Goal: Task Accomplishment & Management: Complete application form

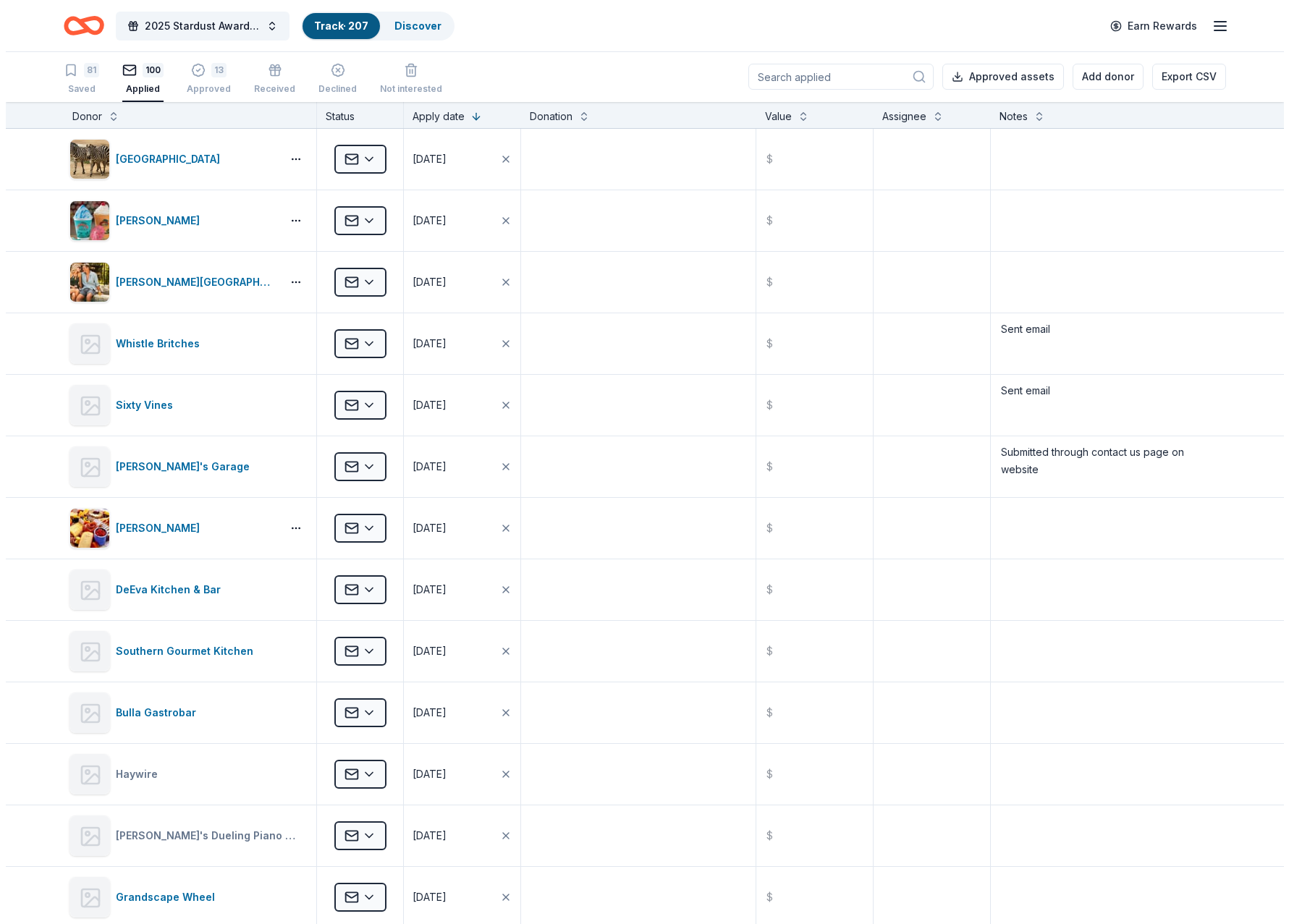
scroll to position [5630, 0]
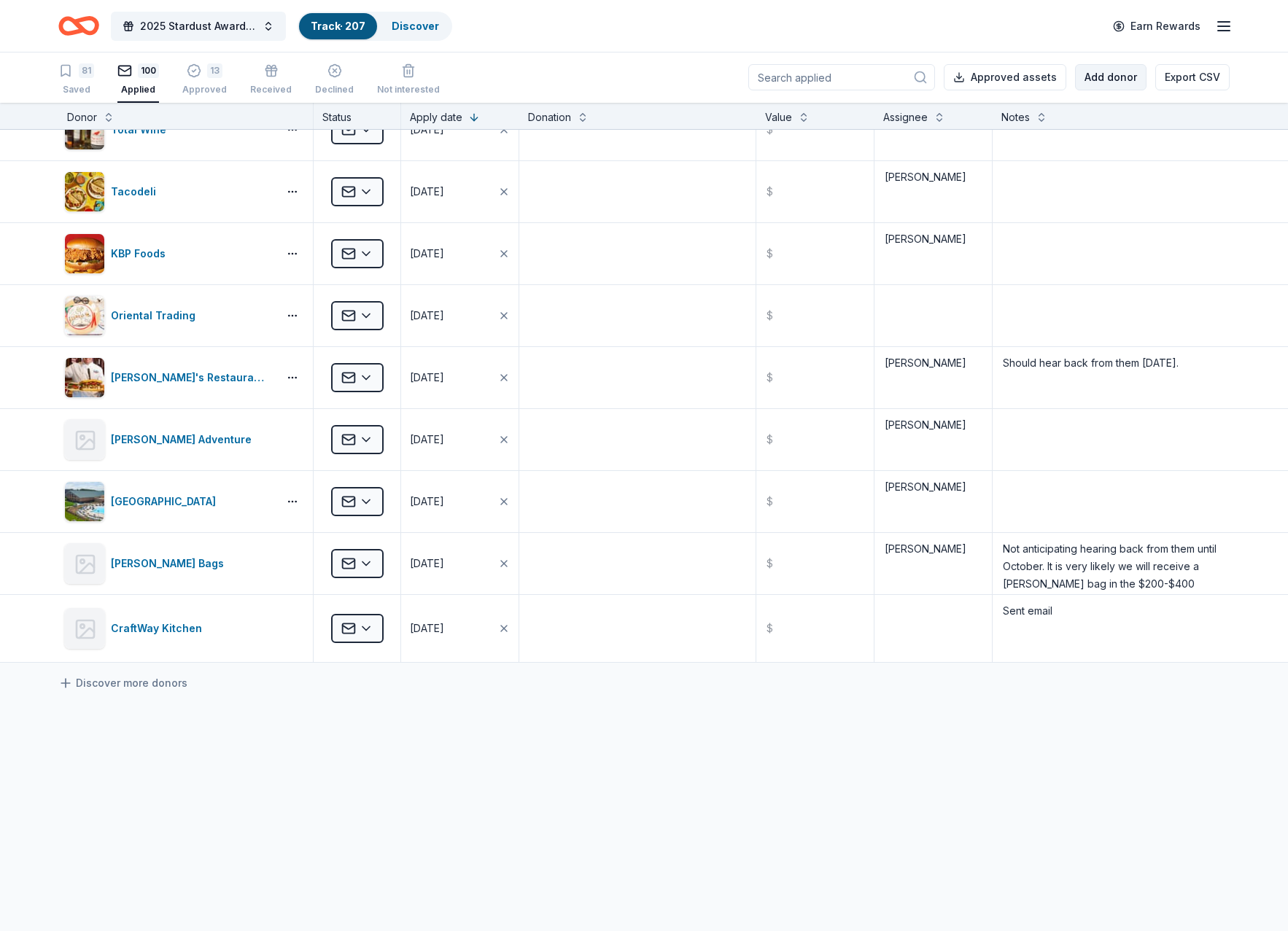
click at [1105, 76] on button "Add donor" at bounding box center [1111, 77] width 72 height 26
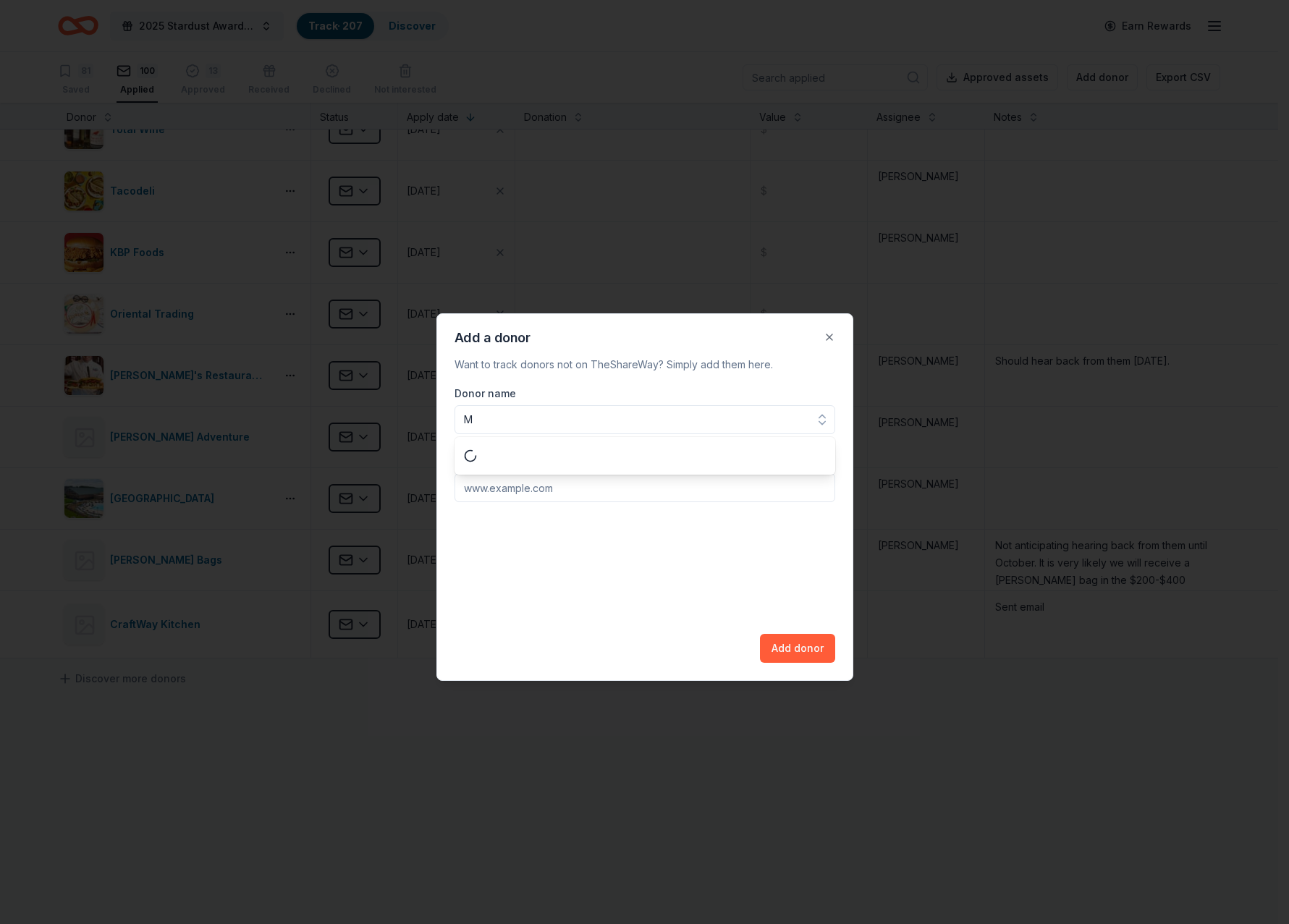
scroll to position [0, 0]
type input "MiCocina"
click at [517, 485] on input "Donation website url" at bounding box center [644, 488] width 380 height 29
type input "[DOMAIN_NAME]"
click at [799, 650] on button "Add donor" at bounding box center [798, 648] width 76 height 29
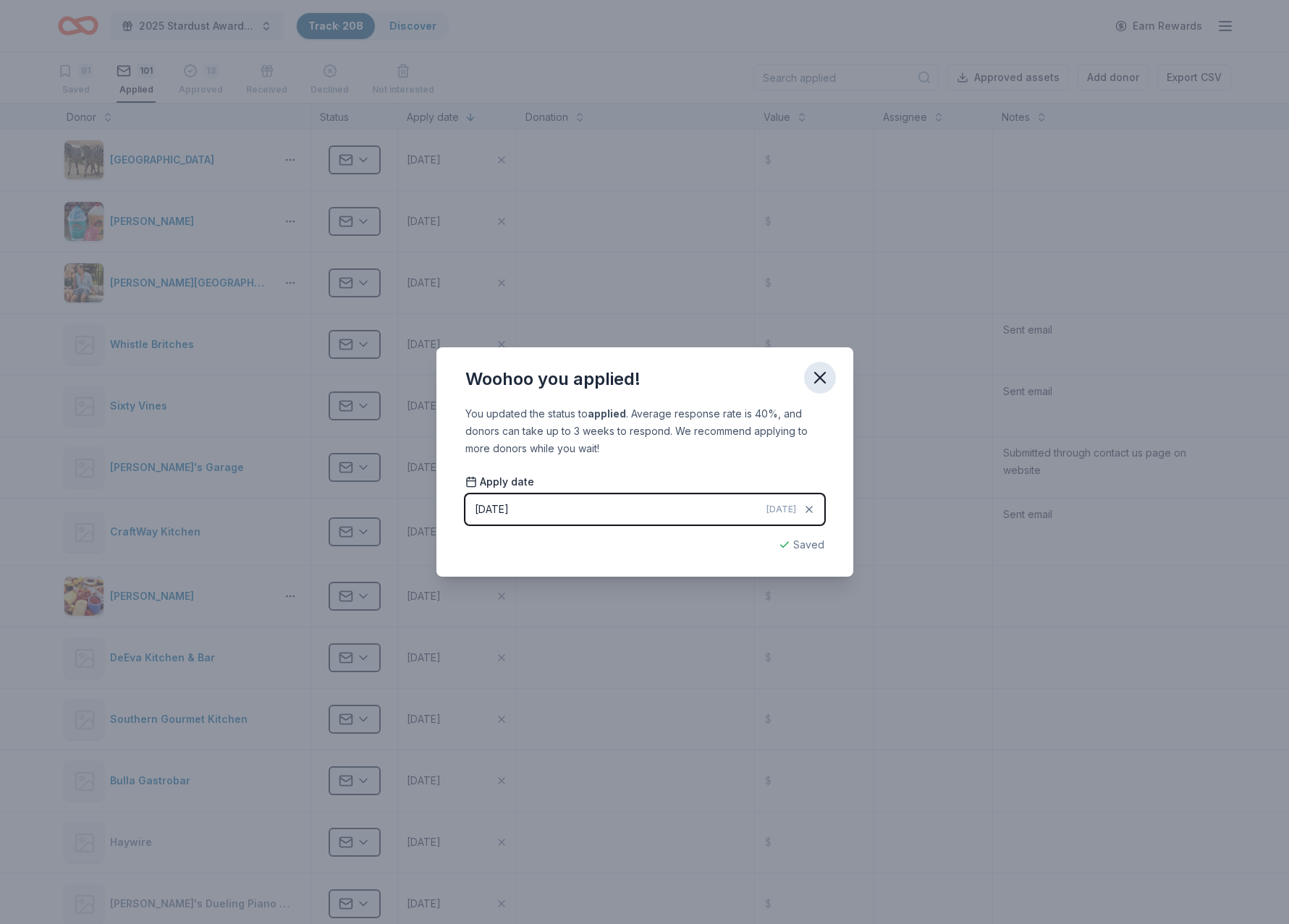
click at [818, 371] on icon "button" at bounding box center [820, 378] width 20 height 20
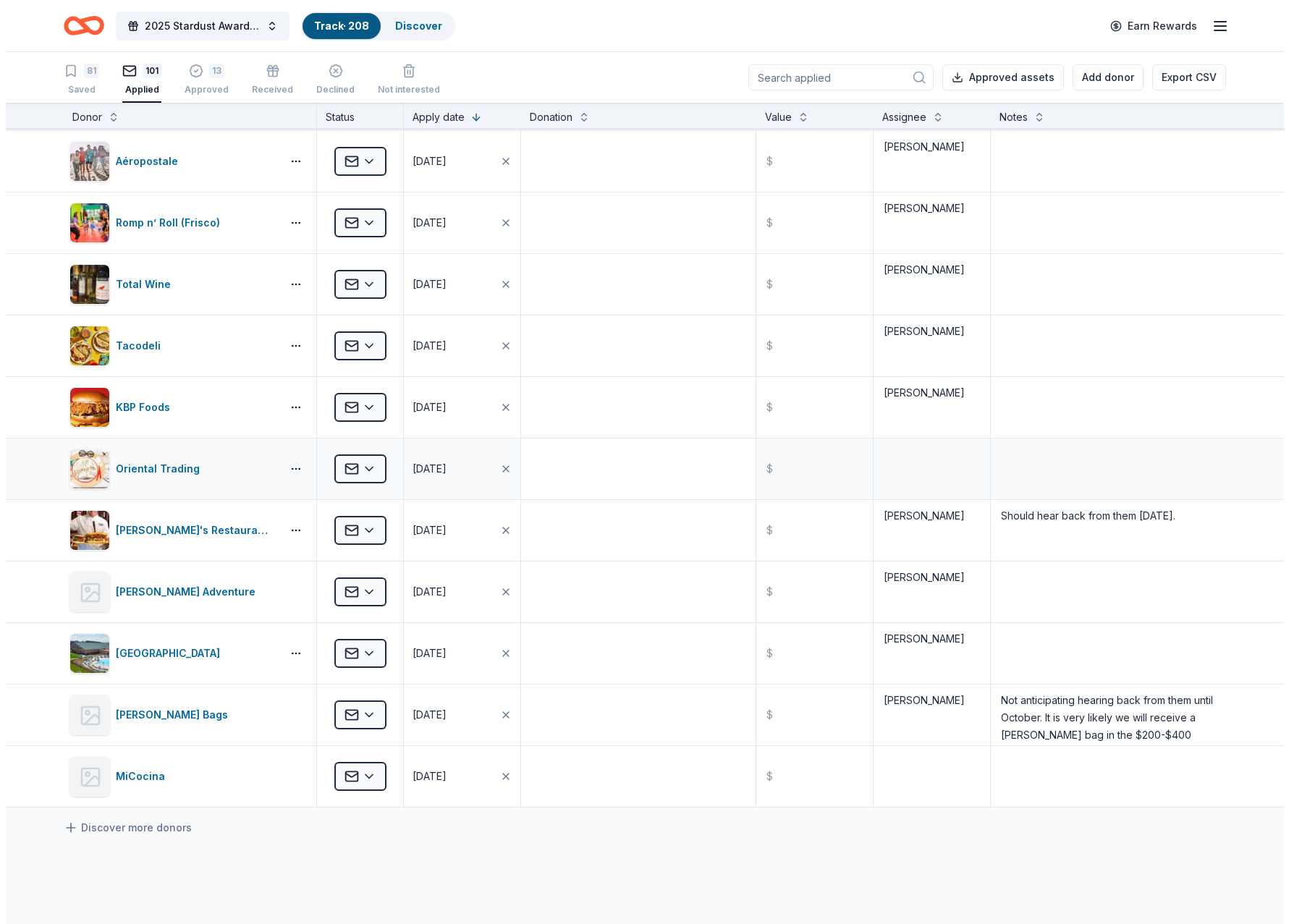
scroll to position [5697, 0]
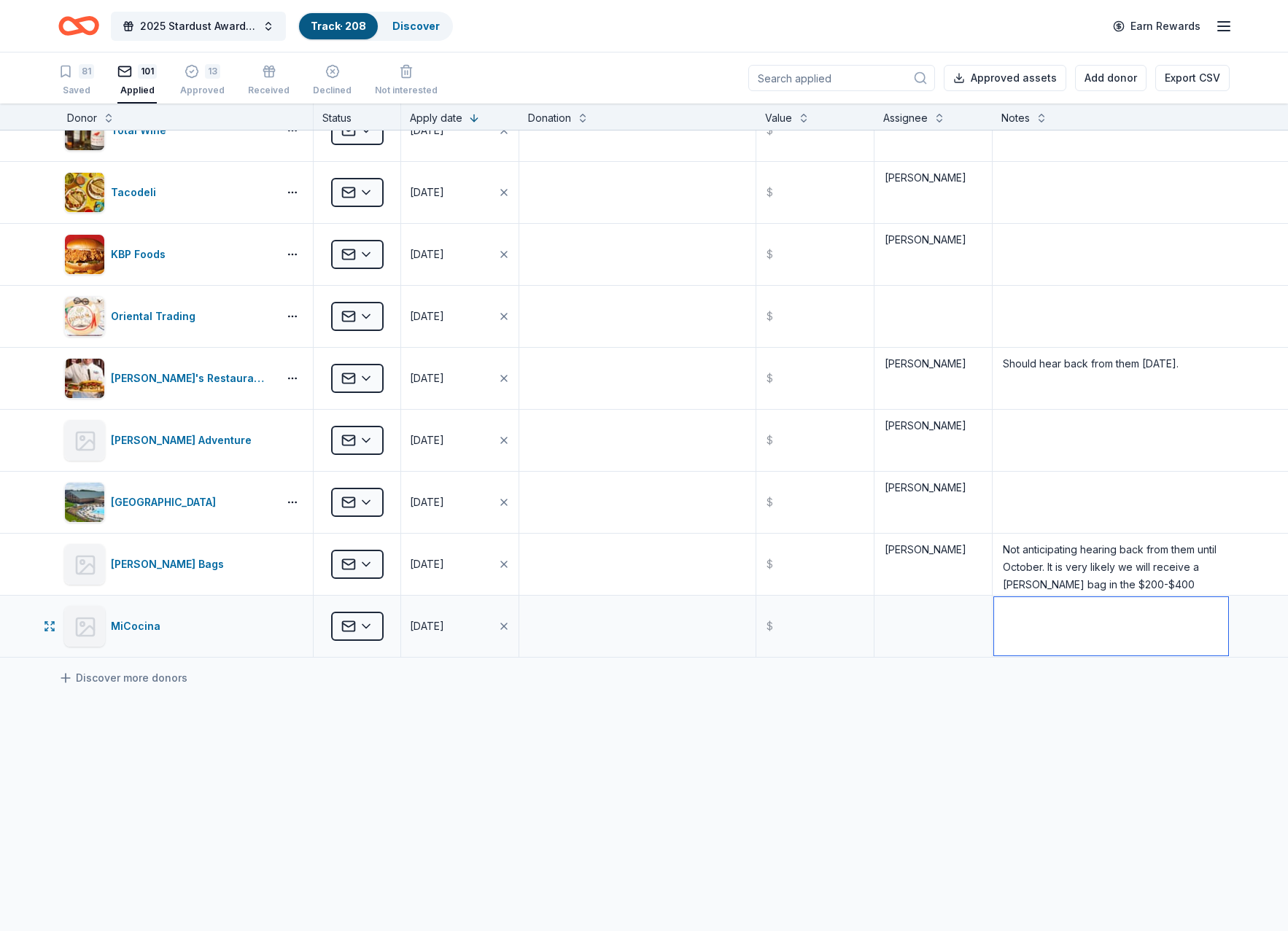
click at [1021, 624] on textarea at bounding box center [1111, 627] width 234 height 58
type textarea "Sent request through contact form online"
click at [1107, 64] on button "Add donor" at bounding box center [1111, 77] width 72 height 26
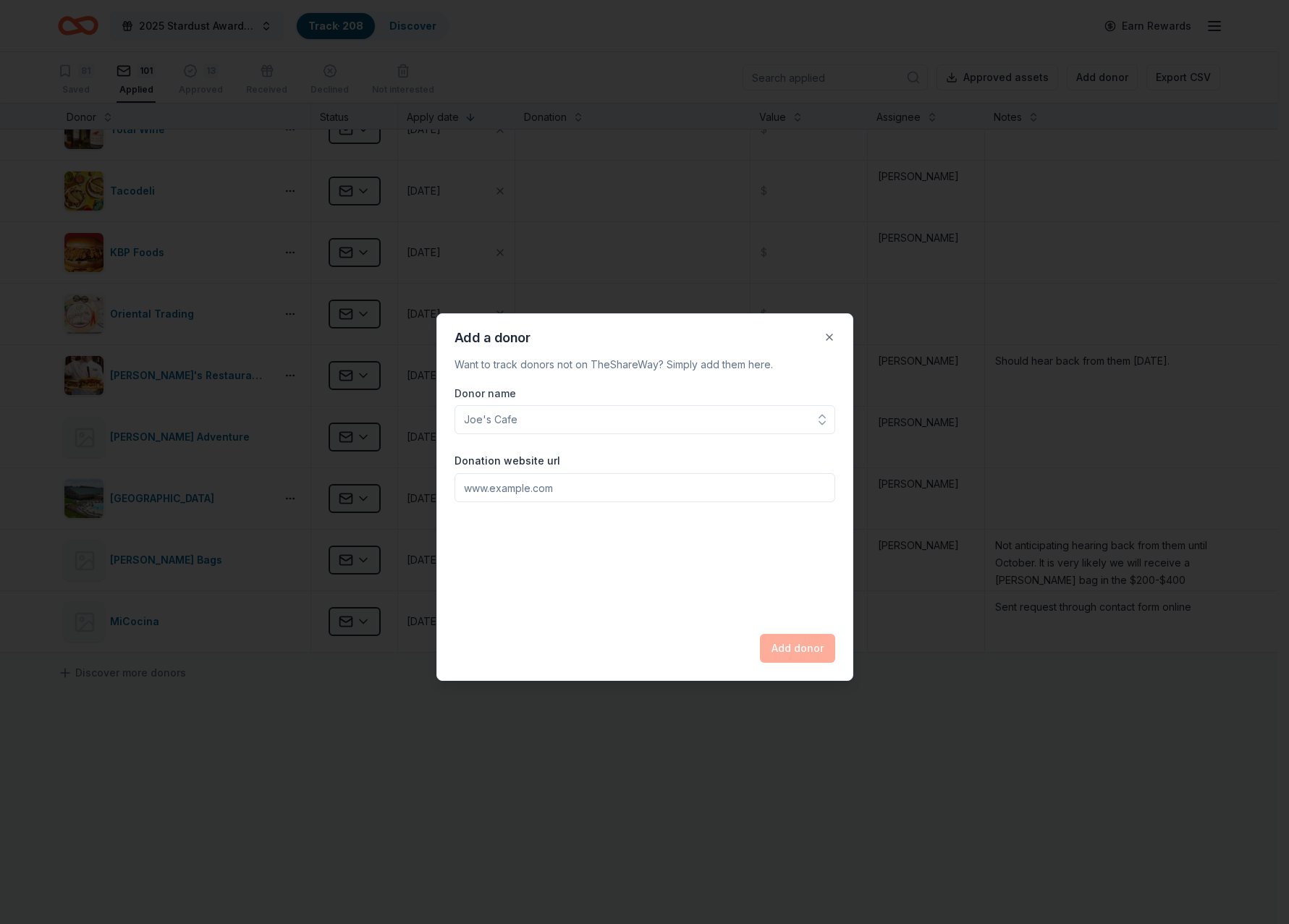
click at [518, 423] on input "Donor name" at bounding box center [644, 420] width 380 height 29
type input "[DOMAIN_NAME]"
click at [513, 480] on input "Donation website url" at bounding box center [644, 488] width 380 height 29
drag, startPoint x: 608, startPoint y: 401, endPoint x: 461, endPoint y: 406, distance: 147.1
click at [461, 406] on div "Donor name [DOMAIN_NAME]" at bounding box center [644, 409] width 380 height 50
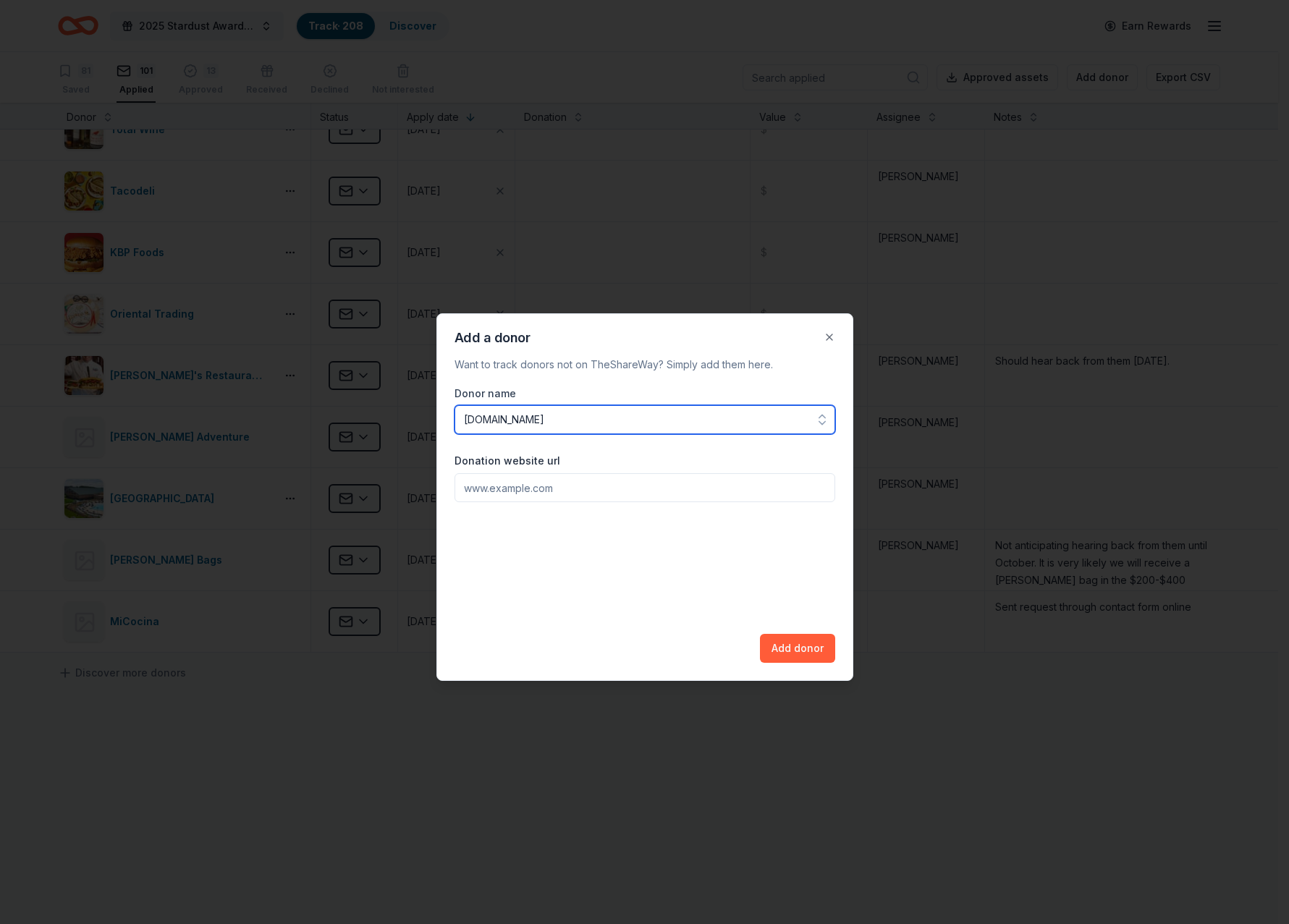
drag, startPoint x: 599, startPoint y: 421, endPoint x: 453, endPoint y: 411, distance: 146.3
click at [453, 411] on div "Add a donor Want to track donors not on TheShareWay? Simply add them here. Dono…" at bounding box center [644, 498] width 417 height 368
click at [507, 492] on form "Donor name Donation website url Add donor" at bounding box center [644, 444] width 380 height 118
click at [510, 481] on input "Donation website url" at bounding box center [644, 488] width 380 height 29
paste input "[DOMAIN_NAME]"
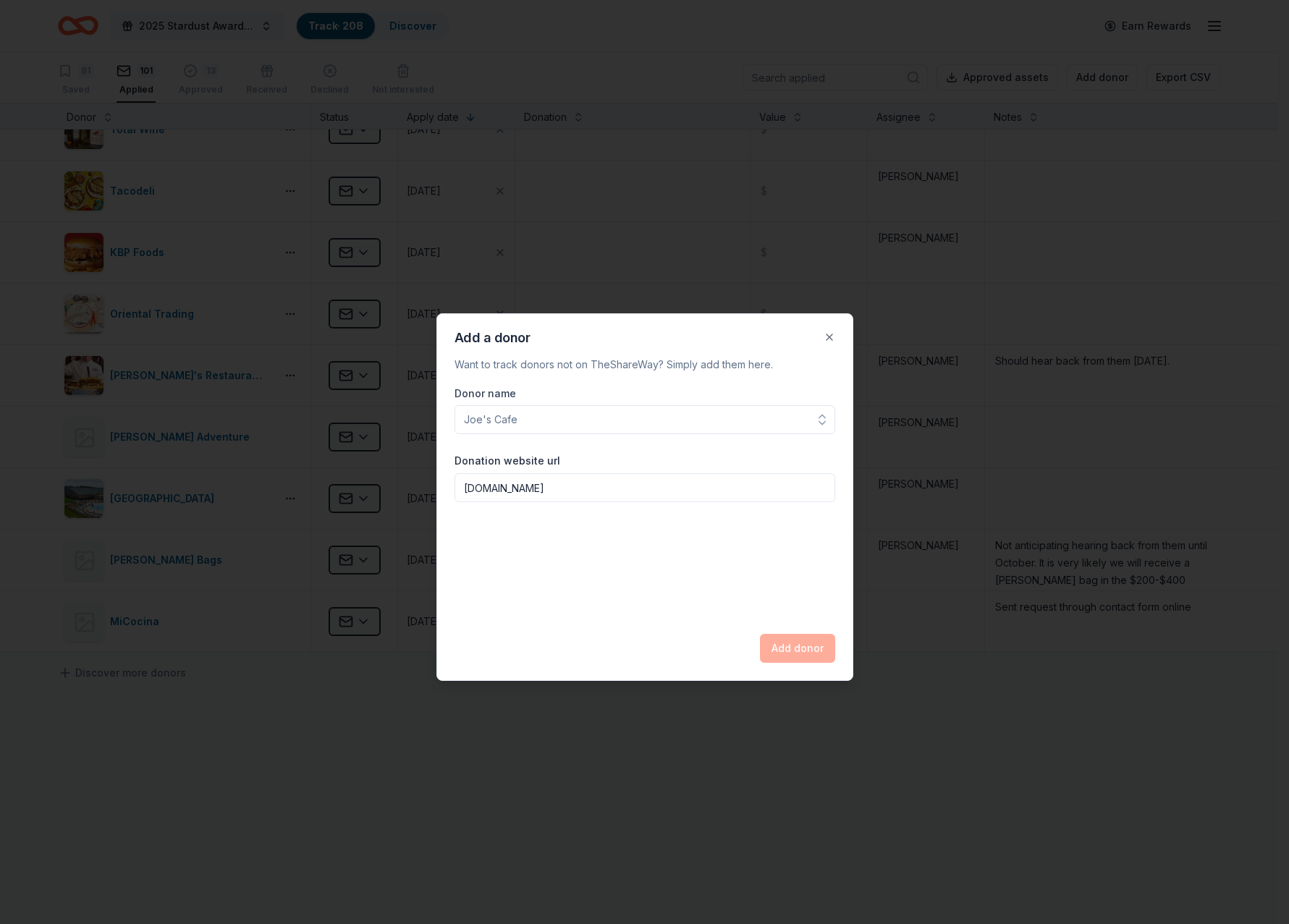
type input "[DOMAIN_NAME]"
click at [521, 417] on input "Donor name" at bounding box center [644, 420] width 380 height 29
type input "Taverna Rossa"
click at [789, 640] on button "Add donor" at bounding box center [798, 648] width 76 height 29
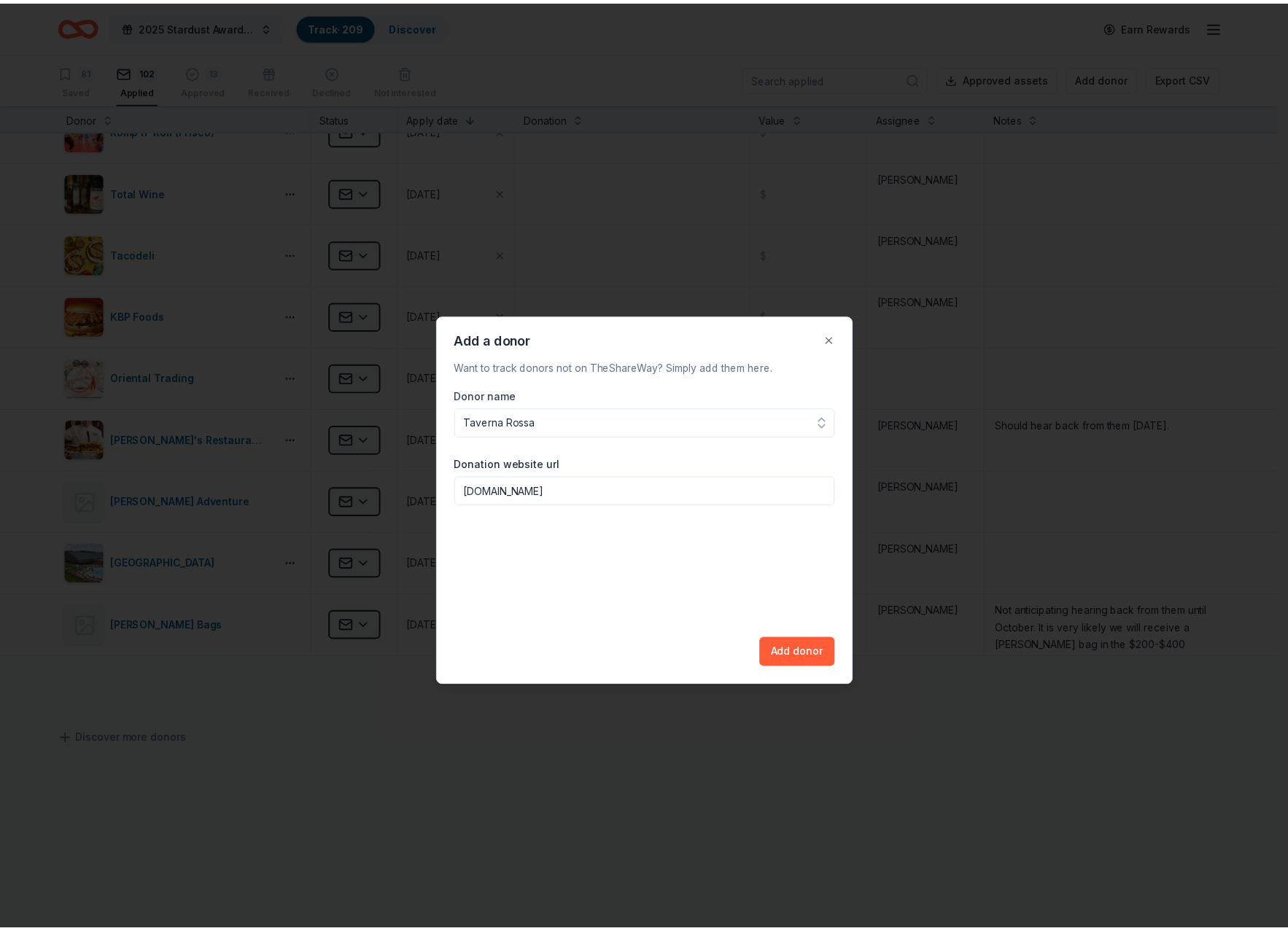
scroll to position [0, 0]
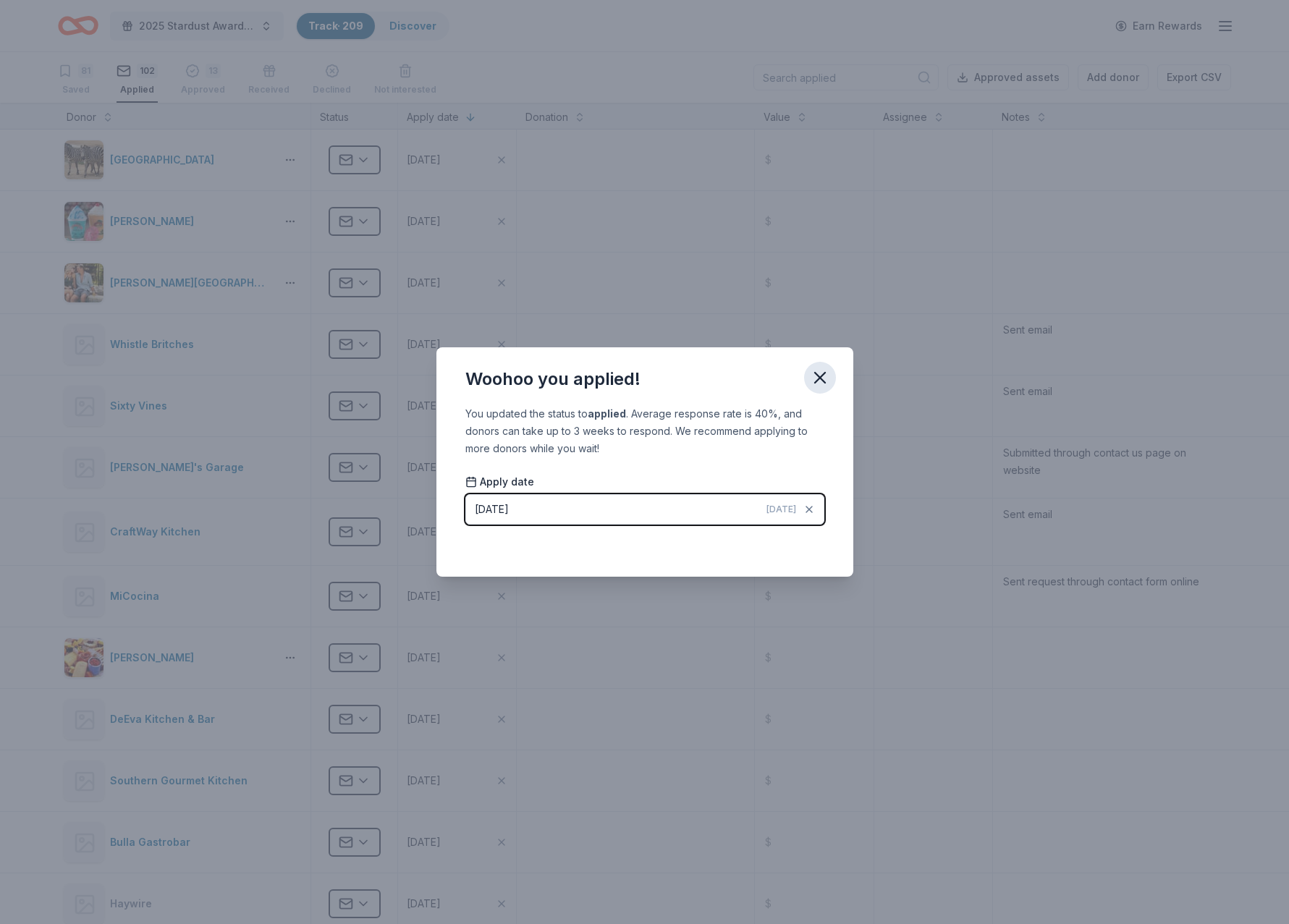
click at [820, 384] on icon "button" at bounding box center [820, 378] width 20 height 20
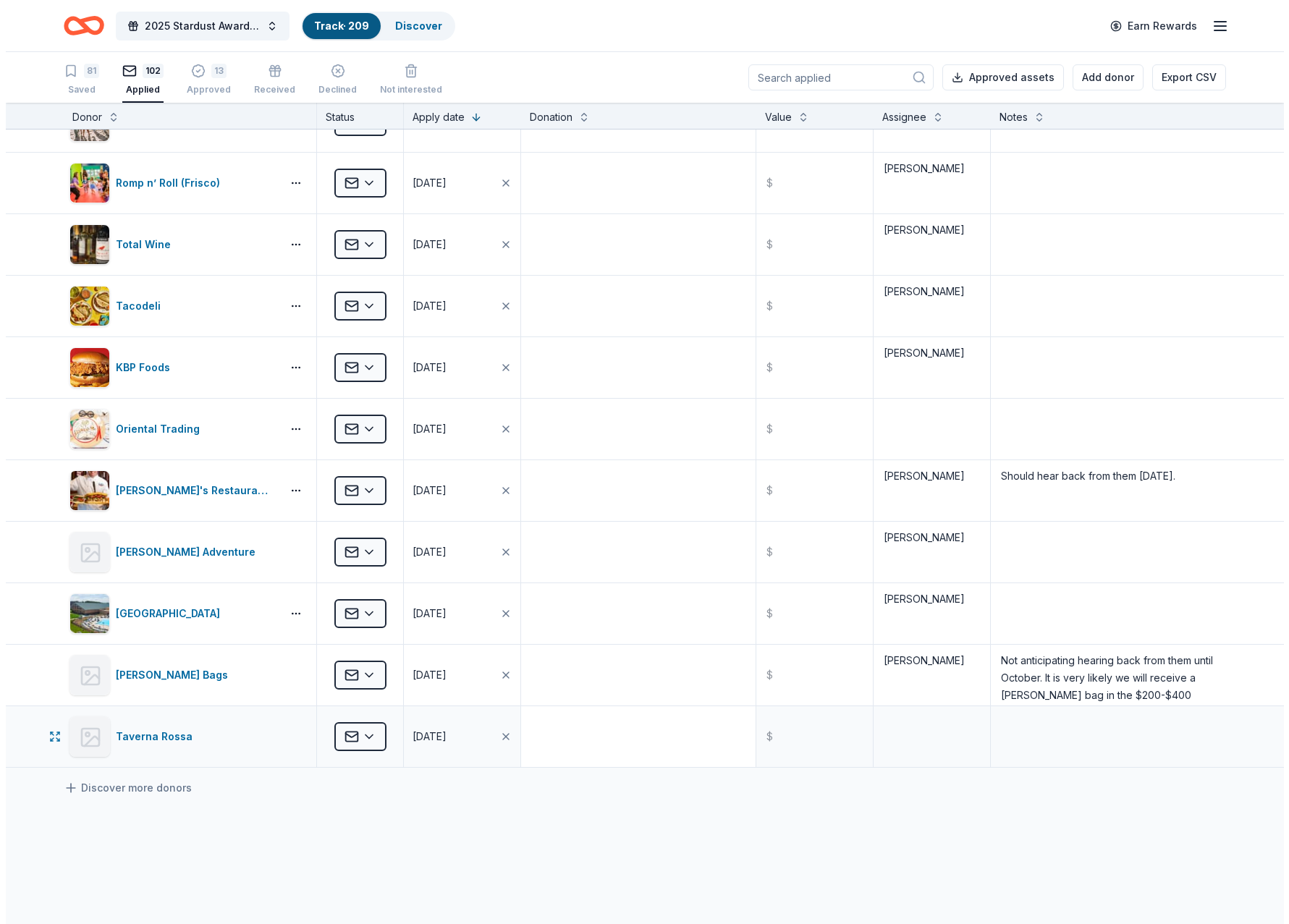
scroll to position [5759, 0]
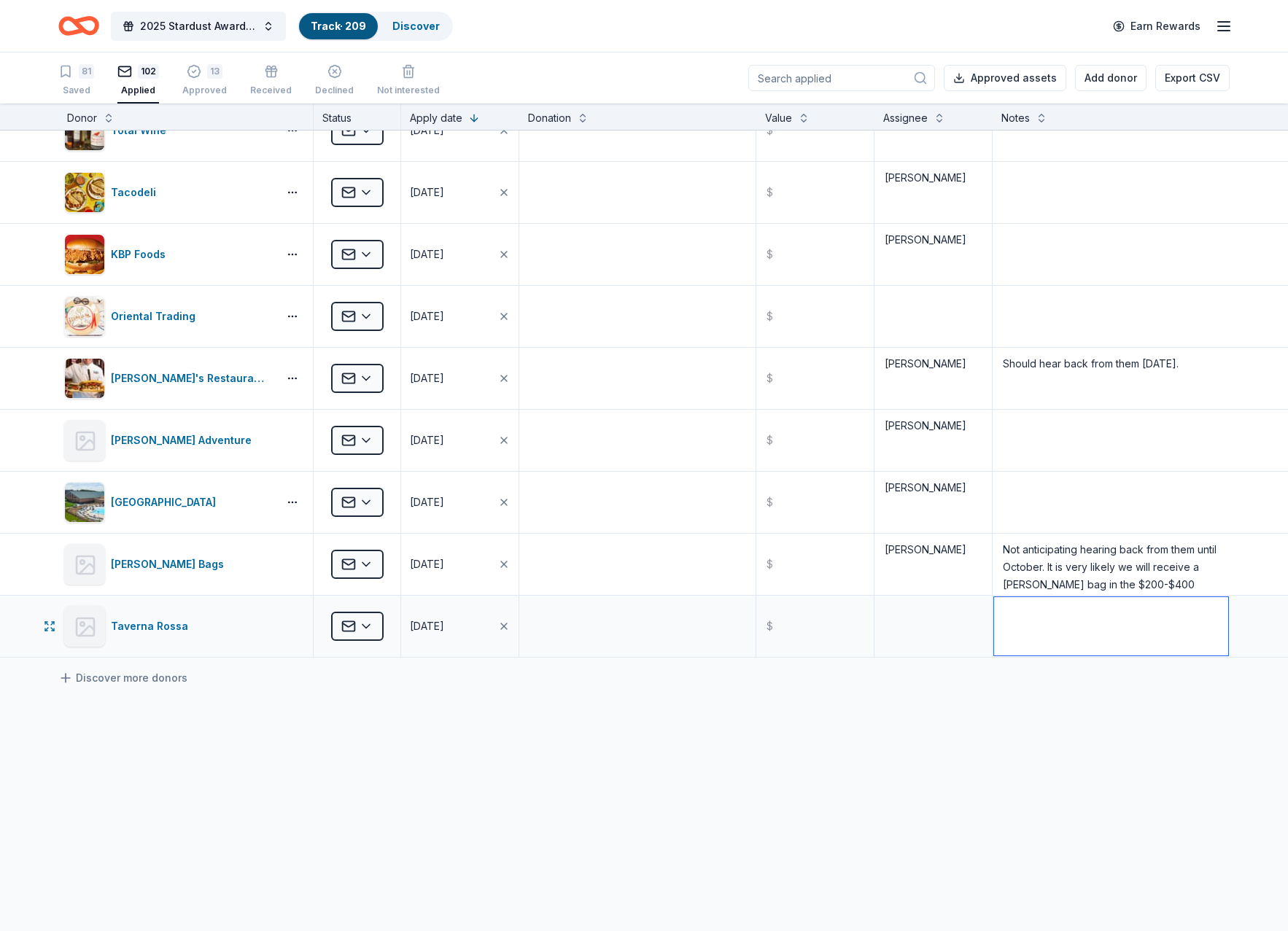
click at [1032, 629] on textarea at bounding box center [1111, 627] width 234 height 58
type textarea "Sent email"
click at [1041, 691] on div "Discover more donors" at bounding box center [644, 678] width 1288 height 41
click at [1116, 80] on button "Add donor" at bounding box center [1111, 77] width 72 height 26
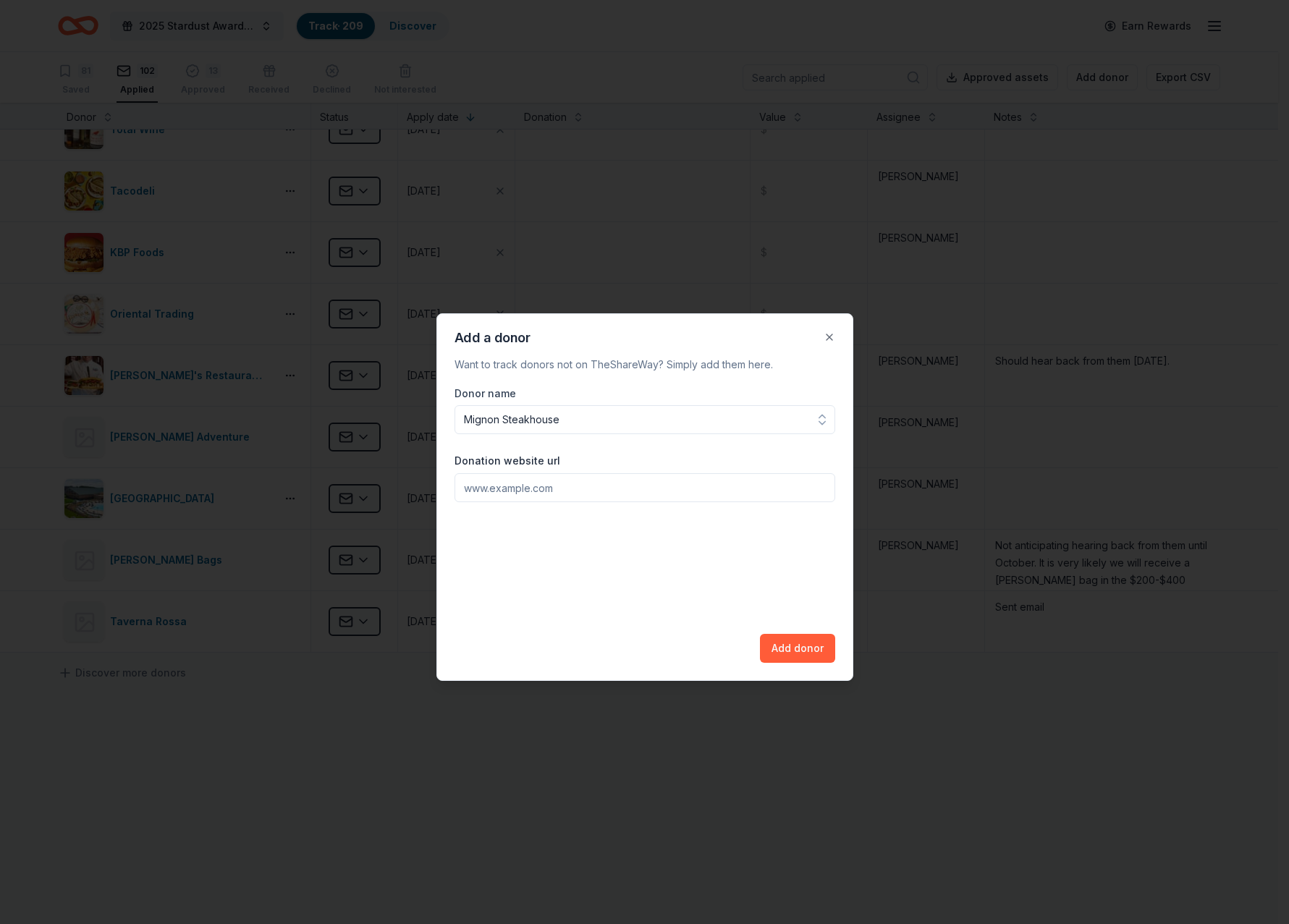
type input "Mignon Steakhouse"
click at [507, 489] on input "Donation website url" at bounding box center [644, 488] width 380 height 29
type input "[DOMAIN_NAME]"
click at [800, 654] on button "Add donor" at bounding box center [798, 648] width 76 height 29
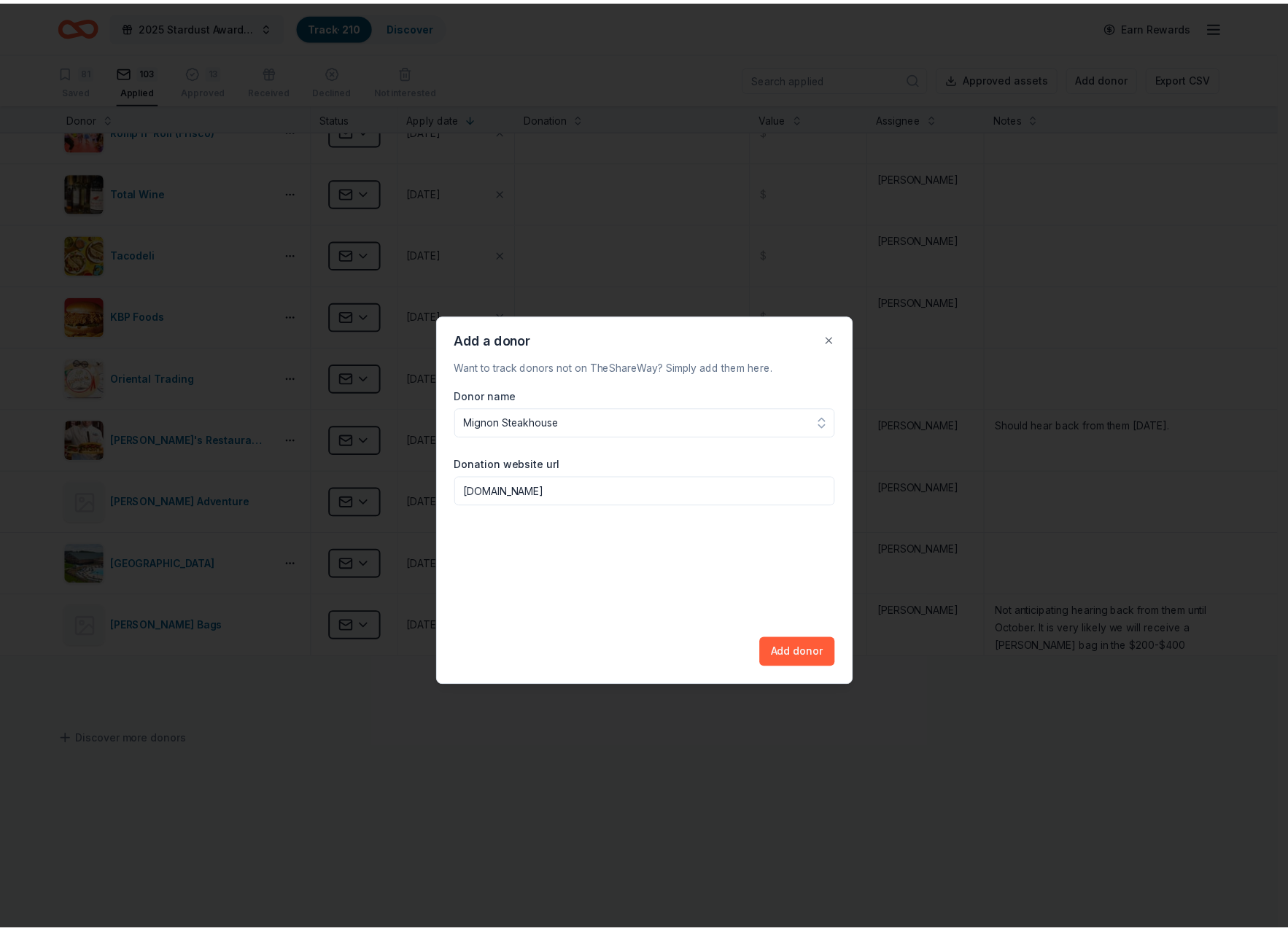
scroll to position [36, 0]
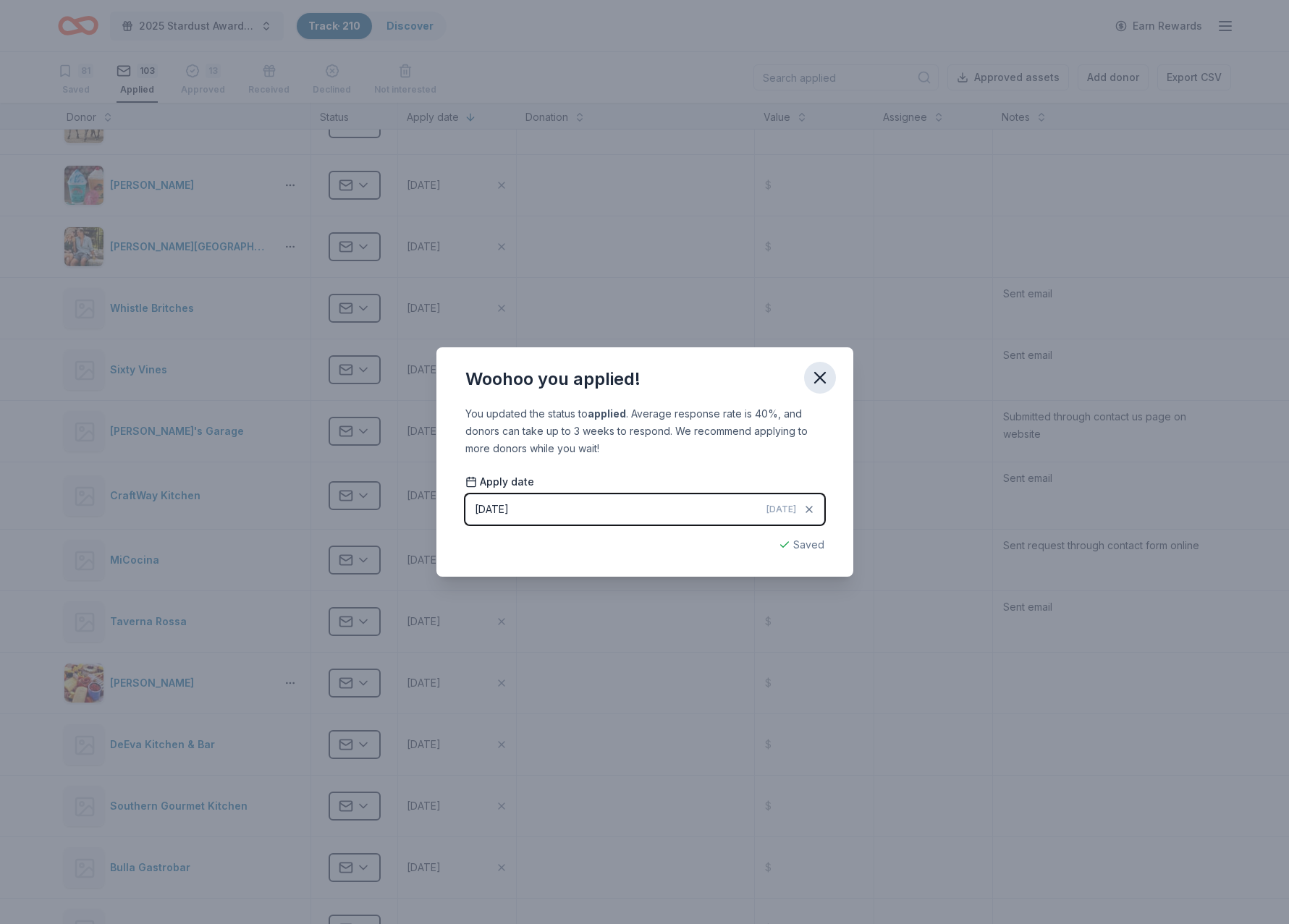
click at [823, 375] on icon "button" at bounding box center [819, 378] width 10 height 10
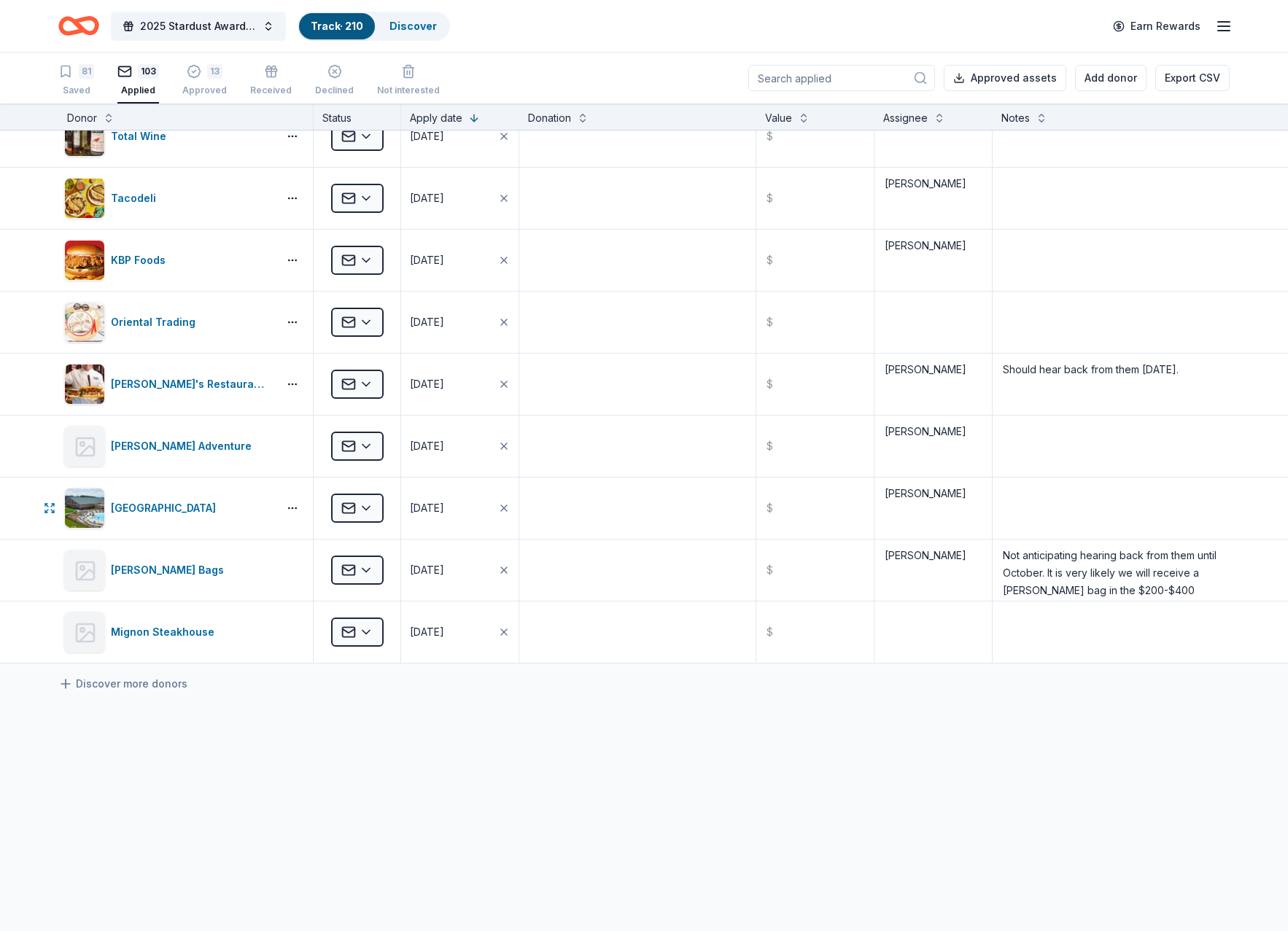
scroll to position [5864, 0]
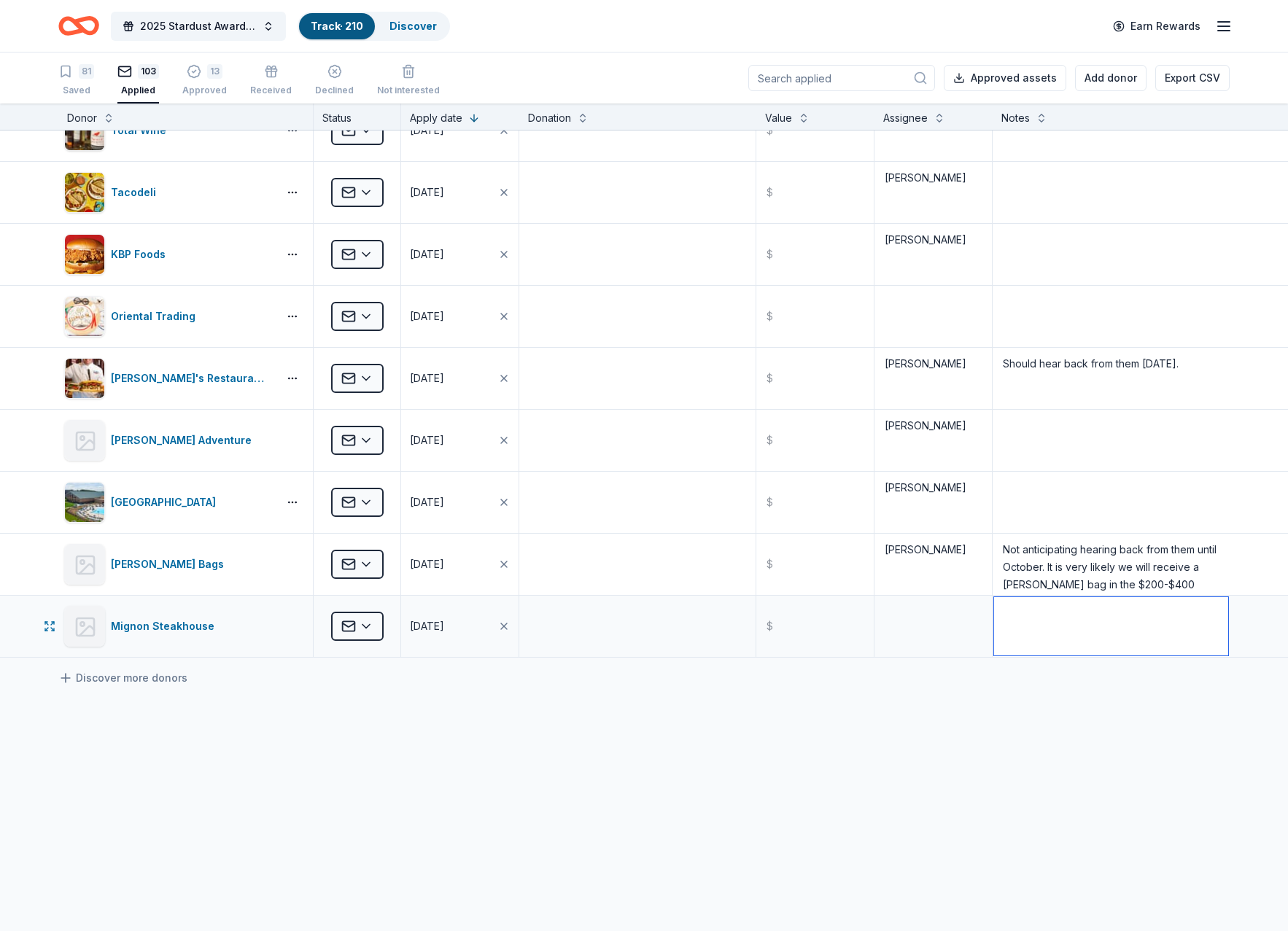
click at [1047, 631] on textarea at bounding box center [1111, 627] width 234 height 58
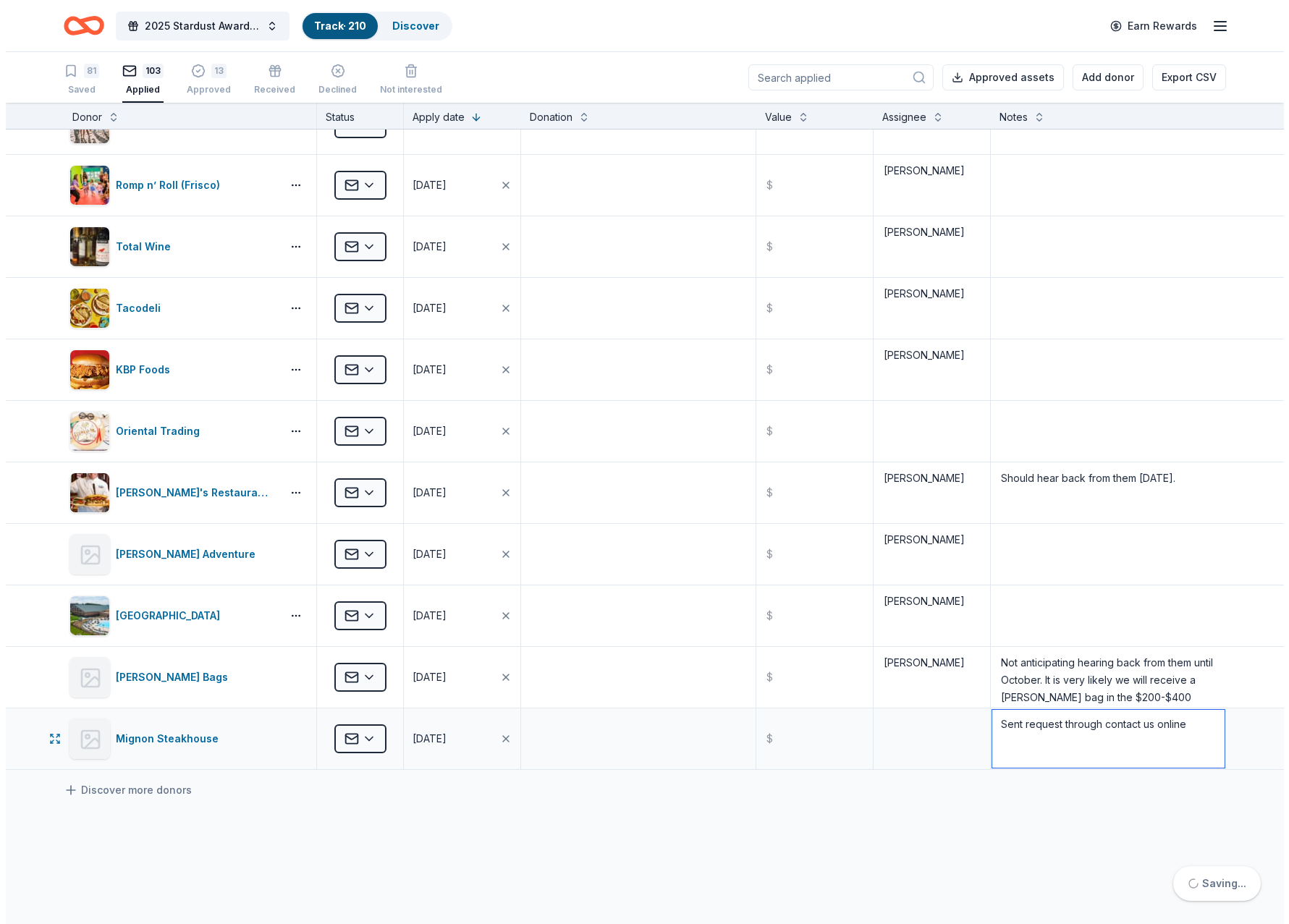
scroll to position [5676, 0]
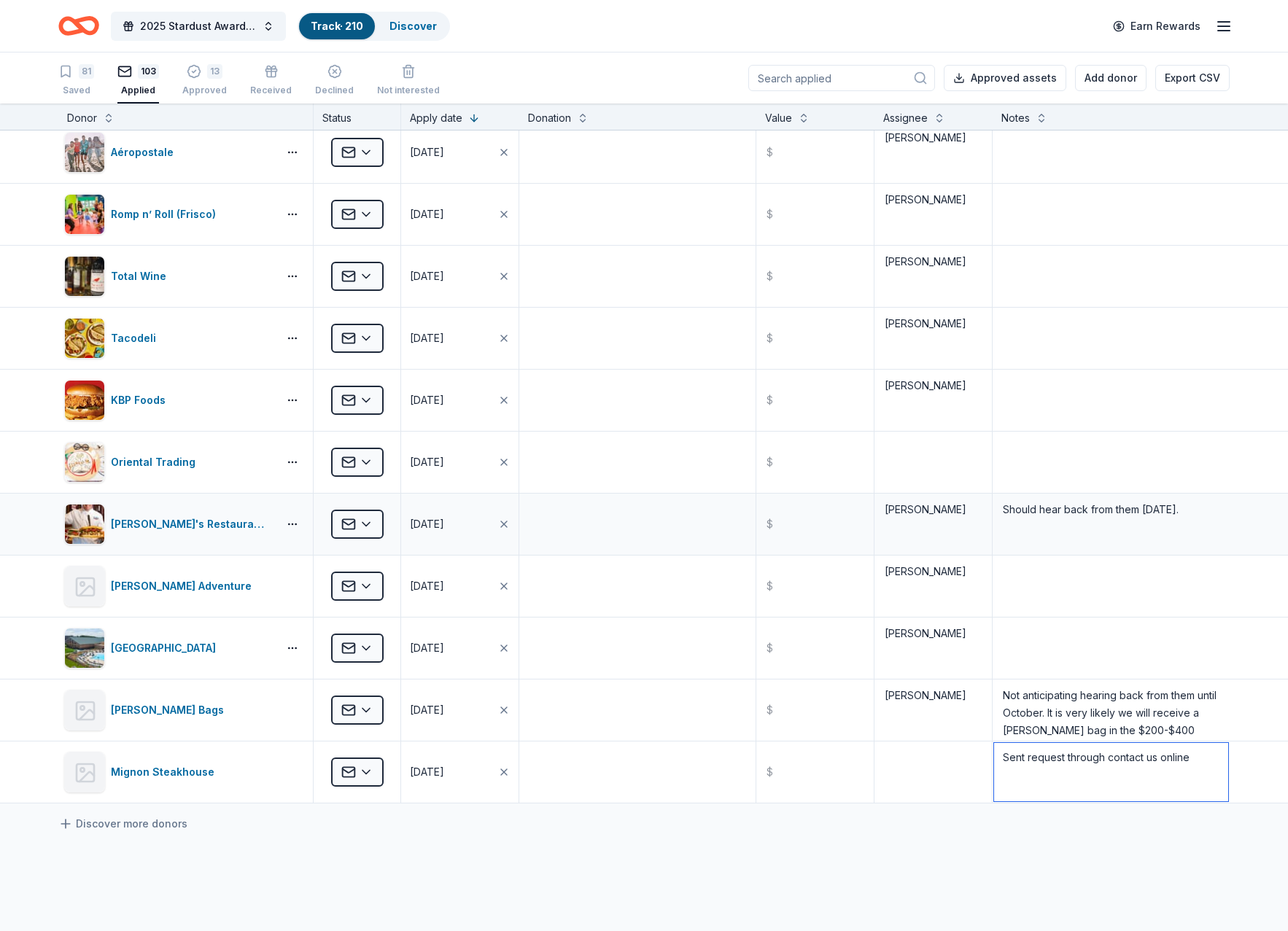
type textarea "Sent request through contact us online"
click at [1098, 74] on button "Add donor" at bounding box center [1111, 77] width 72 height 26
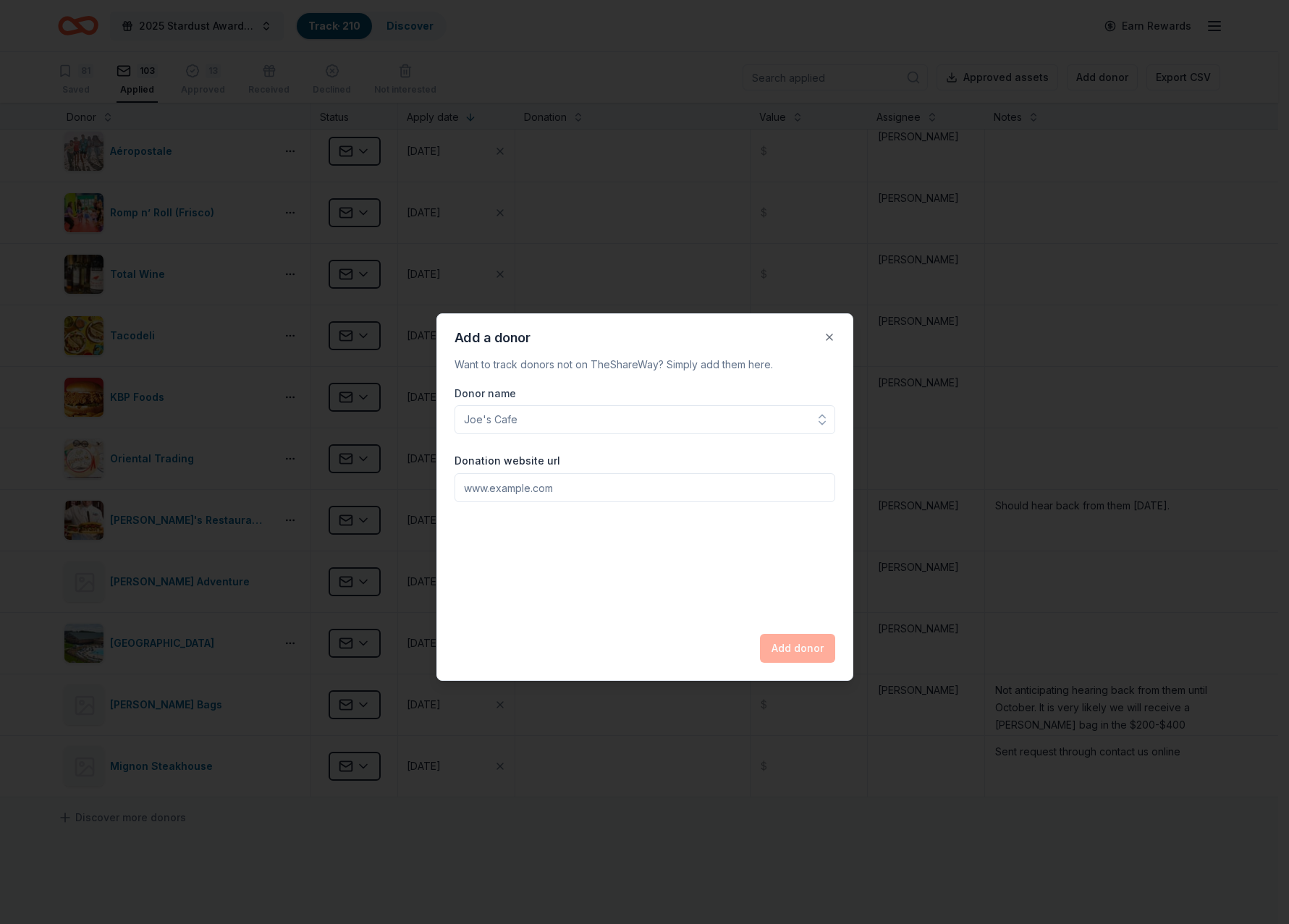
click at [566, 425] on input "Donor name" at bounding box center [644, 420] width 380 height 29
type input "[PERSON_NAME]"
click at [517, 492] on input "Donation website url" at bounding box center [644, 488] width 380 height 29
type input "[DOMAIN_NAME]"
click at [785, 639] on button "Add donor" at bounding box center [798, 648] width 76 height 29
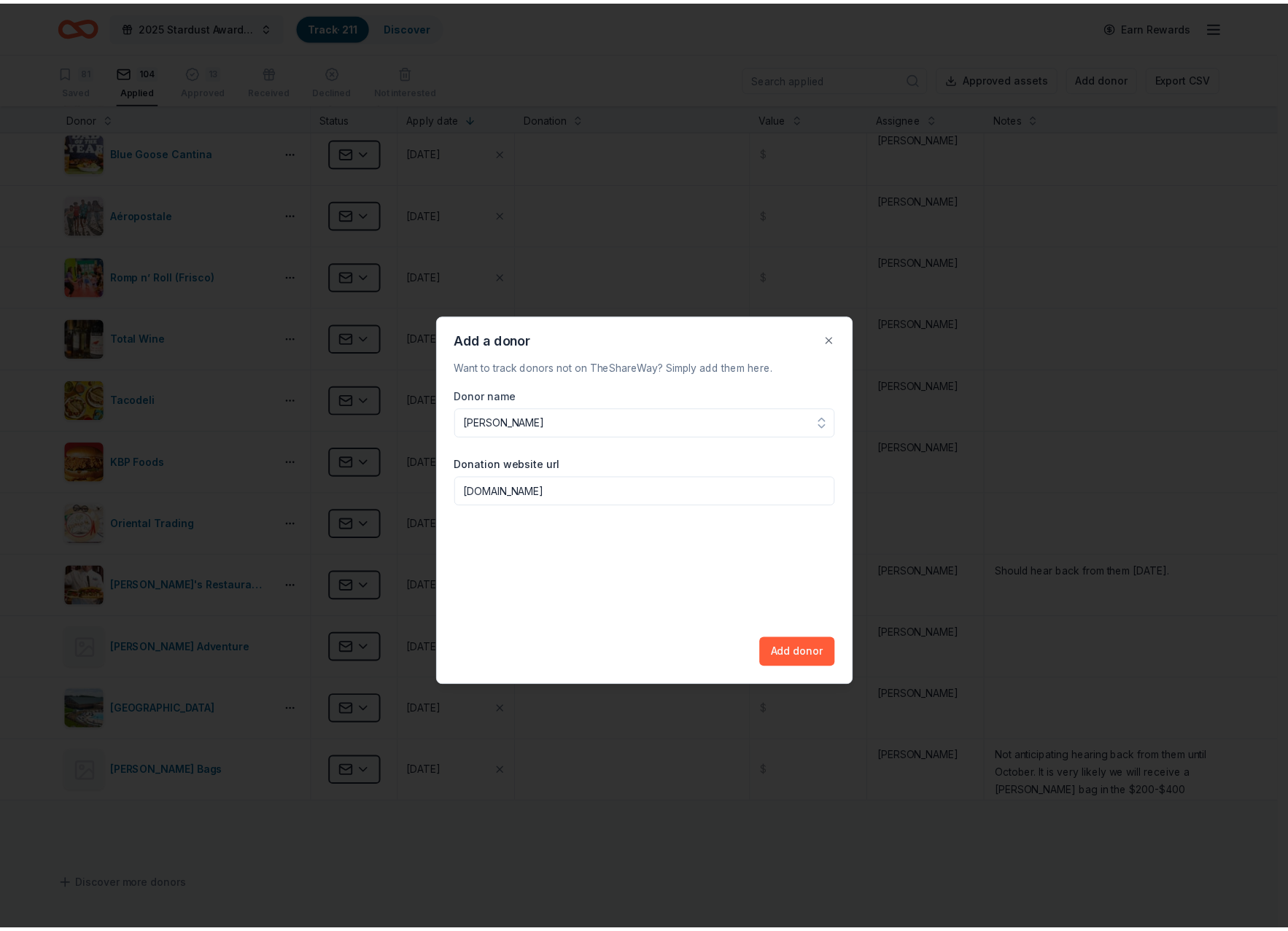
scroll to position [0, 0]
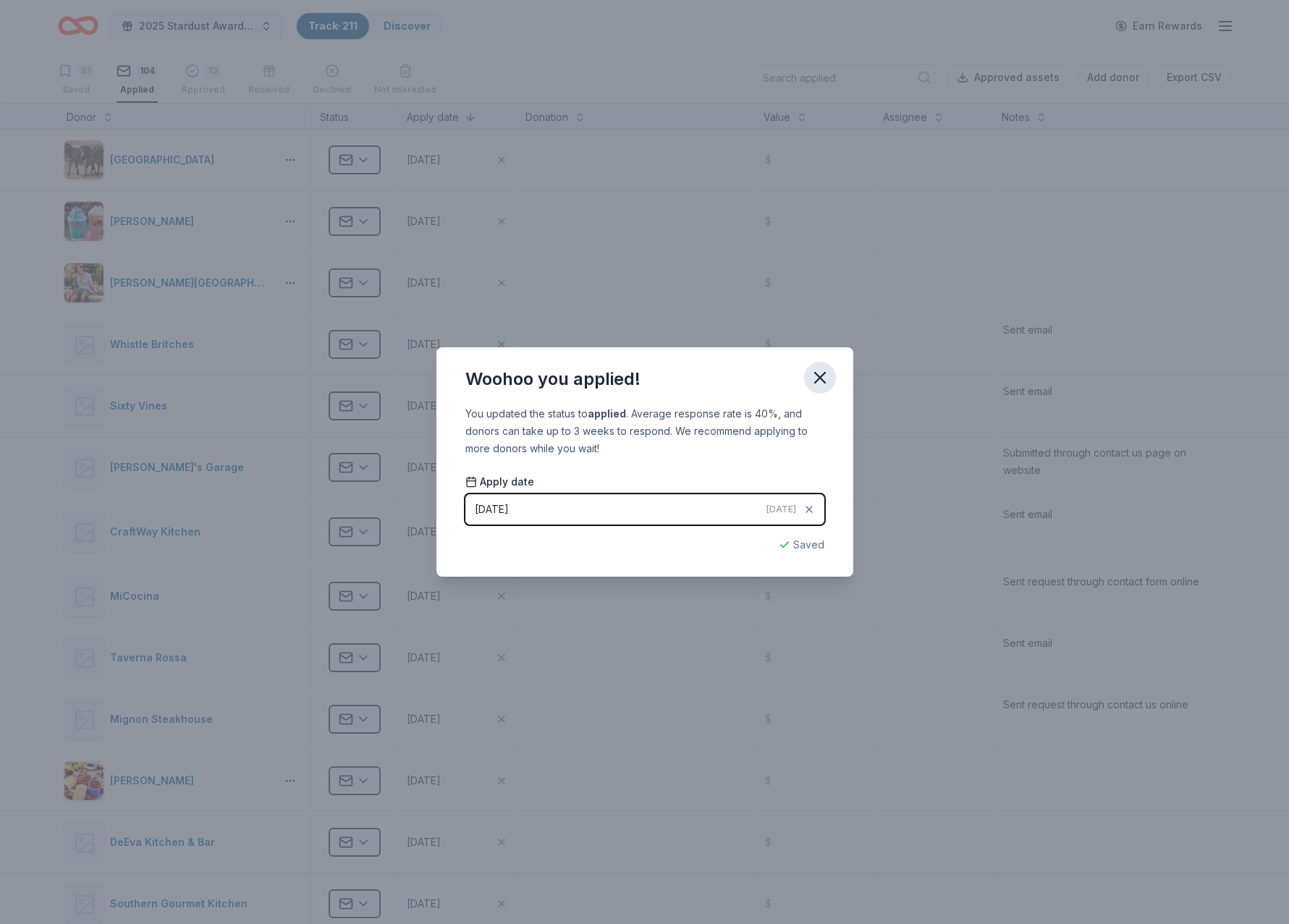
click at [818, 377] on icon "button" at bounding box center [819, 378] width 10 height 10
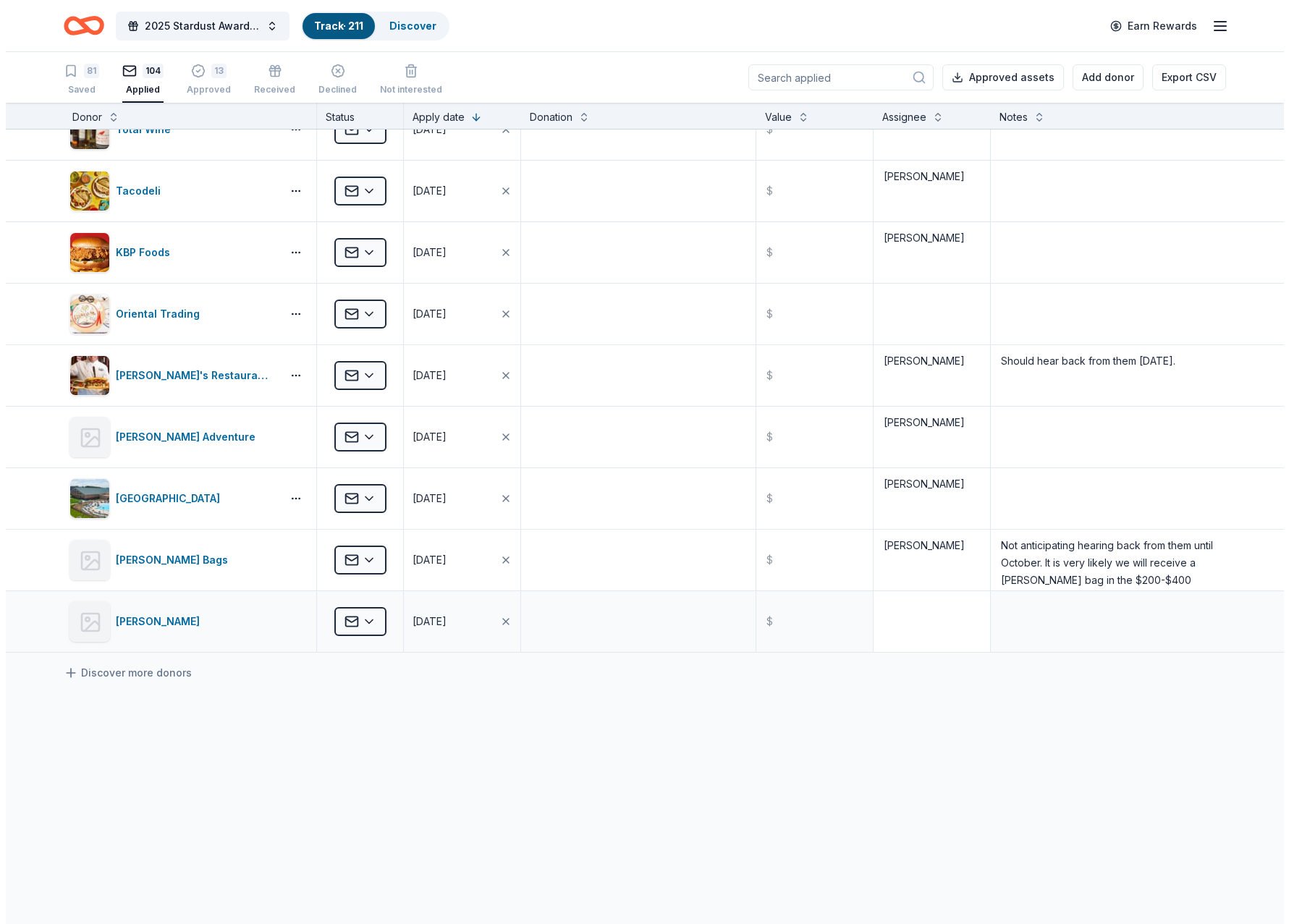
scroll to position [1, 0]
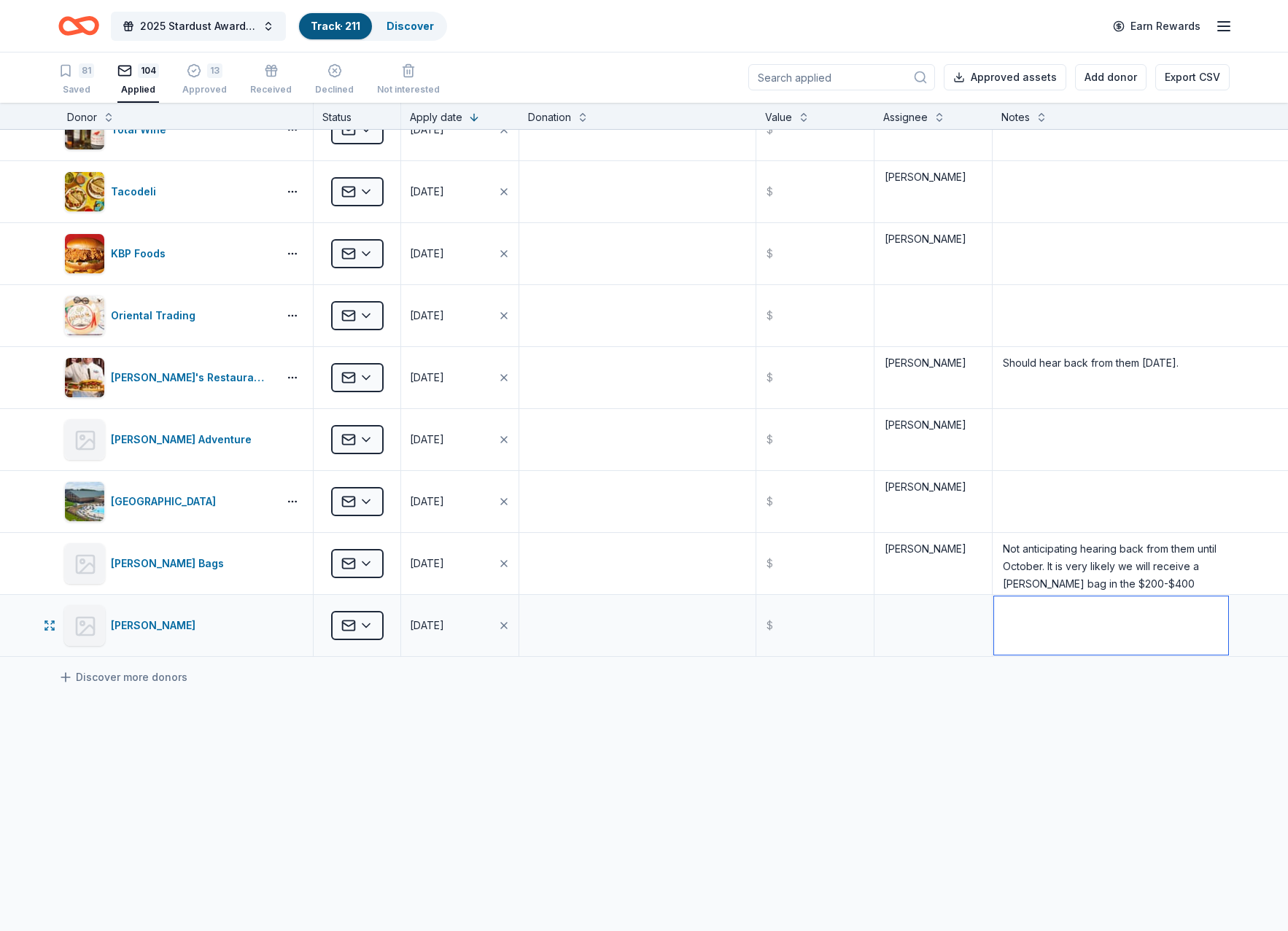
click at [1034, 630] on textarea at bounding box center [1111, 626] width 234 height 58
type textarea "sent through contact form online"
click at [1105, 67] on button "Add donor" at bounding box center [1111, 77] width 72 height 26
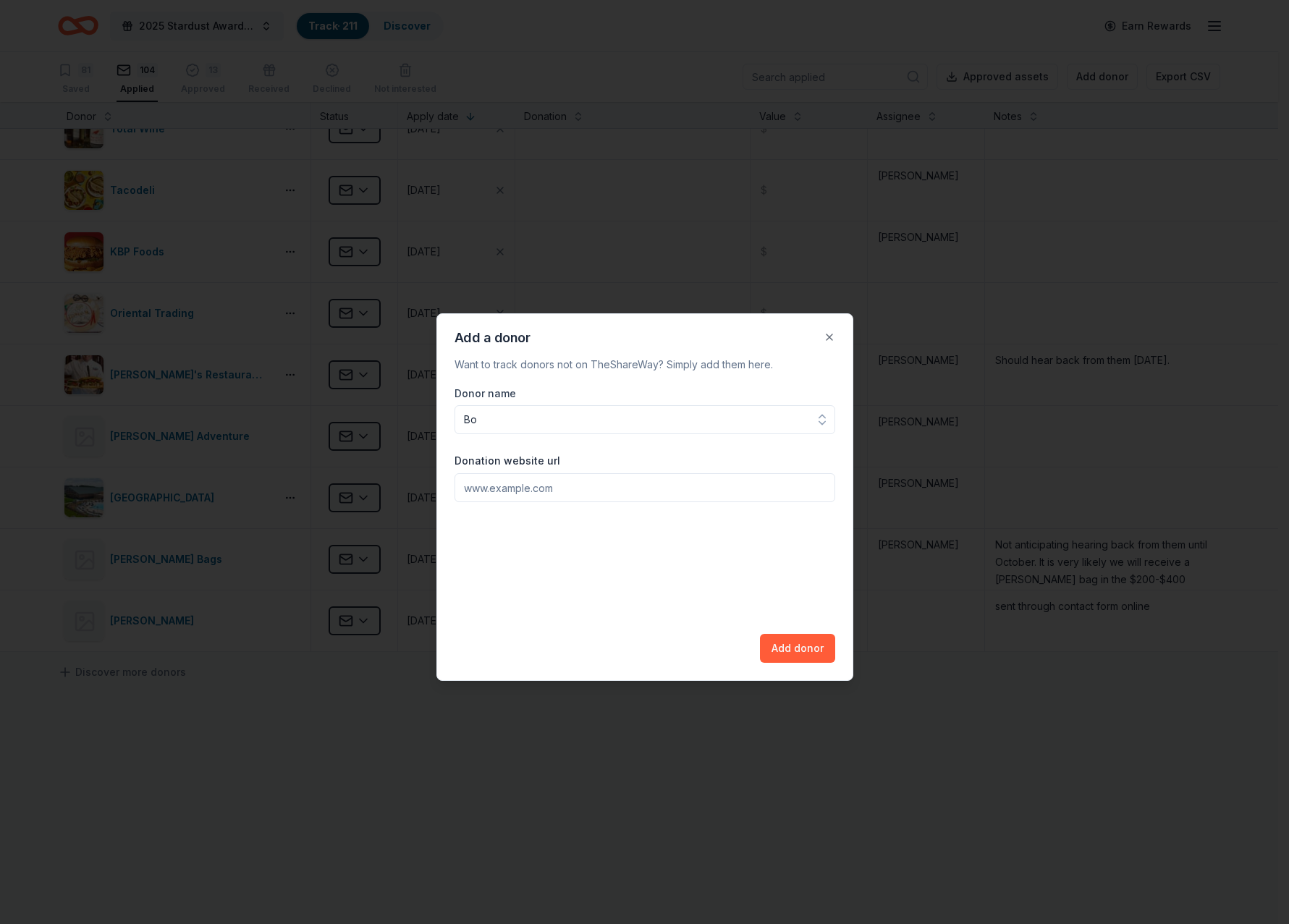
scroll to position [0, 0]
type input "[PERSON_NAME]'s Steak & Chop House"
click at [505, 492] on input "Donation website url" at bounding box center [644, 488] width 380 height 29
type input "[DOMAIN_NAME]"
click at [801, 648] on button "Add donor" at bounding box center [798, 648] width 76 height 29
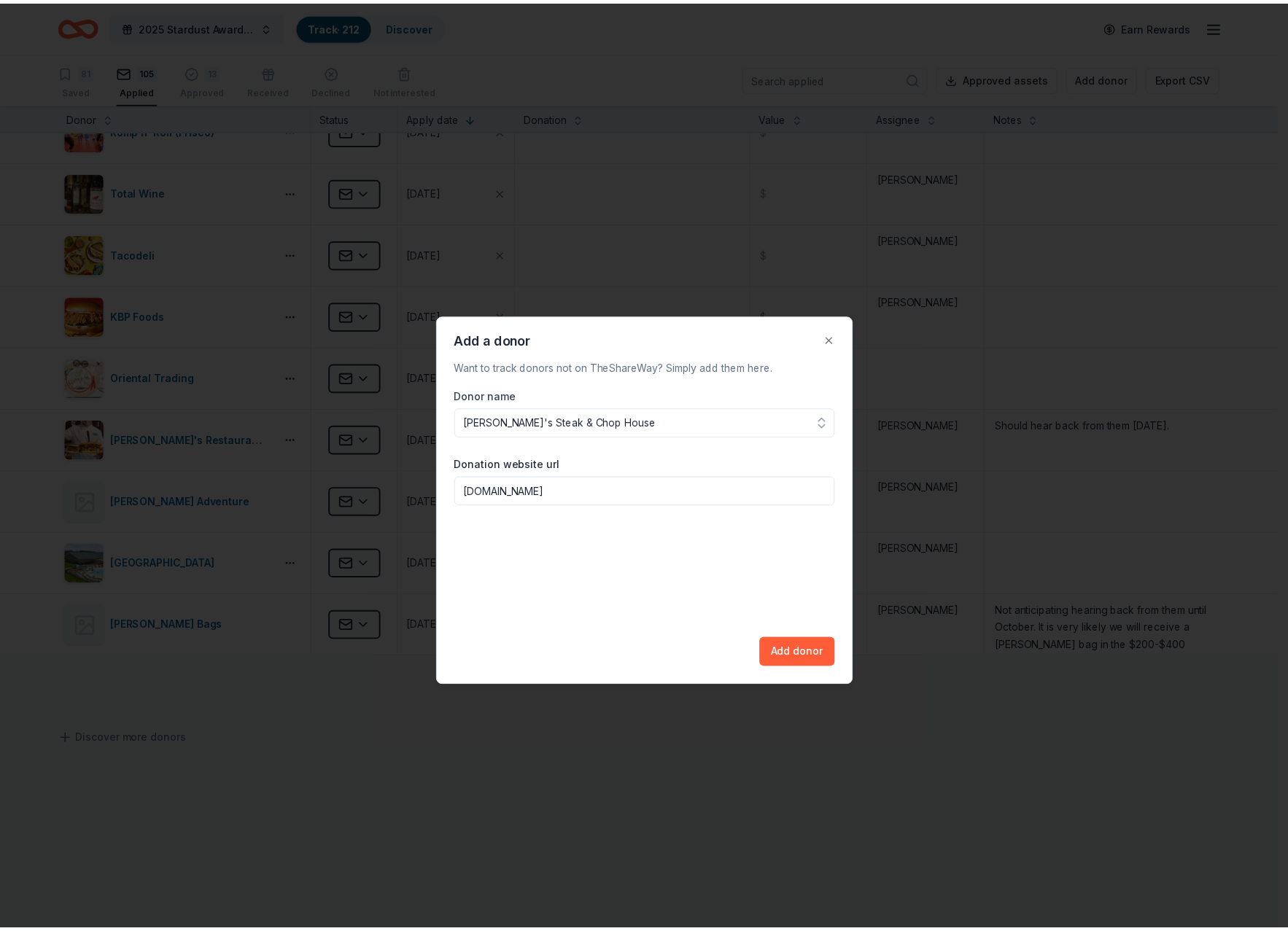
scroll to position [161, 0]
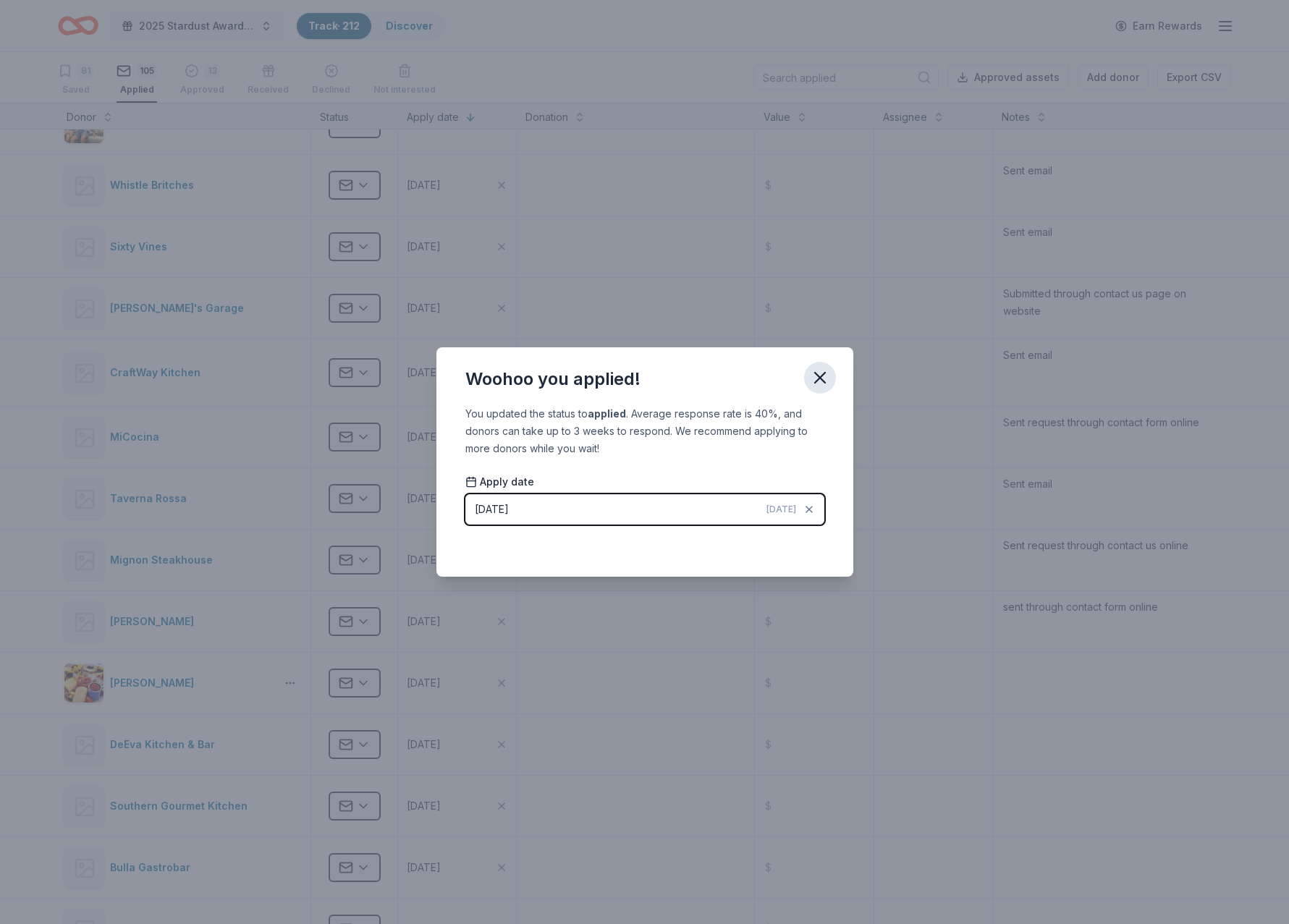
click at [816, 377] on icon "button" at bounding box center [820, 378] width 20 height 20
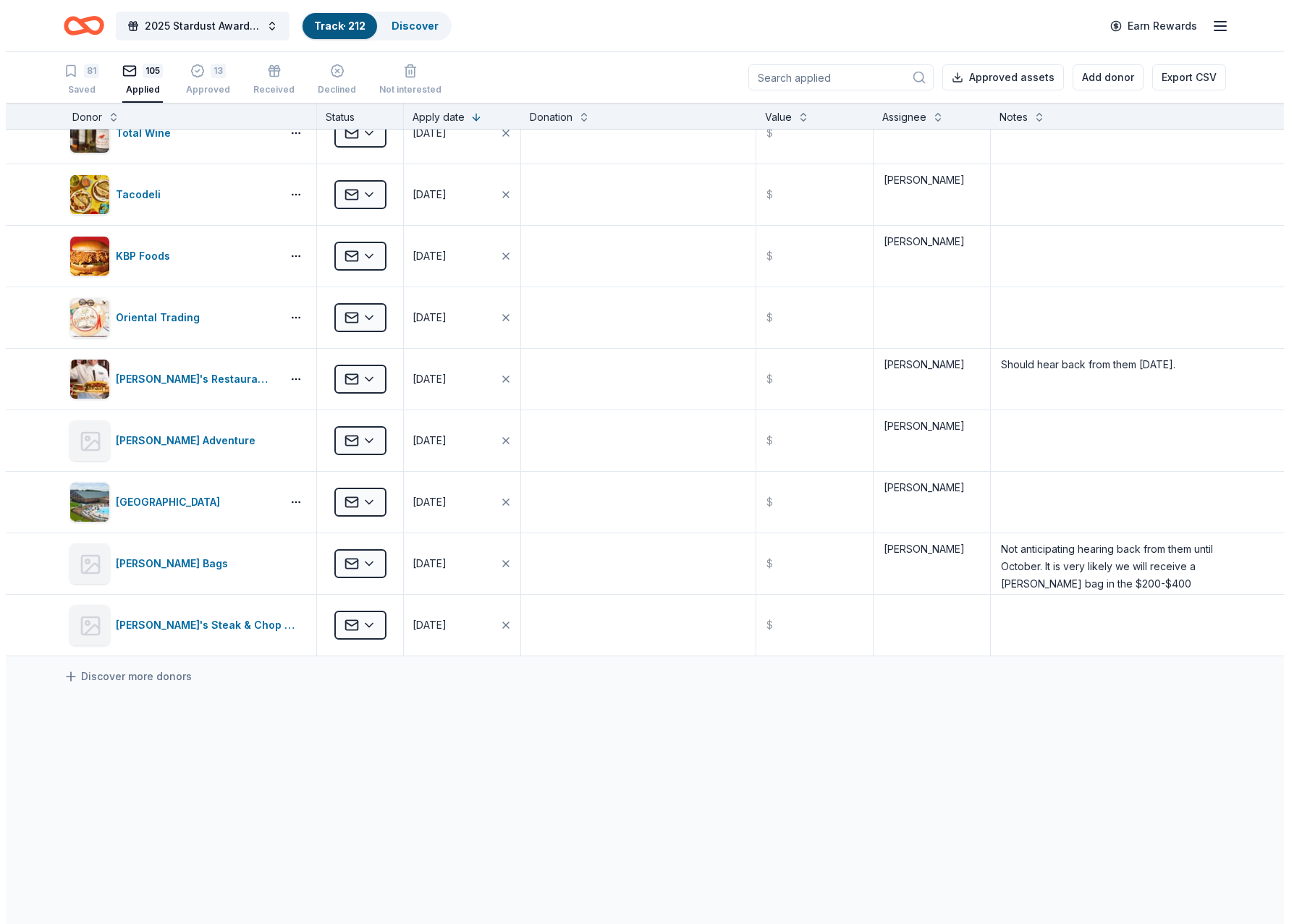
scroll to position [5943, 0]
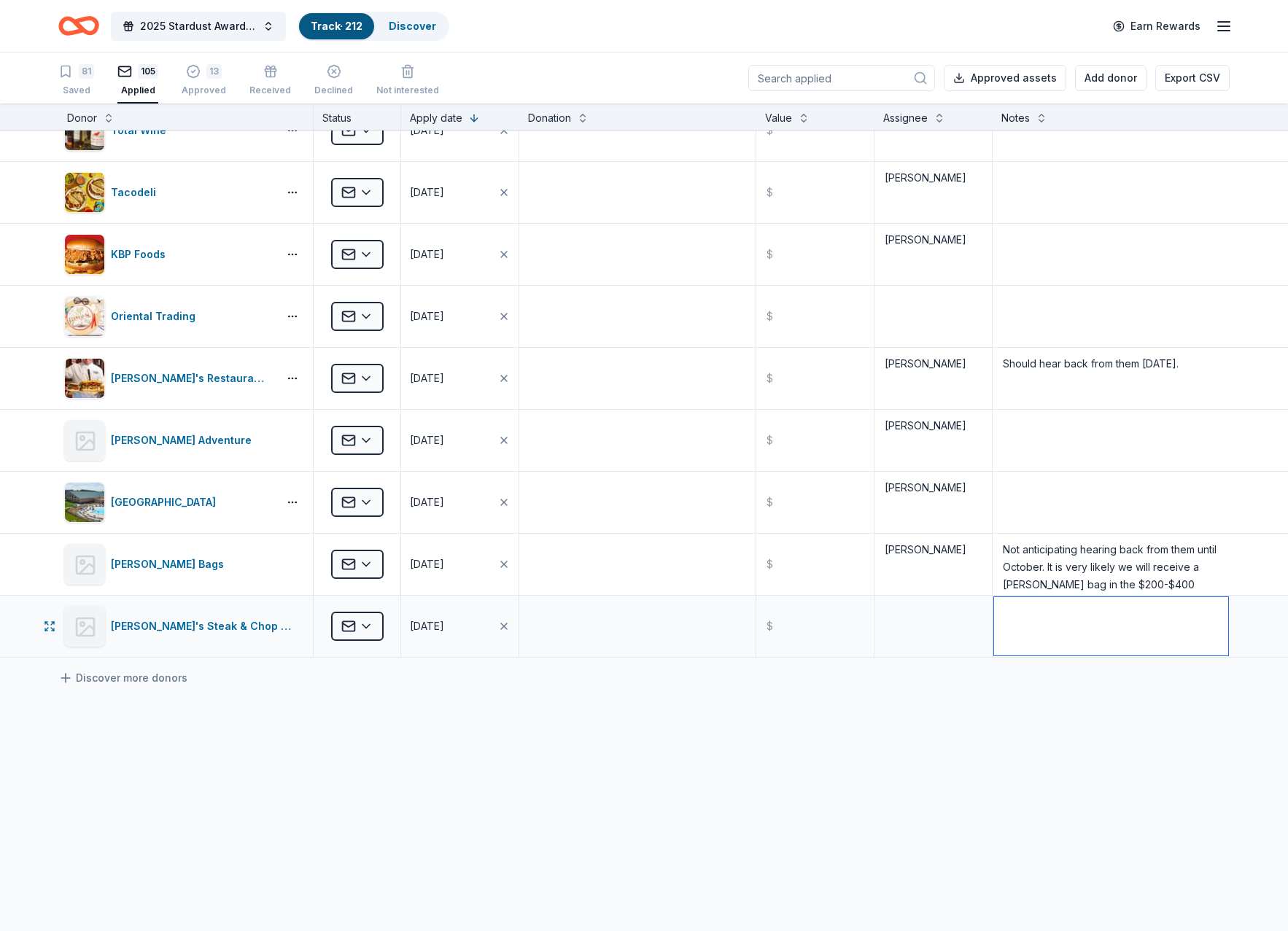
click at [1049, 628] on textarea at bounding box center [1111, 627] width 234 height 58
type textarea "Sent through contact form online"
click at [1090, 78] on button "Add donor" at bounding box center [1111, 77] width 72 height 26
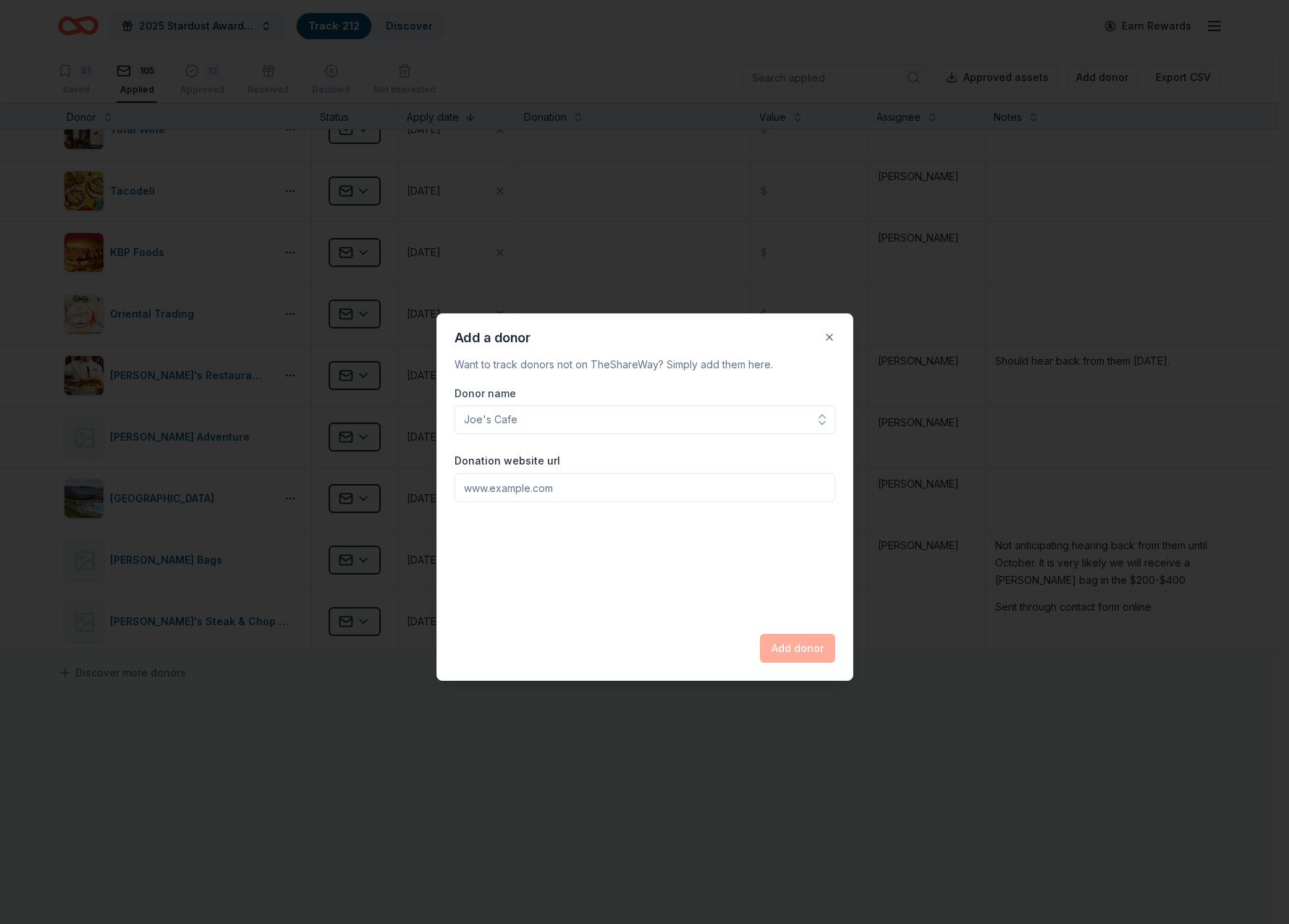
click at [503, 416] on input "Donor name" at bounding box center [644, 420] width 380 height 29
type input "A"
type input "Samui Thai Cuisine"
click at [492, 494] on input "Donation website url" at bounding box center [644, 488] width 380 height 29
type input "[DOMAIN_NAME]"
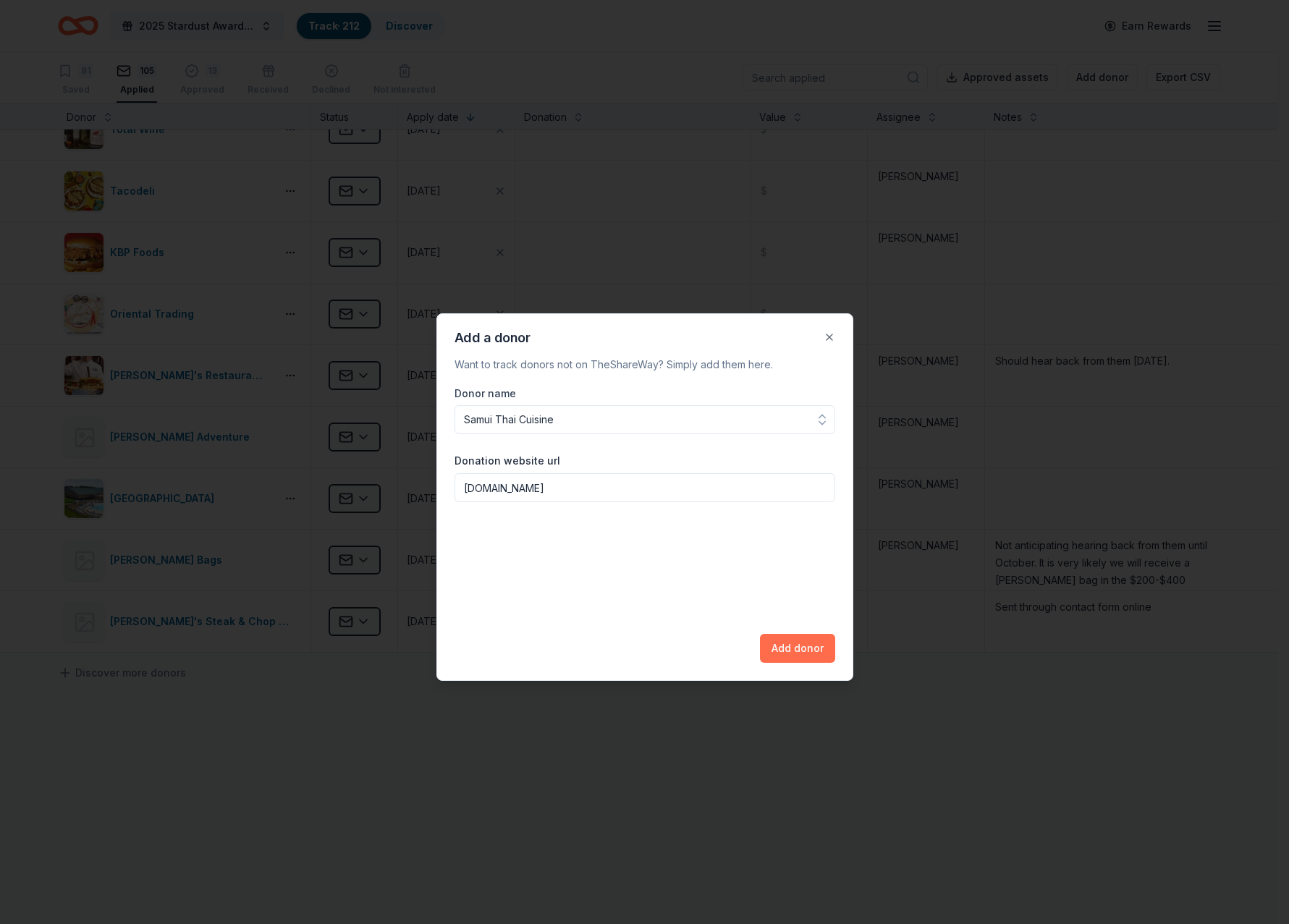
click at [787, 645] on button "Add donor" at bounding box center [798, 648] width 76 height 29
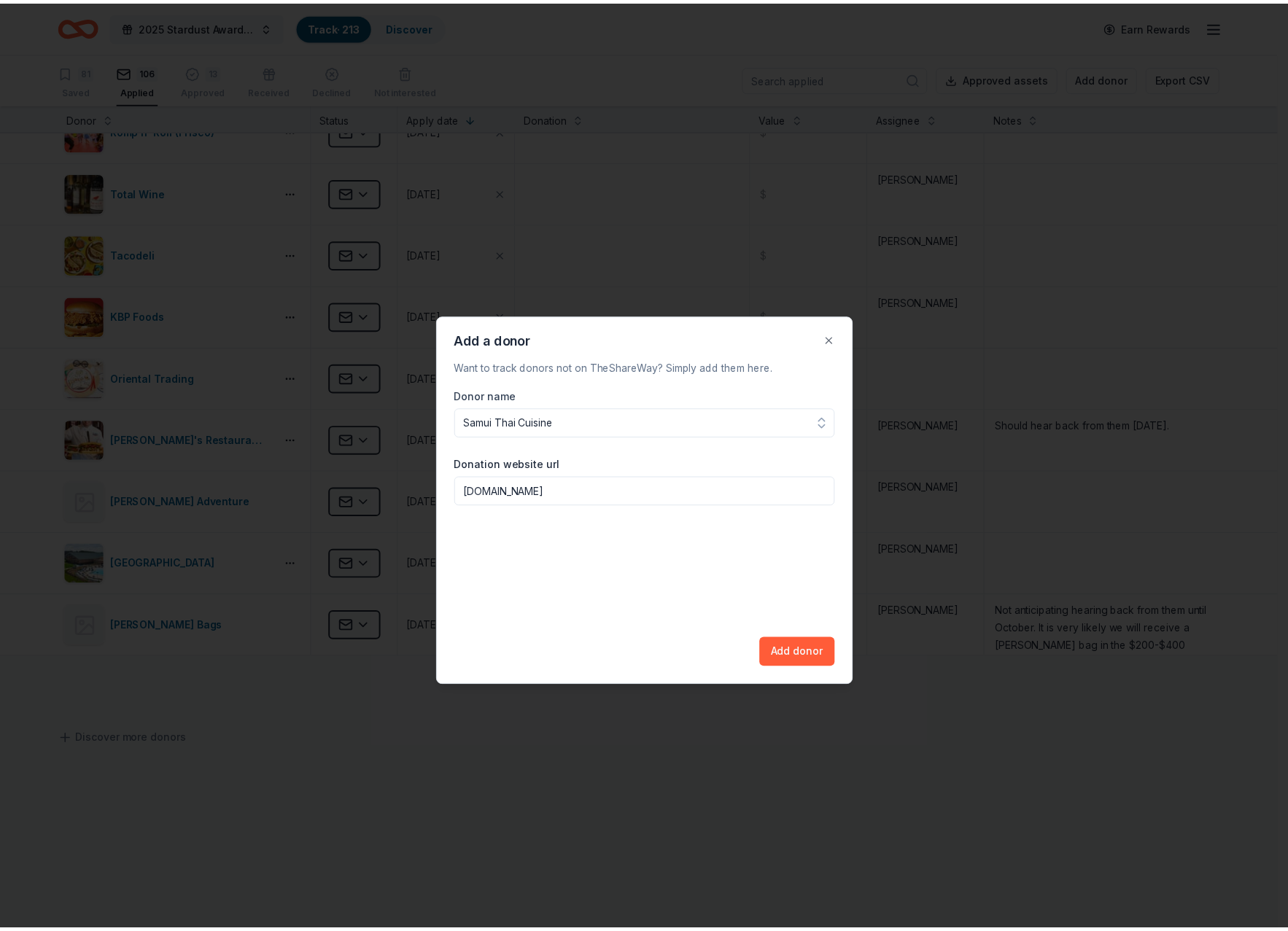
scroll to position [223, 0]
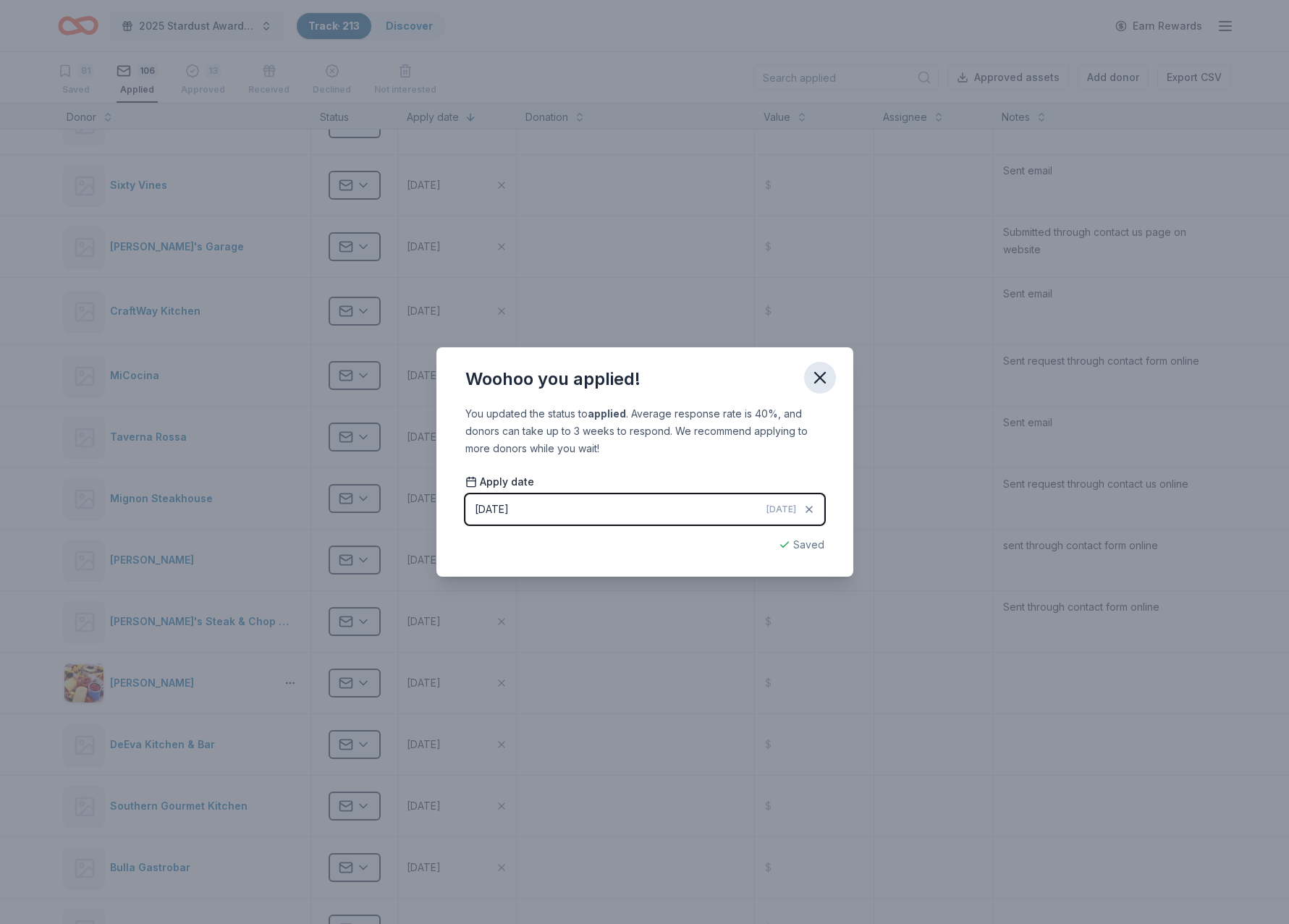
click at [825, 375] on icon "button" at bounding box center [820, 378] width 20 height 20
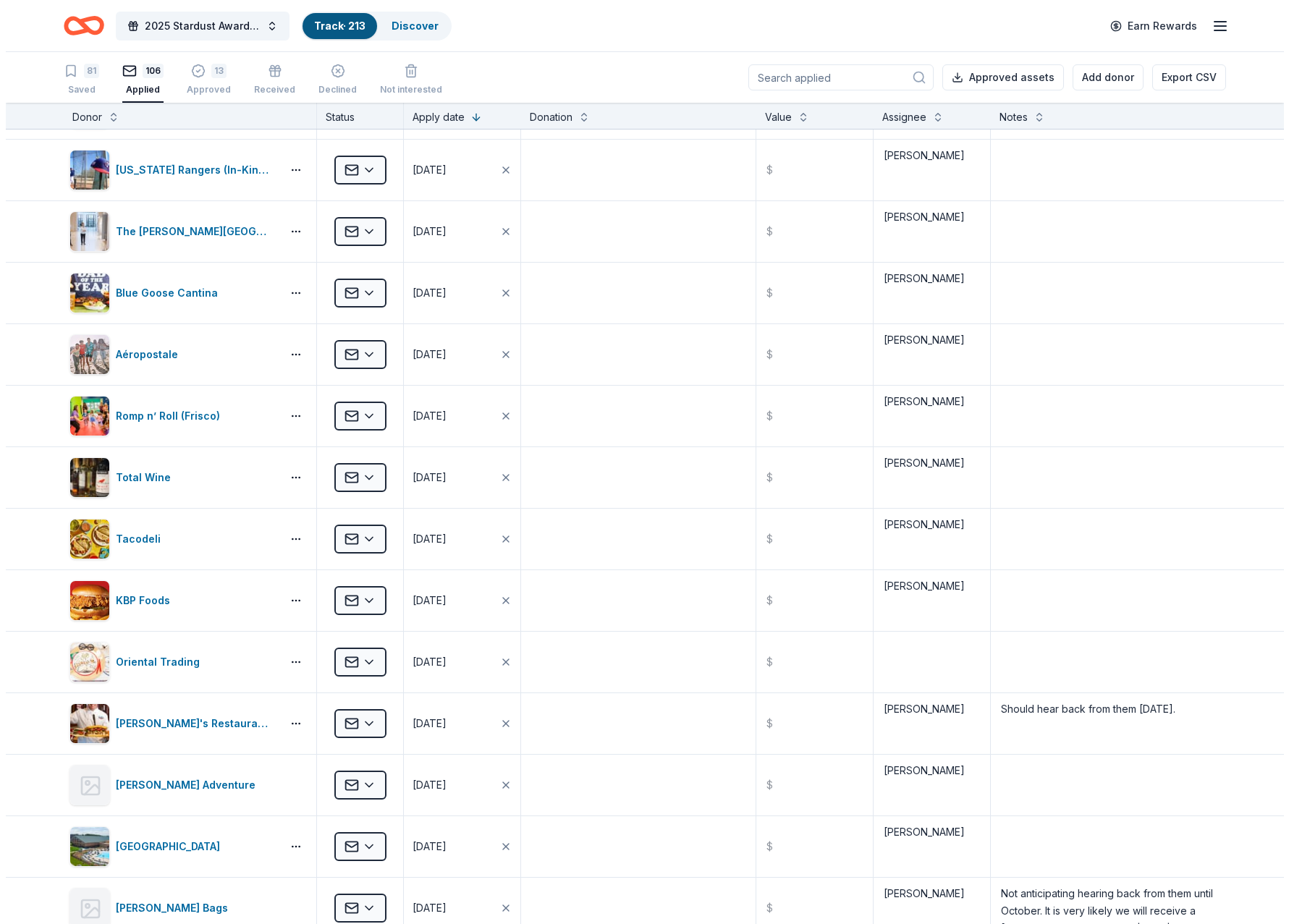
scroll to position [6005, 0]
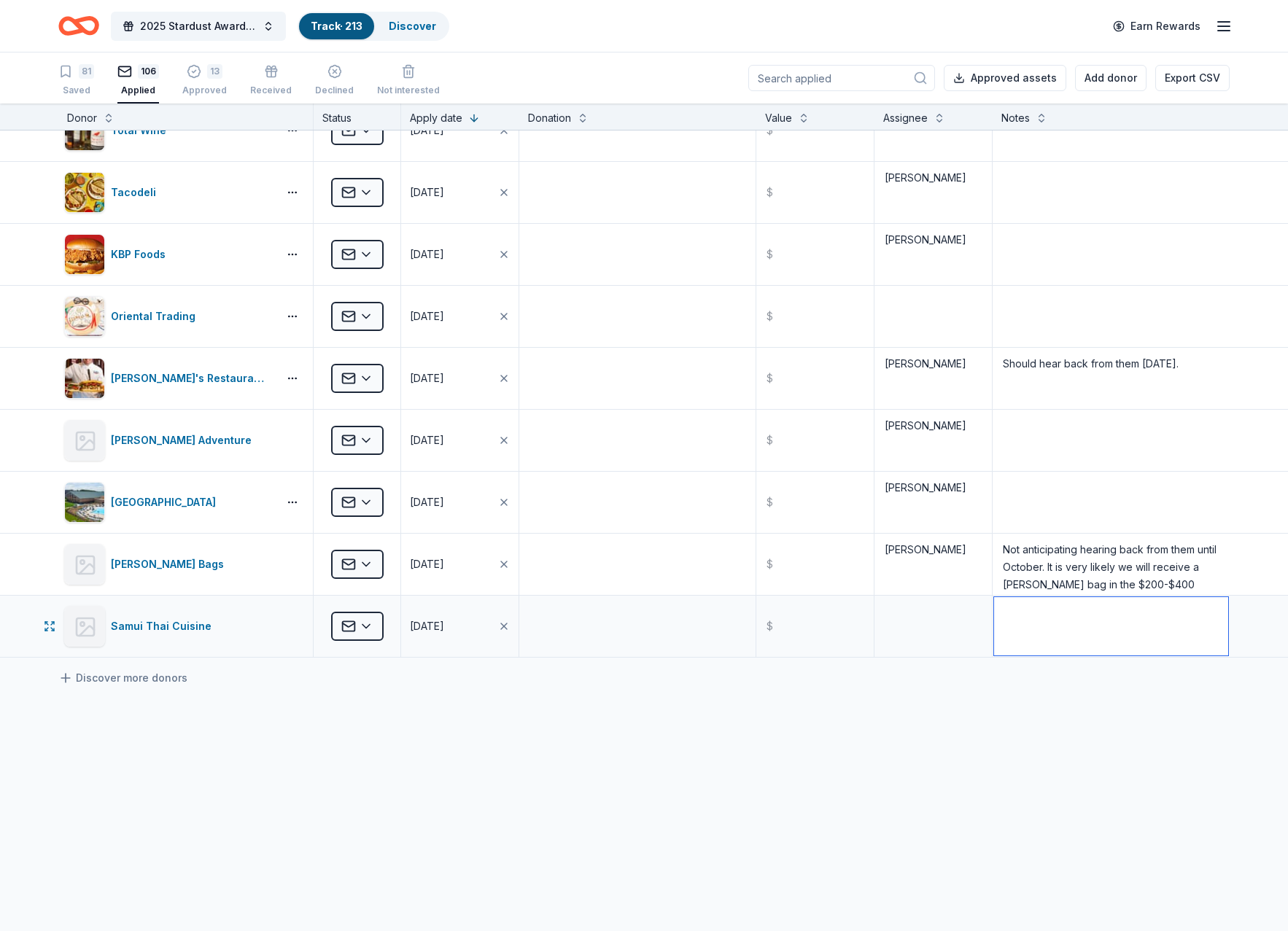
click at [1022, 629] on textarea at bounding box center [1111, 627] width 234 height 58
type textarea "Sent through contact us form online"
click at [1105, 81] on button "Add donor" at bounding box center [1111, 77] width 72 height 26
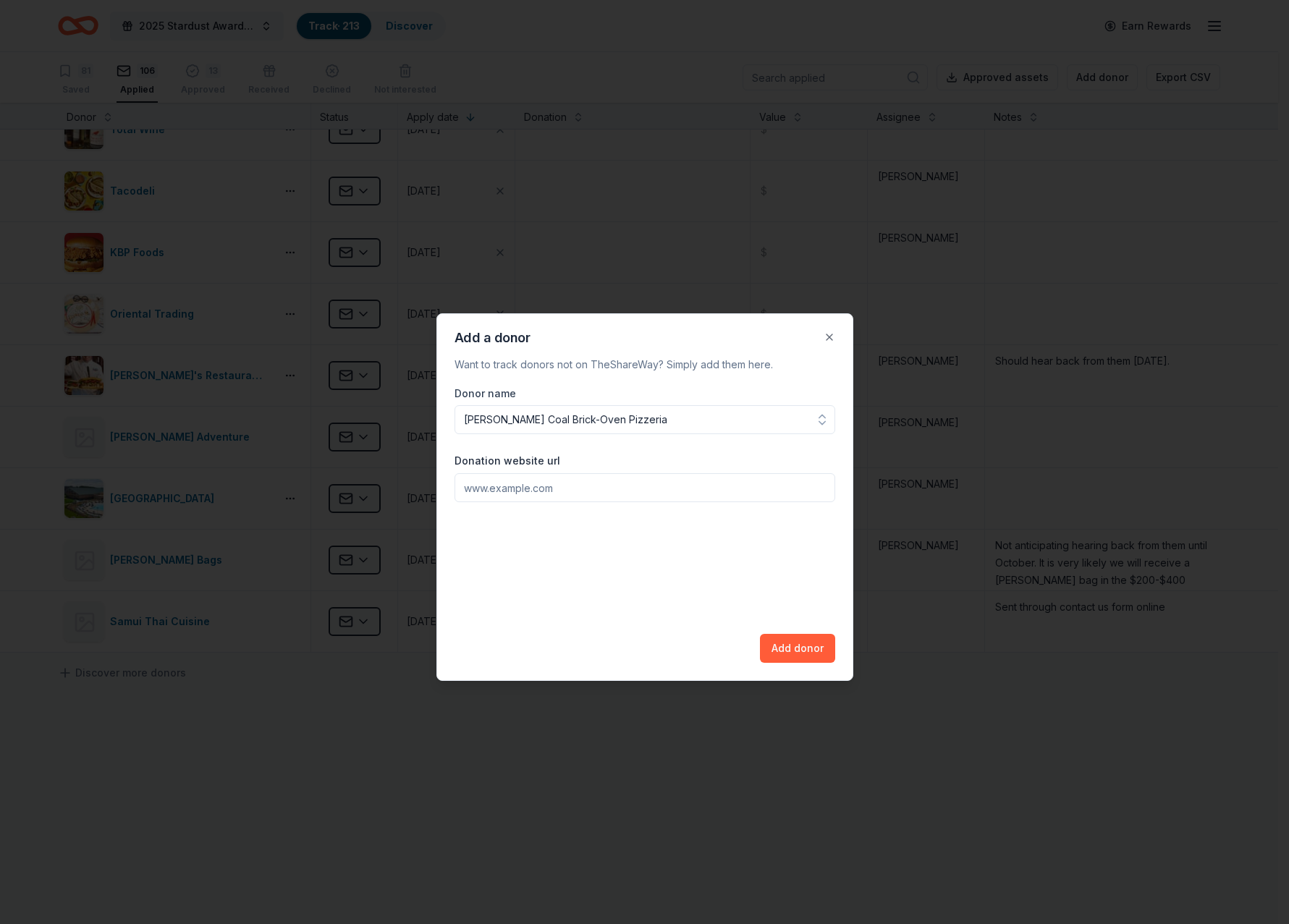
type input "[PERSON_NAME] Coal Brick-Oven Pizzeria"
click at [507, 498] on input "Donation website url" at bounding box center [644, 488] width 380 height 29
type input "[DOMAIN_NAME]"
click at [810, 654] on button "Add donor" at bounding box center [798, 648] width 76 height 29
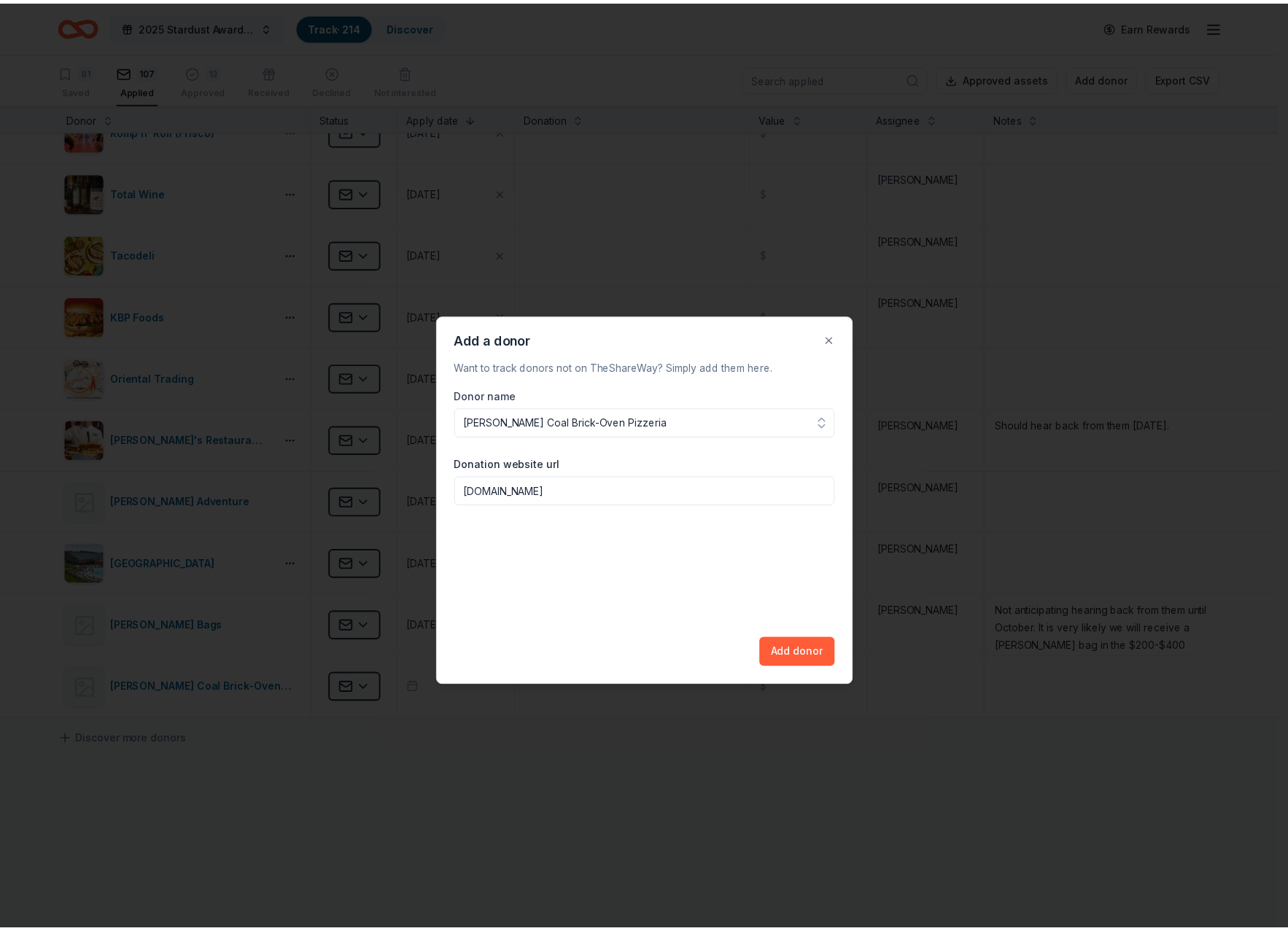
scroll to position [284, 0]
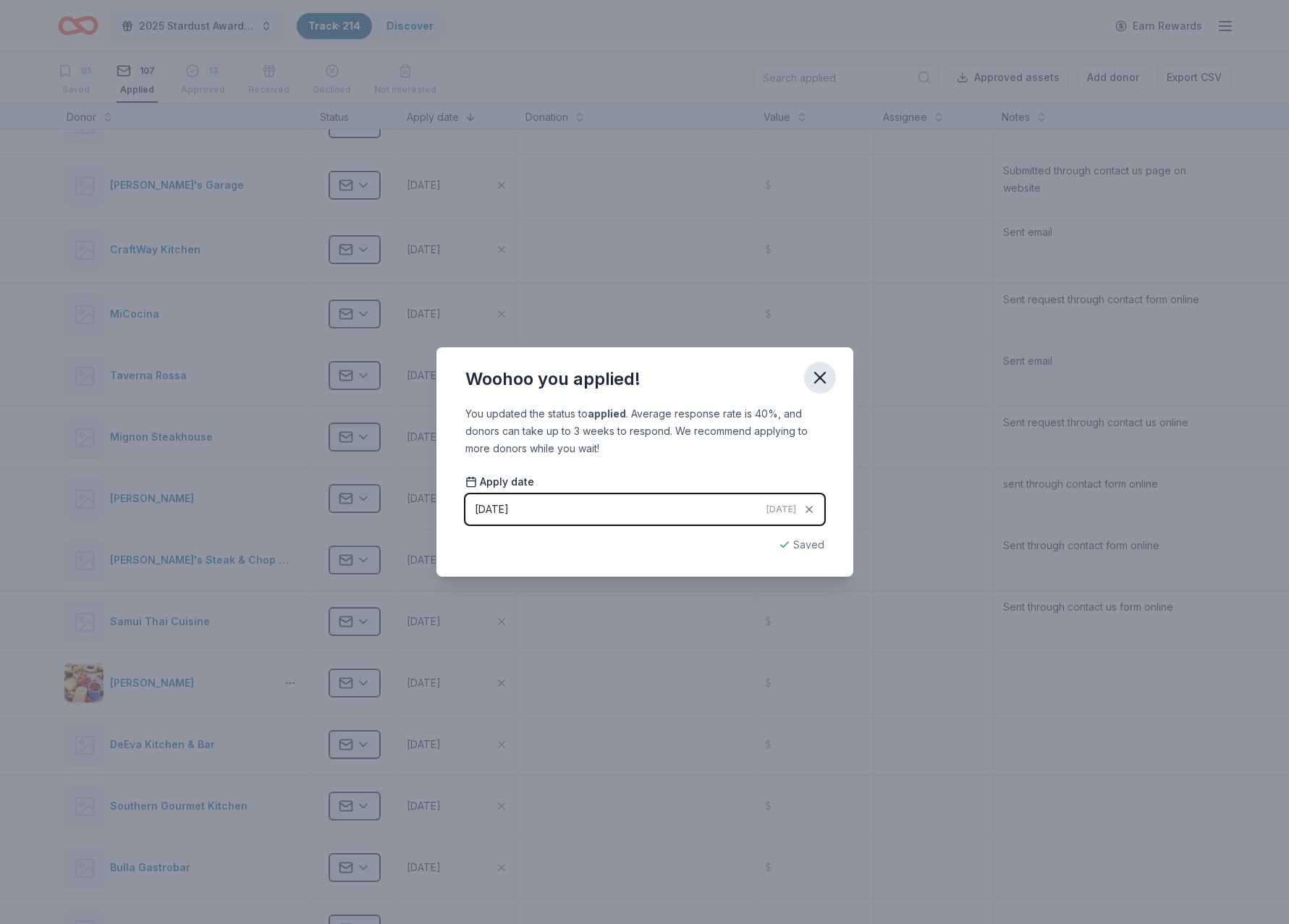
click at [825, 383] on icon "button" at bounding box center [819, 378] width 10 height 10
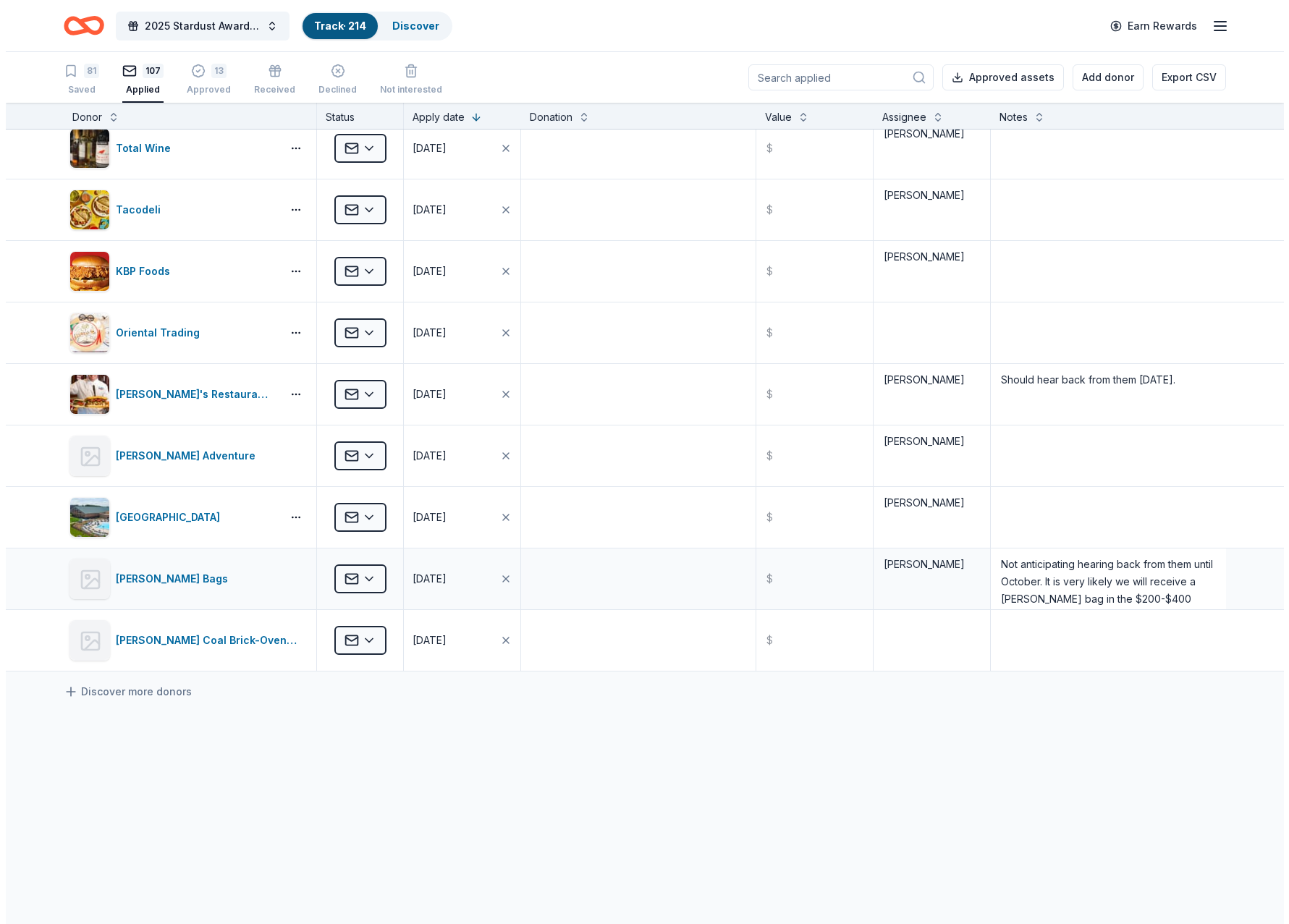
scroll to position [6066, 0]
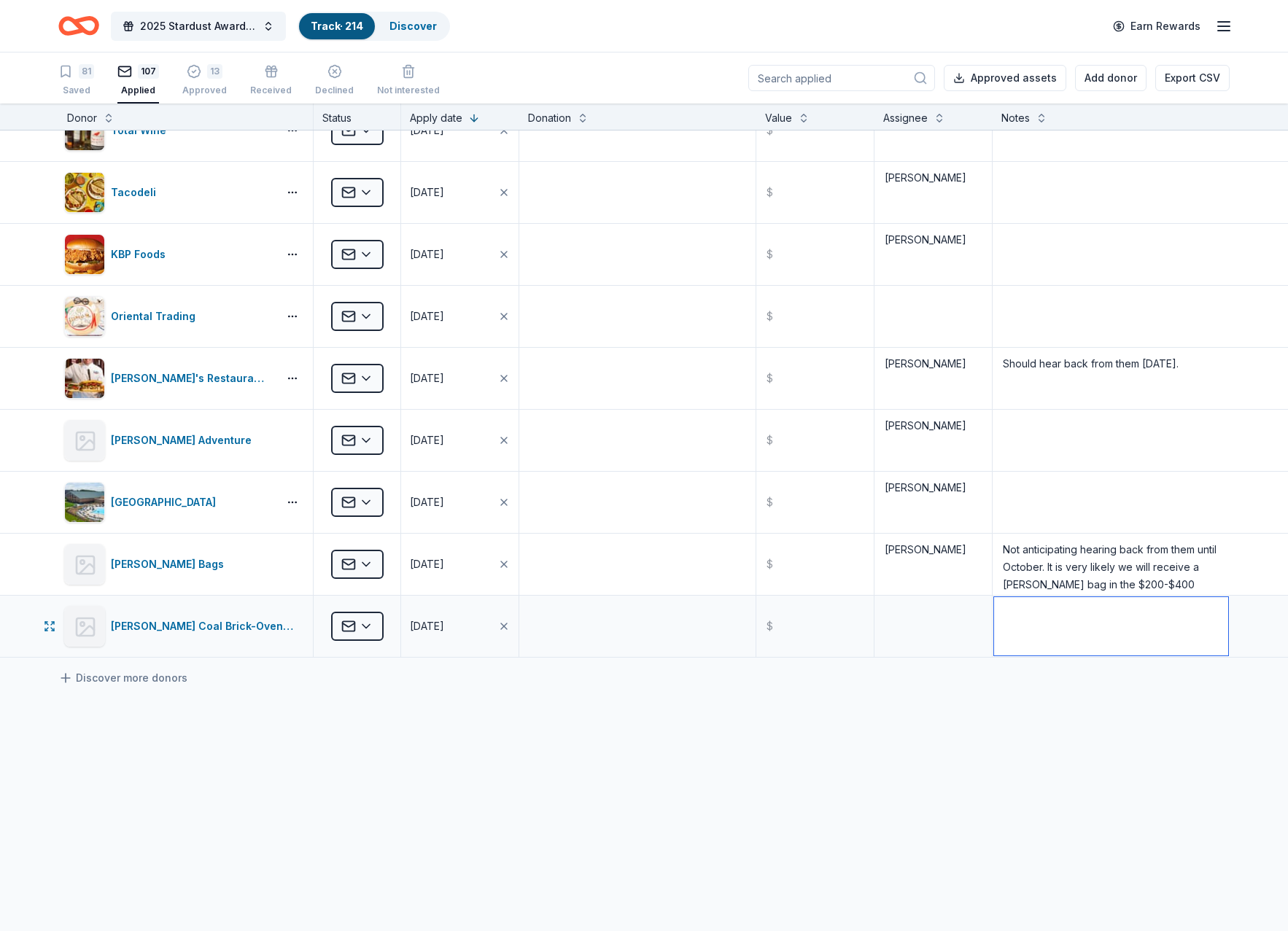
click at [1047, 639] on textarea at bounding box center [1111, 627] width 234 height 58
type textarea "Sent through contact form online"
click at [1113, 80] on button "Add donor" at bounding box center [1111, 77] width 72 height 26
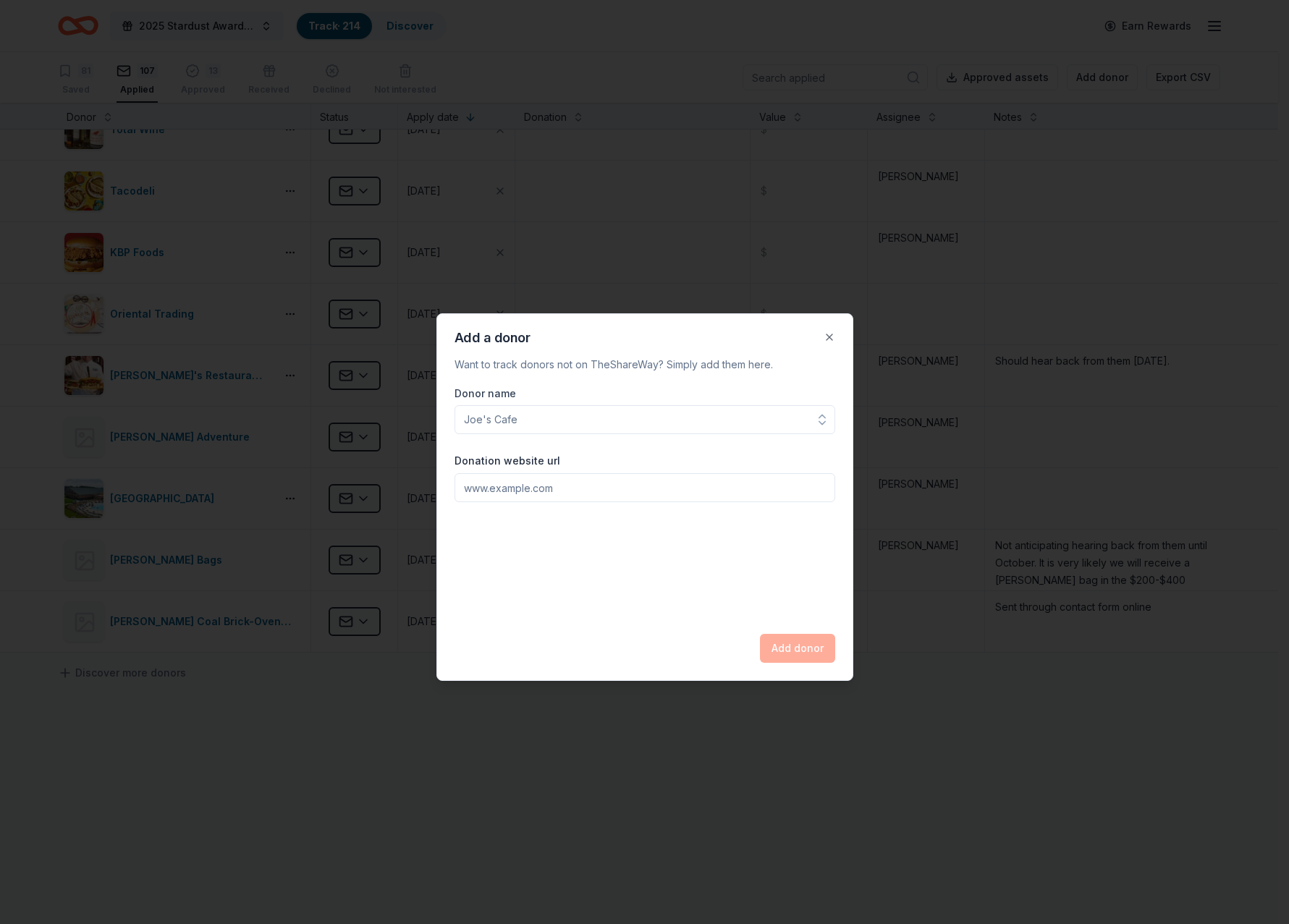
click at [520, 425] on input "Donor name" at bounding box center [644, 420] width 380 height 29
type input "Brasao Brazilian Steakhouse"
click at [511, 492] on input "Donation website url" at bounding box center [644, 488] width 380 height 29
type input "[DOMAIN_NAME]"
click at [808, 645] on button "Add donor" at bounding box center [798, 648] width 76 height 29
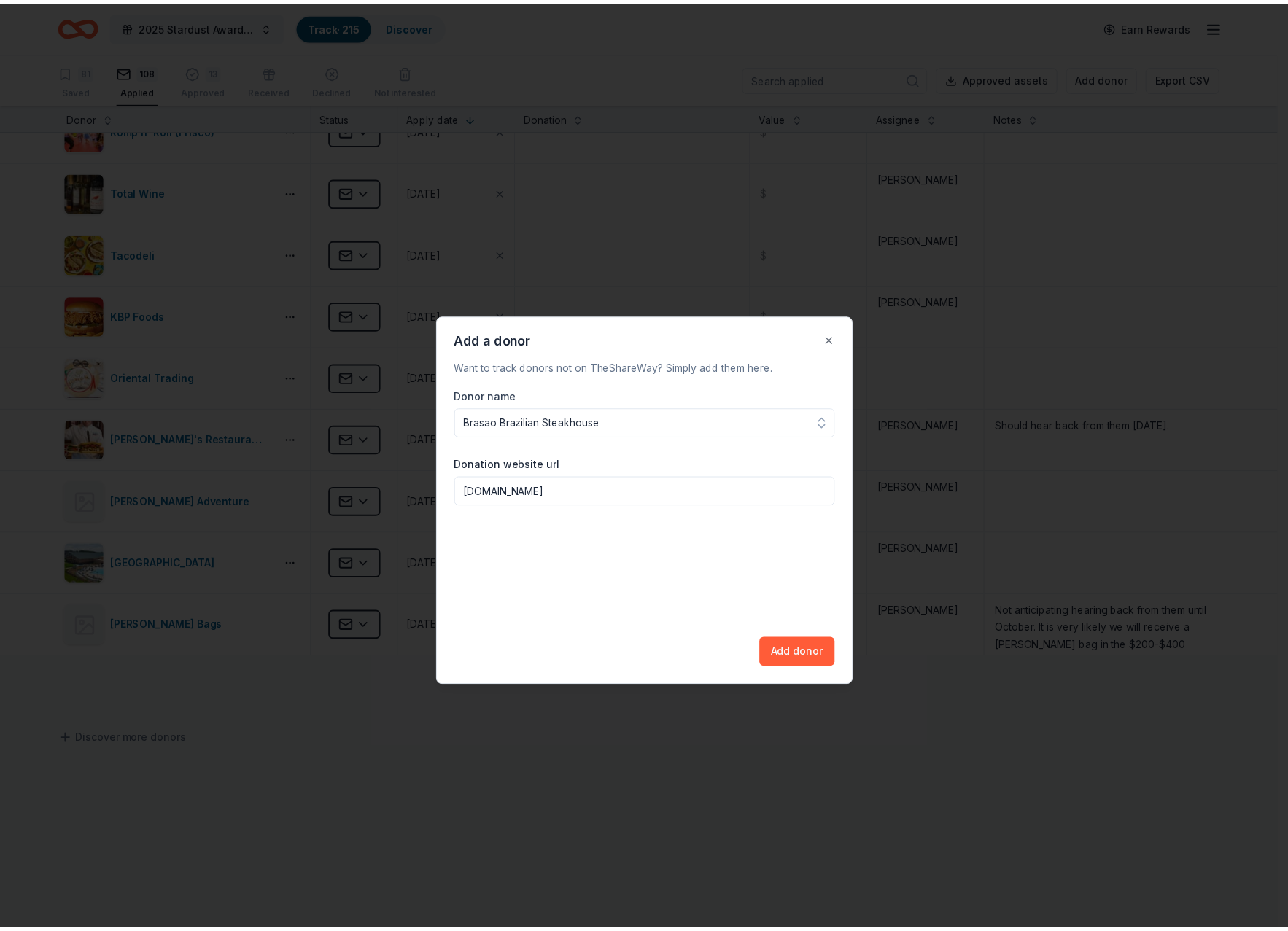
scroll to position [346, 0]
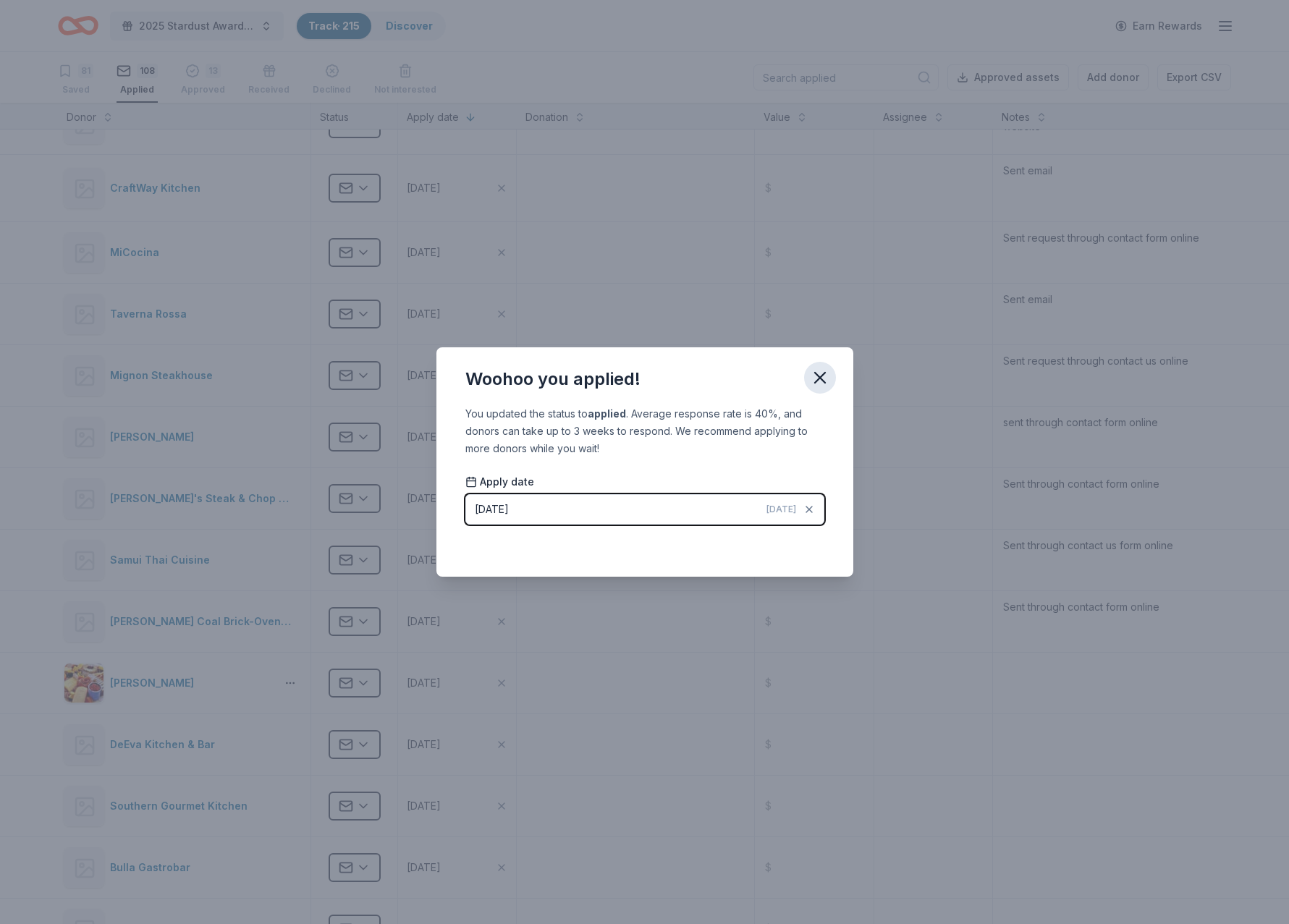
click at [824, 370] on icon "button" at bounding box center [820, 378] width 20 height 20
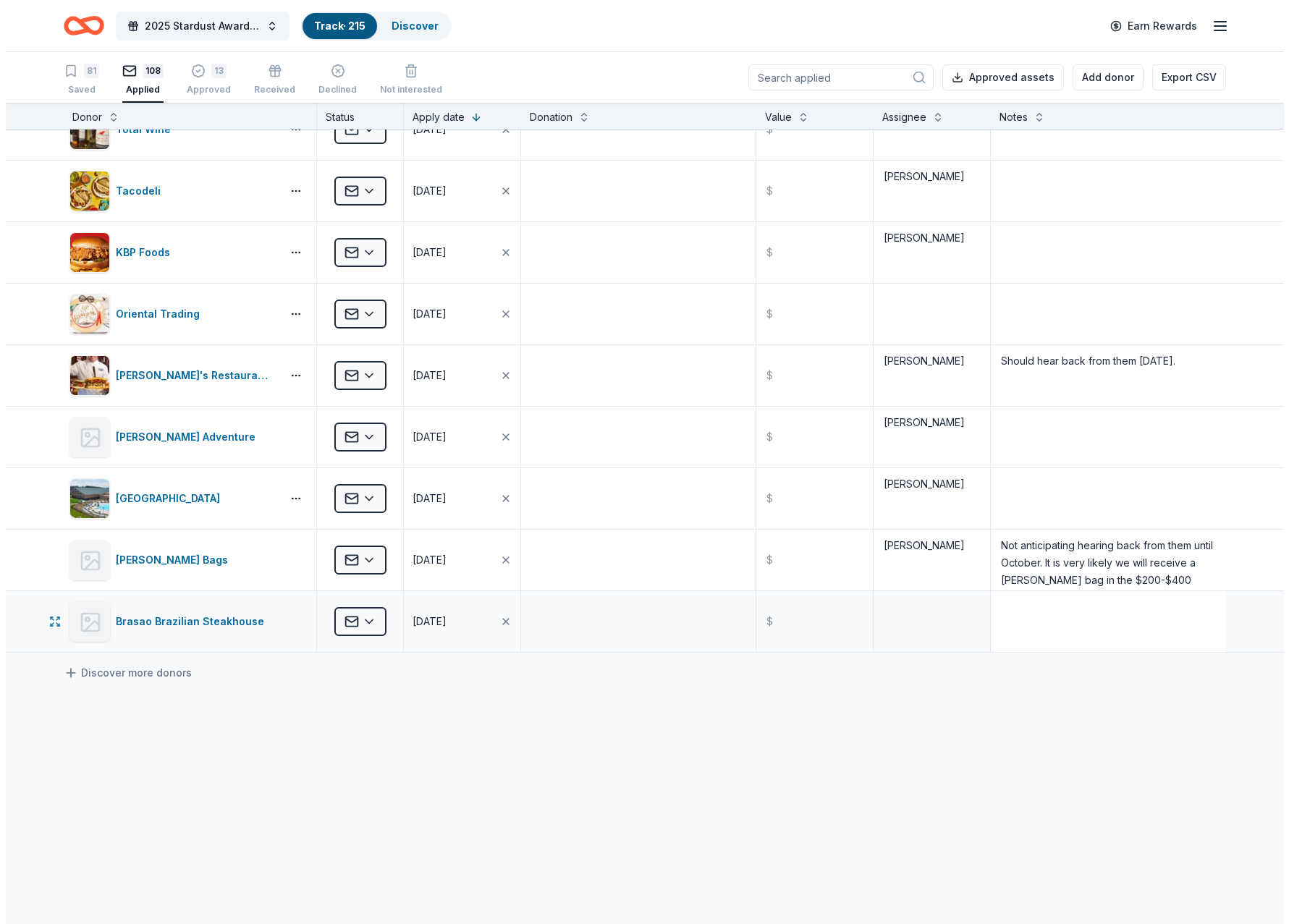
scroll to position [1, 0]
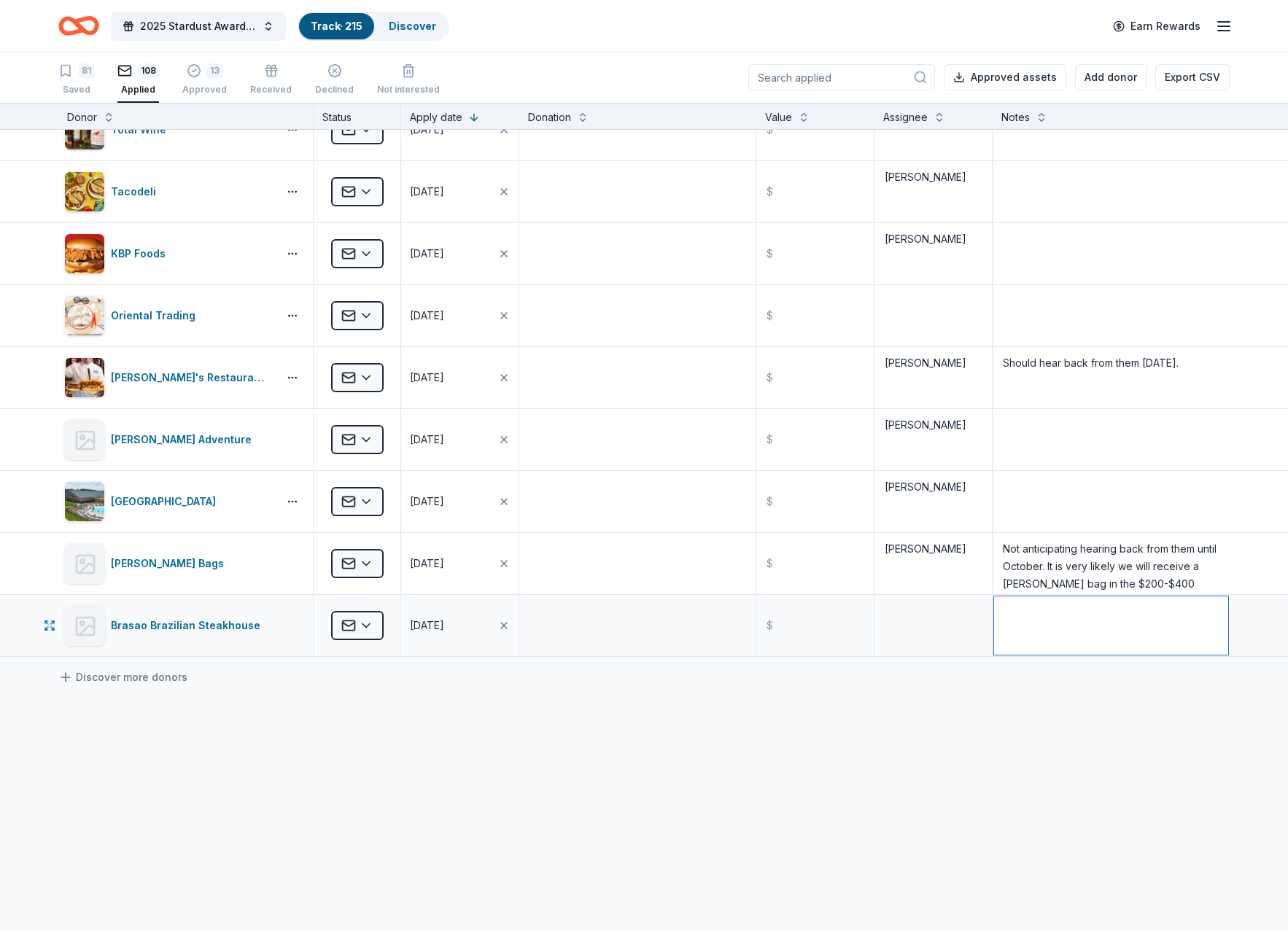
click at [1114, 636] on textarea at bounding box center [1111, 626] width 234 height 58
type textarea "Sent through contact form online"
click at [1108, 76] on button "Add donor" at bounding box center [1111, 77] width 72 height 26
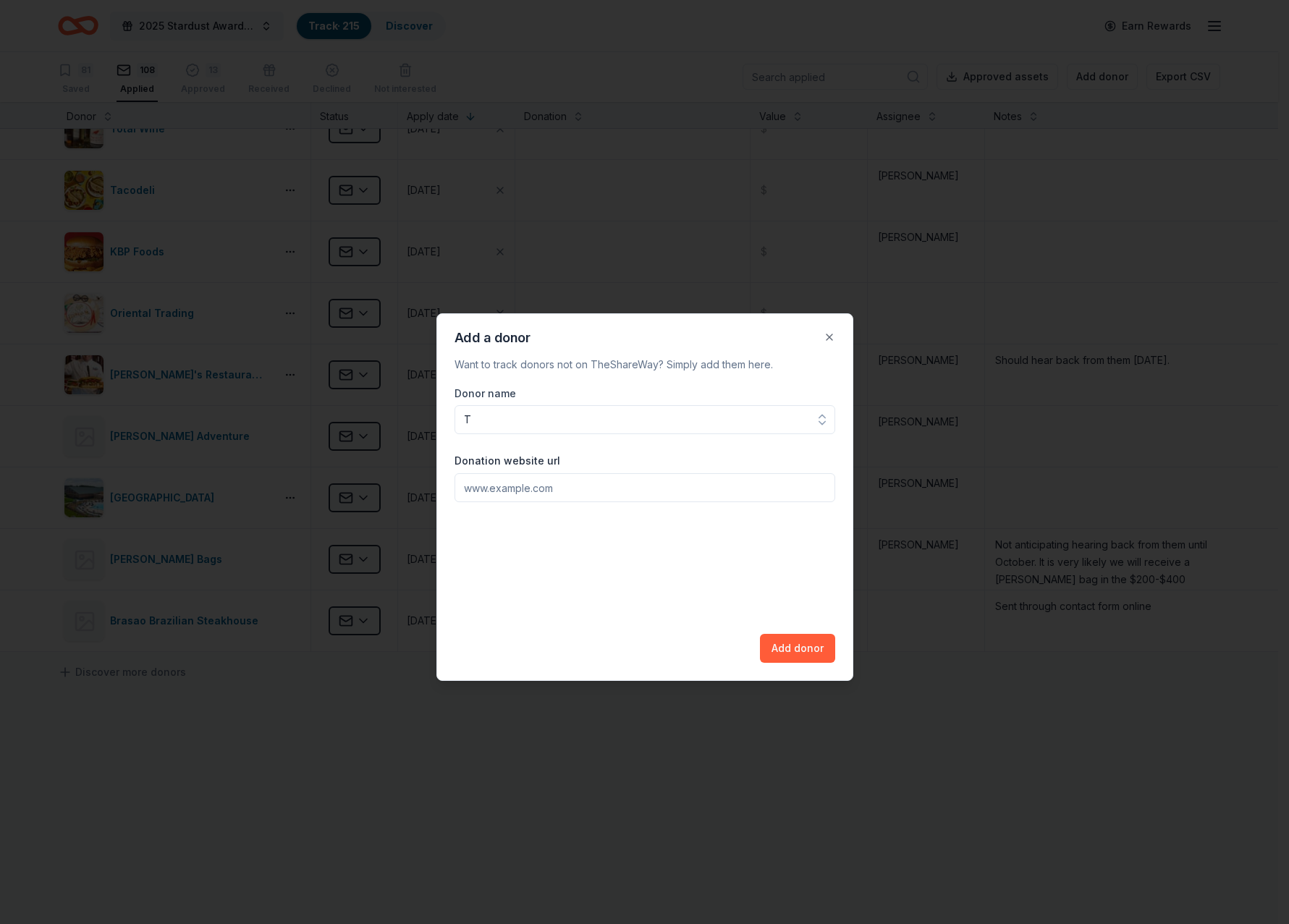
scroll to position [0, 0]
type input "The Capital Grille"
click at [520, 495] on input "Donation website url" at bounding box center [644, 488] width 380 height 29
type input "[DOMAIN_NAME]"
click at [807, 649] on button "Add donor" at bounding box center [798, 648] width 76 height 29
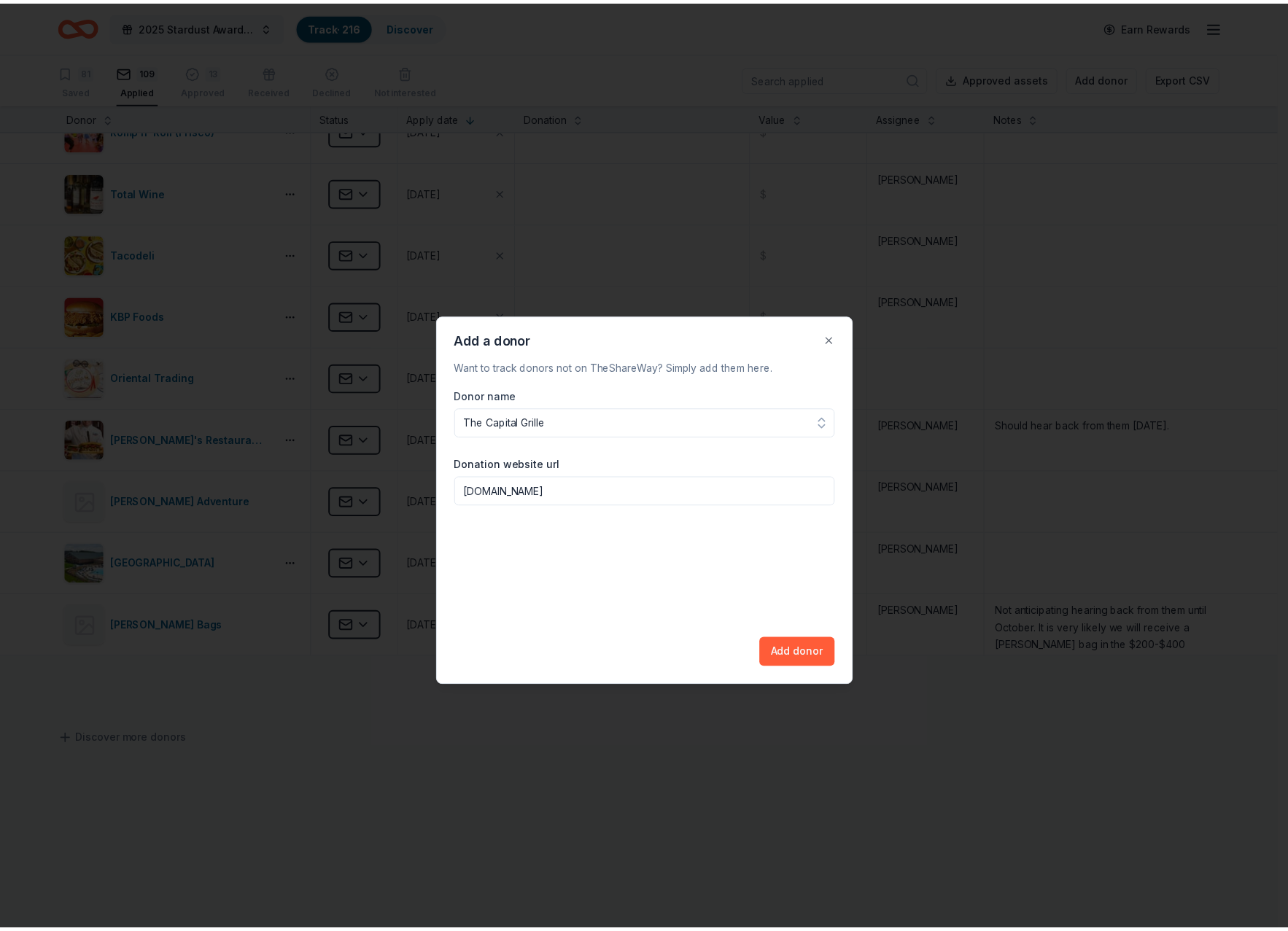
scroll to position [409, 0]
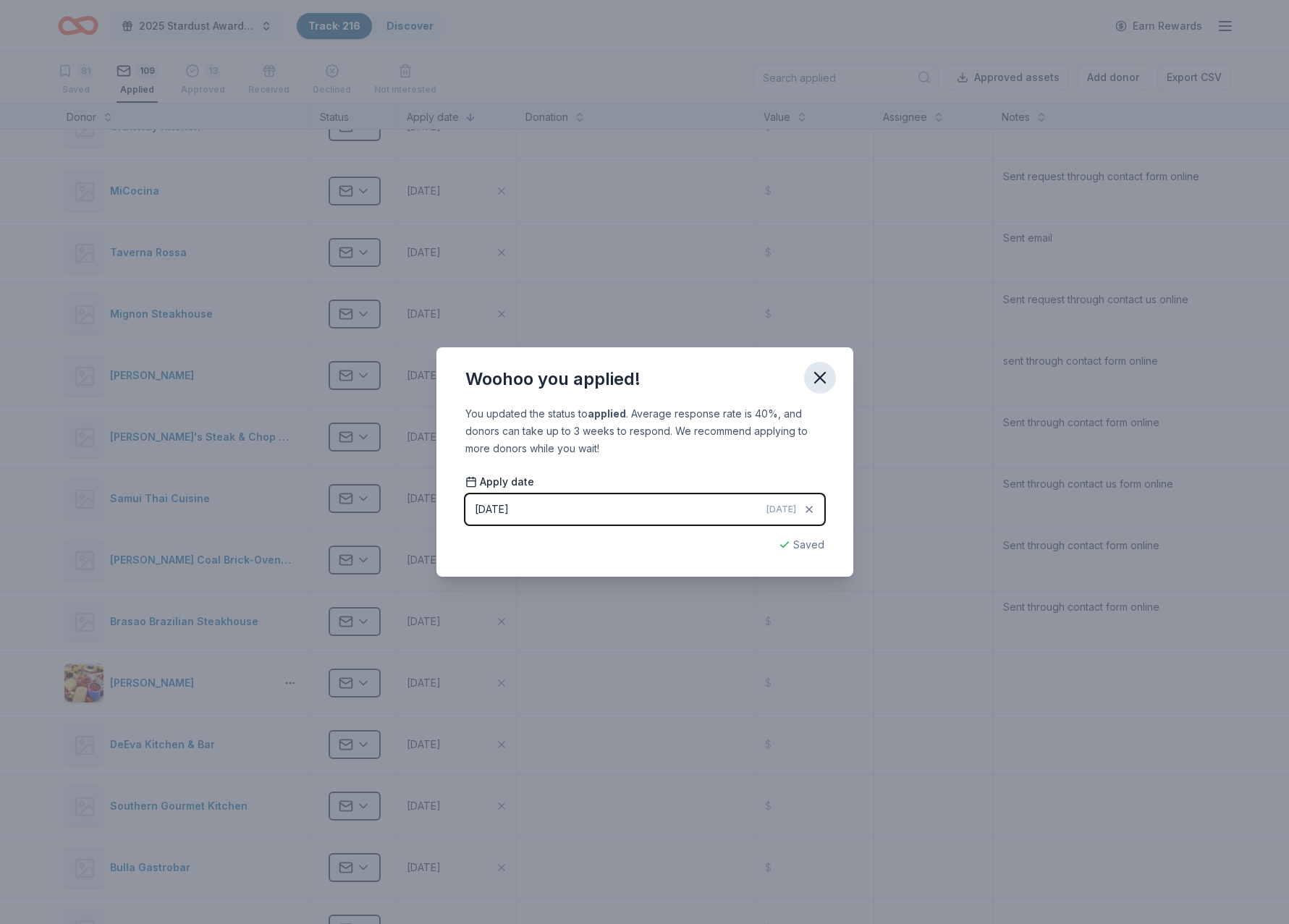
click at [821, 386] on icon "button" at bounding box center [820, 378] width 20 height 20
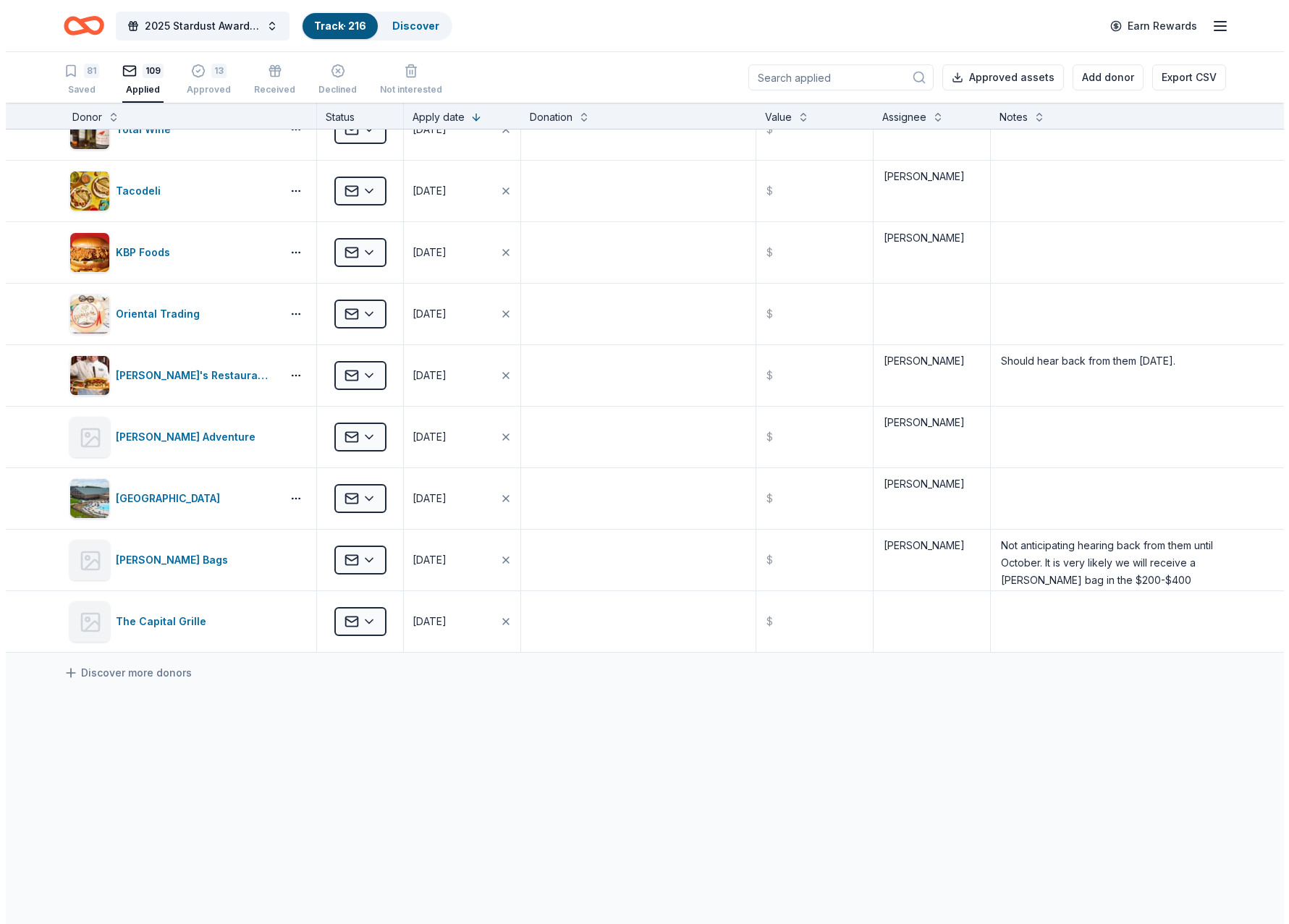
scroll to position [1, 0]
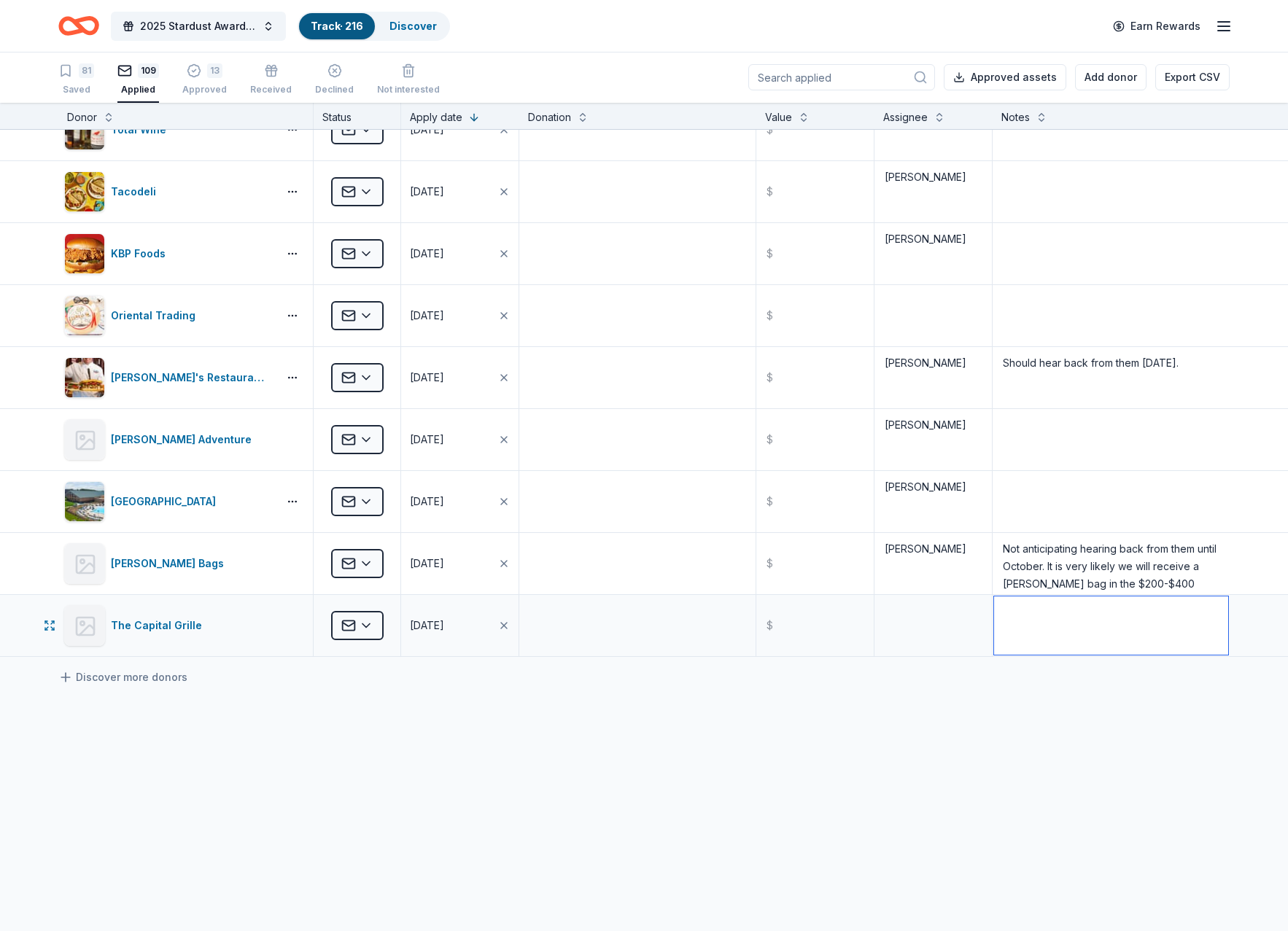
click at [1025, 632] on textarea at bounding box center [1111, 626] width 234 height 58
type textarea "Sent through contact form online"
click at [1113, 75] on button "Add donor" at bounding box center [1111, 77] width 72 height 26
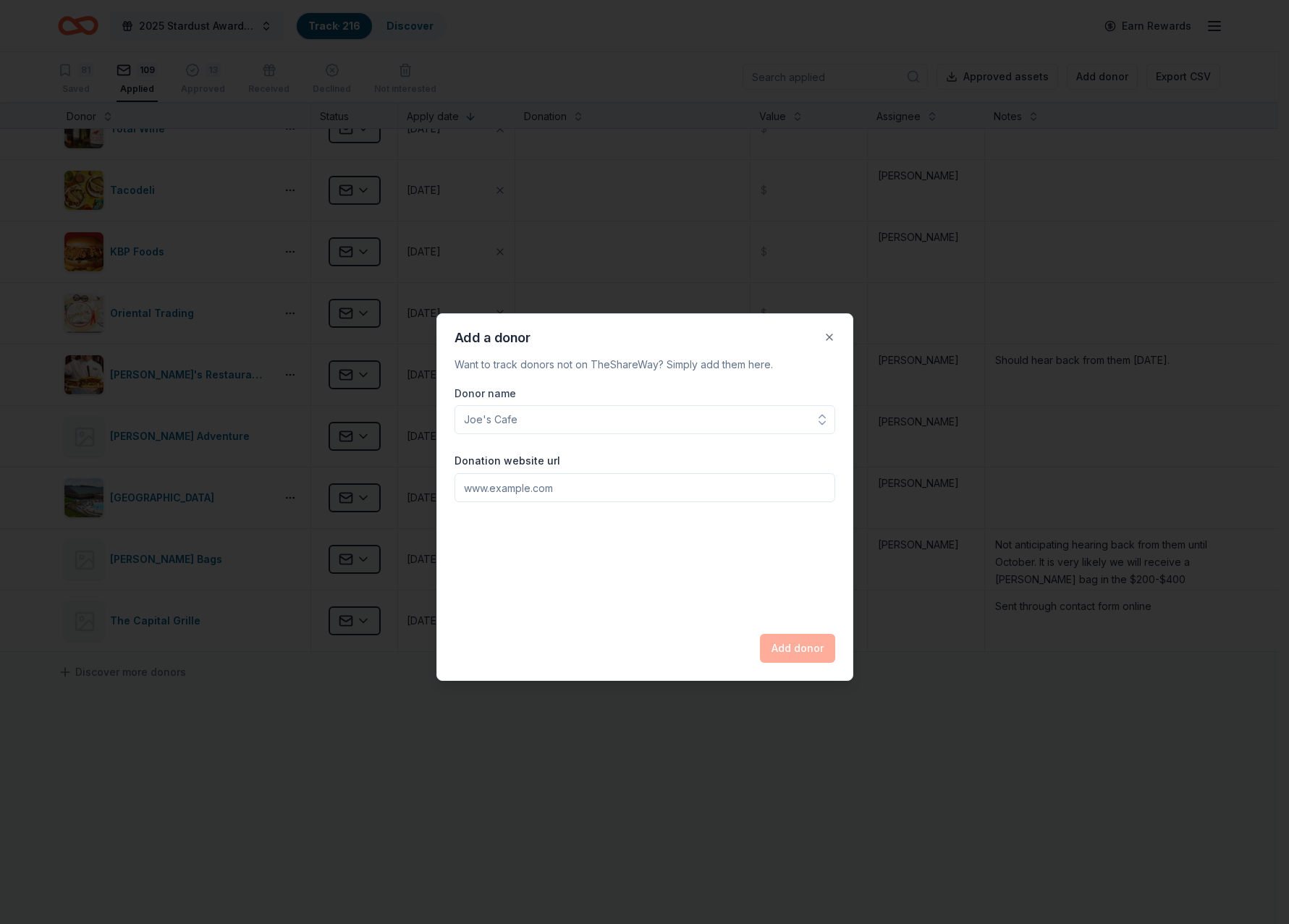
click at [570, 422] on input "Donor name" at bounding box center [644, 420] width 380 height 29
type input "Ebb & Flow"
click at [510, 492] on input "Donation website url" at bounding box center [644, 488] width 380 height 29
type input "[DOMAIN_NAME]"
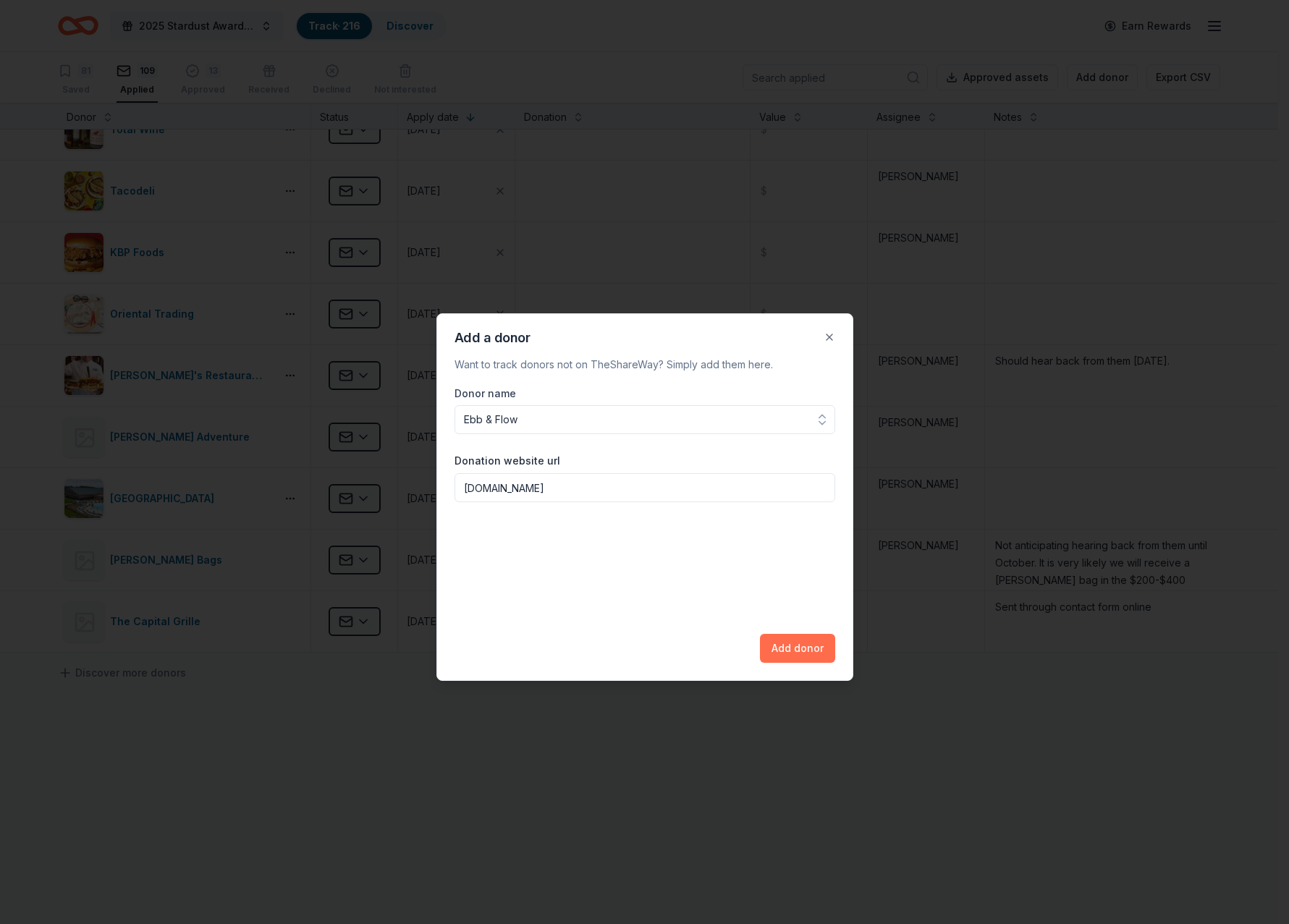
click at [795, 637] on button "Add donor" at bounding box center [798, 648] width 76 height 29
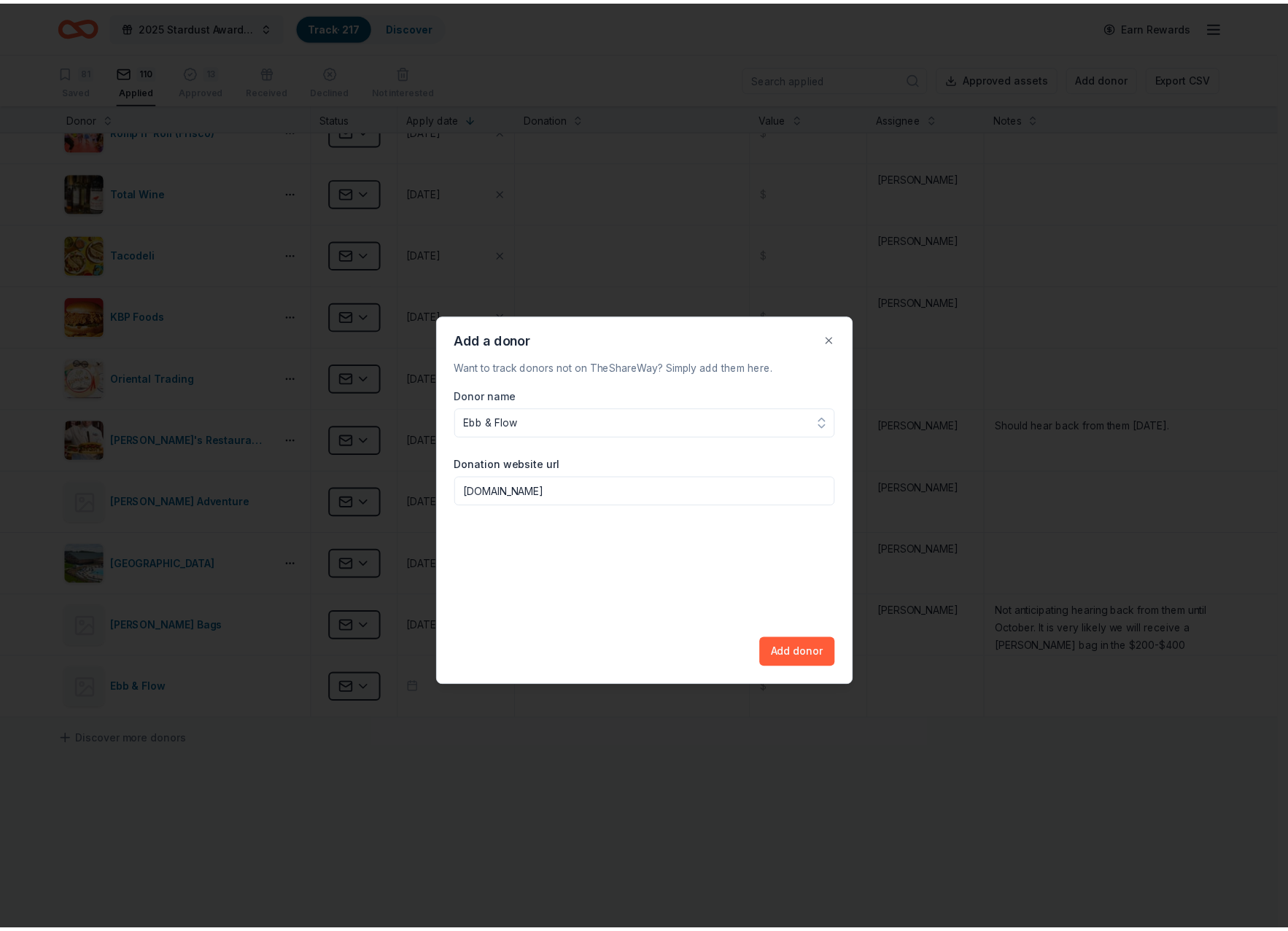
scroll to position [470, 0]
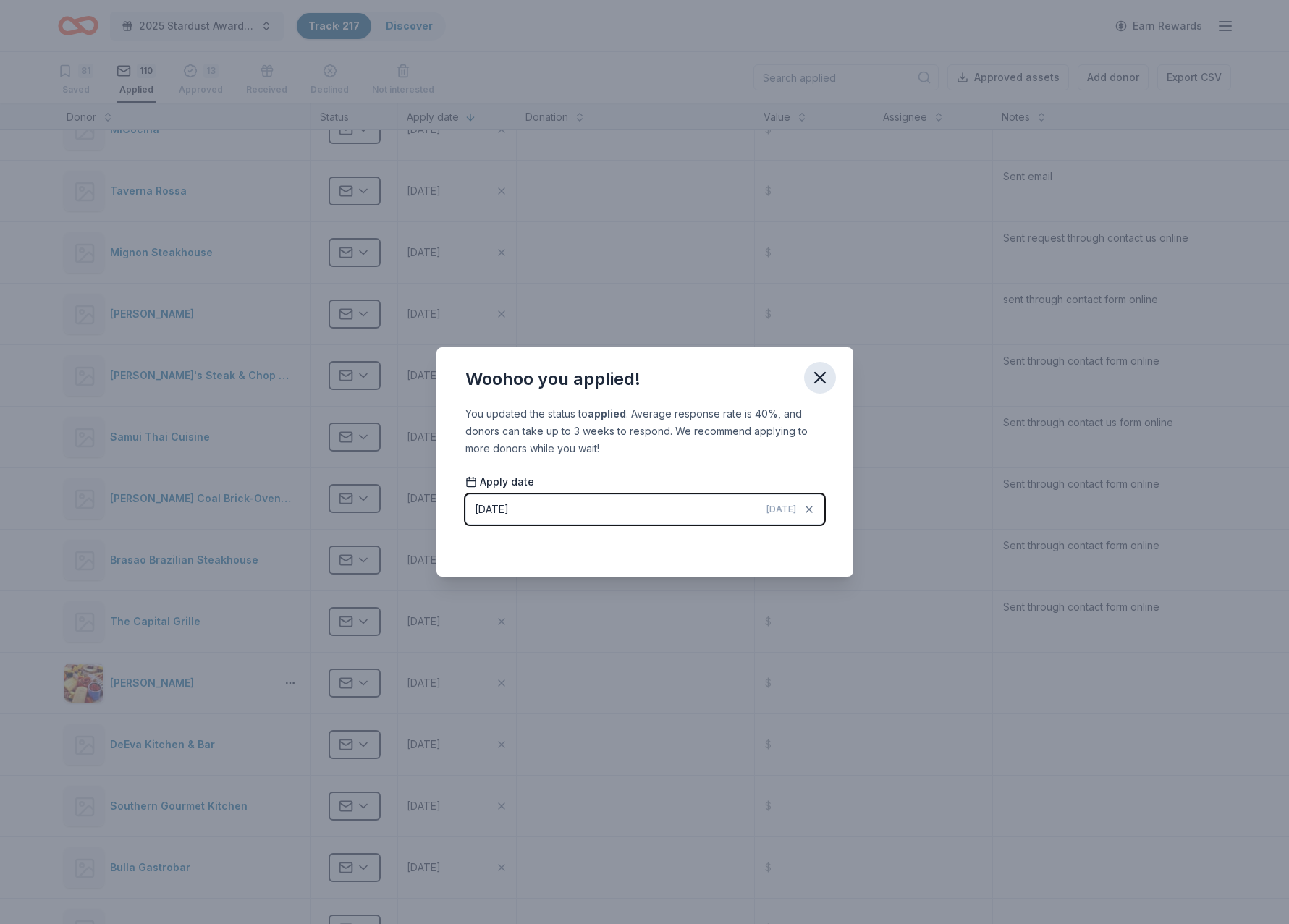
click at [819, 376] on icon "button" at bounding box center [820, 378] width 20 height 20
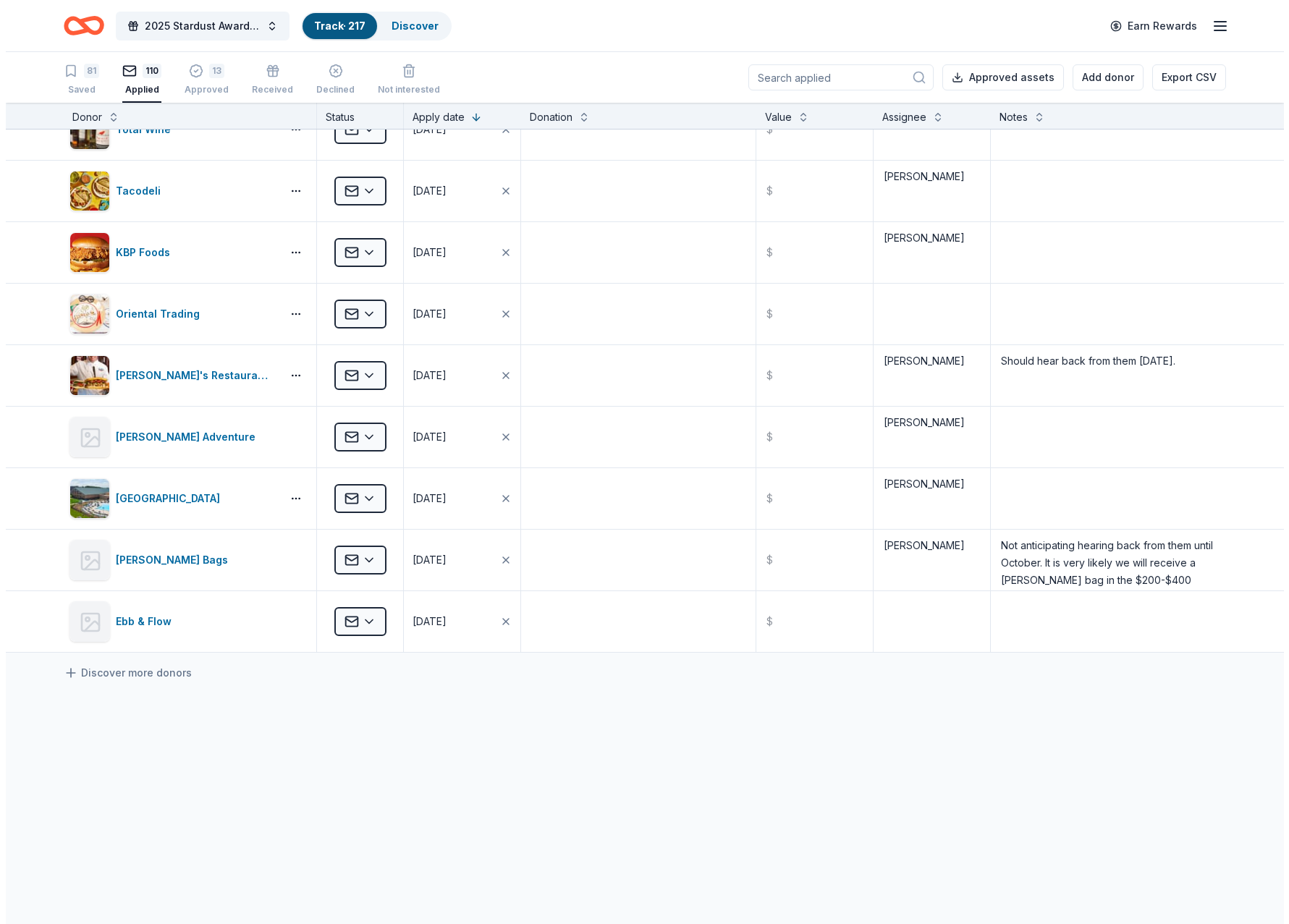
scroll to position [1, 0]
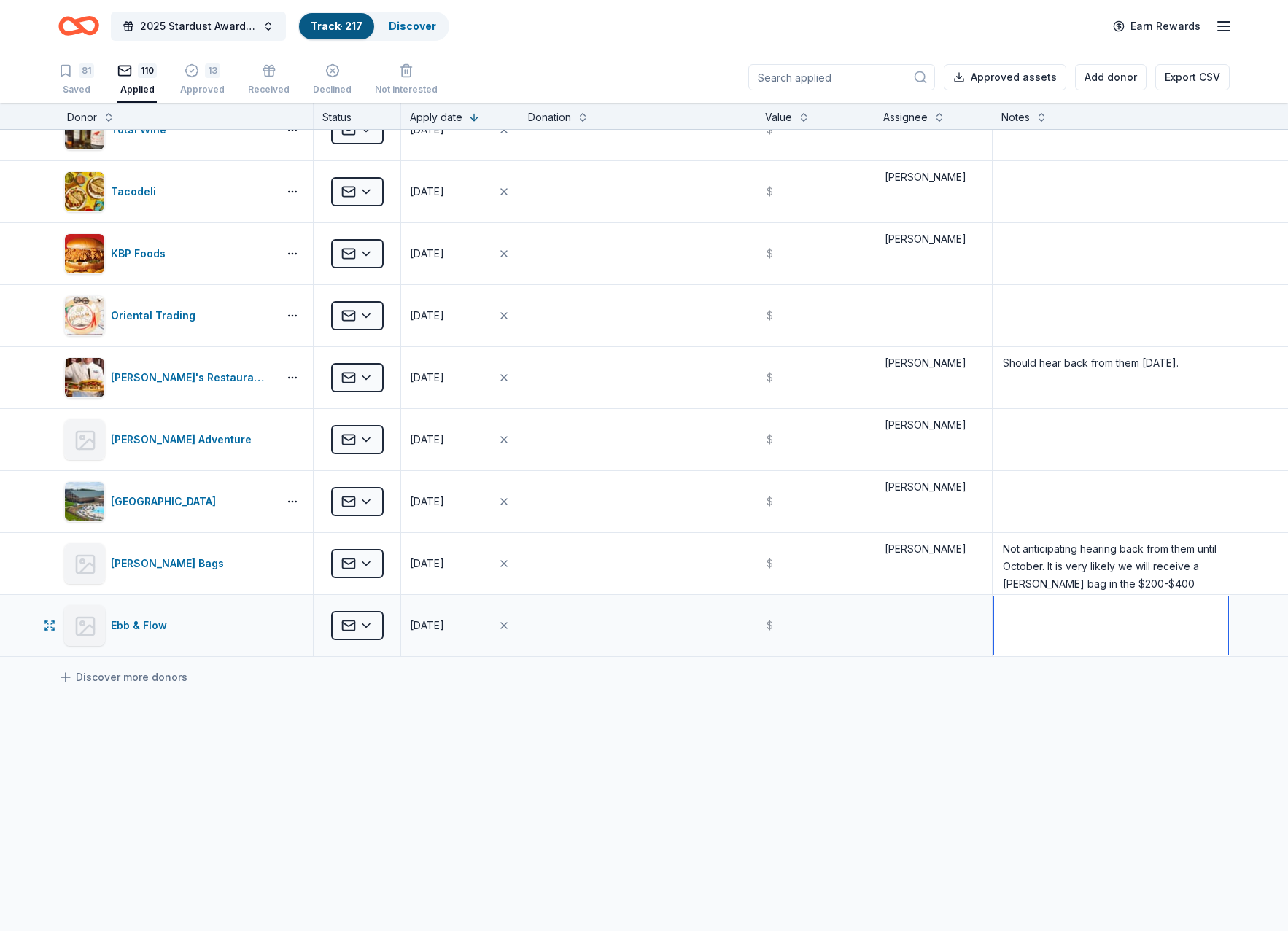
click at [1053, 617] on textarea at bounding box center [1111, 626] width 234 height 58
type textarea "Sent email"
click at [1099, 80] on button "Add donor" at bounding box center [1111, 77] width 72 height 26
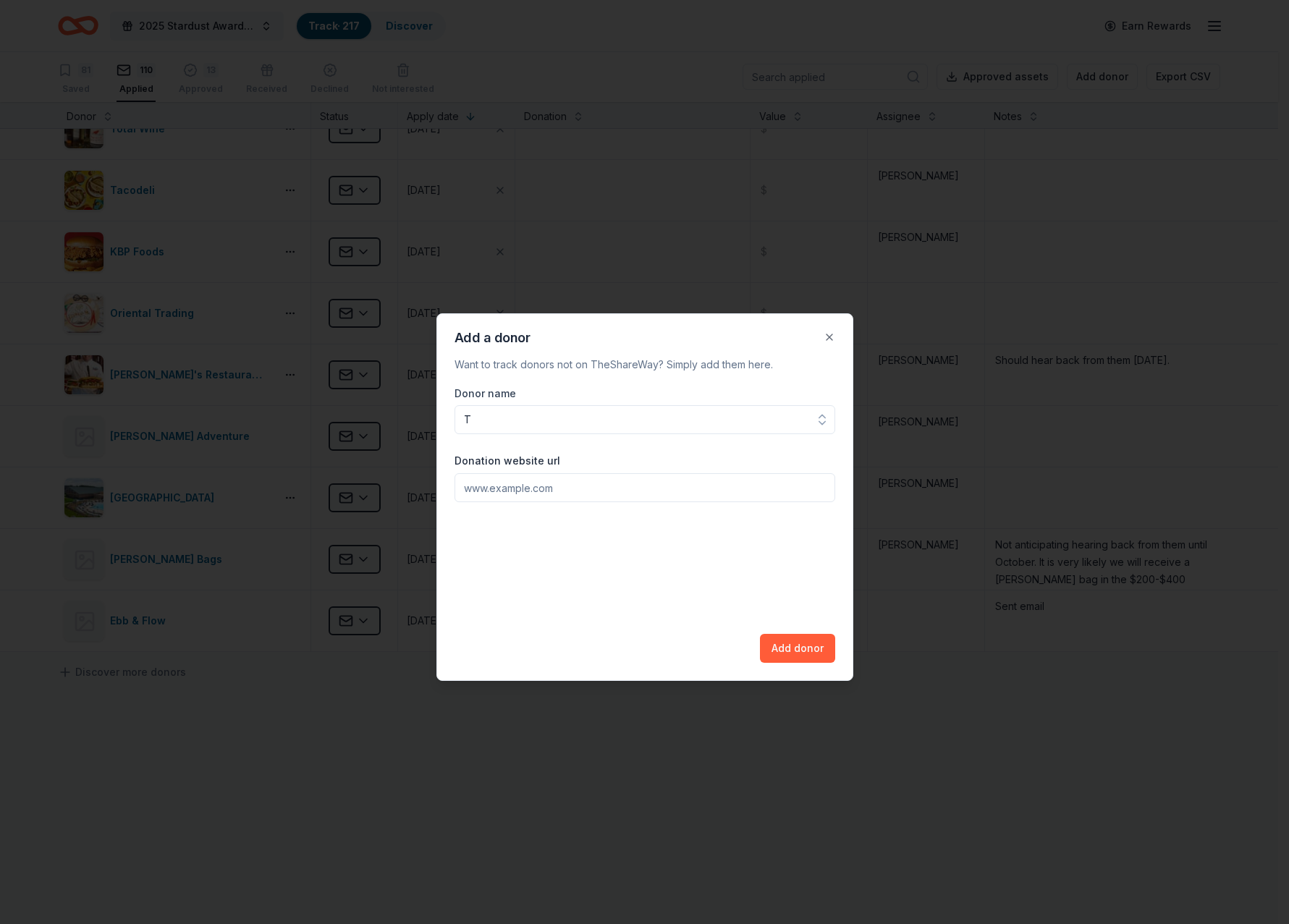
scroll to position [0, 0]
type input "Taverna"
click at [517, 523] on div "Donor name Taverna Taverna A go ra Food, gift cards Donation website url Add do…" at bounding box center [644, 524] width 380 height 278
click at [525, 486] on input "Donation website url" at bounding box center [644, 488] width 380 height 29
type input "[DOMAIN_NAME]"
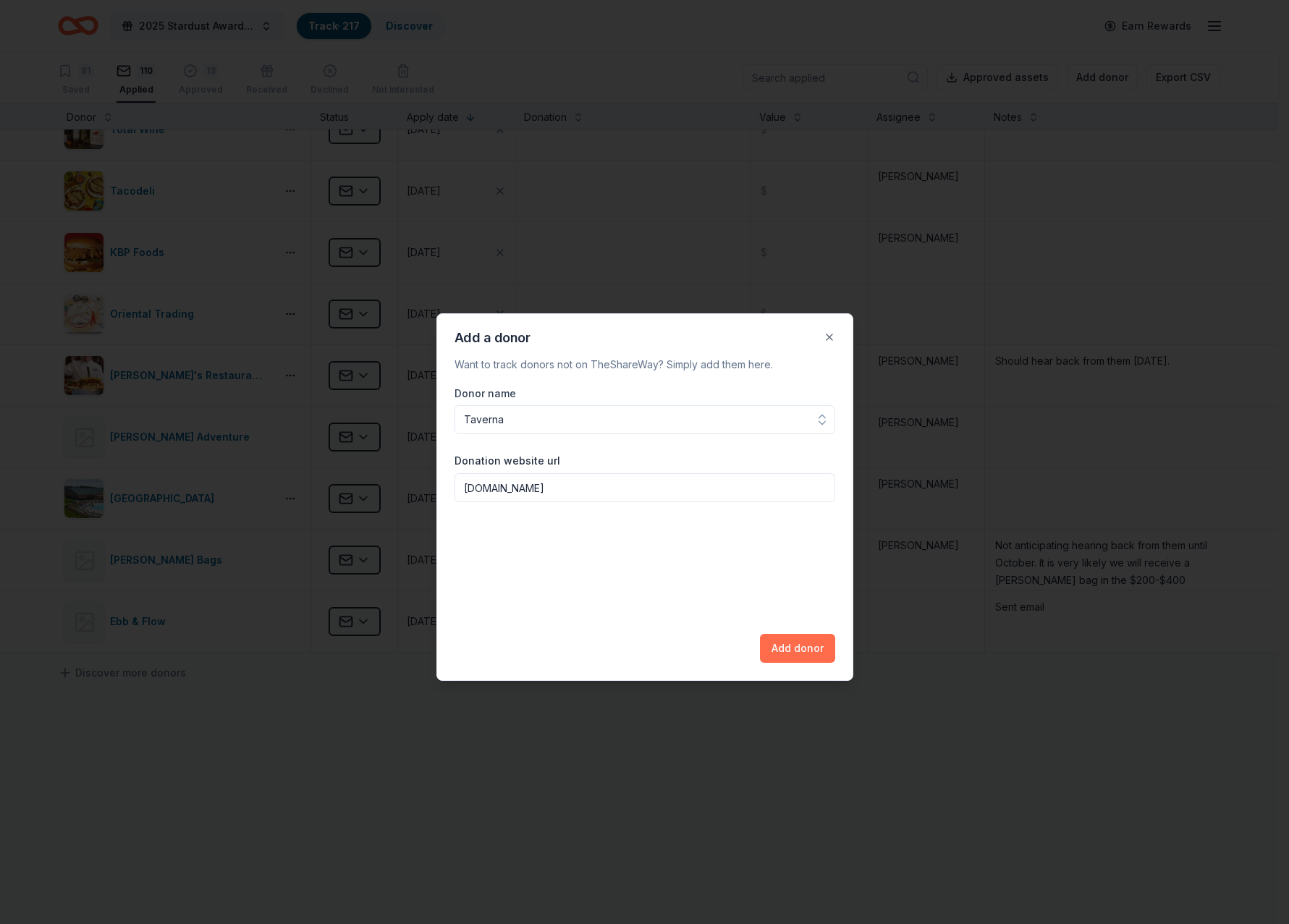
click at [808, 646] on button "Add donor" at bounding box center [798, 648] width 76 height 29
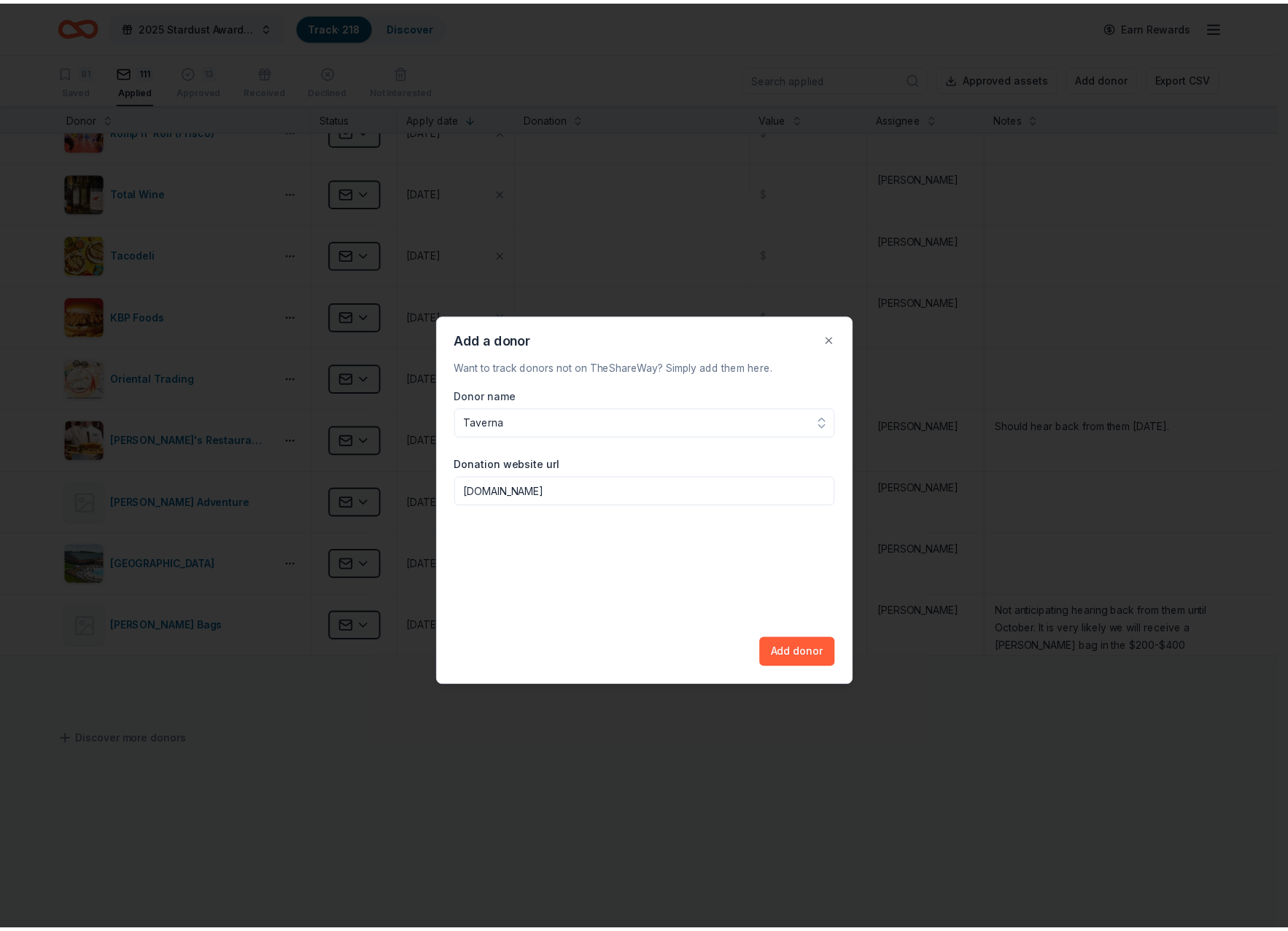
scroll to position [532, 0]
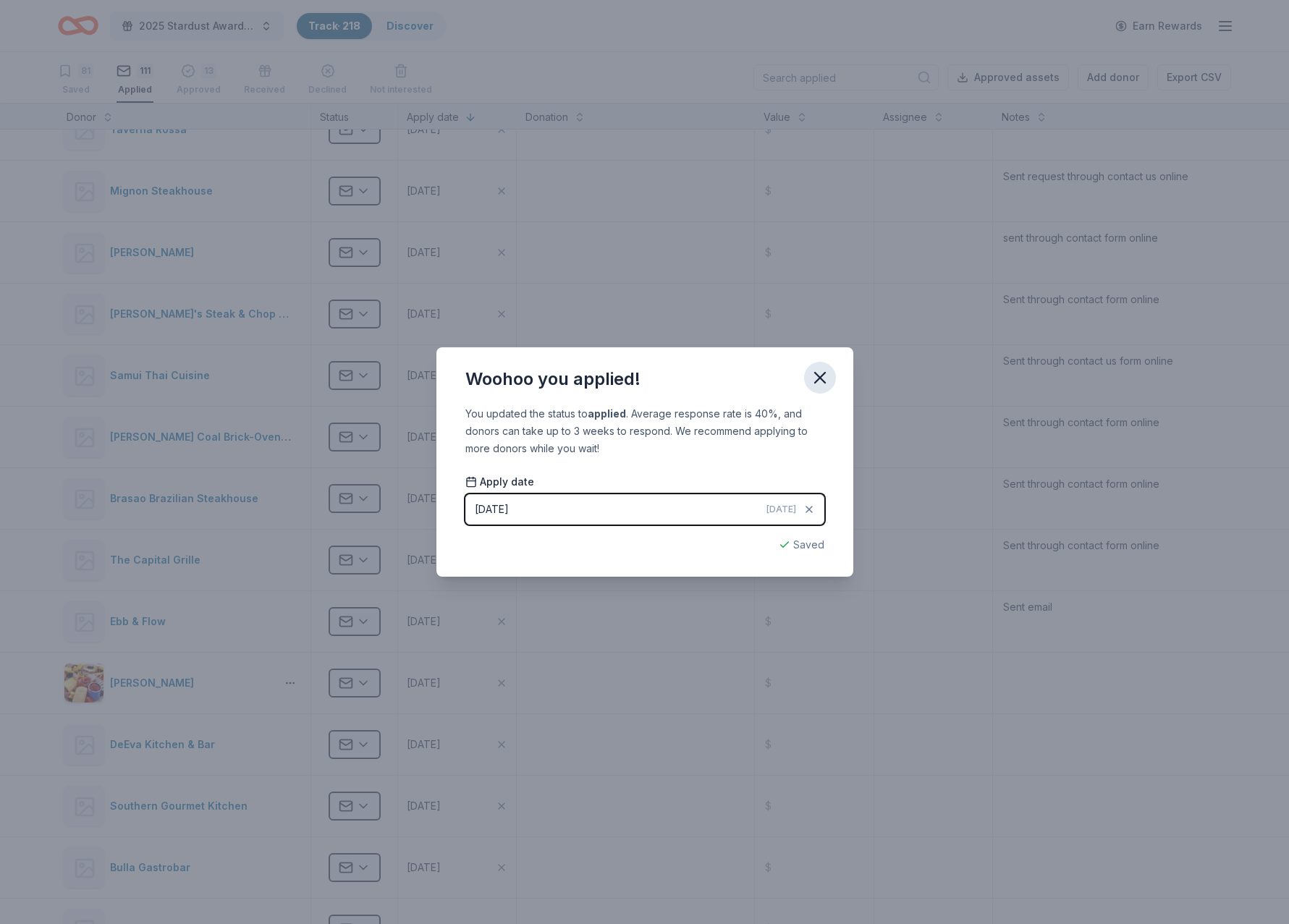
click at [817, 383] on icon "button" at bounding box center [820, 378] width 20 height 20
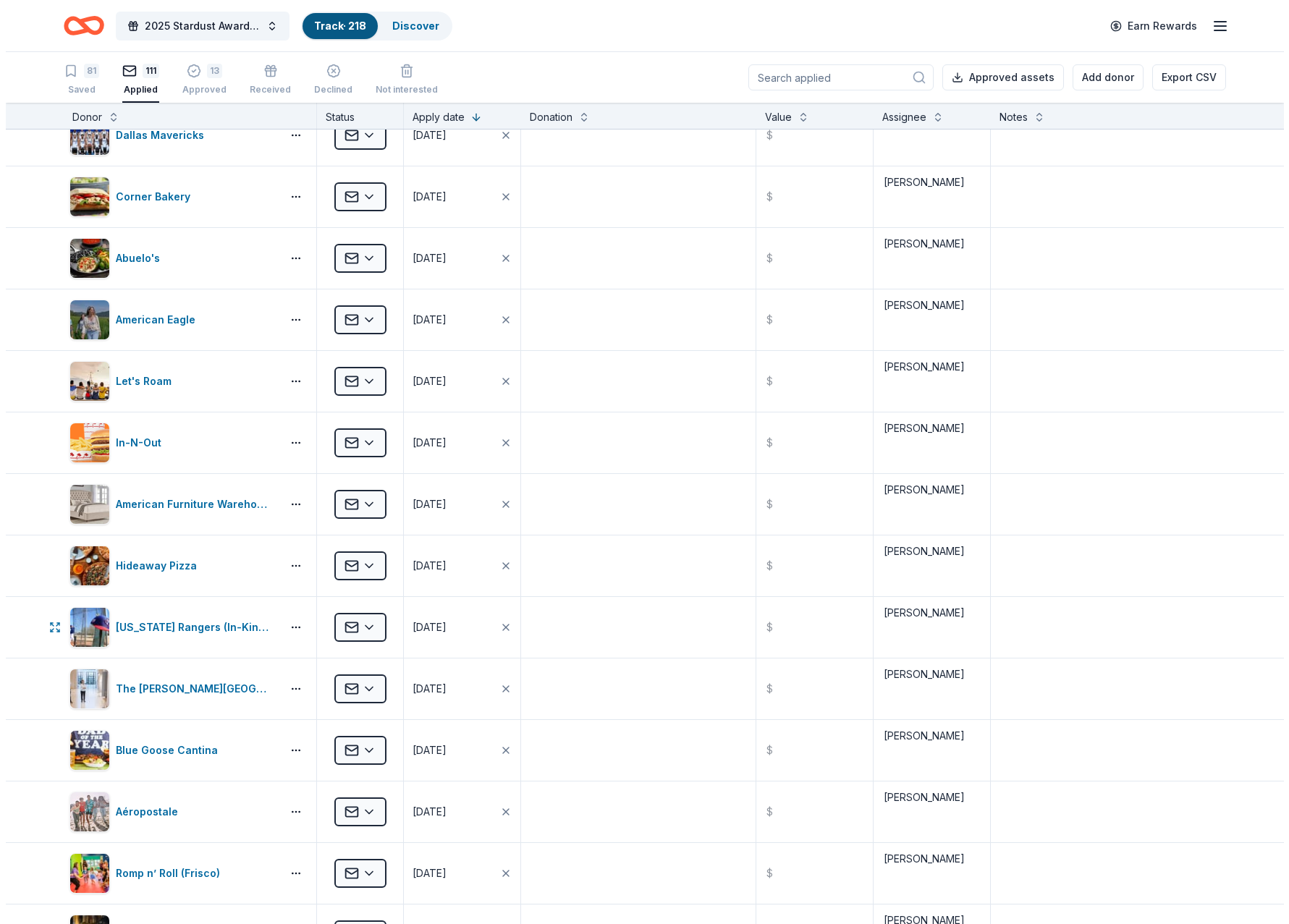
scroll to position [6312, 0]
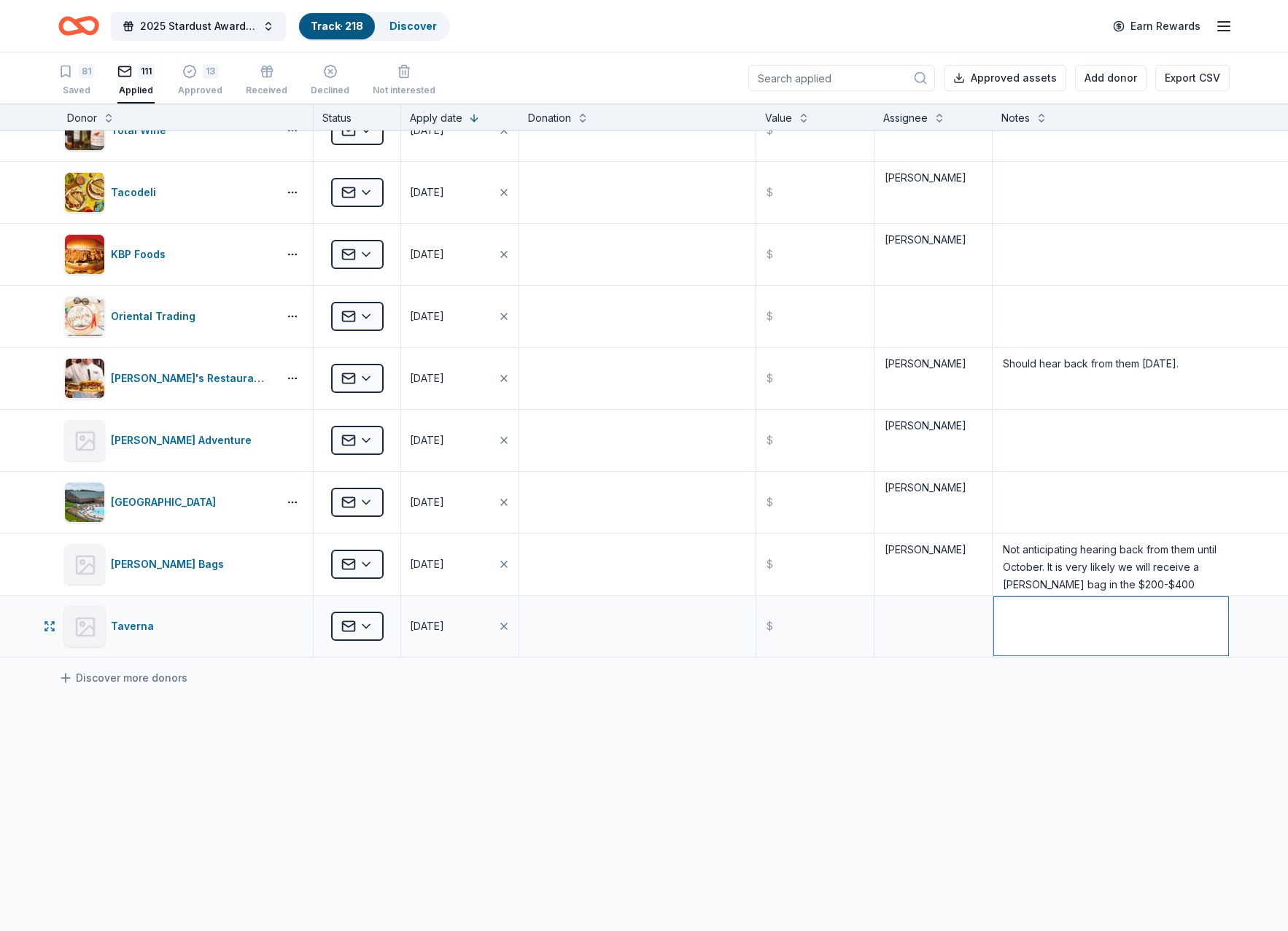
click at [1035, 629] on textarea at bounding box center [1111, 627] width 234 height 58
type textarea "Sent by contact form online"
click at [1098, 80] on button "Add donor" at bounding box center [1111, 77] width 72 height 26
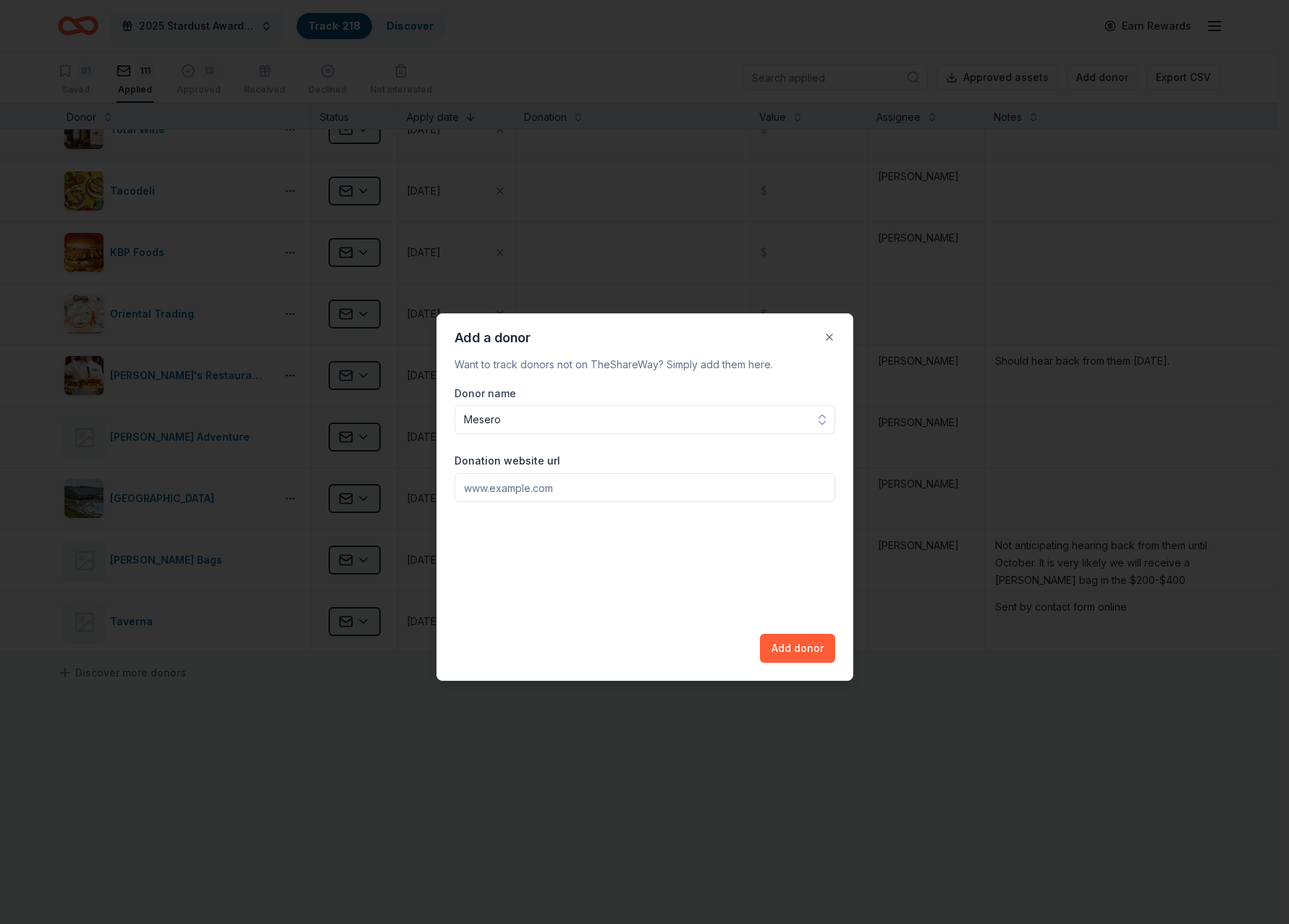
type input "Mesero"
click at [491, 489] on input "Donation website url" at bounding box center [644, 488] width 380 height 29
type input "[DOMAIN_NAME][URL]"
click at [783, 643] on button "Add donor" at bounding box center [798, 648] width 76 height 29
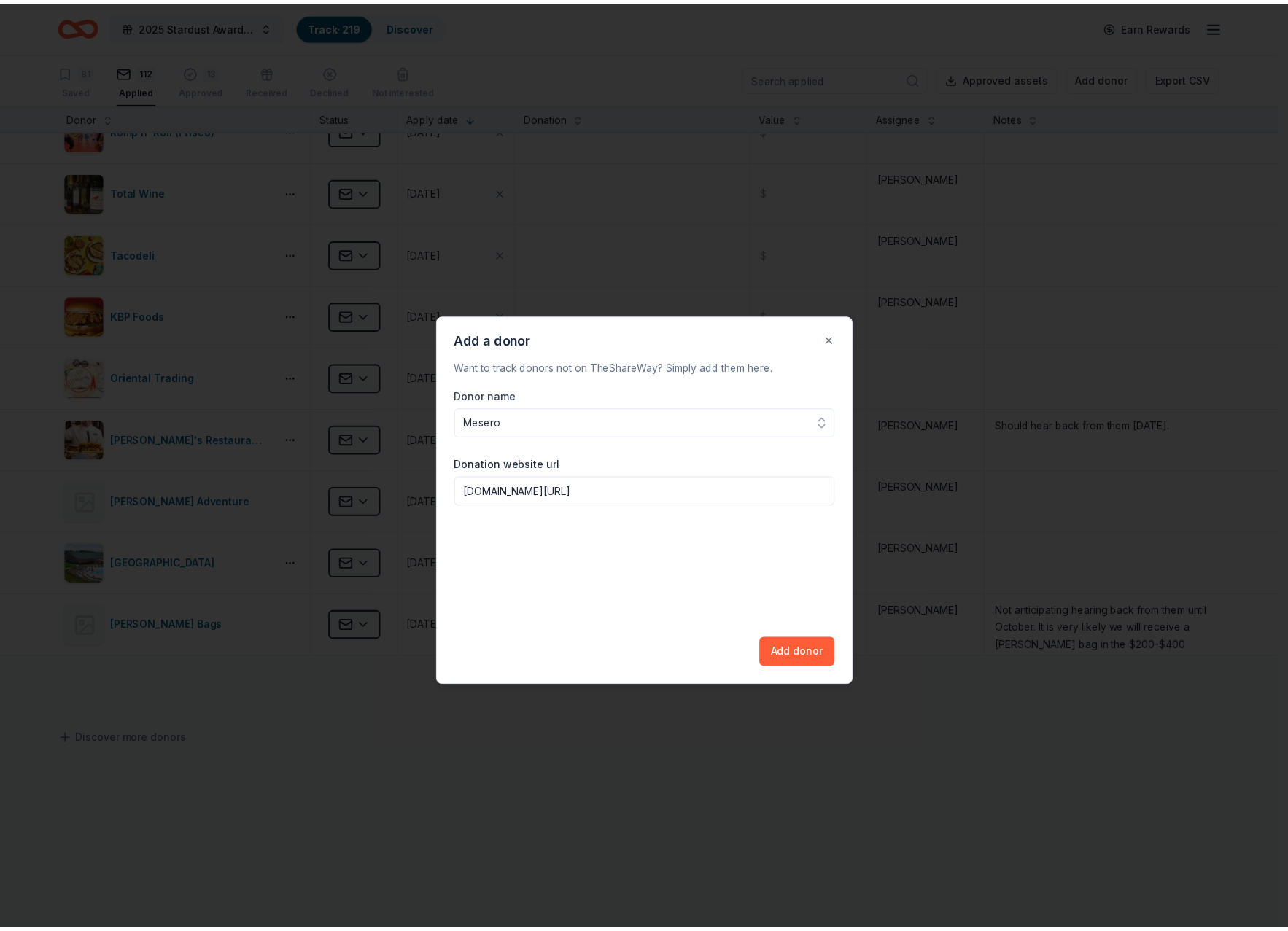
scroll to position [594, 0]
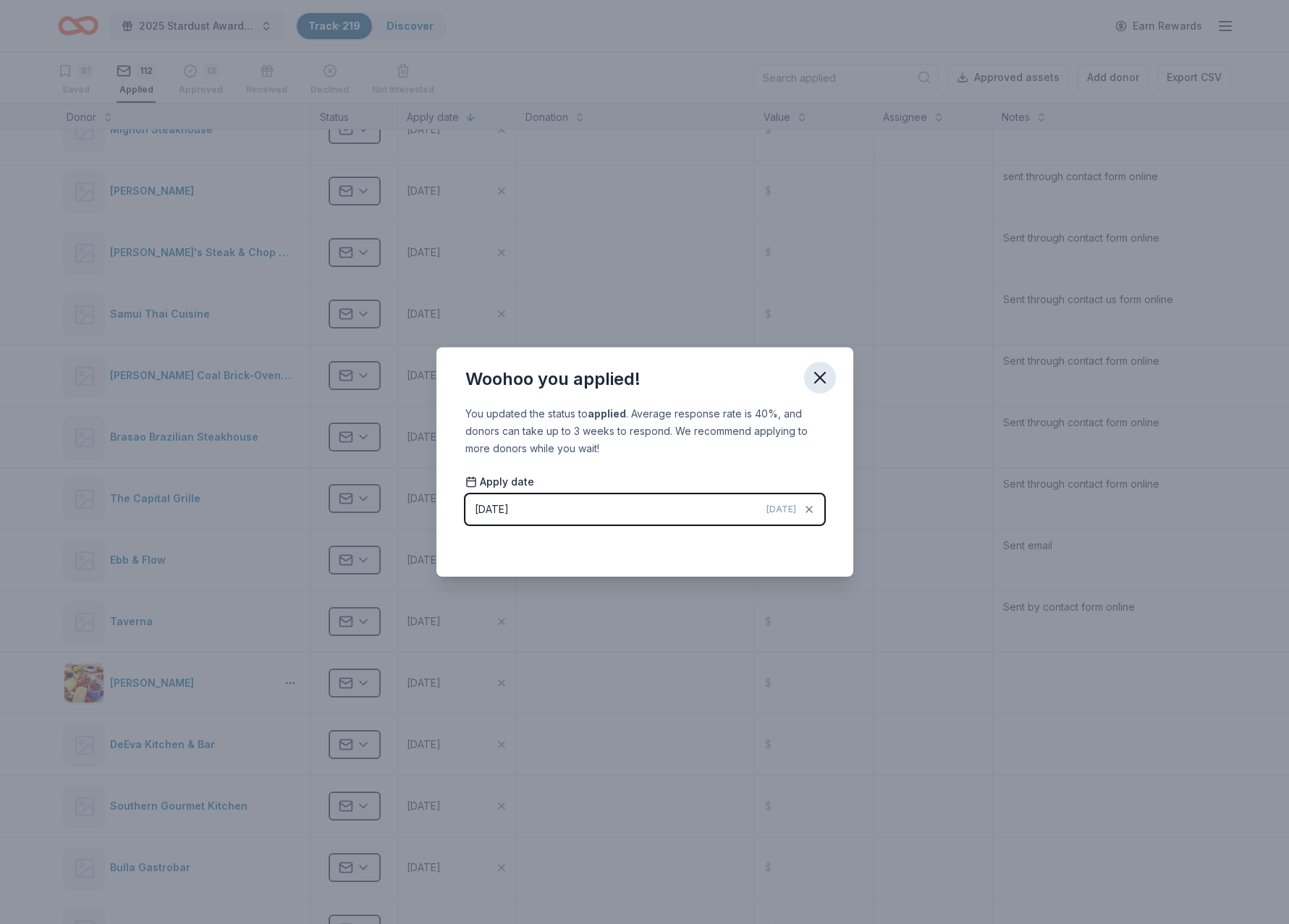
click at [820, 384] on icon "button" at bounding box center [820, 378] width 20 height 20
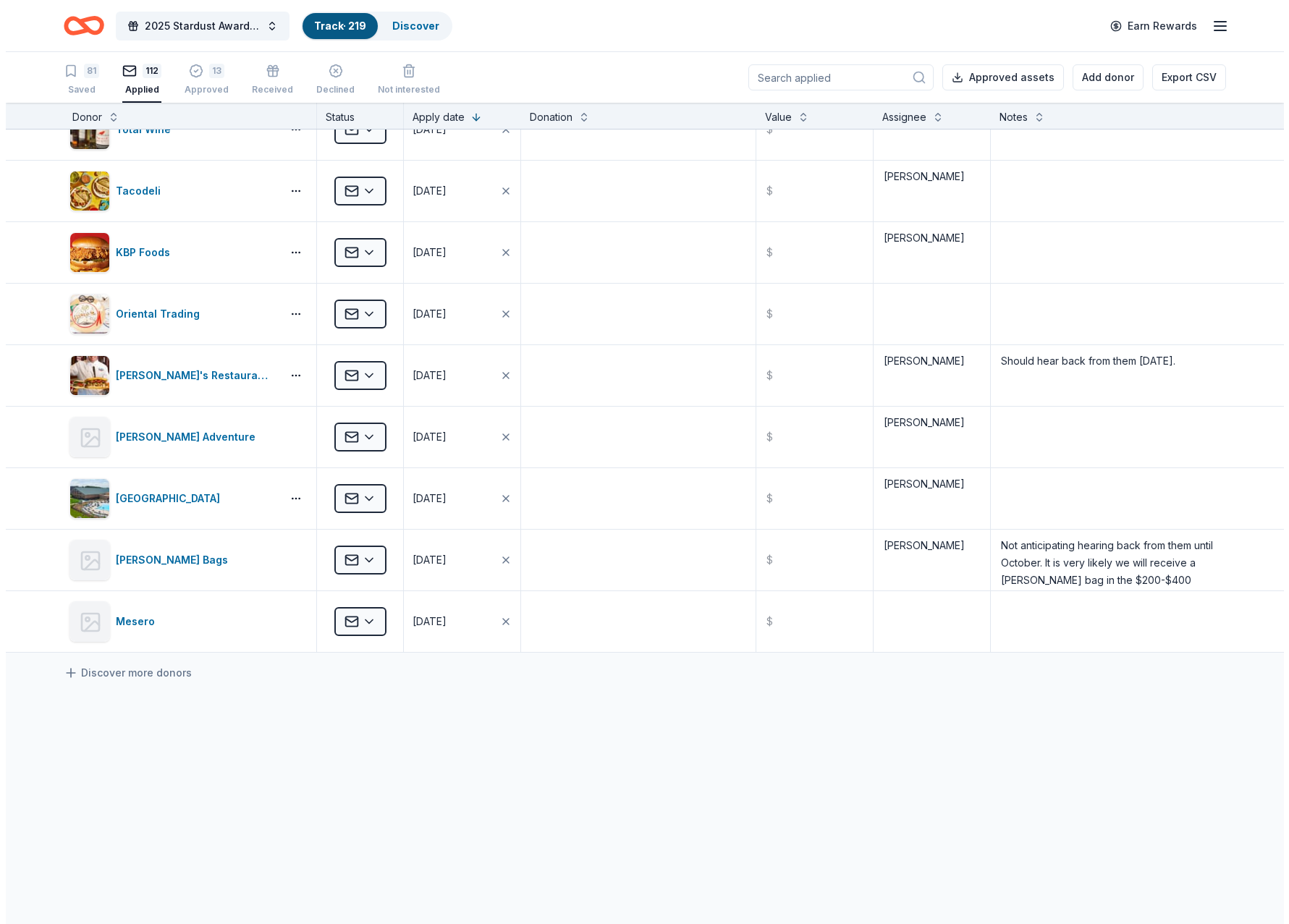
scroll to position [1, 0]
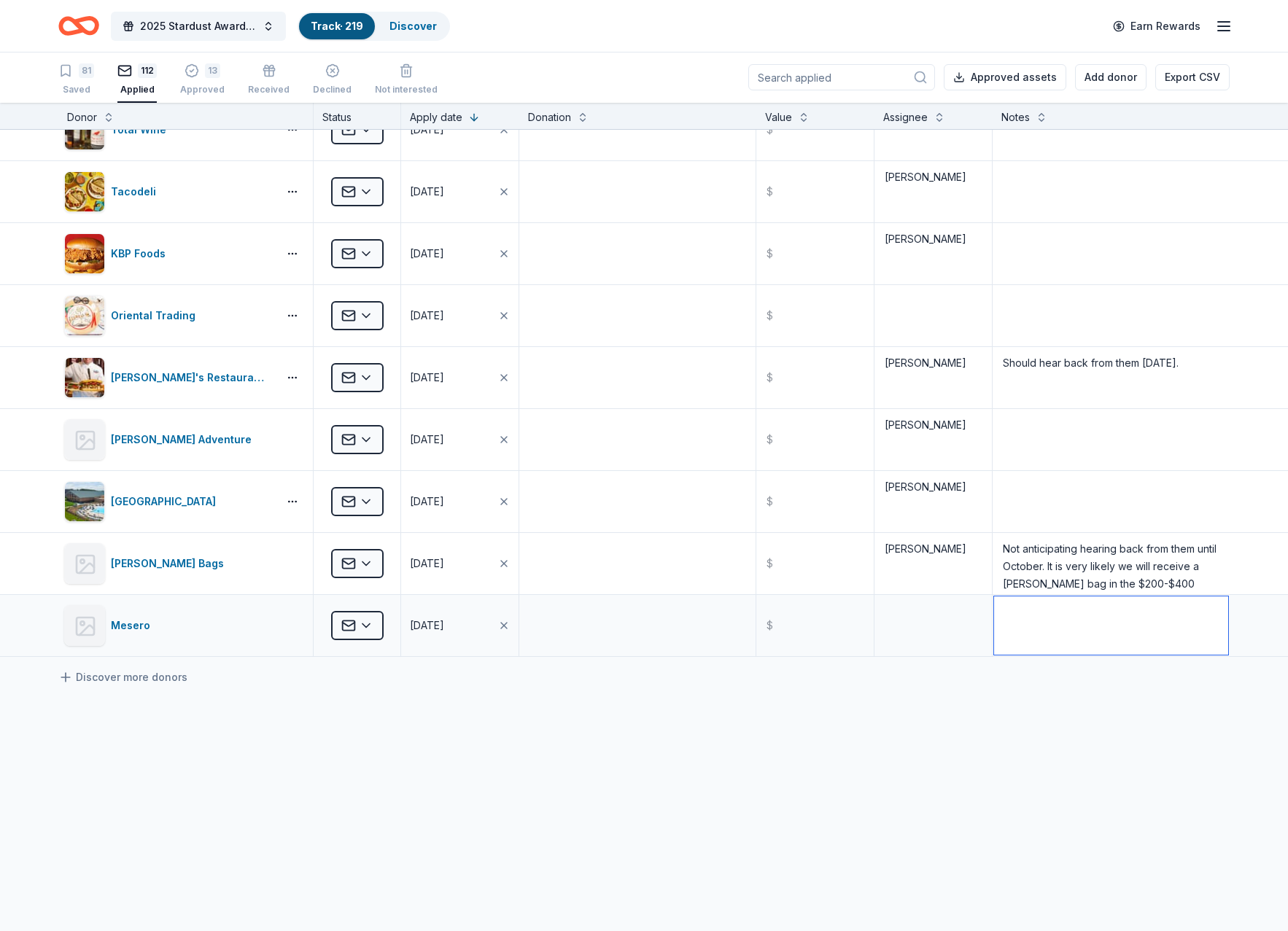
click at [1036, 635] on textarea at bounding box center [1111, 626] width 234 height 58
type textarea "Sent email"
click at [1112, 72] on button "Add donor" at bounding box center [1111, 77] width 72 height 26
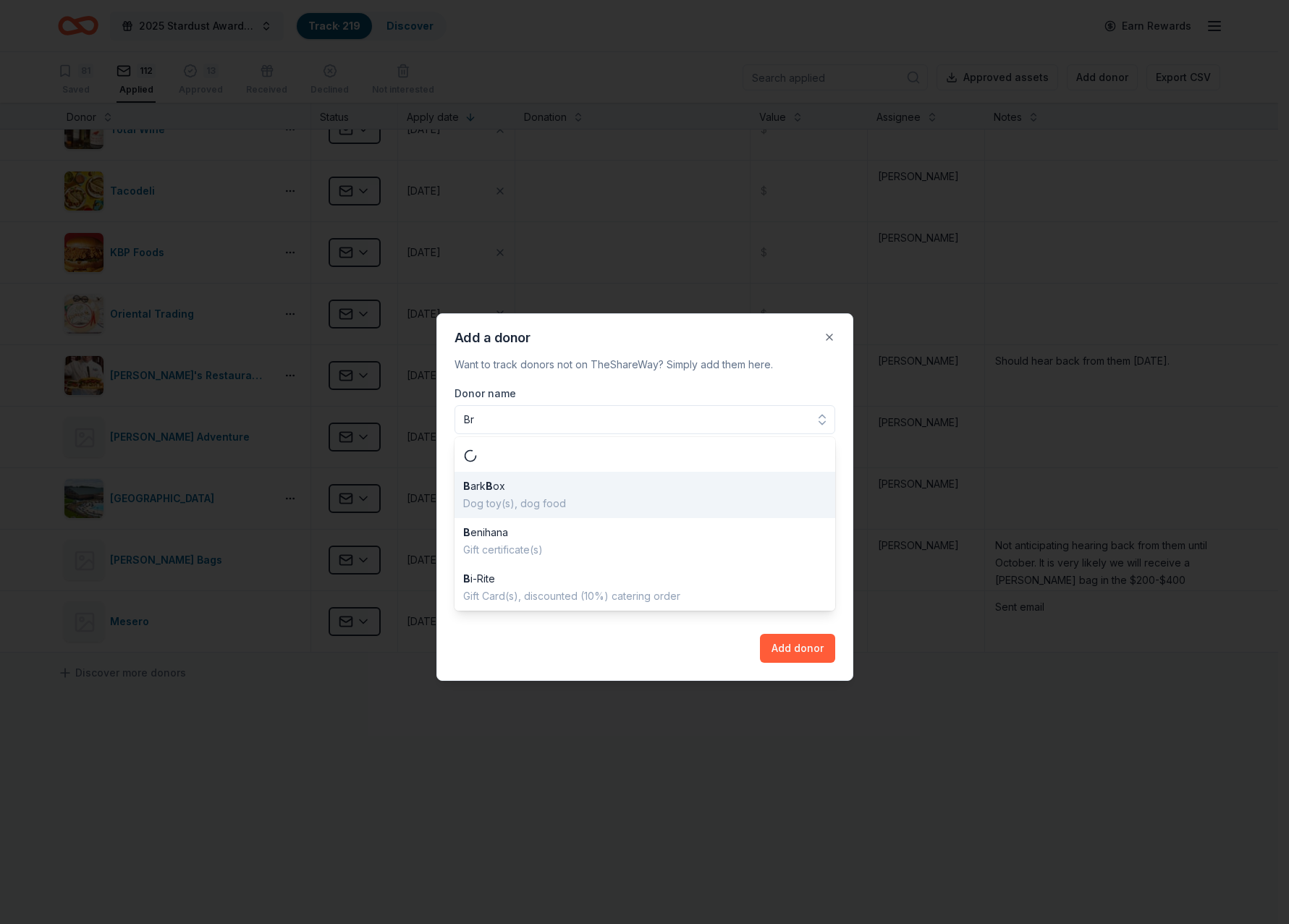
scroll to position [0, 0]
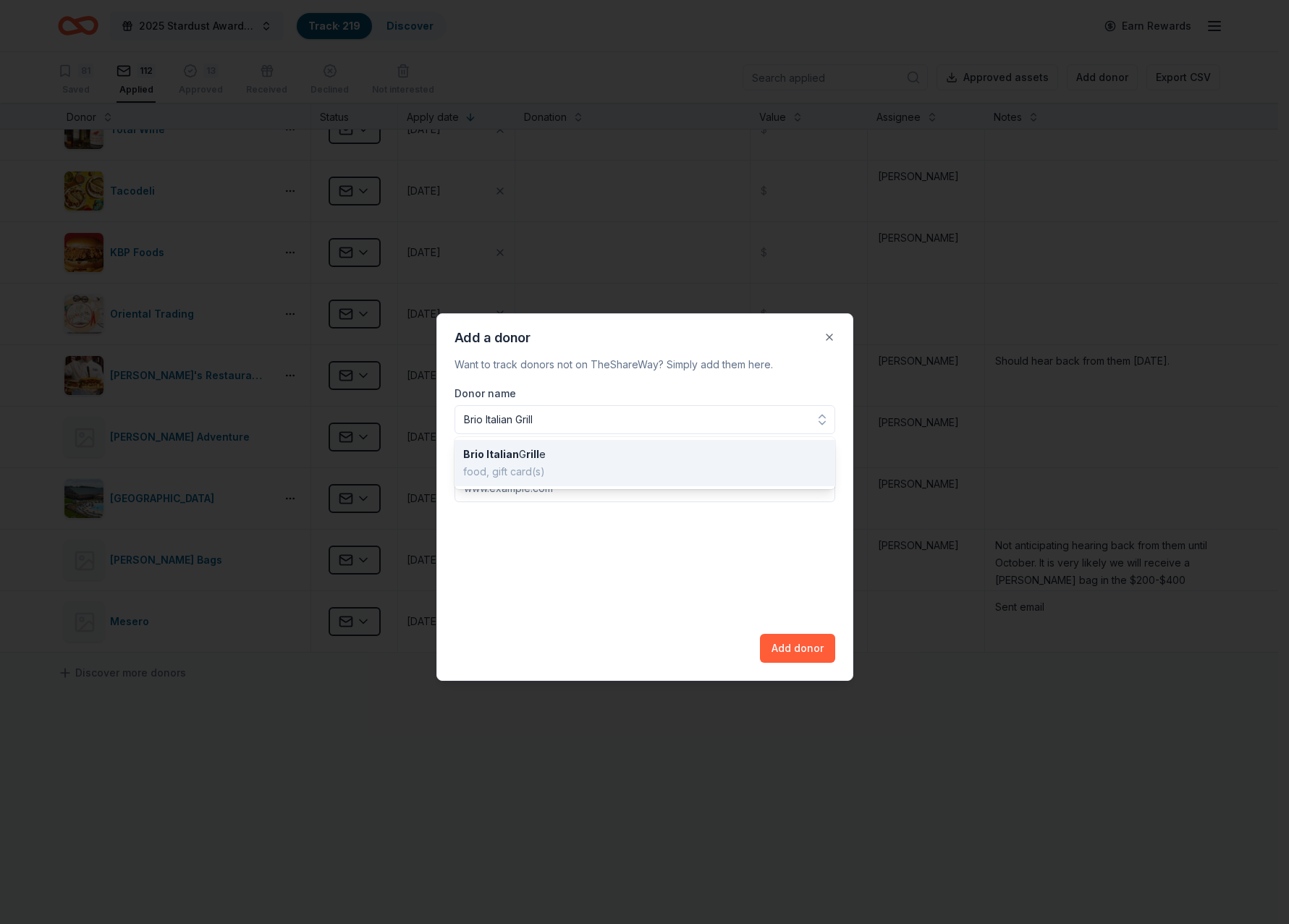
type input "Brio Italian Grille"
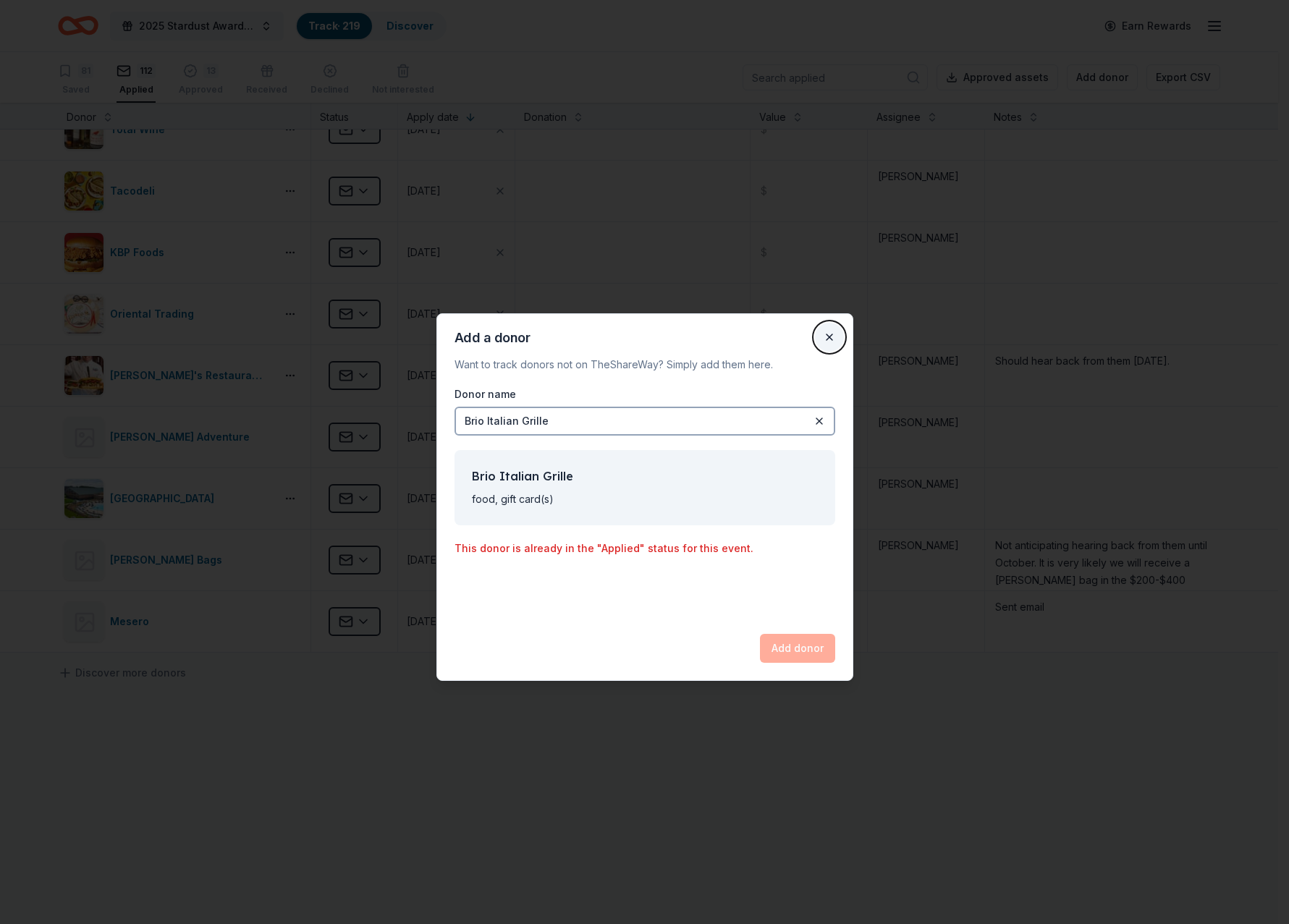
click at [830, 341] on button "Close" at bounding box center [829, 337] width 29 height 29
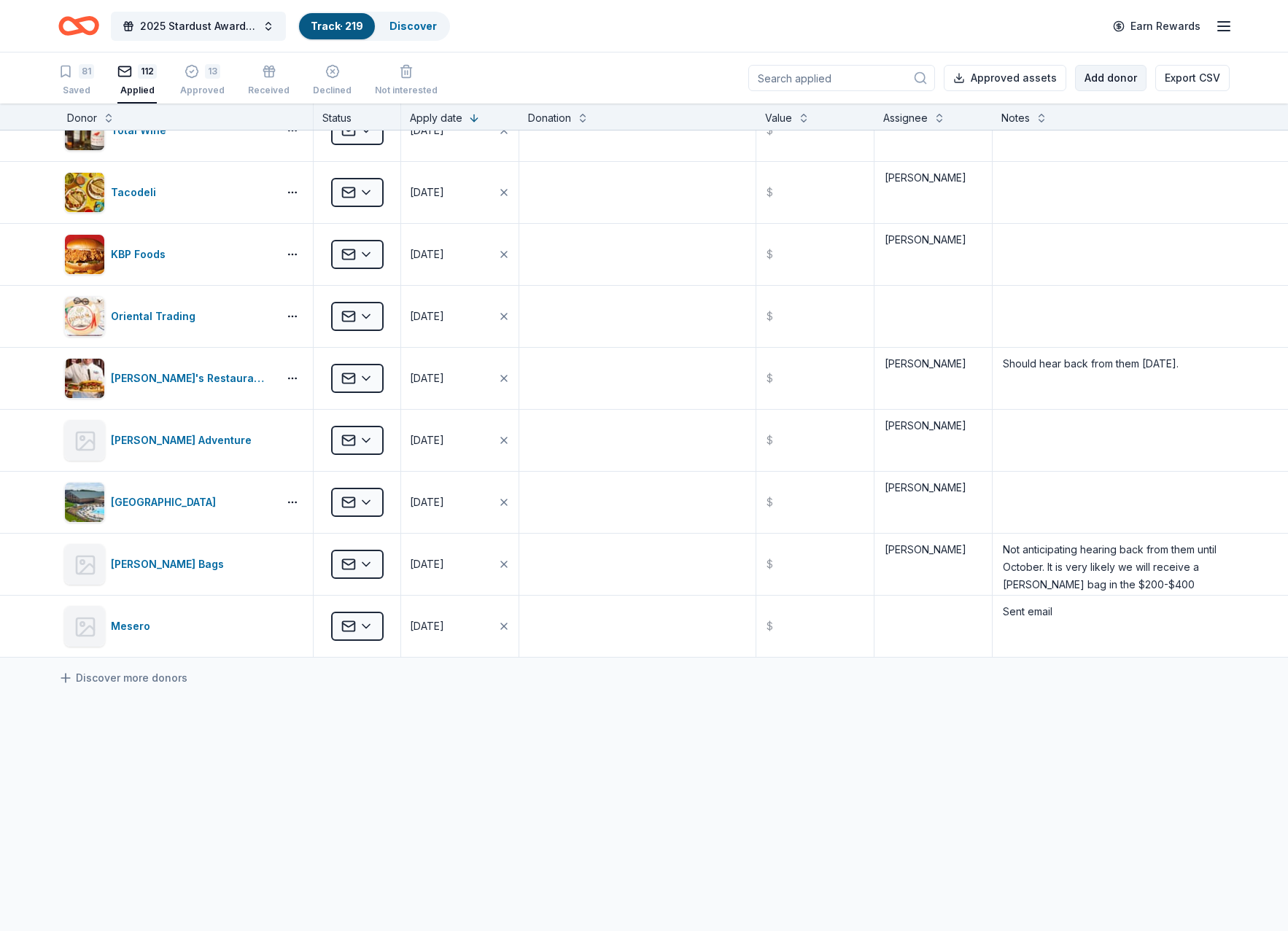
click at [1103, 87] on button "Add donor" at bounding box center [1111, 77] width 72 height 26
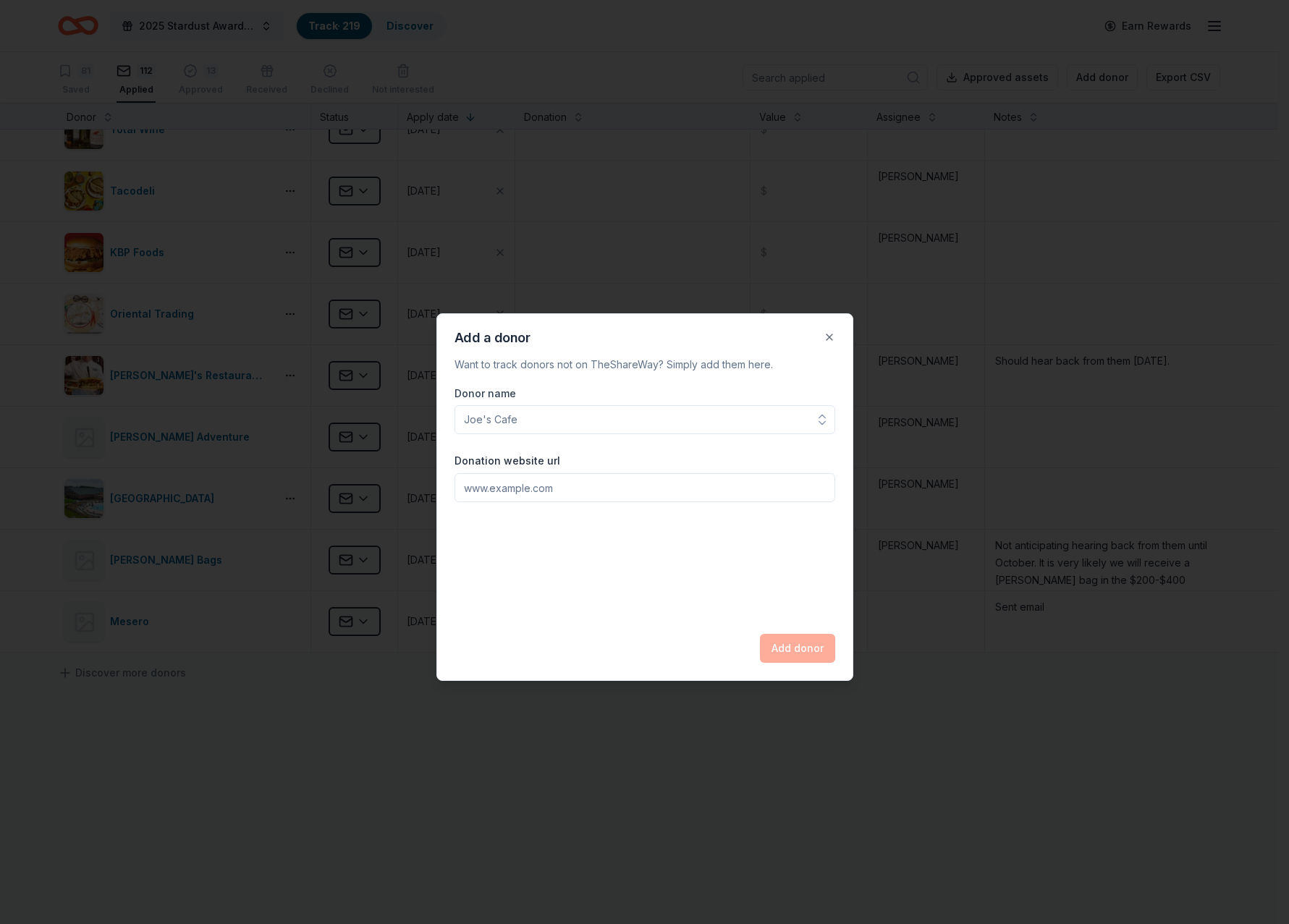
click at [506, 426] on input "Donor name" at bounding box center [644, 420] width 380 height 29
click at [526, 423] on input "[PERSON_NAME]" at bounding box center [644, 420] width 380 height 29
type input "[PERSON_NAME]"
click at [514, 483] on input "Donation website url" at bounding box center [644, 488] width 380 height 29
type input "[DOMAIN_NAME]"
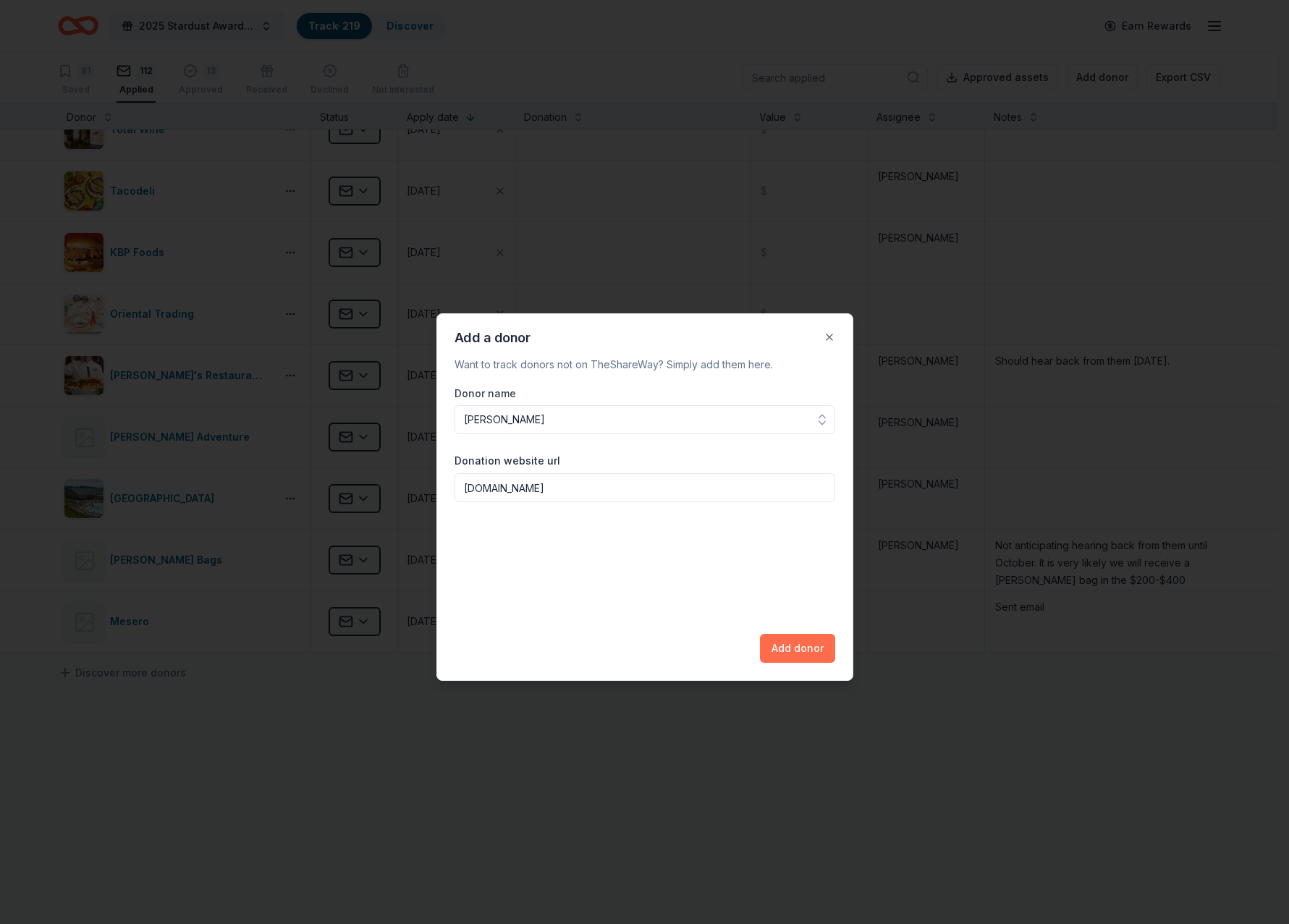
click at [803, 649] on button "Add donor" at bounding box center [798, 648] width 76 height 29
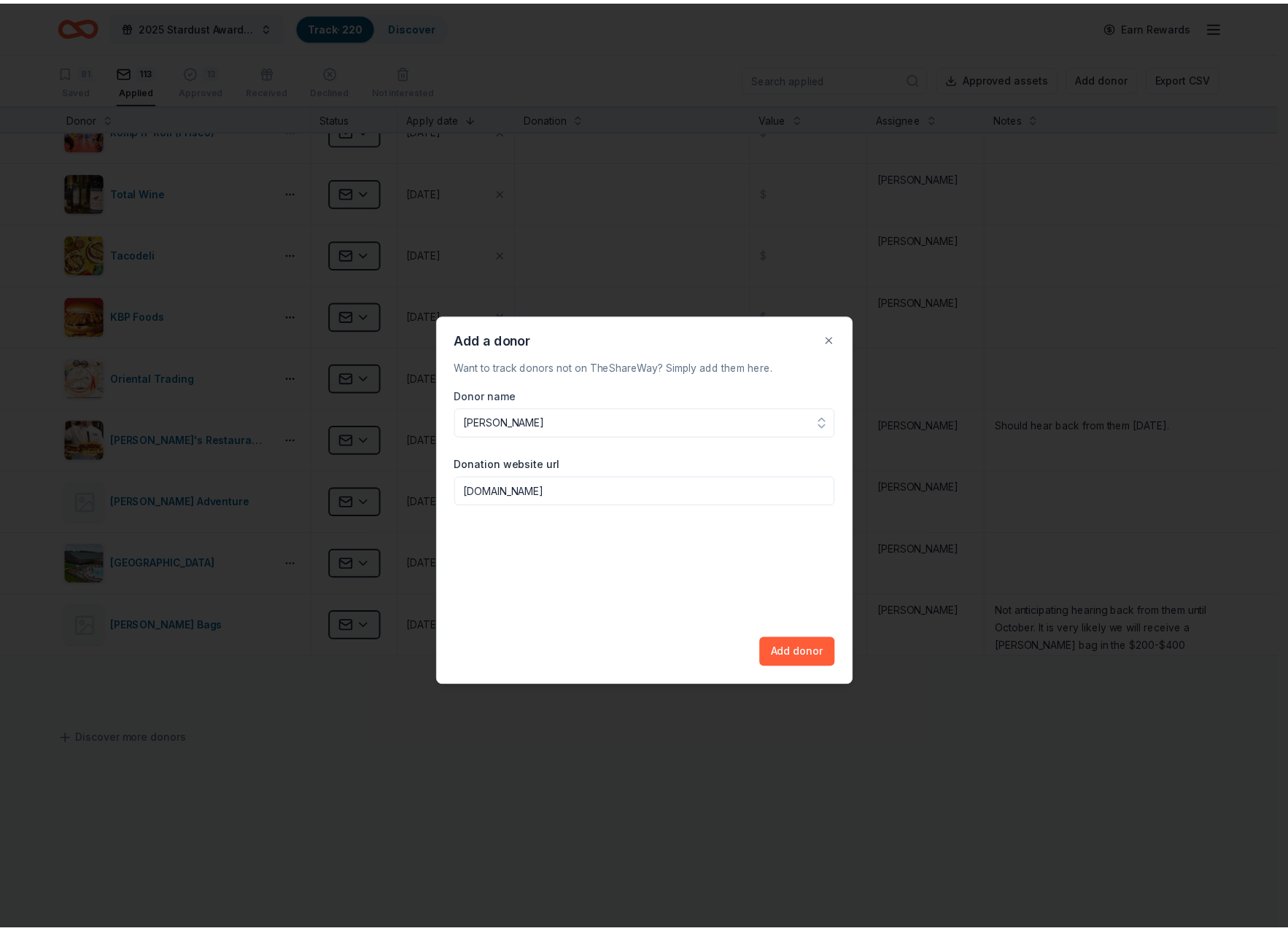
scroll to position [657, 0]
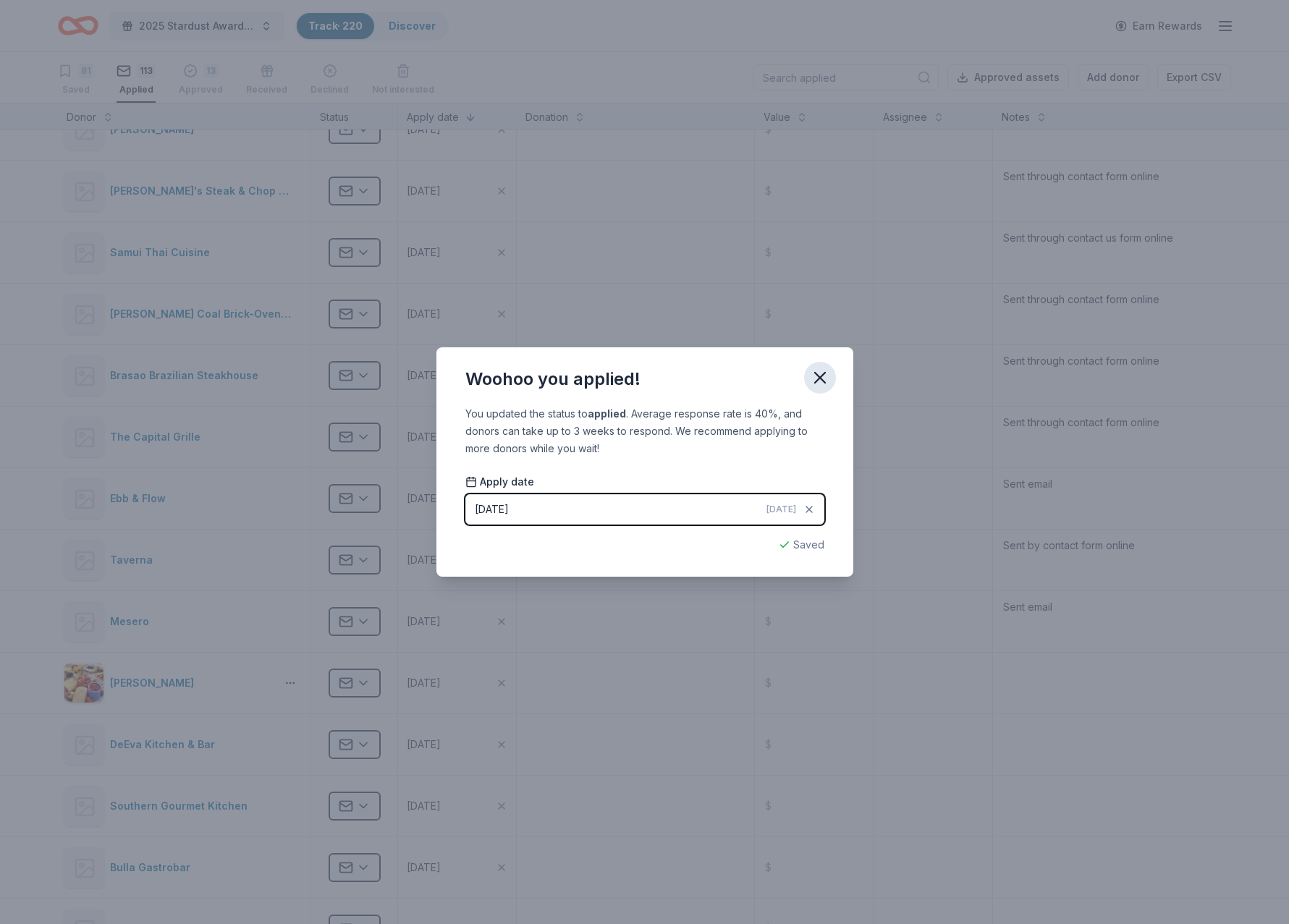
click at [824, 379] on icon "button" at bounding box center [820, 378] width 20 height 20
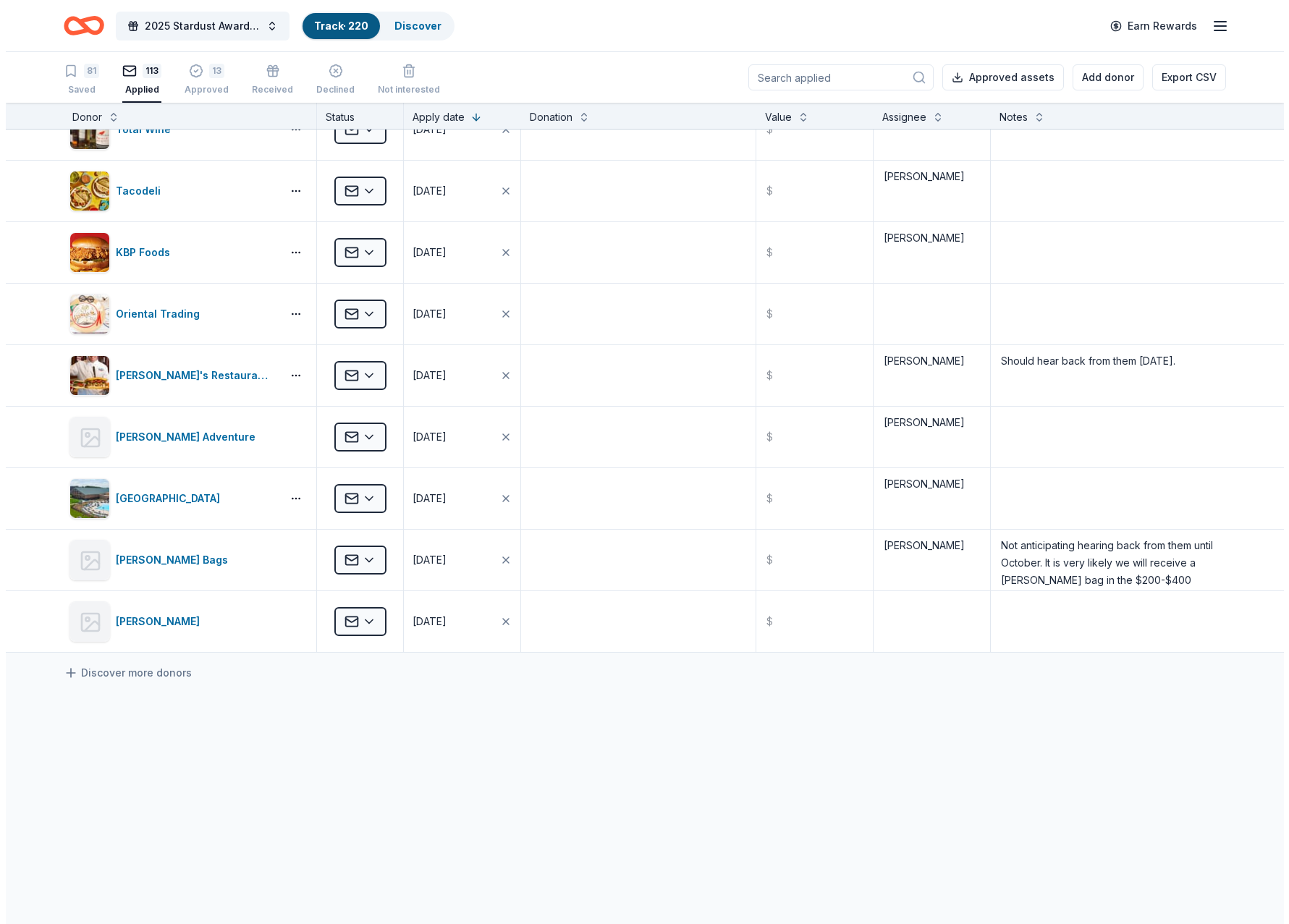
scroll to position [1, 0]
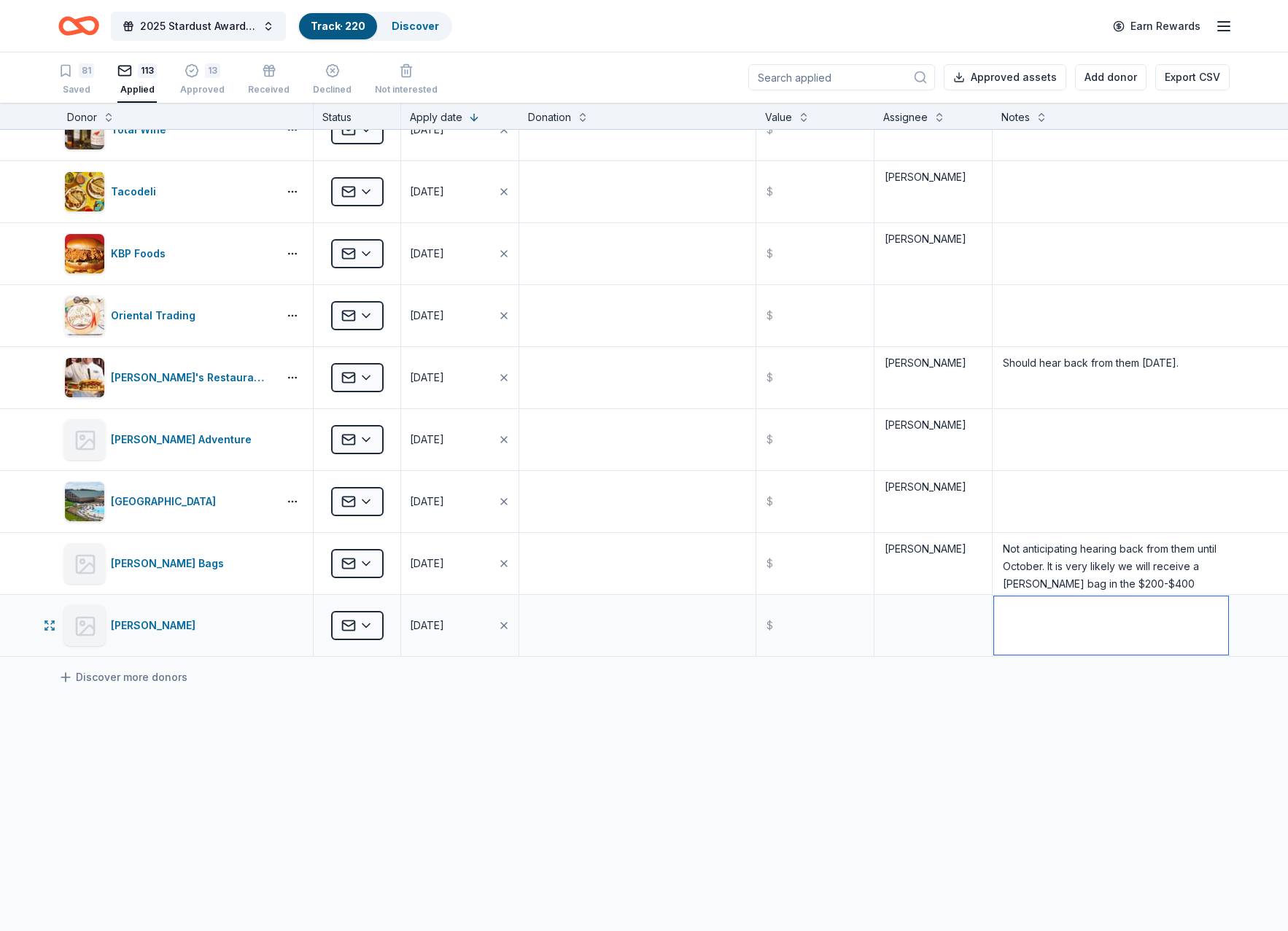
click at [1006, 629] on textarea at bounding box center [1111, 626] width 234 height 58
type textarea "Sent through contact form online"
click at [1108, 79] on button "Add donor" at bounding box center [1111, 77] width 72 height 26
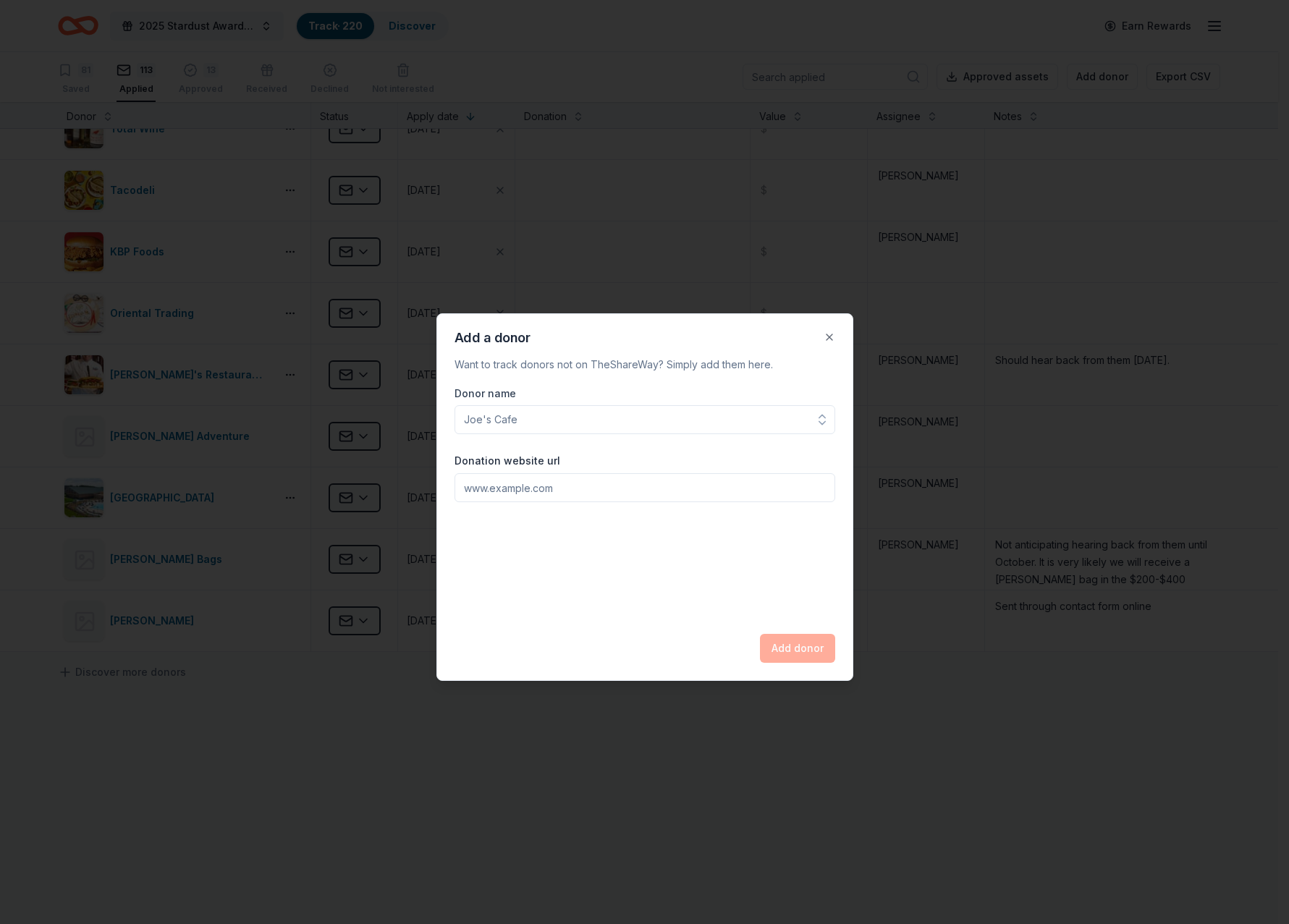
click at [498, 424] on input "Donor name" at bounding box center [644, 420] width 380 height 29
type input "Voodoo Brewing Company"
click at [518, 487] on input "Donation website url" at bounding box center [644, 488] width 380 height 29
type input "[DOMAIN_NAME]"
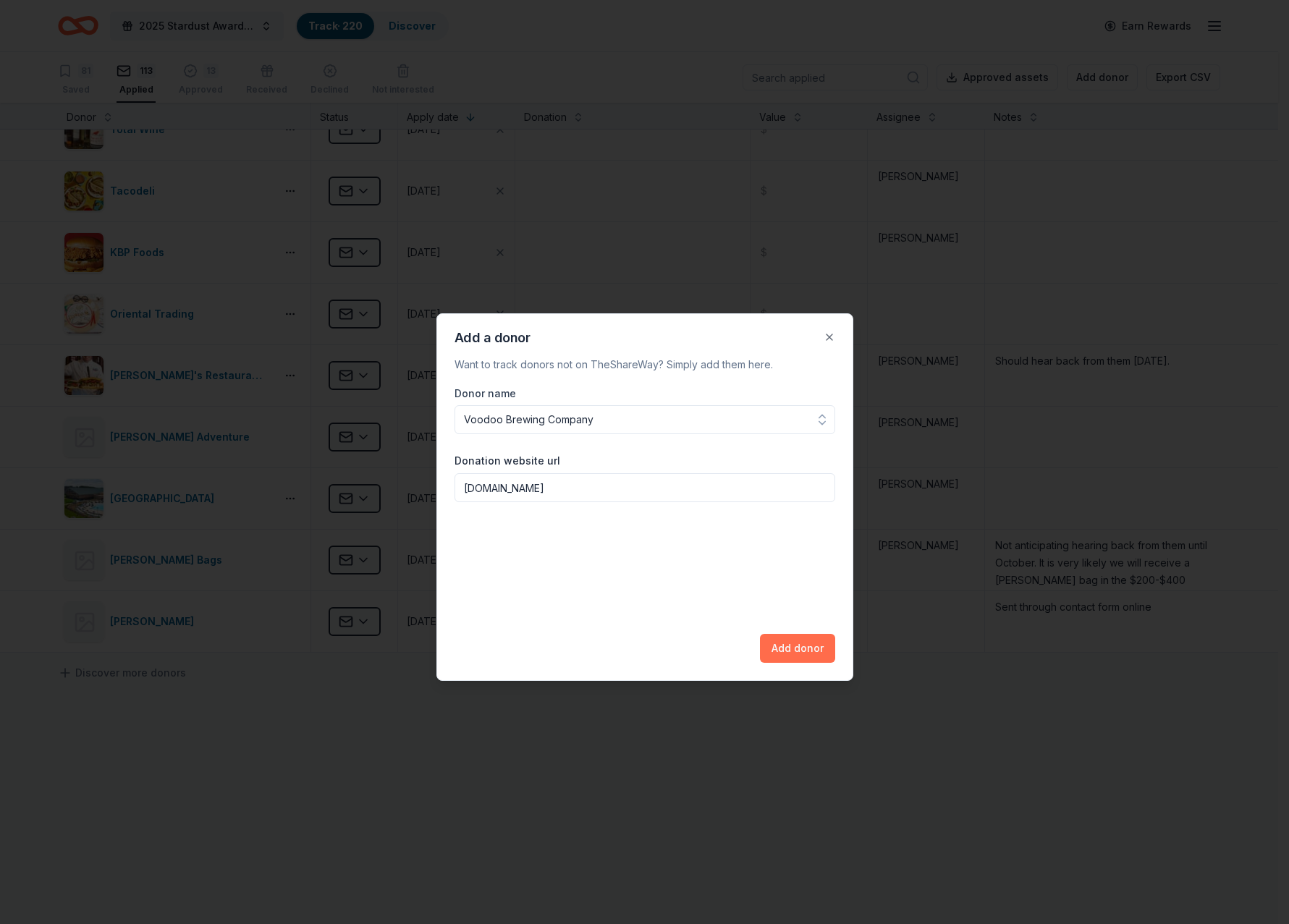
click at [792, 640] on button "Add donor" at bounding box center [798, 648] width 76 height 29
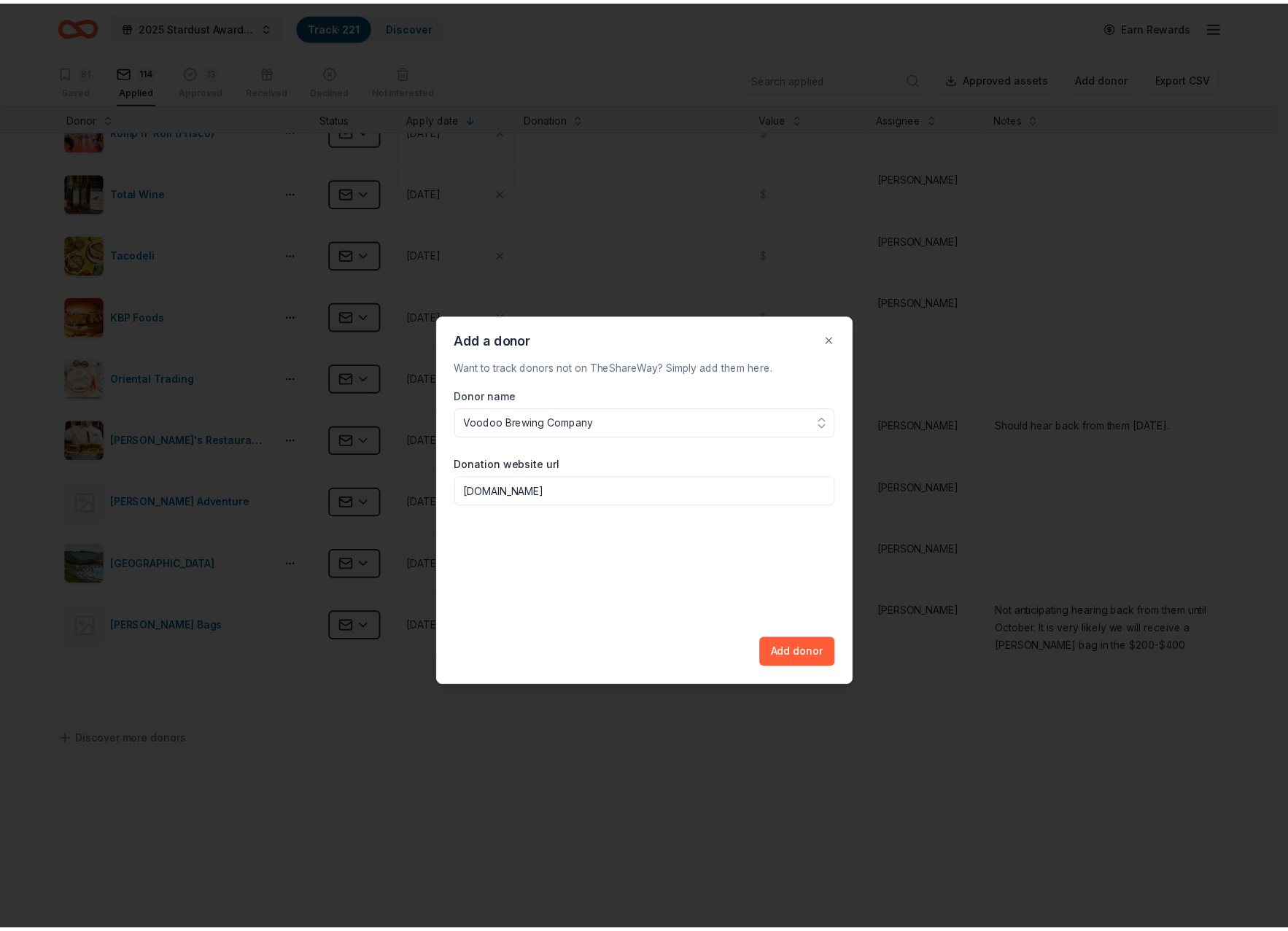
scroll to position [594, 0]
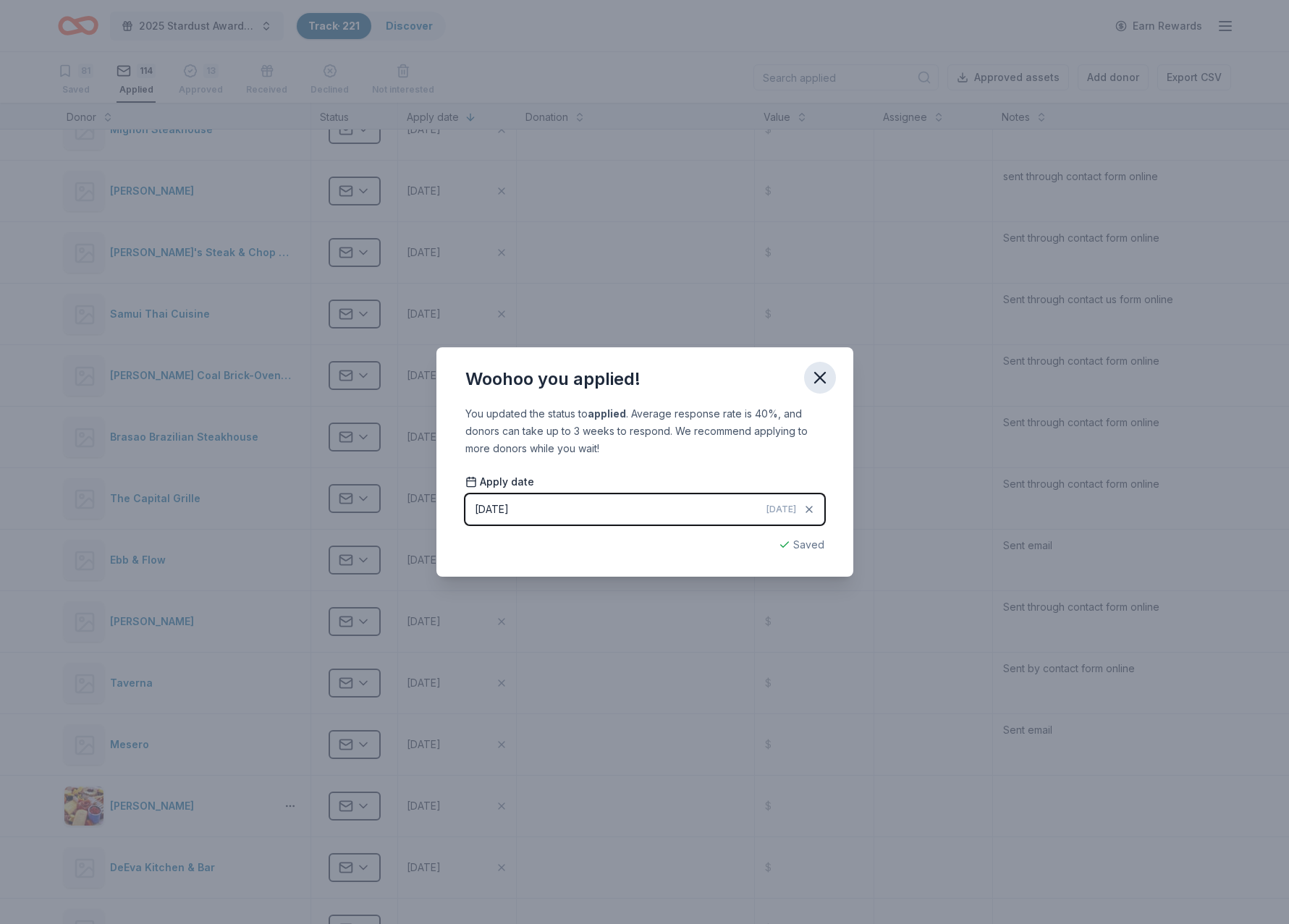
click at [823, 383] on icon "button" at bounding box center [820, 378] width 20 height 20
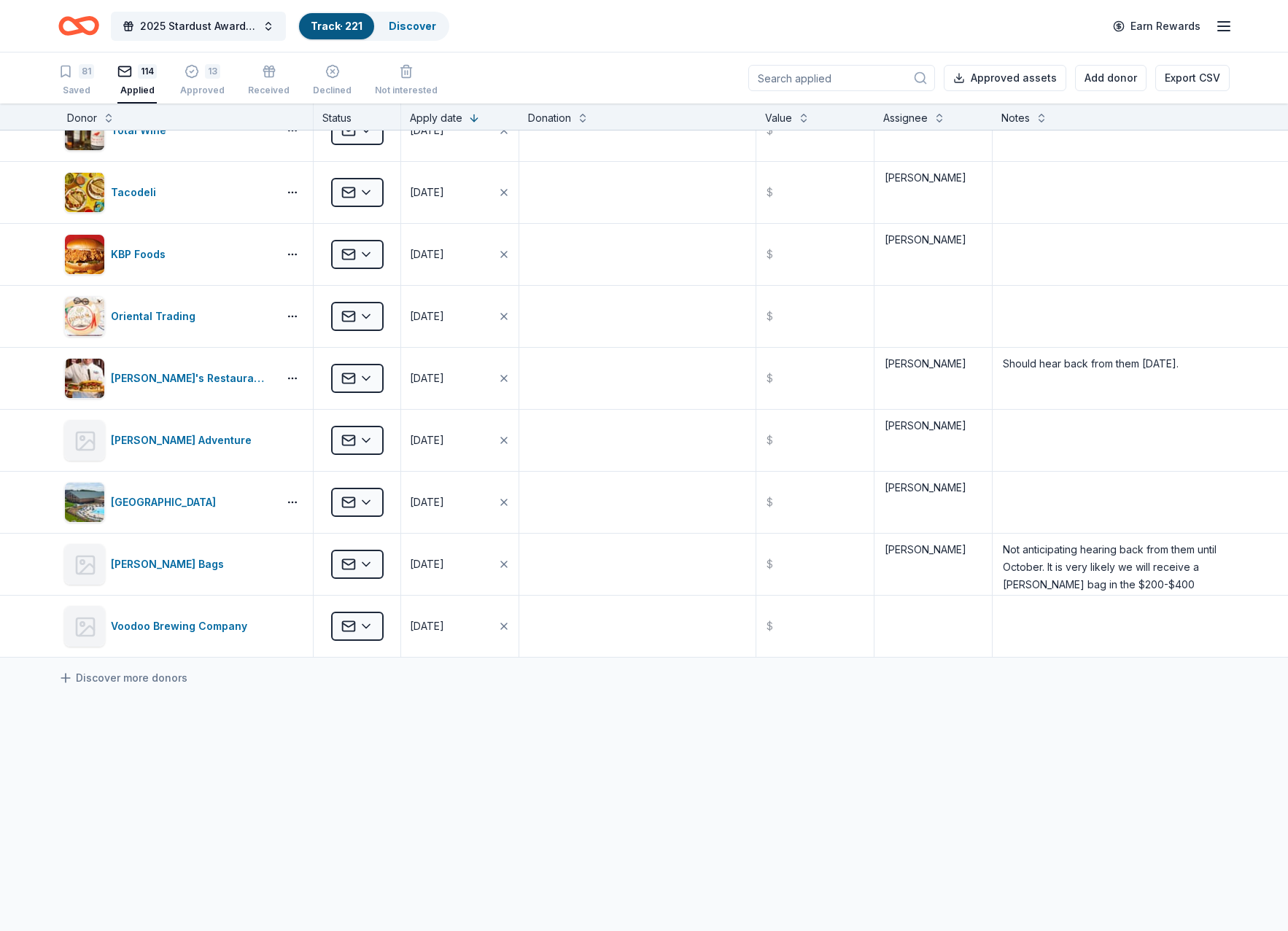
scroll to position [1, 0]
click at [1006, 628] on textarea at bounding box center [1111, 626] width 234 height 58
paste textarea "When you pick up your donation, you will need a donation receipt in the amount …"
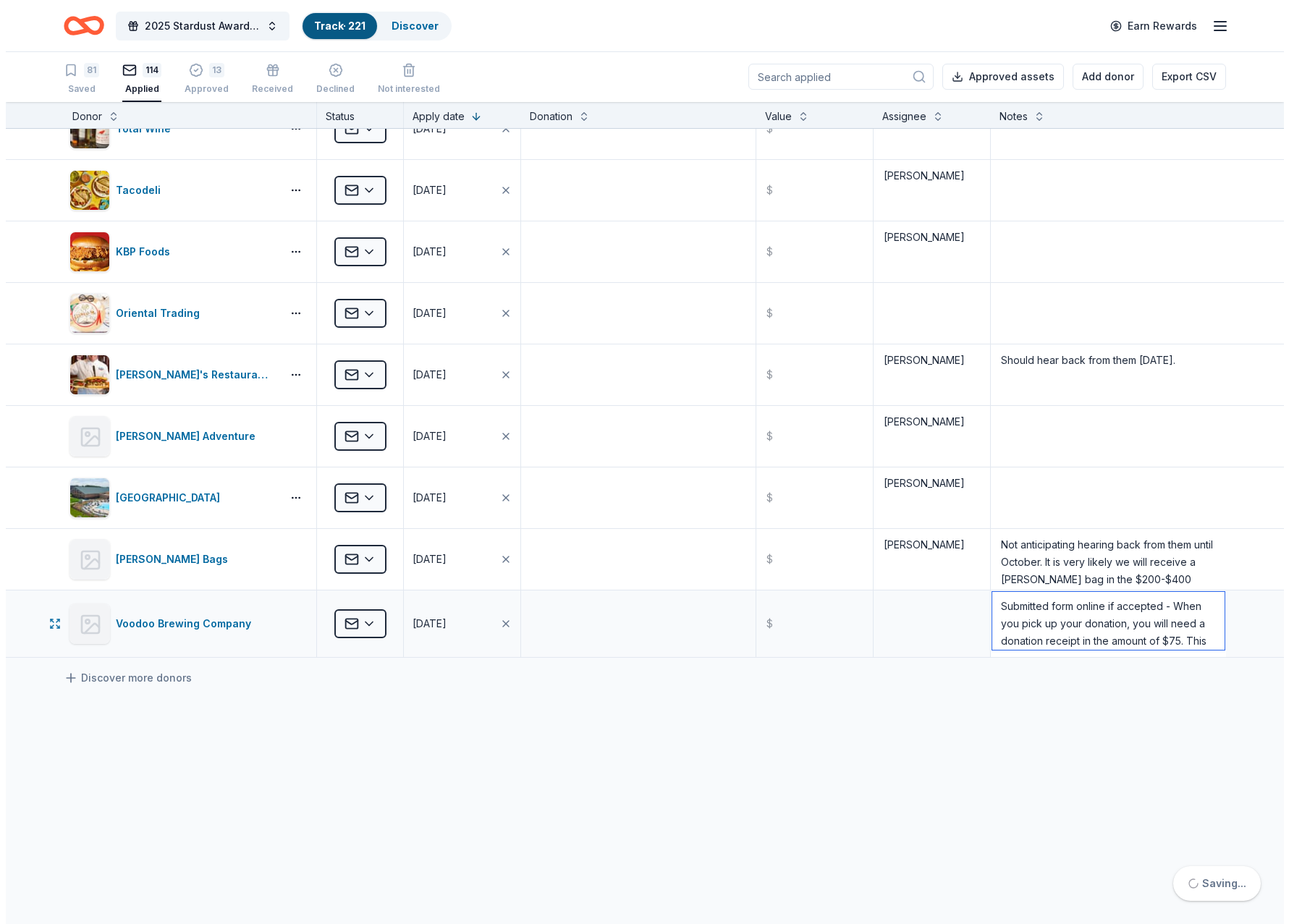
scroll to position [101, 0]
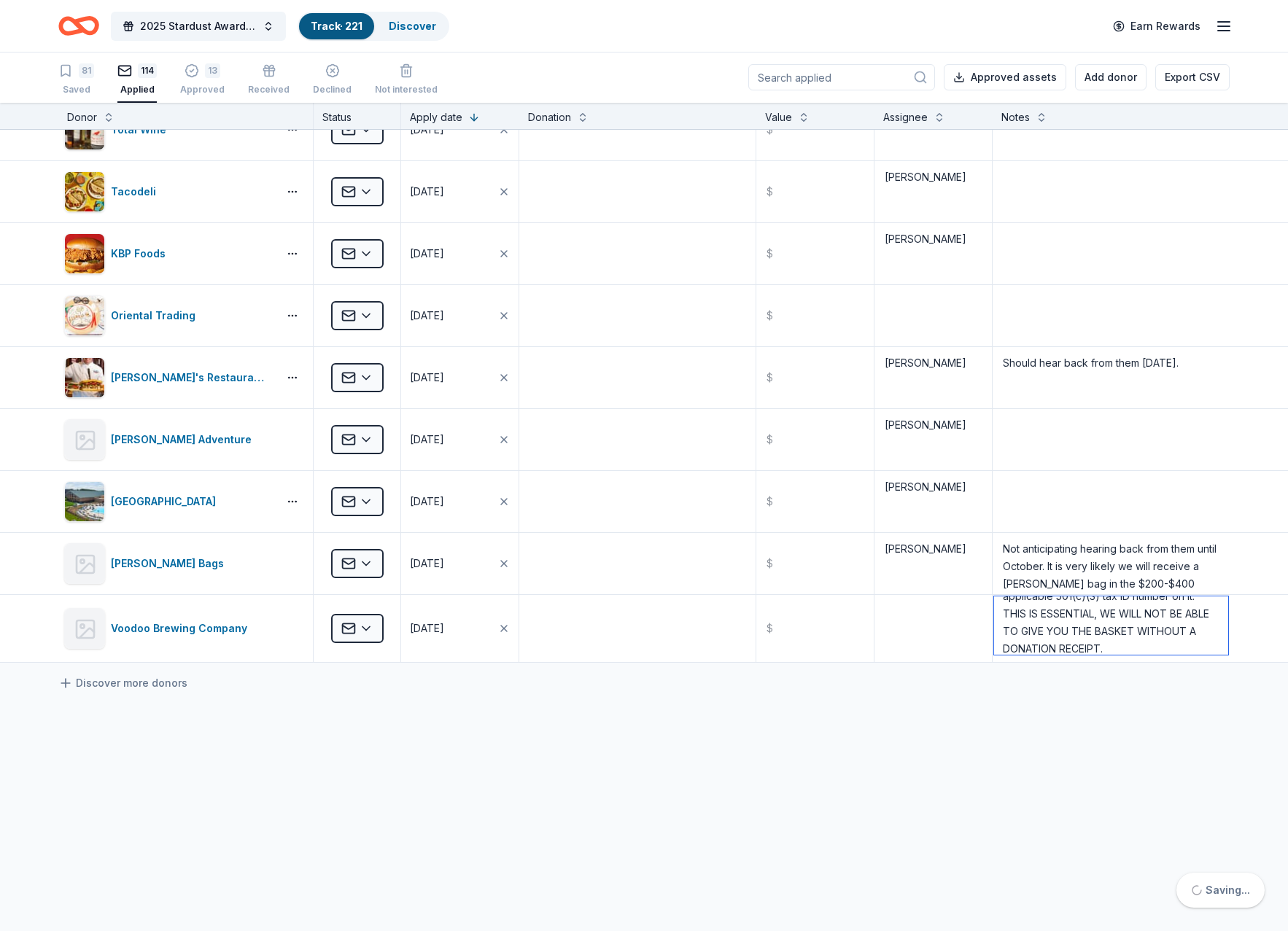
type textarea "Submitted form online if accepted - When you pick up your donation, you will ne…"
click at [1120, 81] on button "Add donor" at bounding box center [1111, 77] width 72 height 26
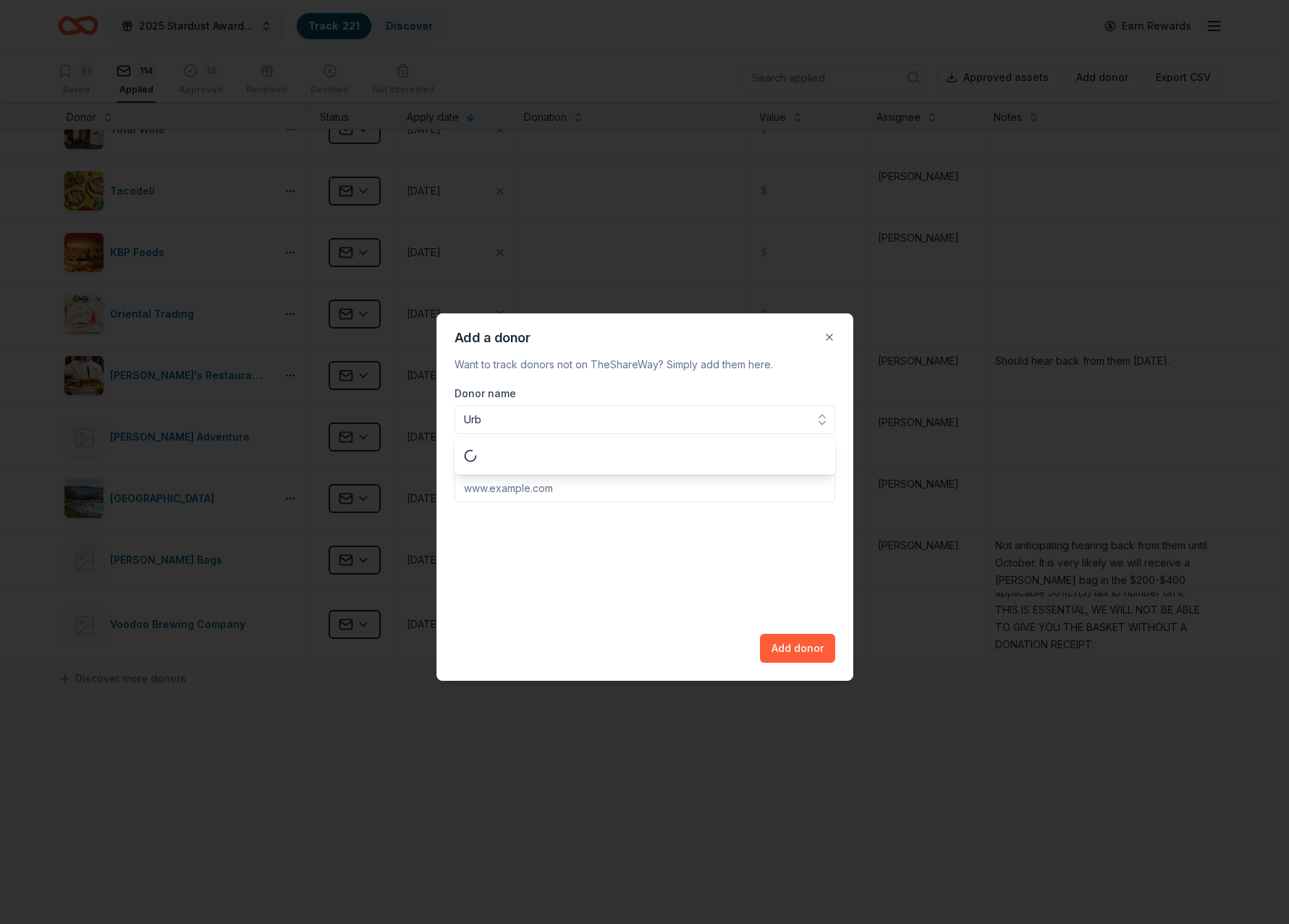
scroll to position [0, 0]
type input "Urban Rio Cantina & Grill"
click at [495, 479] on input "Donation website url" at bounding box center [644, 488] width 380 height 29
type input "[DOMAIN_NAME]"
click at [795, 650] on button "Add donor" at bounding box center [798, 648] width 76 height 29
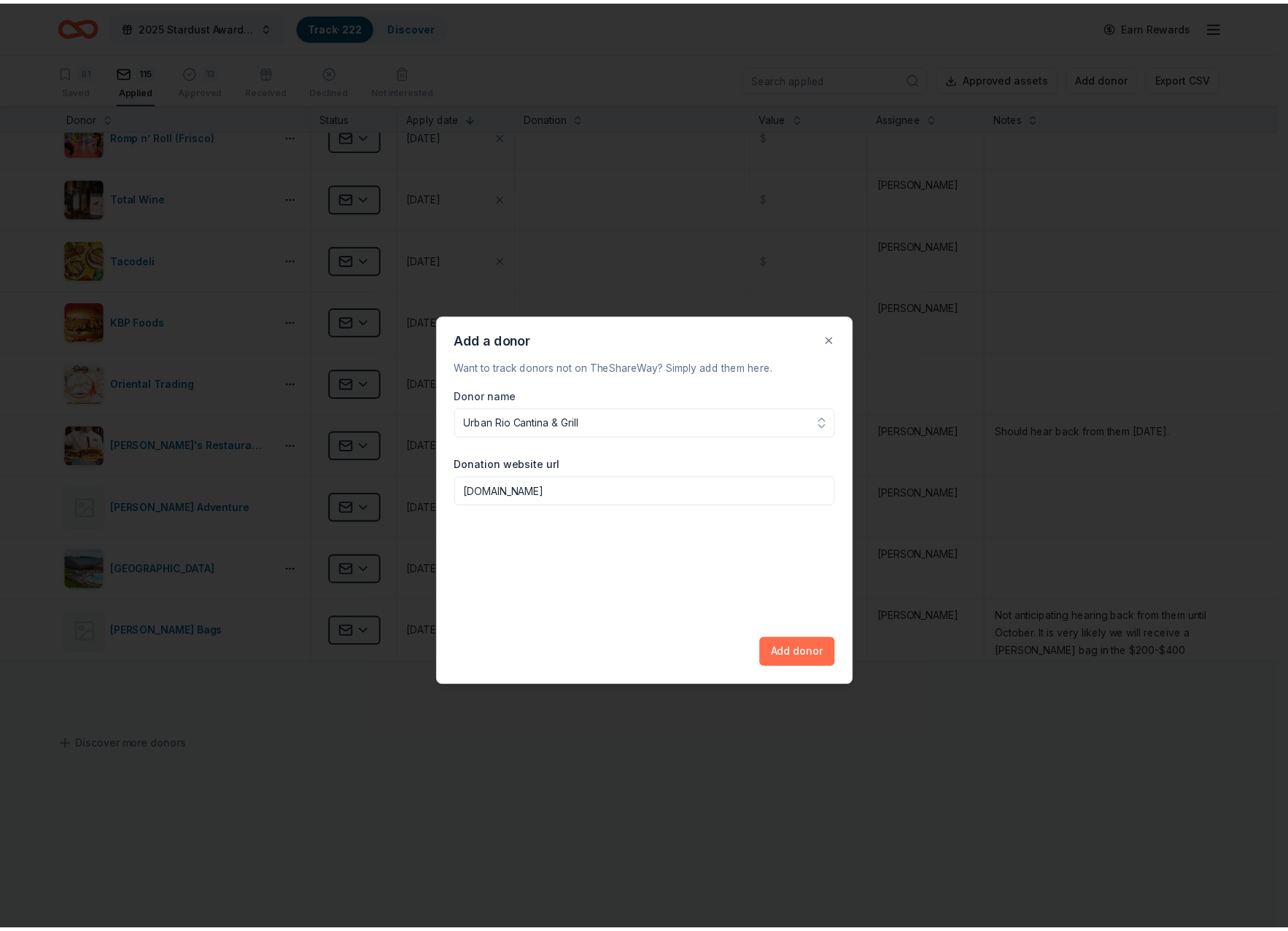
scroll to position [780, 0]
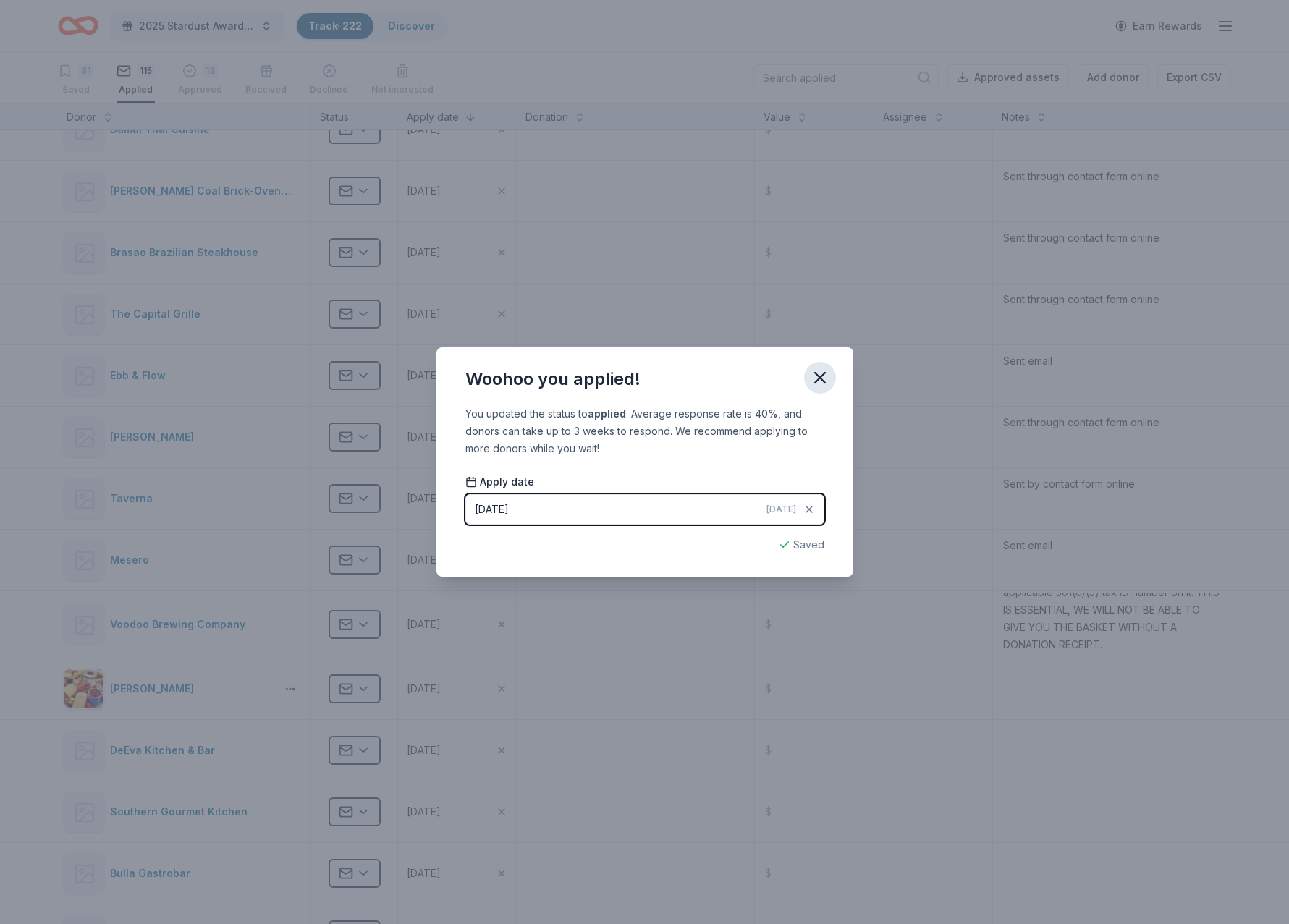
click at [818, 372] on icon "button" at bounding box center [820, 378] width 20 height 20
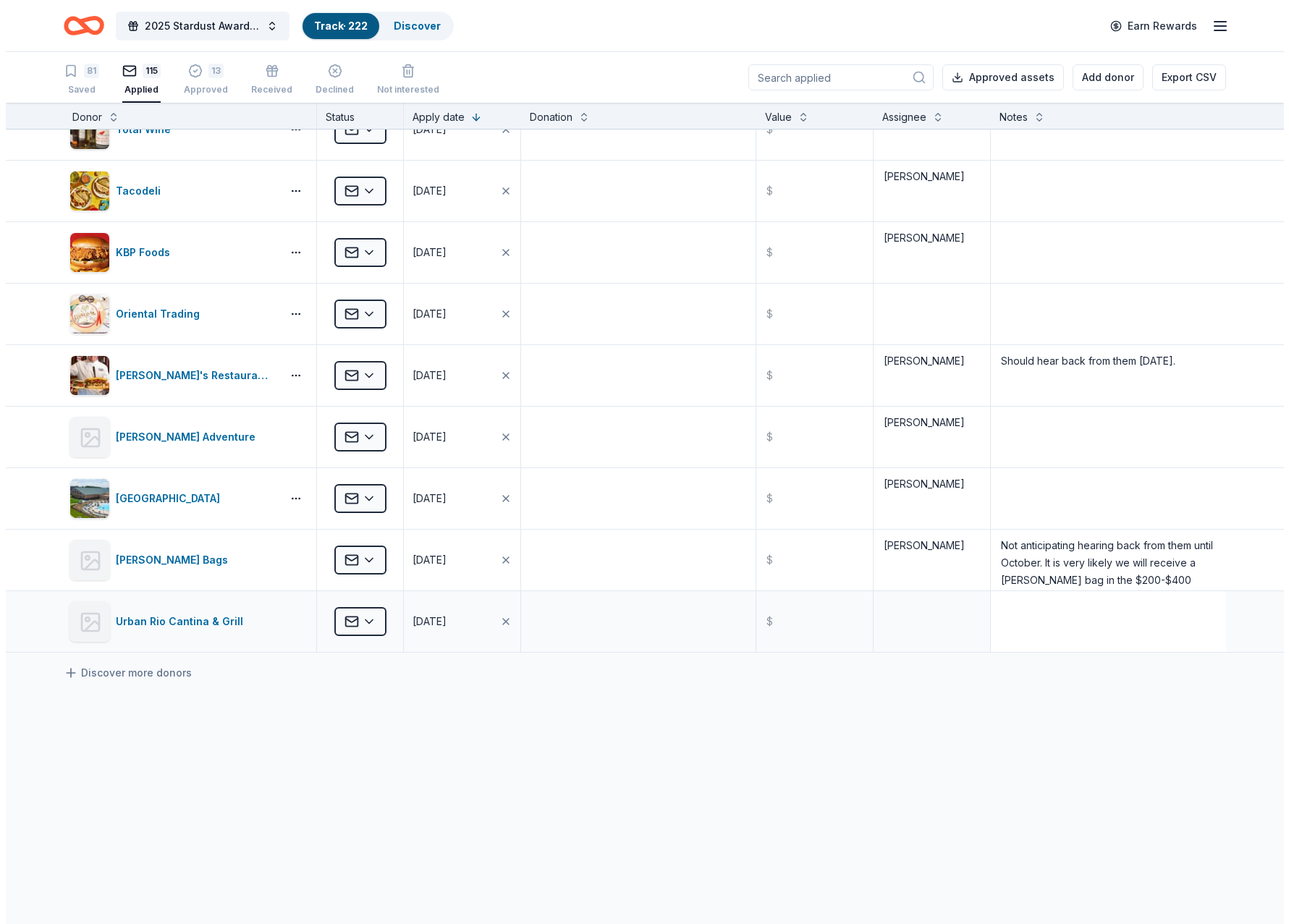
scroll to position [1, 0]
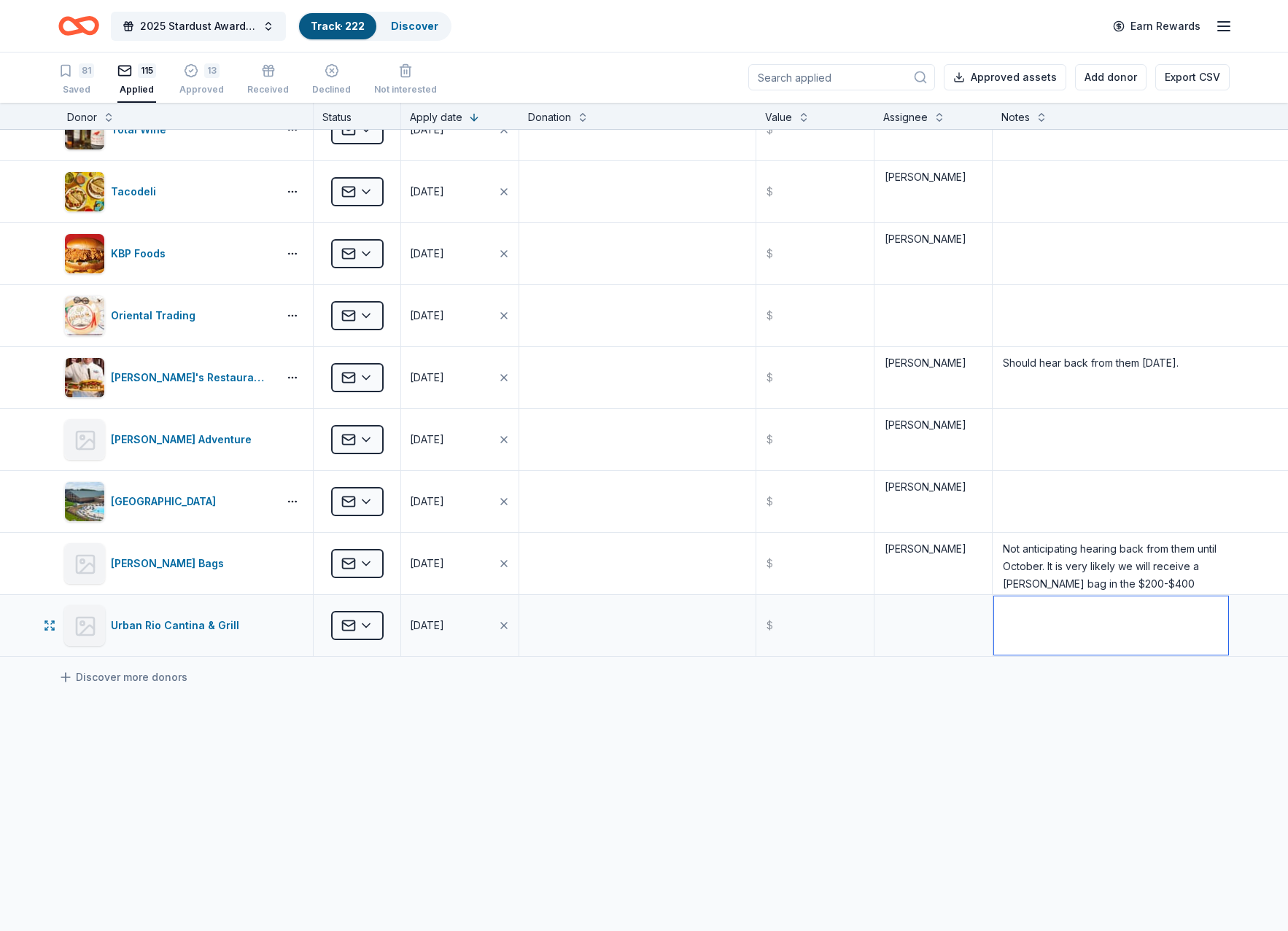
click at [1028, 616] on textarea at bounding box center [1111, 626] width 234 height 58
type textarea "Sent through online contact form"
click at [1108, 81] on button "Add donor" at bounding box center [1111, 77] width 72 height 26
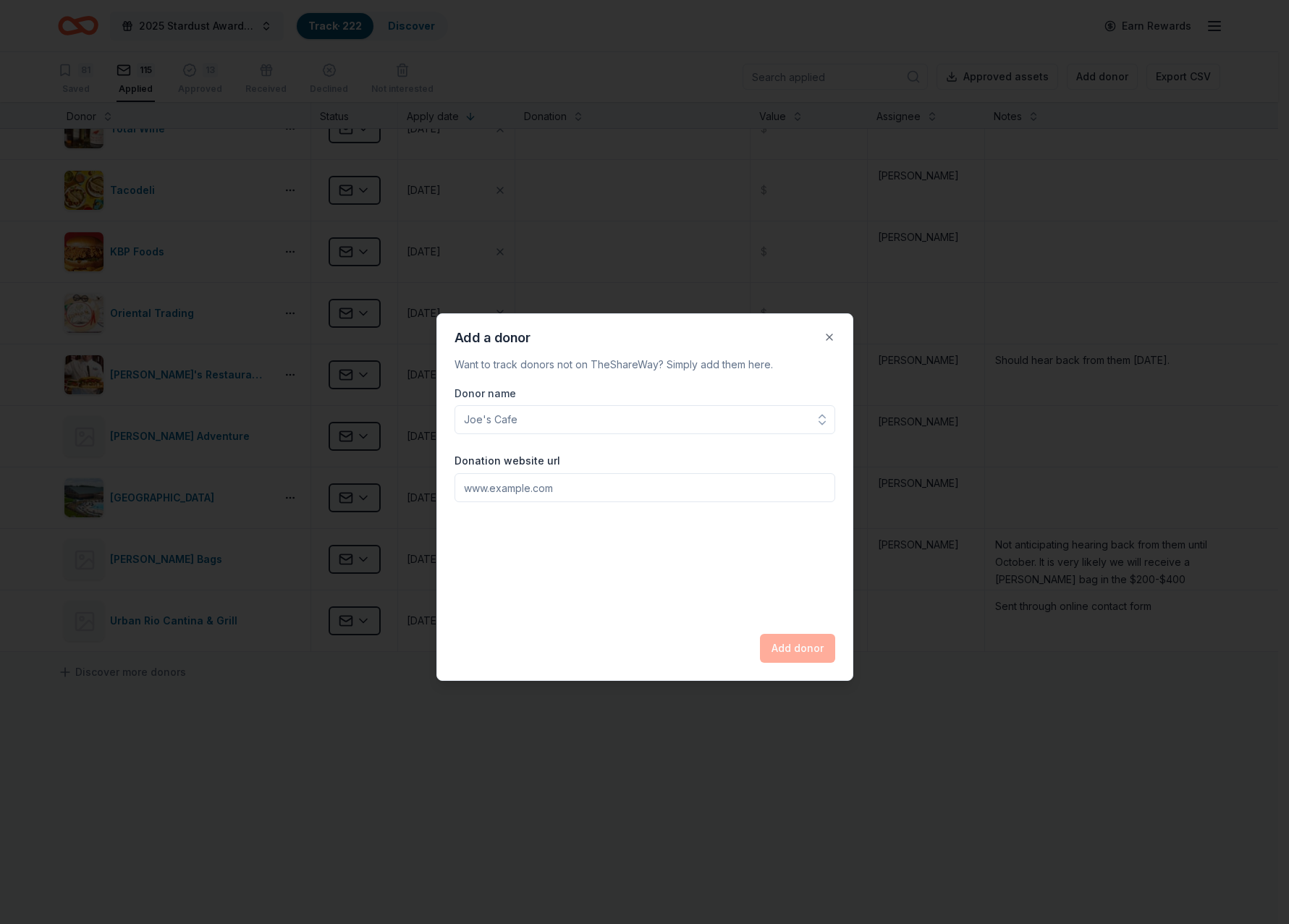
click at [581, 417] on input "Donor name" at bounding box center [644, 420] width 380 height 29
type input "Urban Crust"
click at [586, 566] on div "Donor name Urban Crust Donation website url Add donor" at bounding box center [644, 524] width 380 height 278
click at [537, 494] on input "Donation website url" at bounding box center [644, 488] width 380 height 29
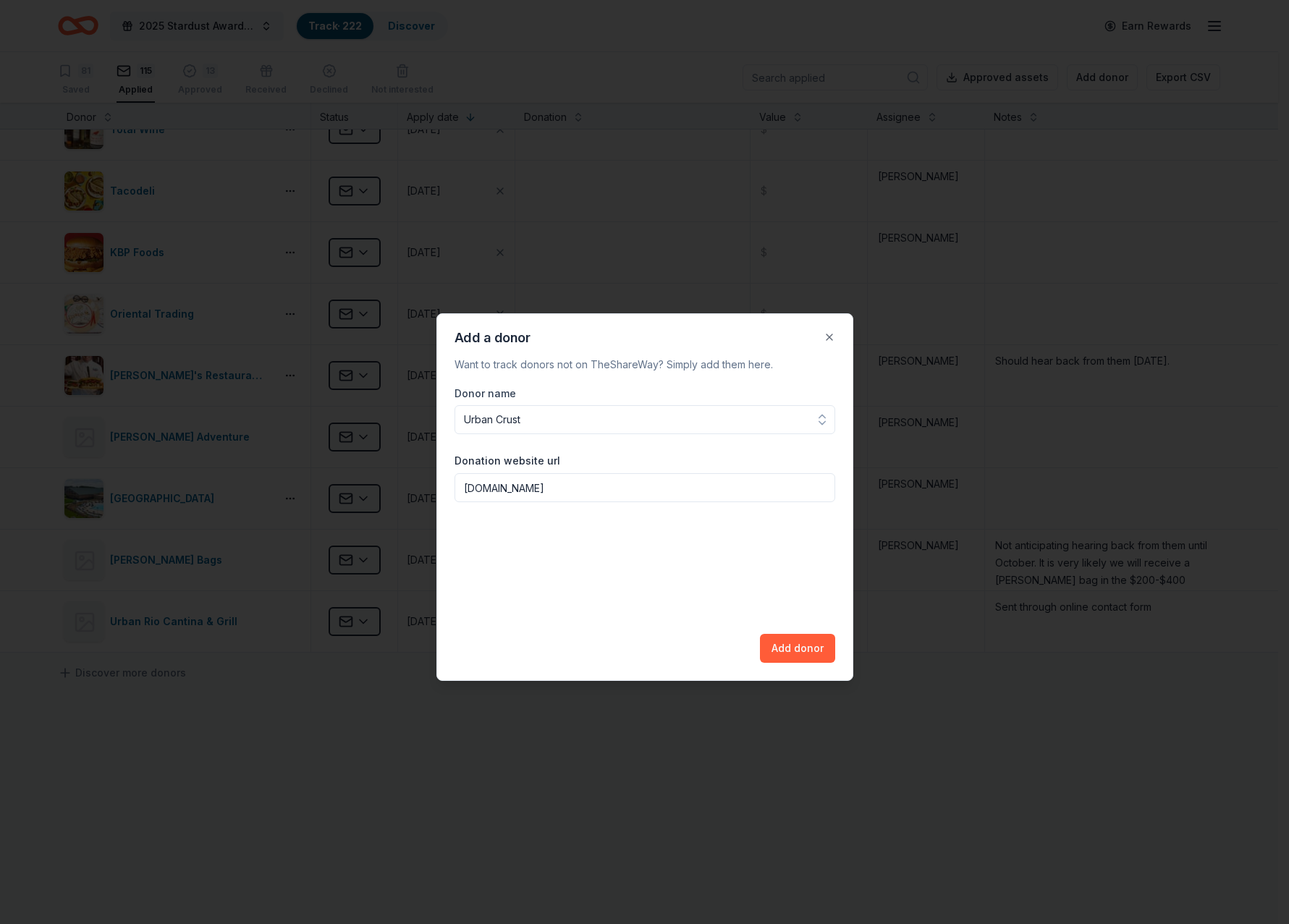
type input "[DOMAIN_NAME]"
click at [597, 544] on div "Donor name Urban Crust Donation website url [DOMAIN_NAME] Add donor" at bounding box center [644, 524] width 380 height 278
click at [818, 645] on button "Add donor" at bounding box center [798, 648] width 76 height 29
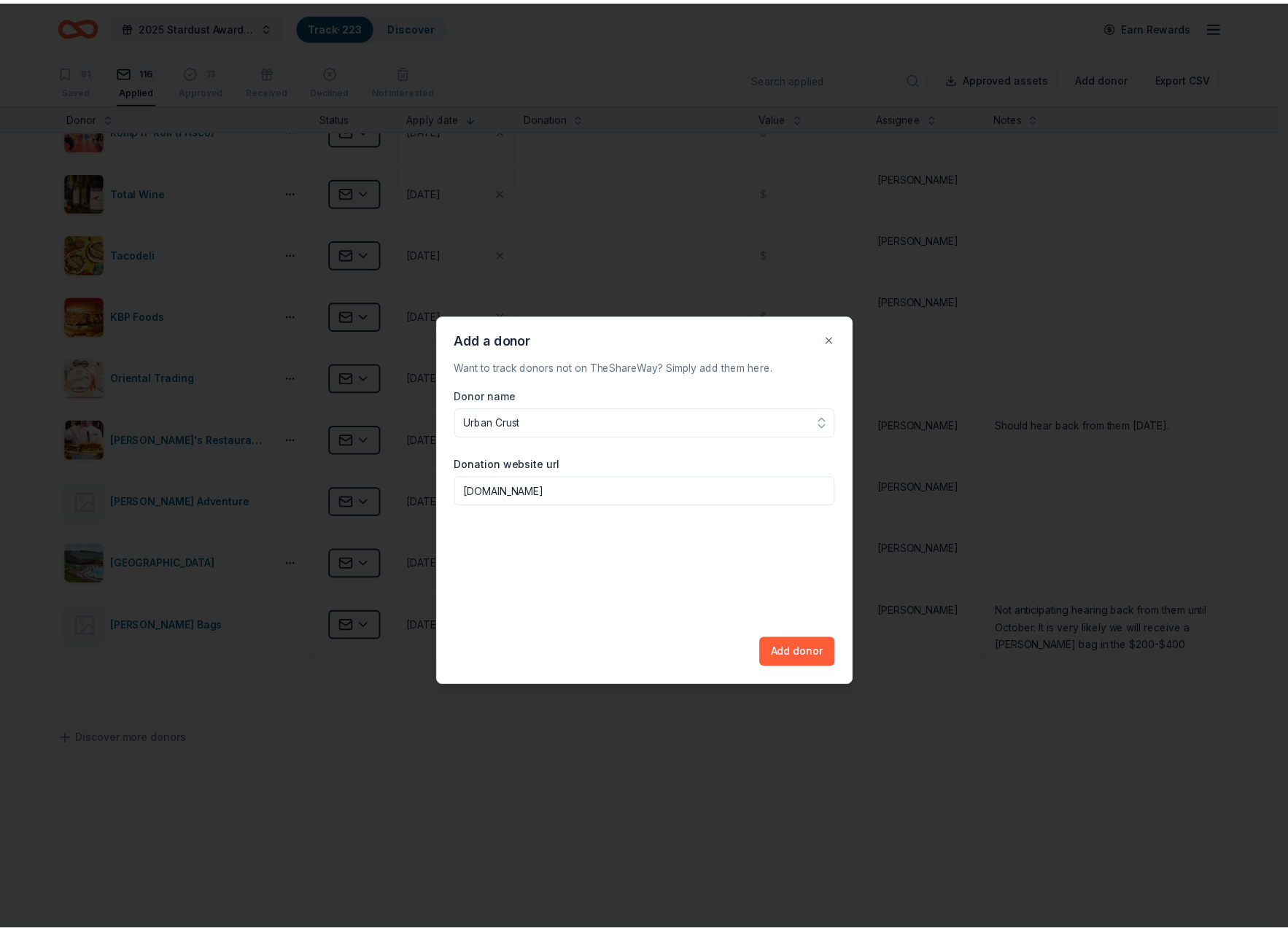
scroll to position [848, 0]
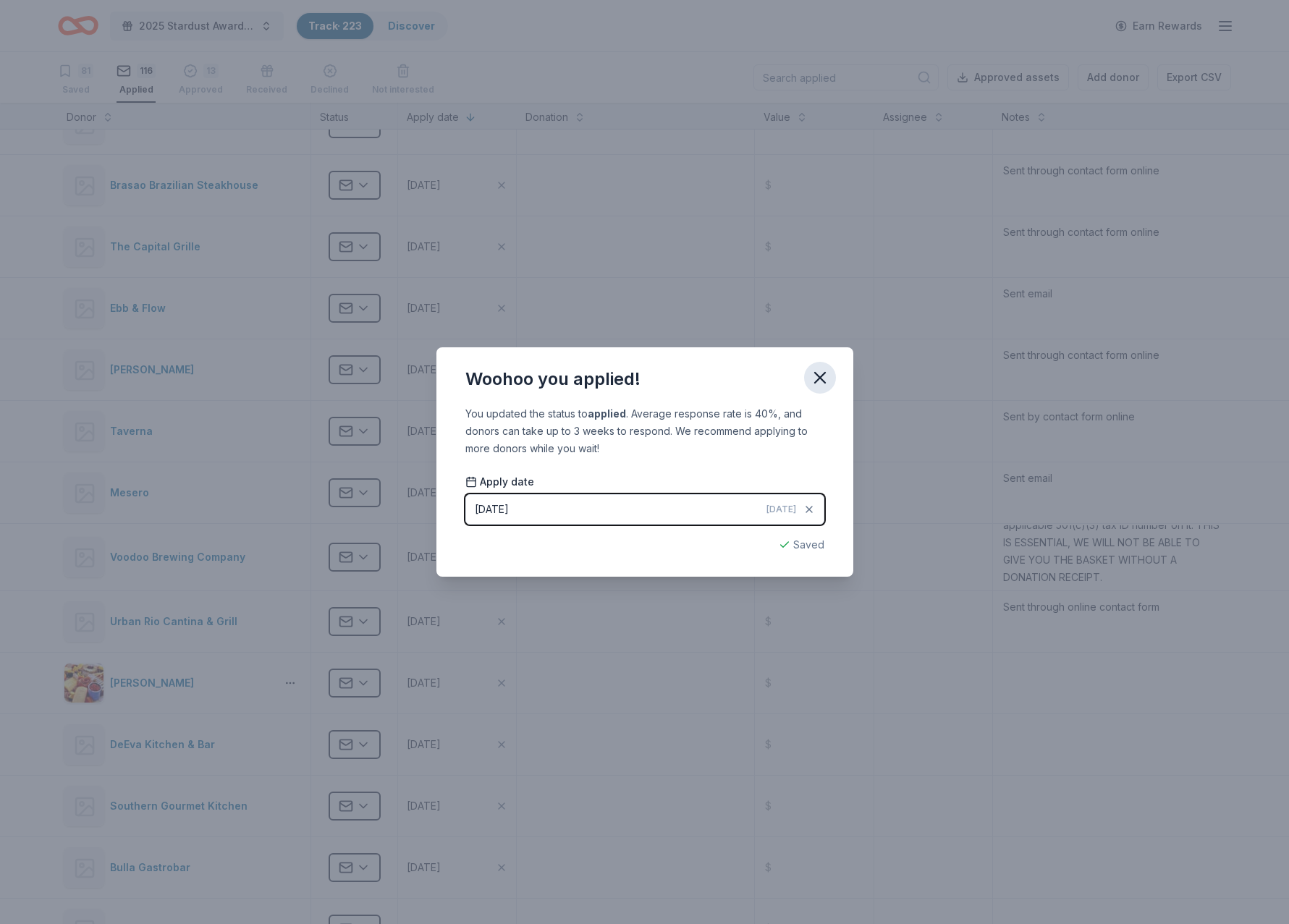
click at [822, 384] on icon "button" at bounding box center [820, 378] width 20 height 20
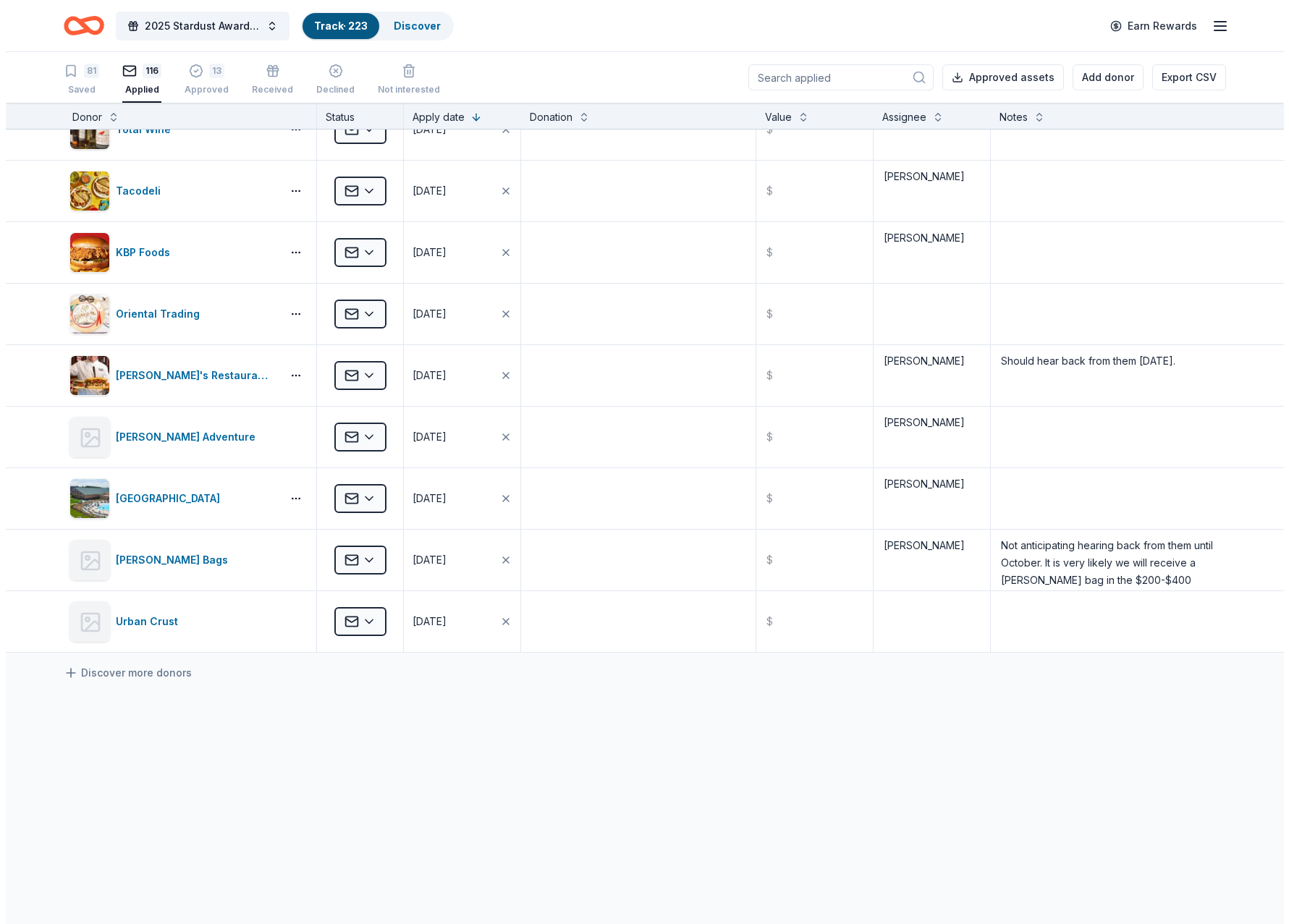
scroll to position [1, 0]
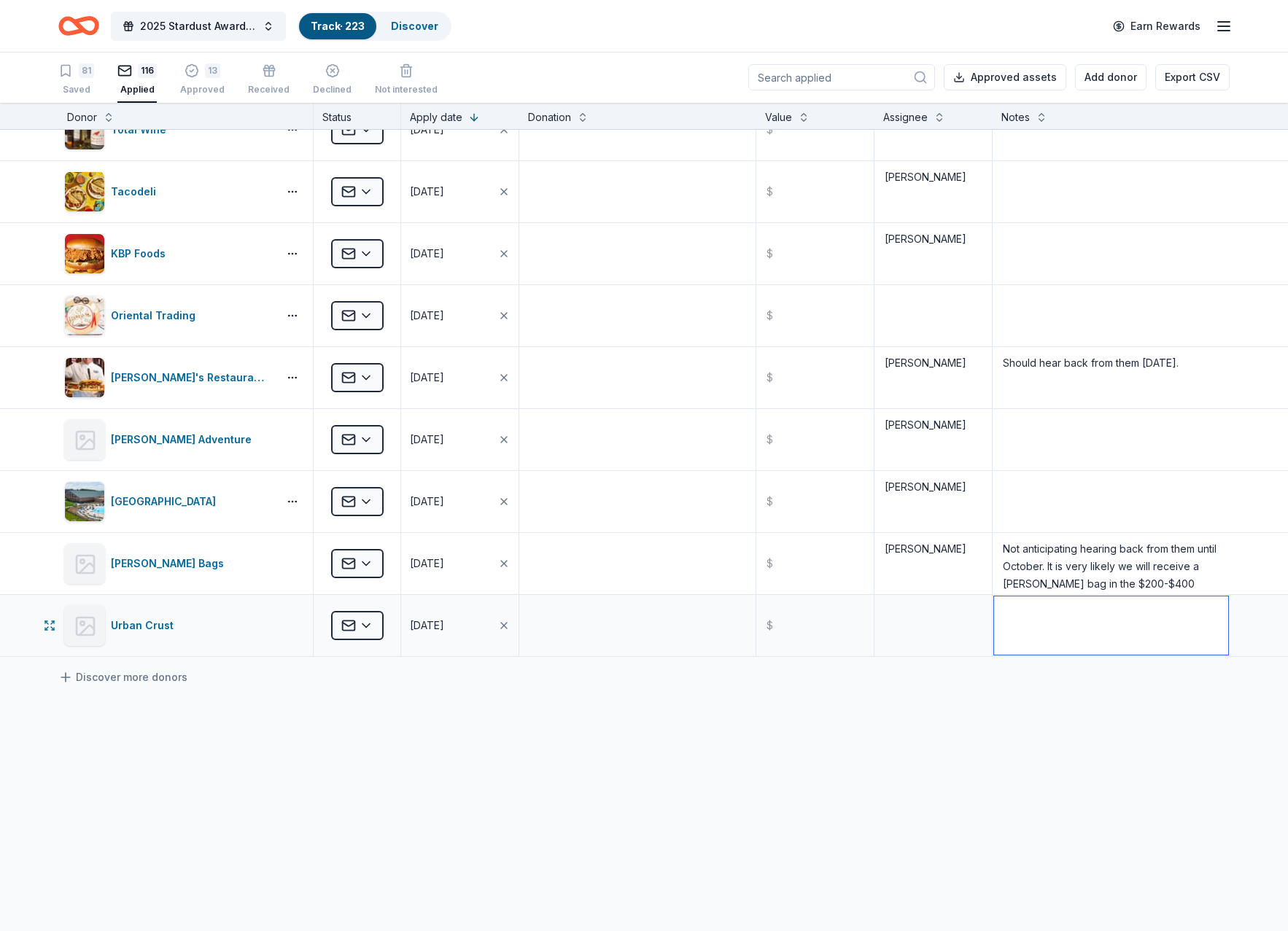
click at [1027, 635] on textarea at bounding box center [1111, 626] width 234 height 58
type textarea "Sent through online contact form"
click at [1108, 88] on button "Add donor" at bounding box center [1111, 77] width 72 height 26
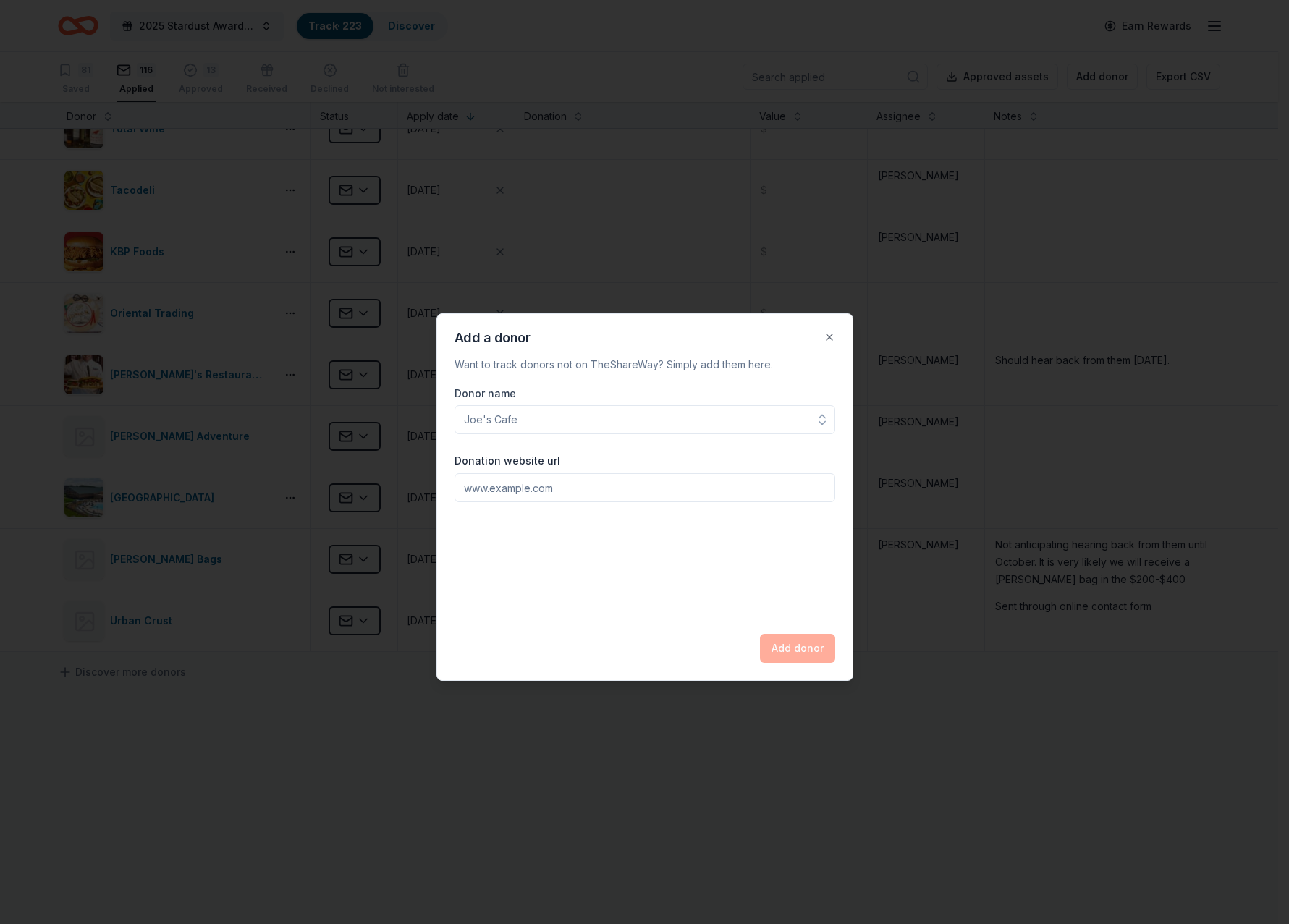
click at [568, 433] on input "Donor name" at bounding box center [644, 420] width 380 height 29
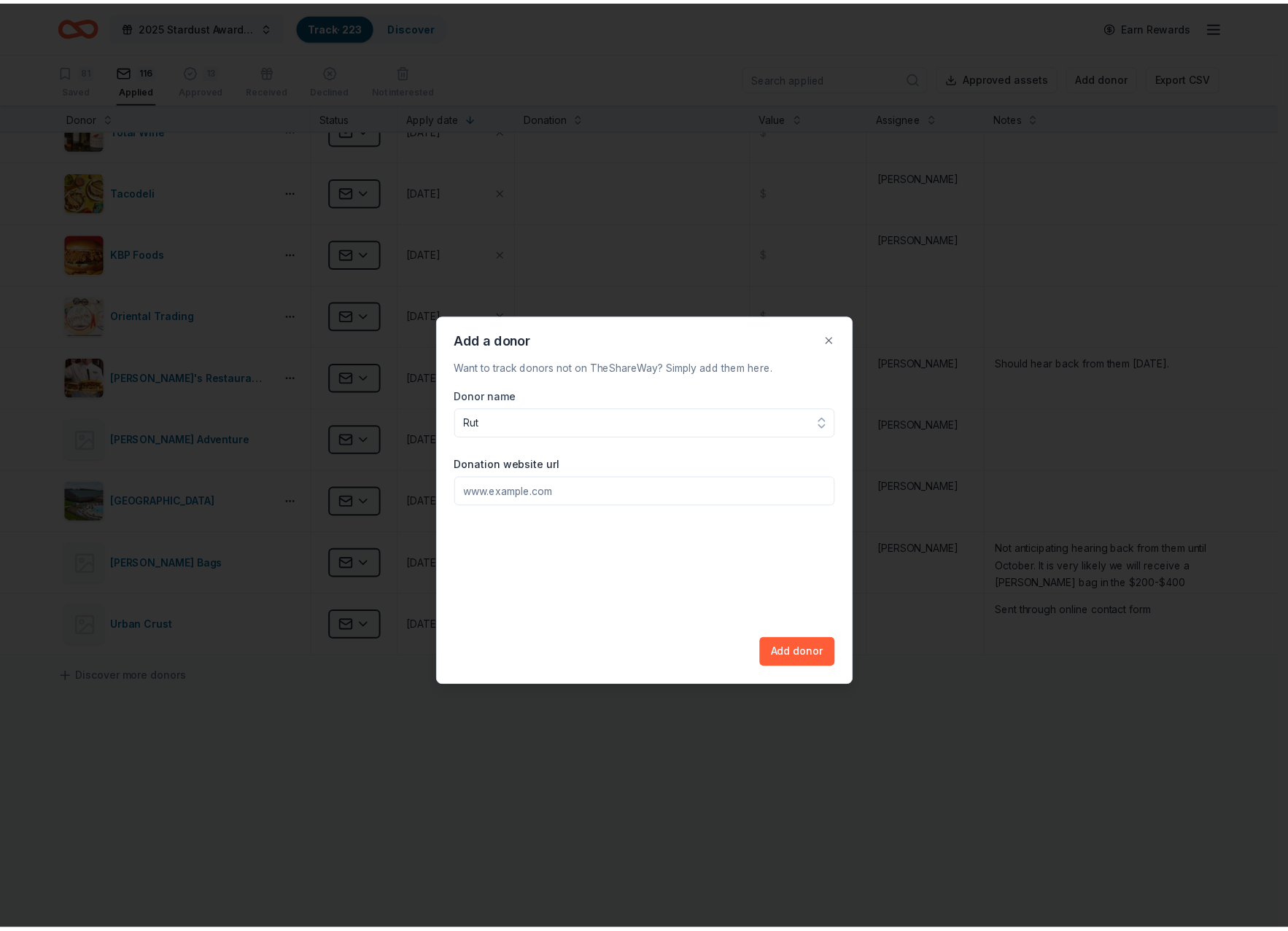
scroll to position [0, 0]
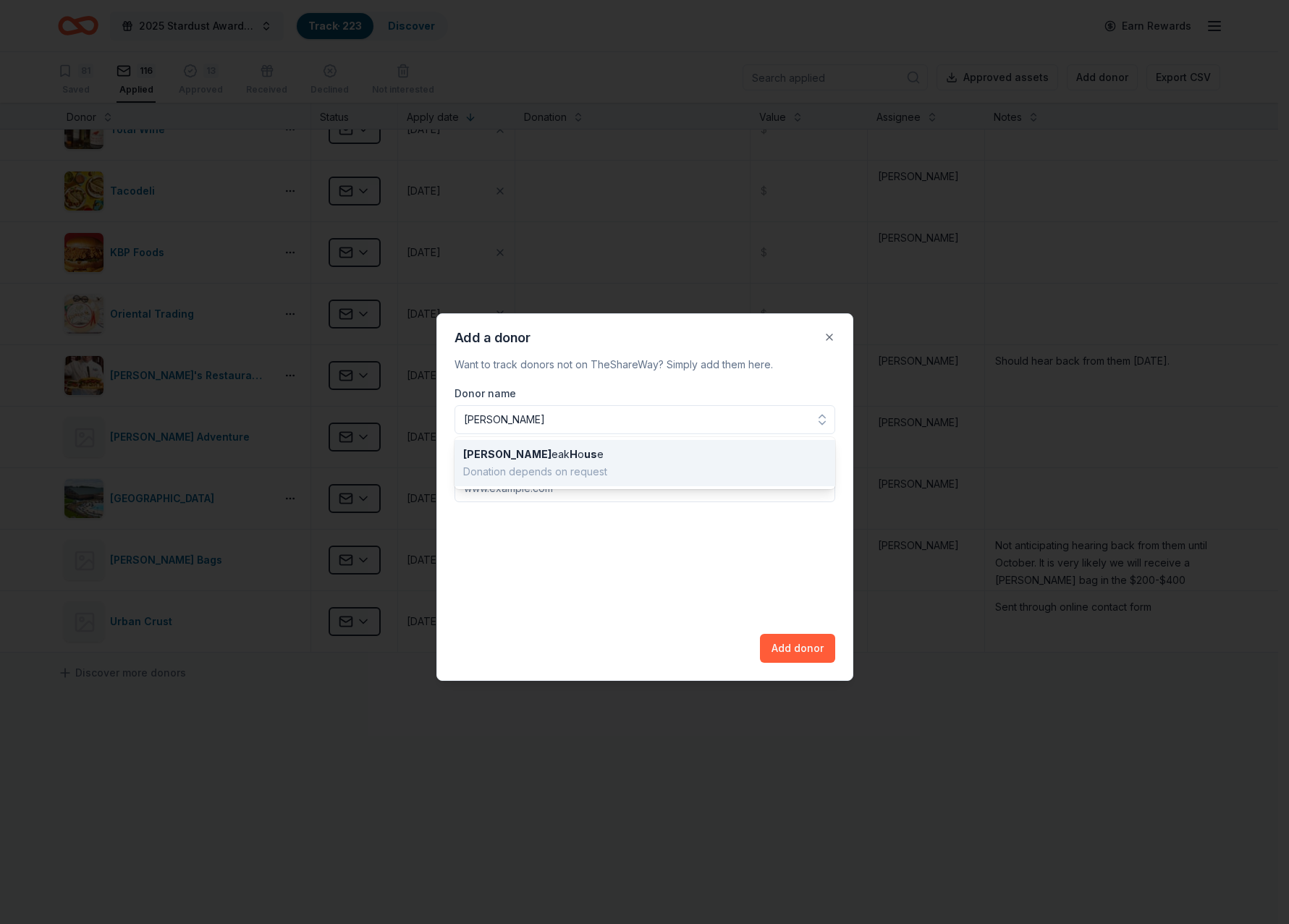
type input "[PERSON_NAME]"
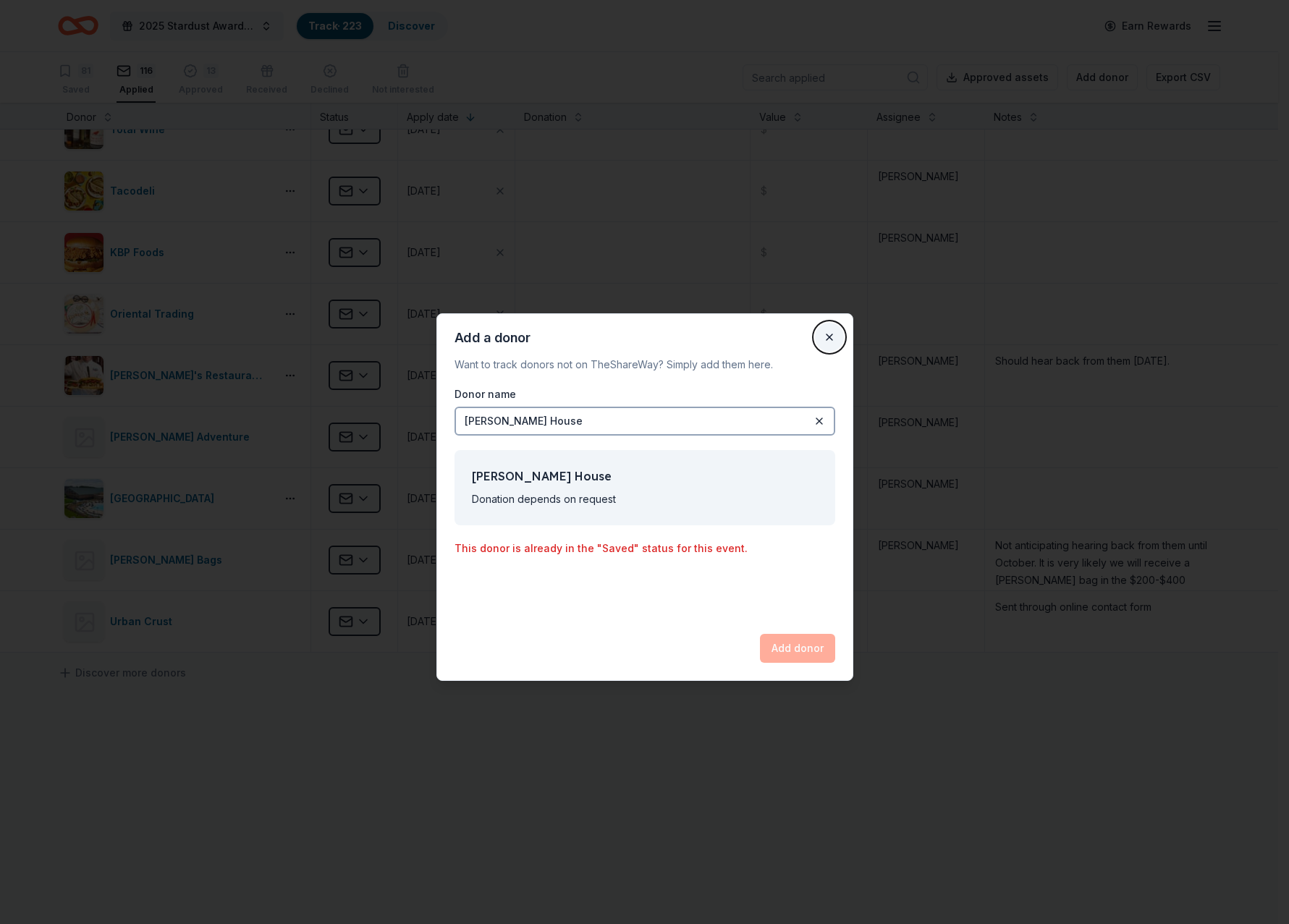
click at [835, 340] on button "Close" at bounding box center [829, 337] width 29 height 29
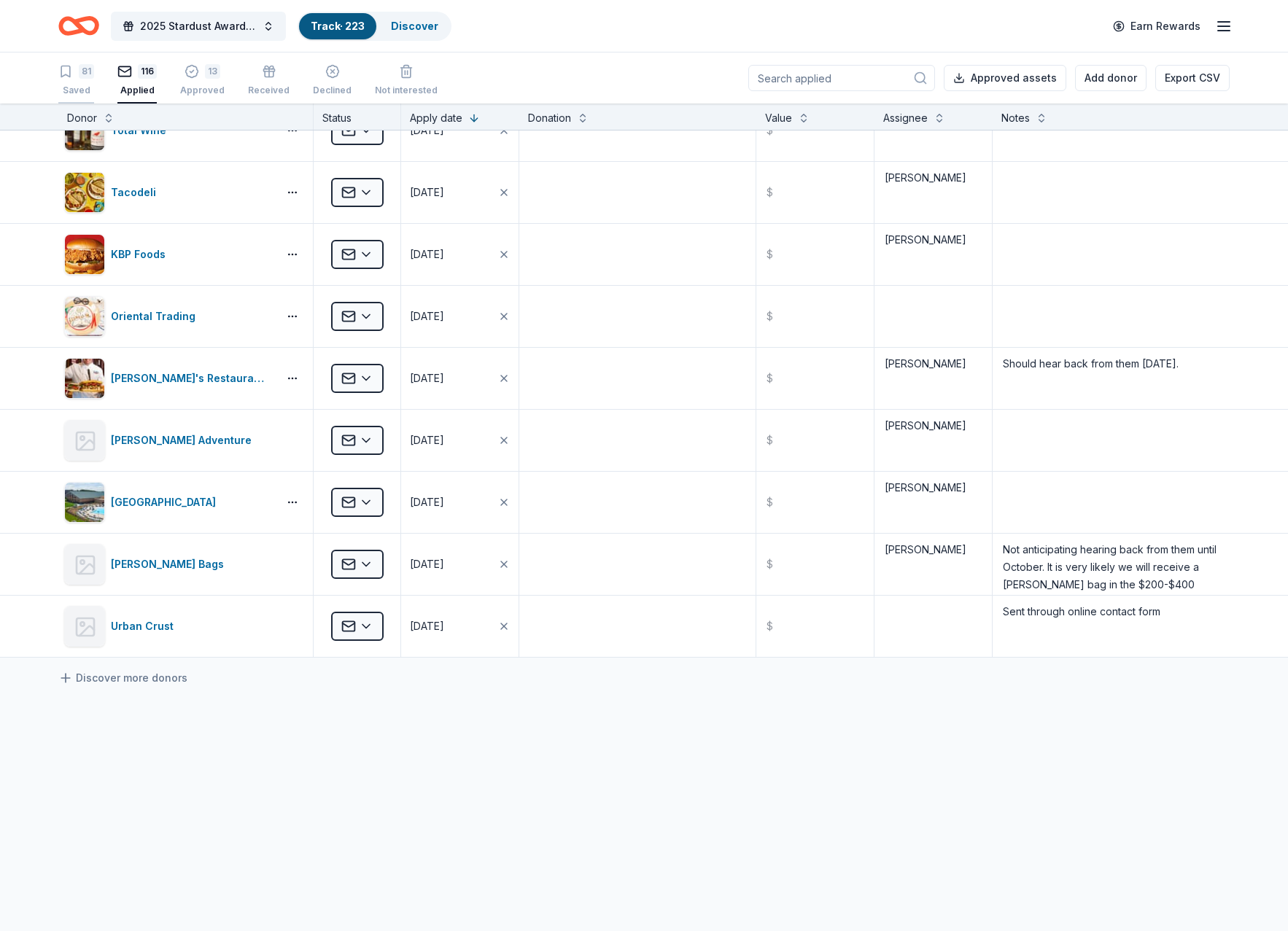
click at [68, 74] on icon "button" at bounding box center [65, 72] width 15 height 15
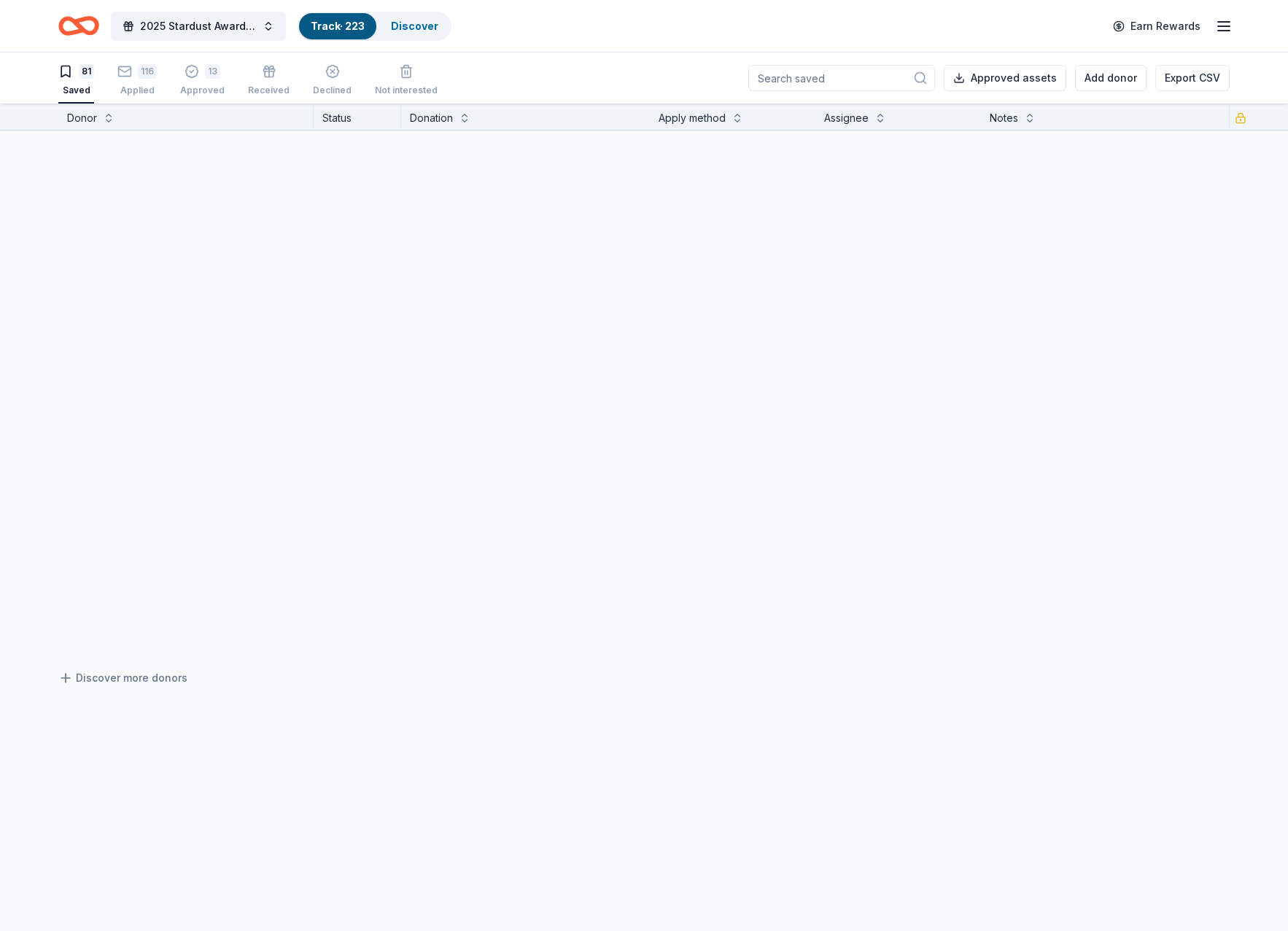
scroll to position [4518, 0]
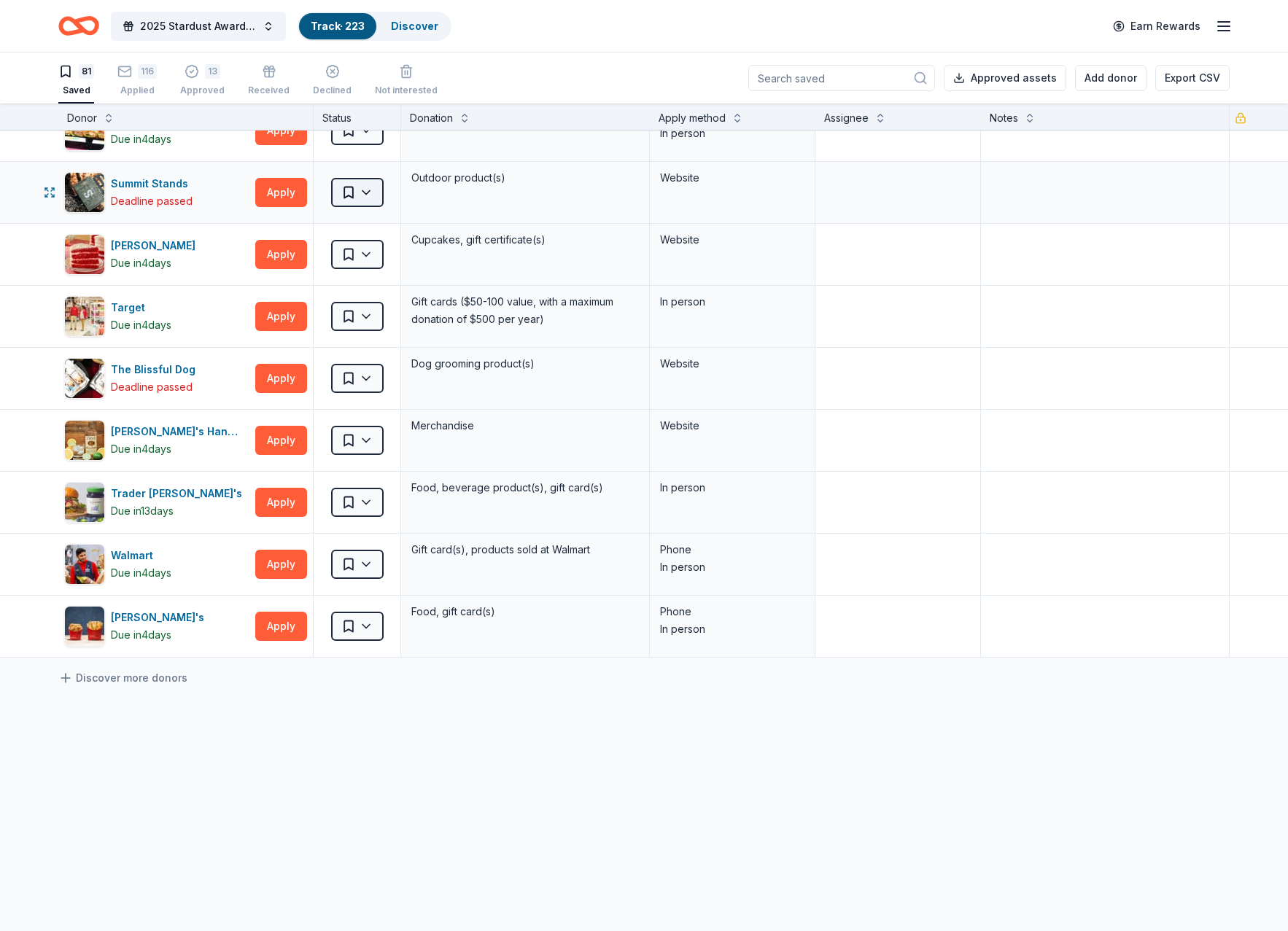
click at [366, 191] on html "2025 Stardust Awards & Gala Track · 223 Discover Earn Rewards 81 Saved 116 Appl…" at bounding box center [644, 465] width 1288 height 931
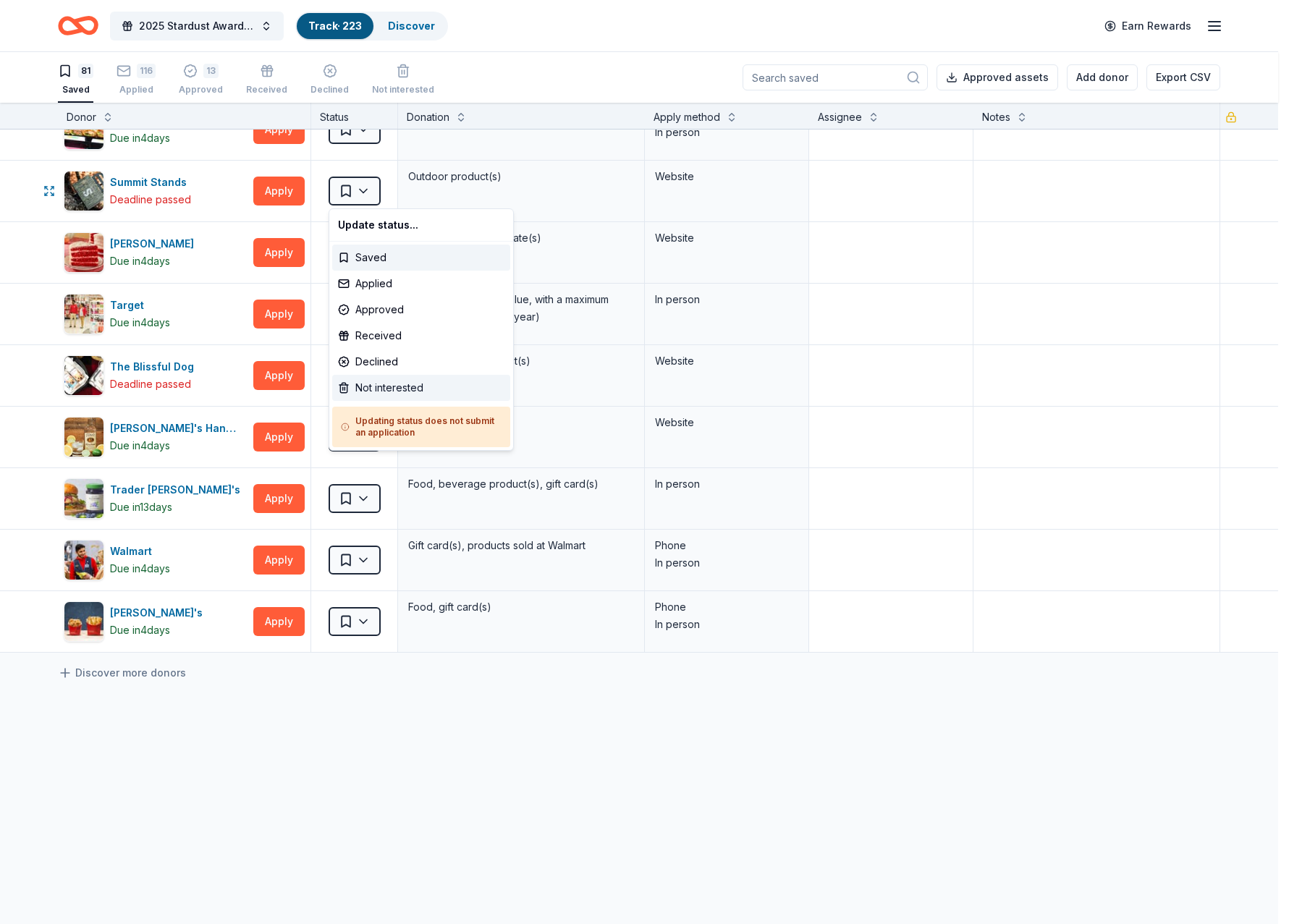
click at [366, 384] on div "Not interested" at bounding box center [422, 388] width 178 height 26
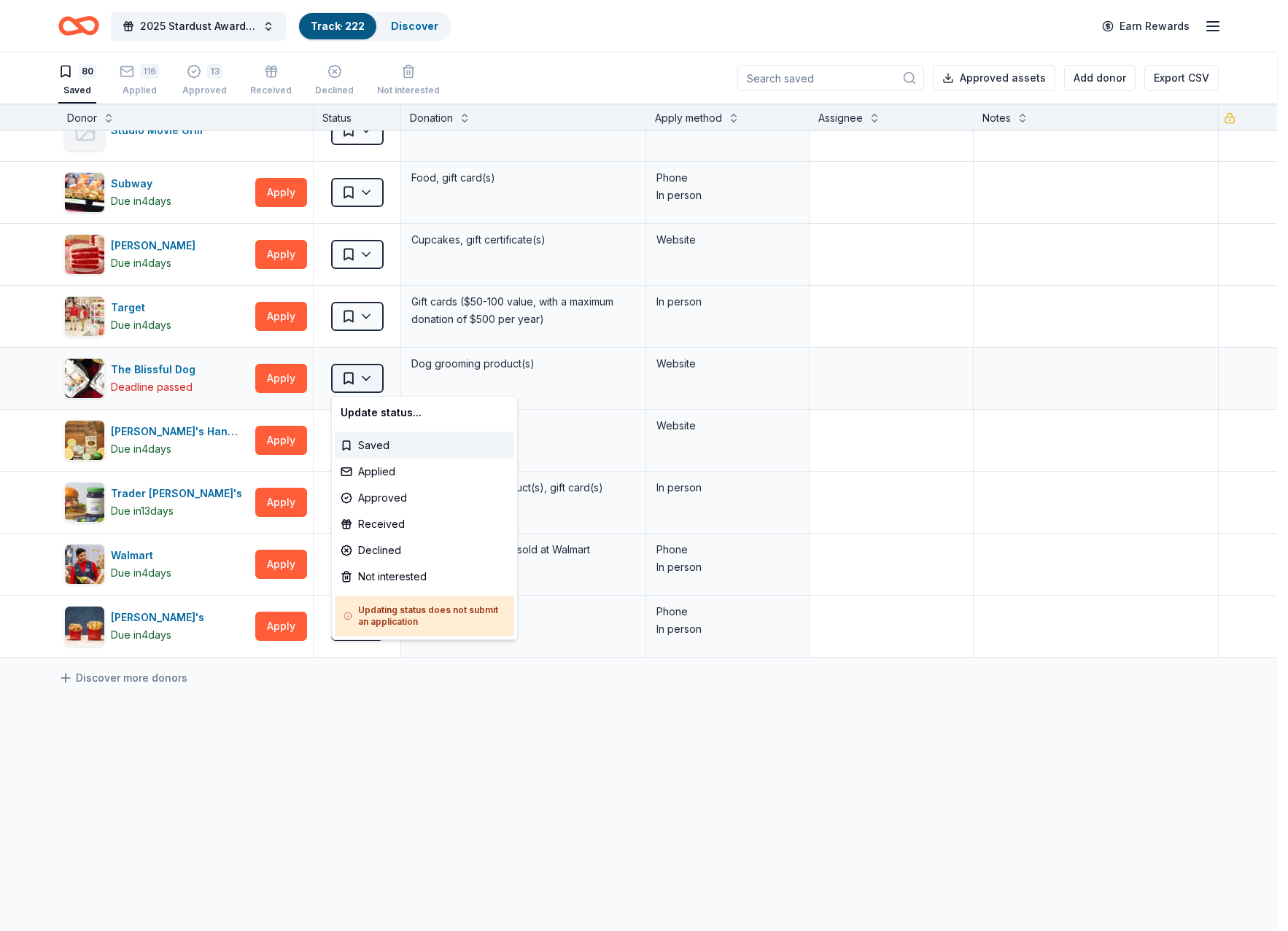
click at [361, 376] on html "2025 Stardust Awards & Gala Track · 222 Discover Earn Rewards 80 Saved 116 Appl…" at bounding box center [644, 465] width 1288 height 931
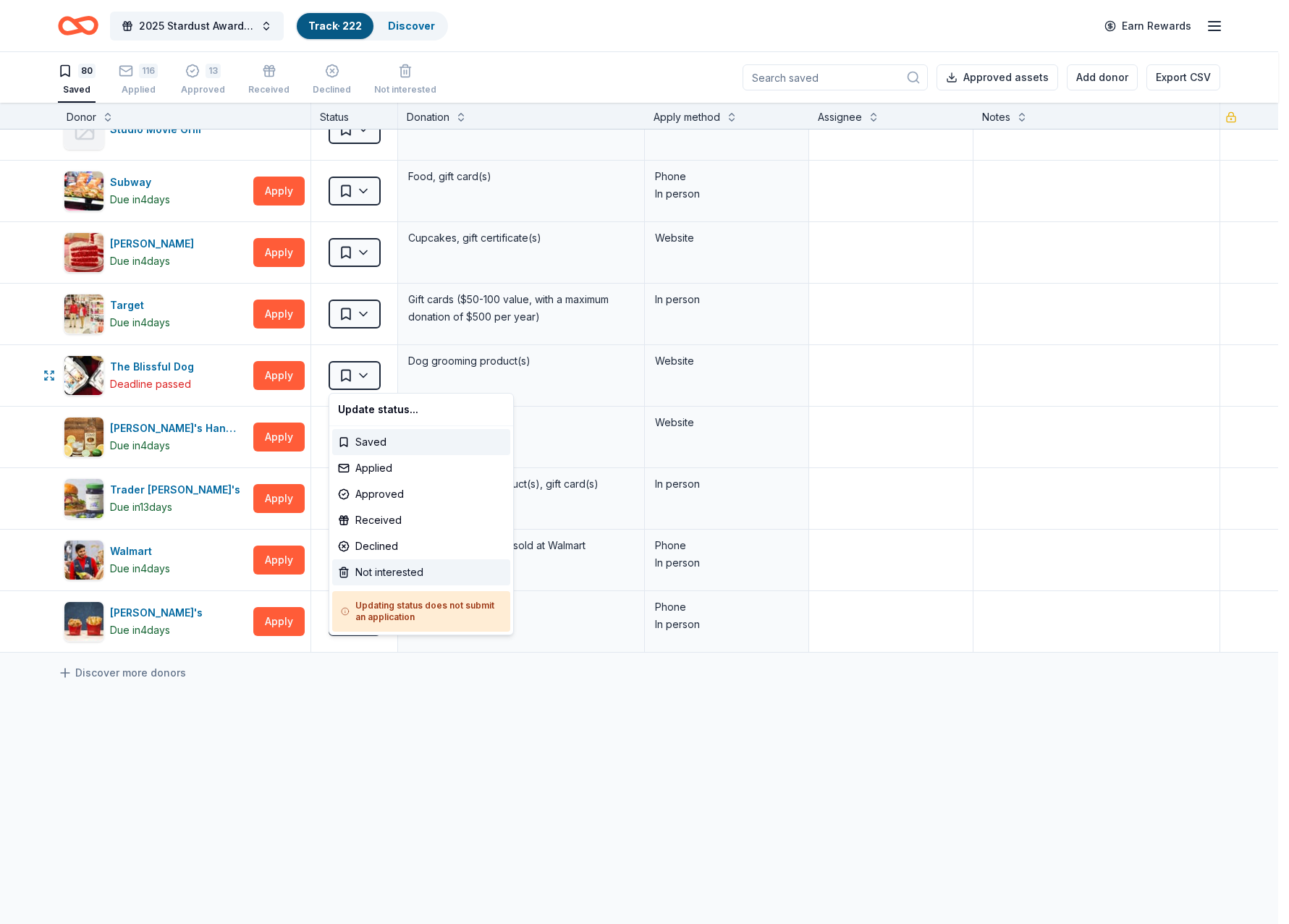
click at [380, 572] on div "Not interested" at bounding box center [422, 572] width 178 height 26
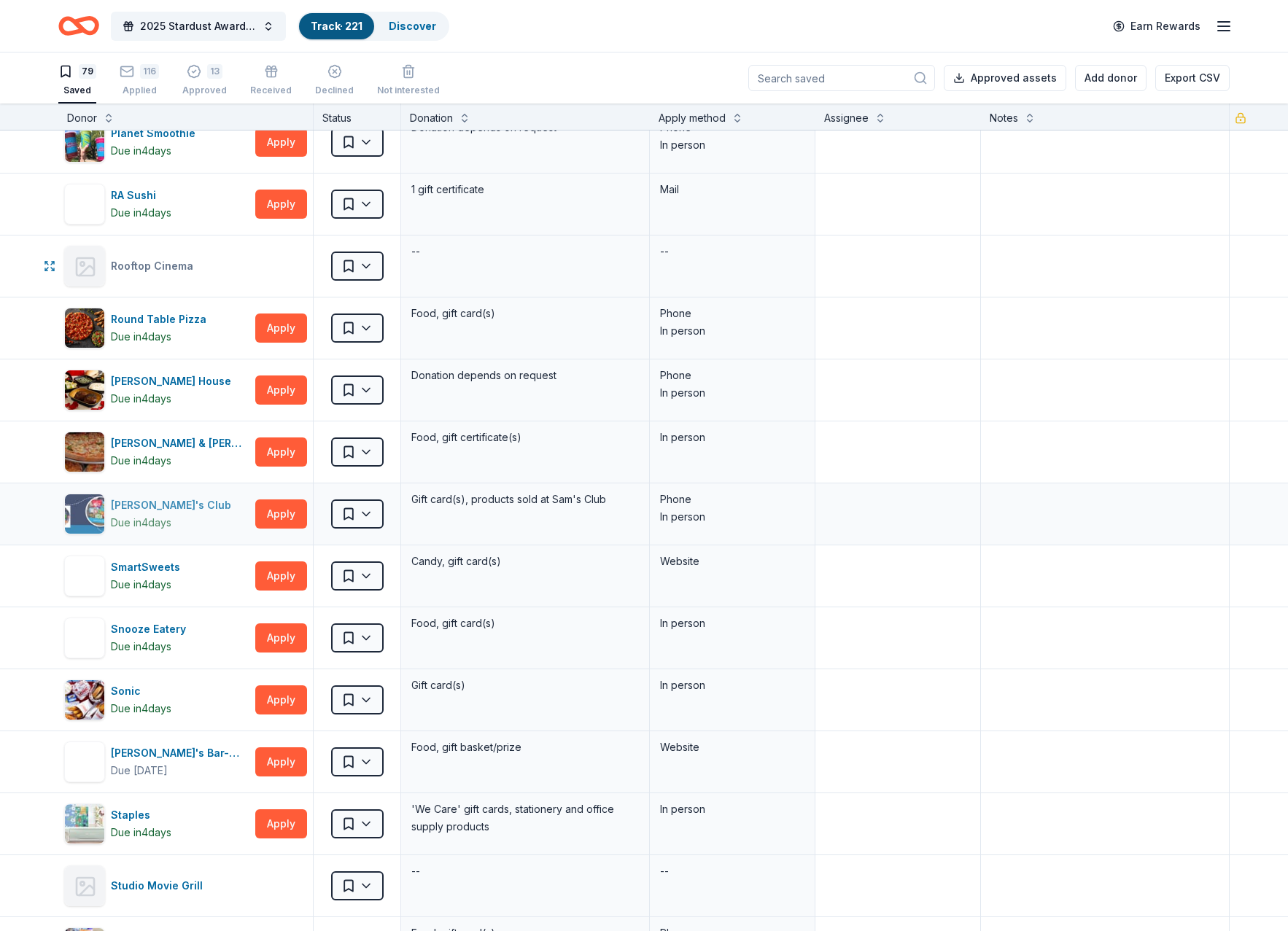
scroll to position [3664, 0]
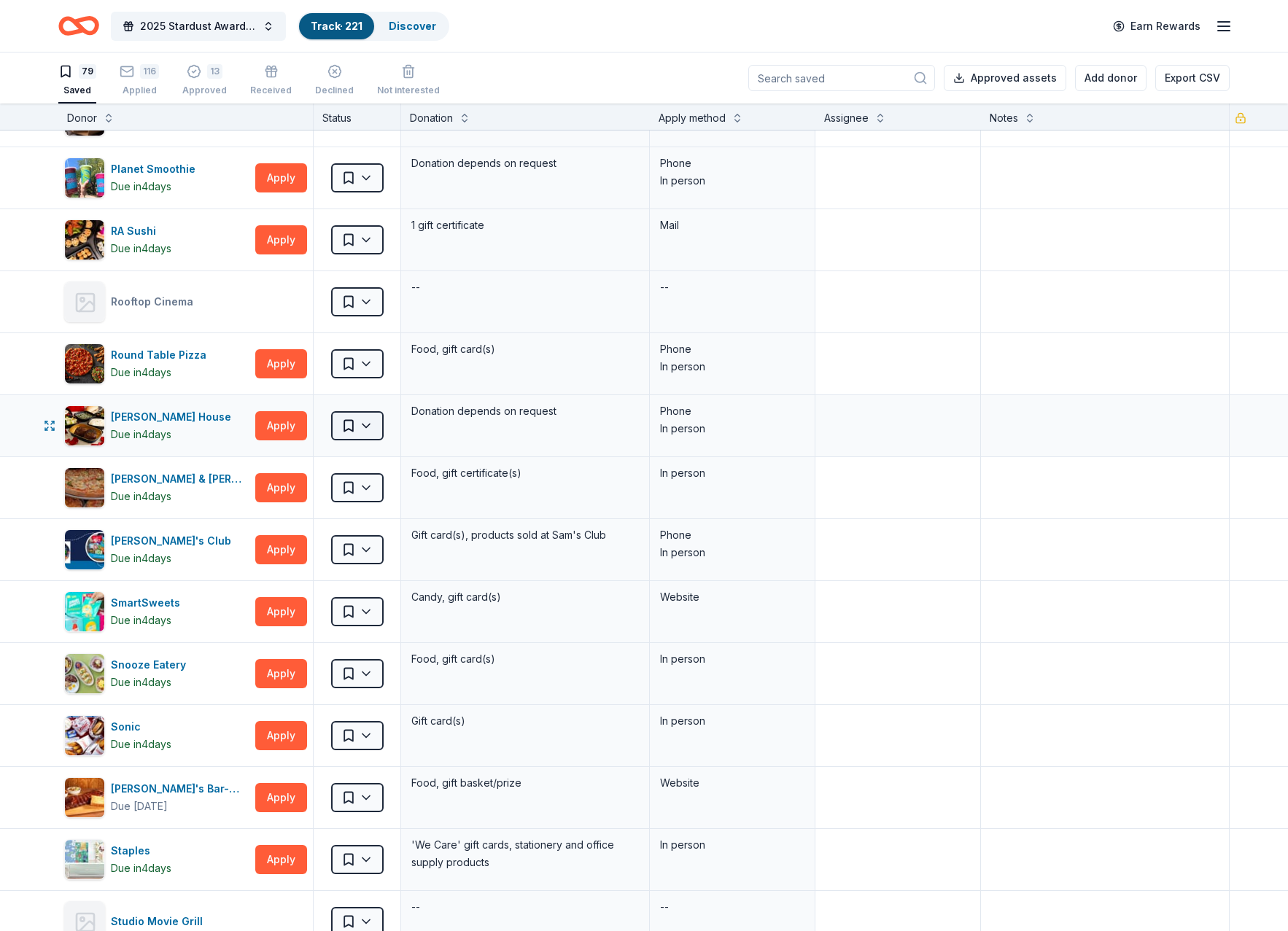
click at [355, 431] on html "2025 Stardust Awards & Gala Track · 221 Discover Earn Rewards 79 Saved 116 Appl…" at bounding box center [644, 465] width 1288 height 931
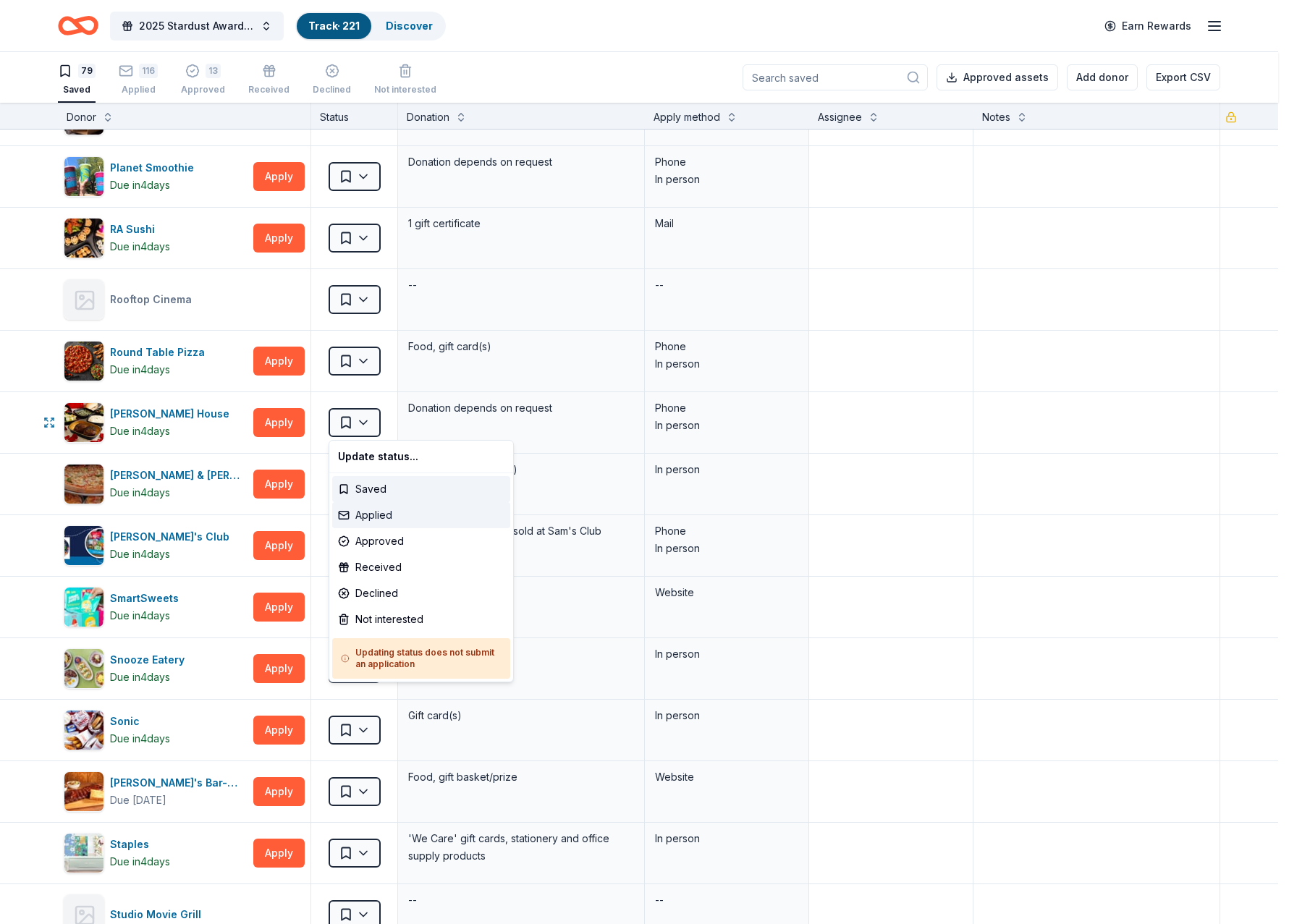
click at [378, 519] on div "Applied" at bounding box center [422, 515] width 178 height 26
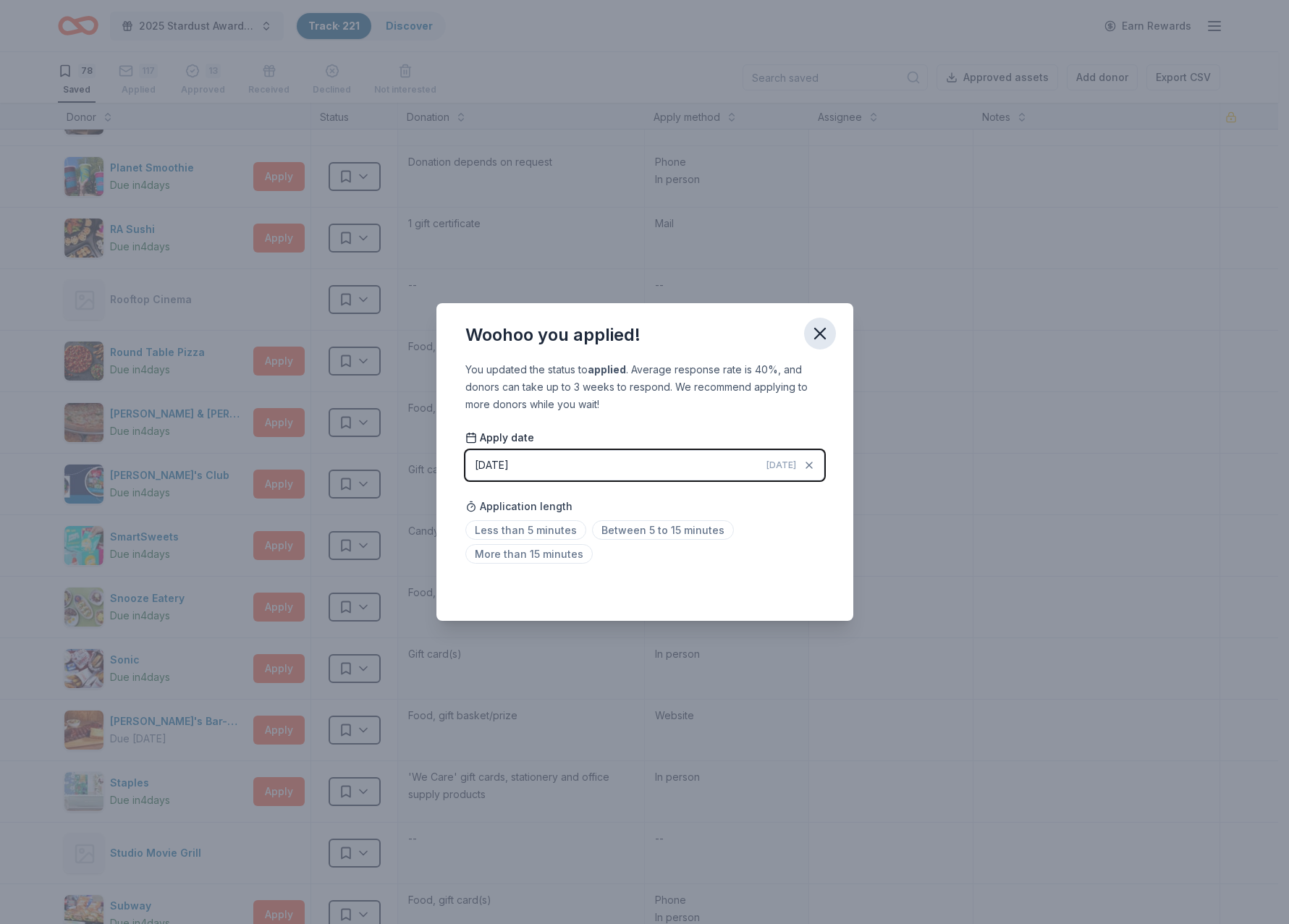
click at [825, 336] on icon "button" at bounding box center [820, 334] width 20 height 20
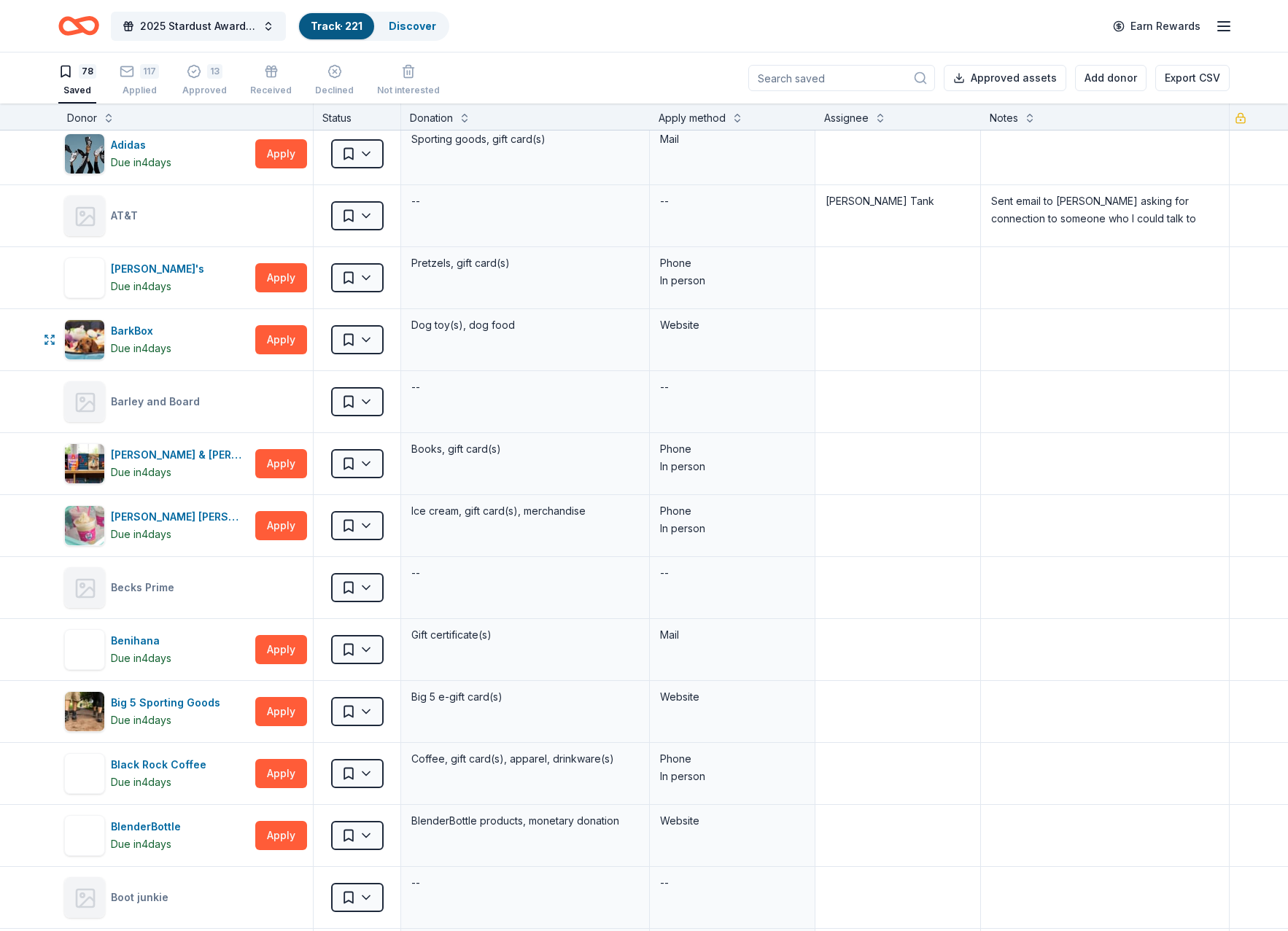
scroll to position [0, 0]
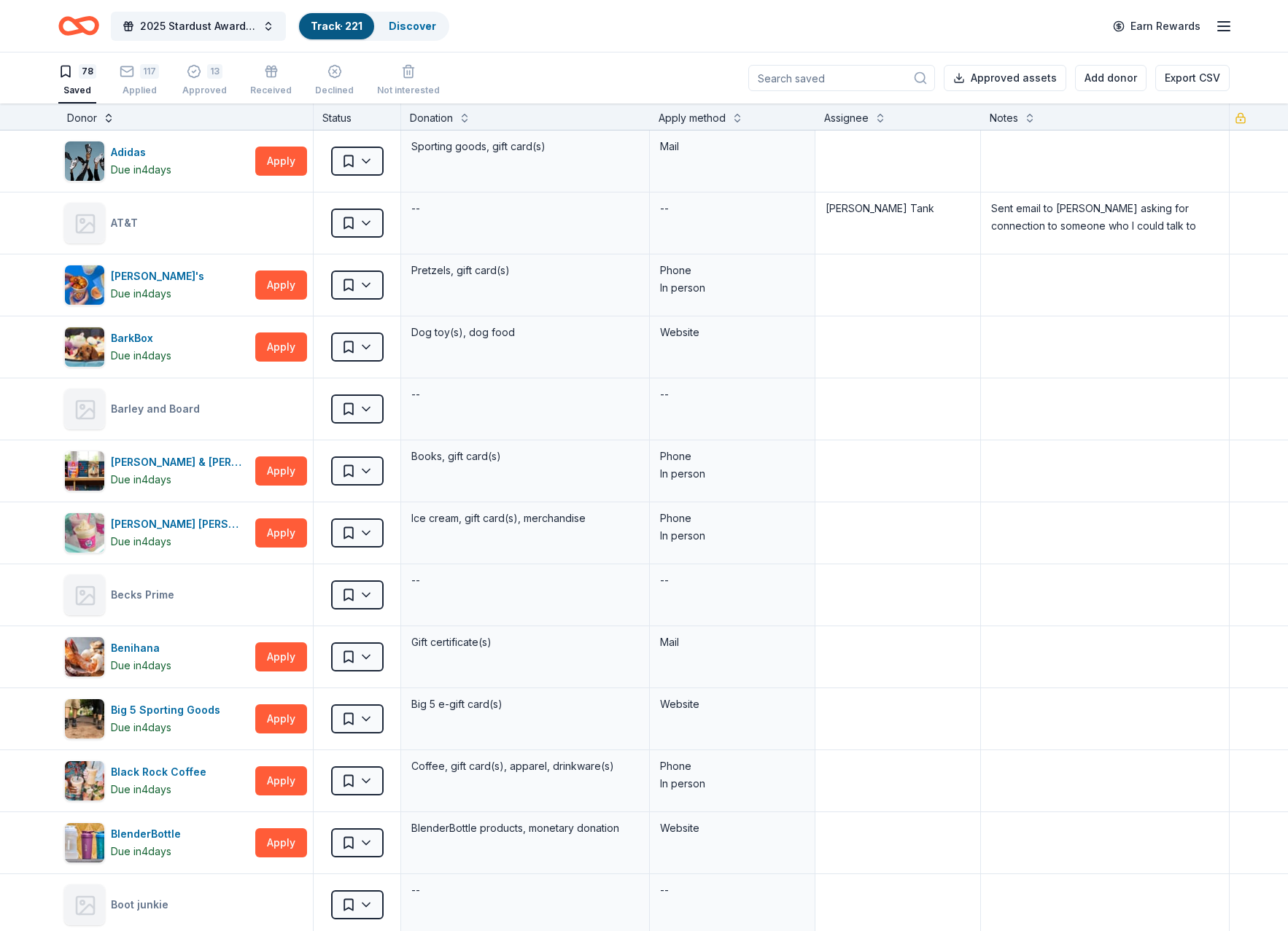
click at [109, 122] on button at bounding box center [108, 116] width 12 height 15
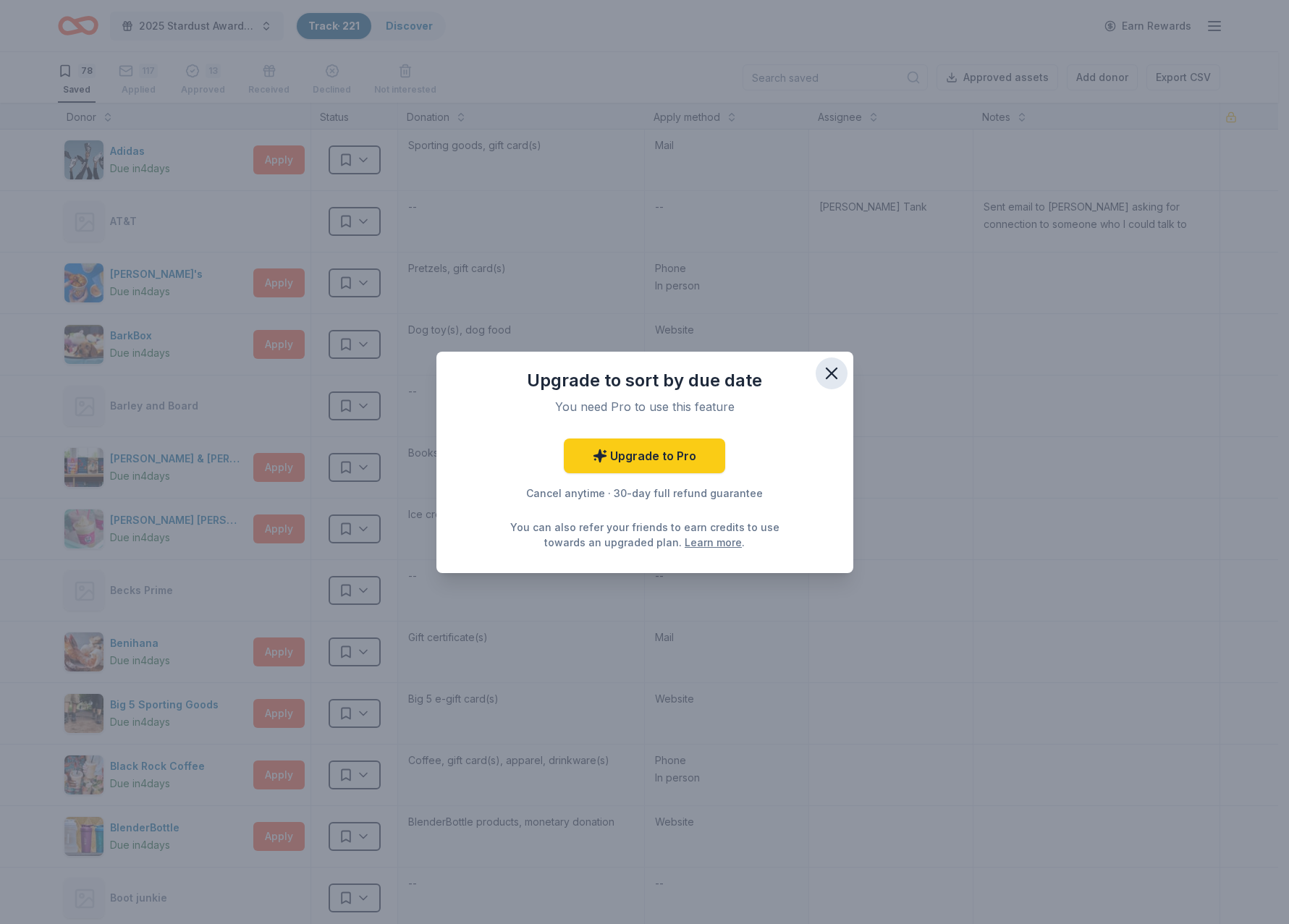
click at [823, 376] on icon "button" at bounding box center [831, 373] width 20 height 20
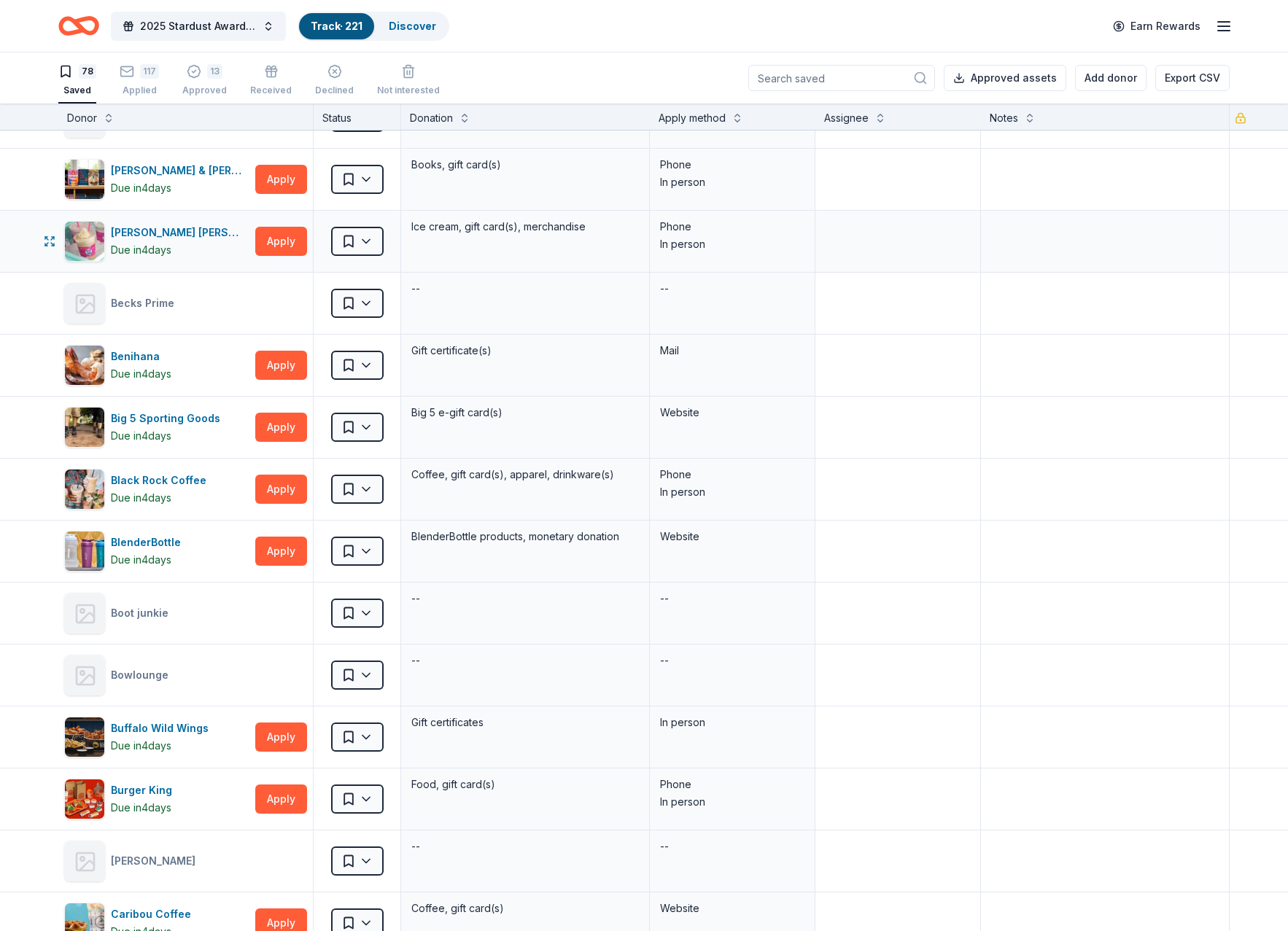
scroll to position [365, 0]
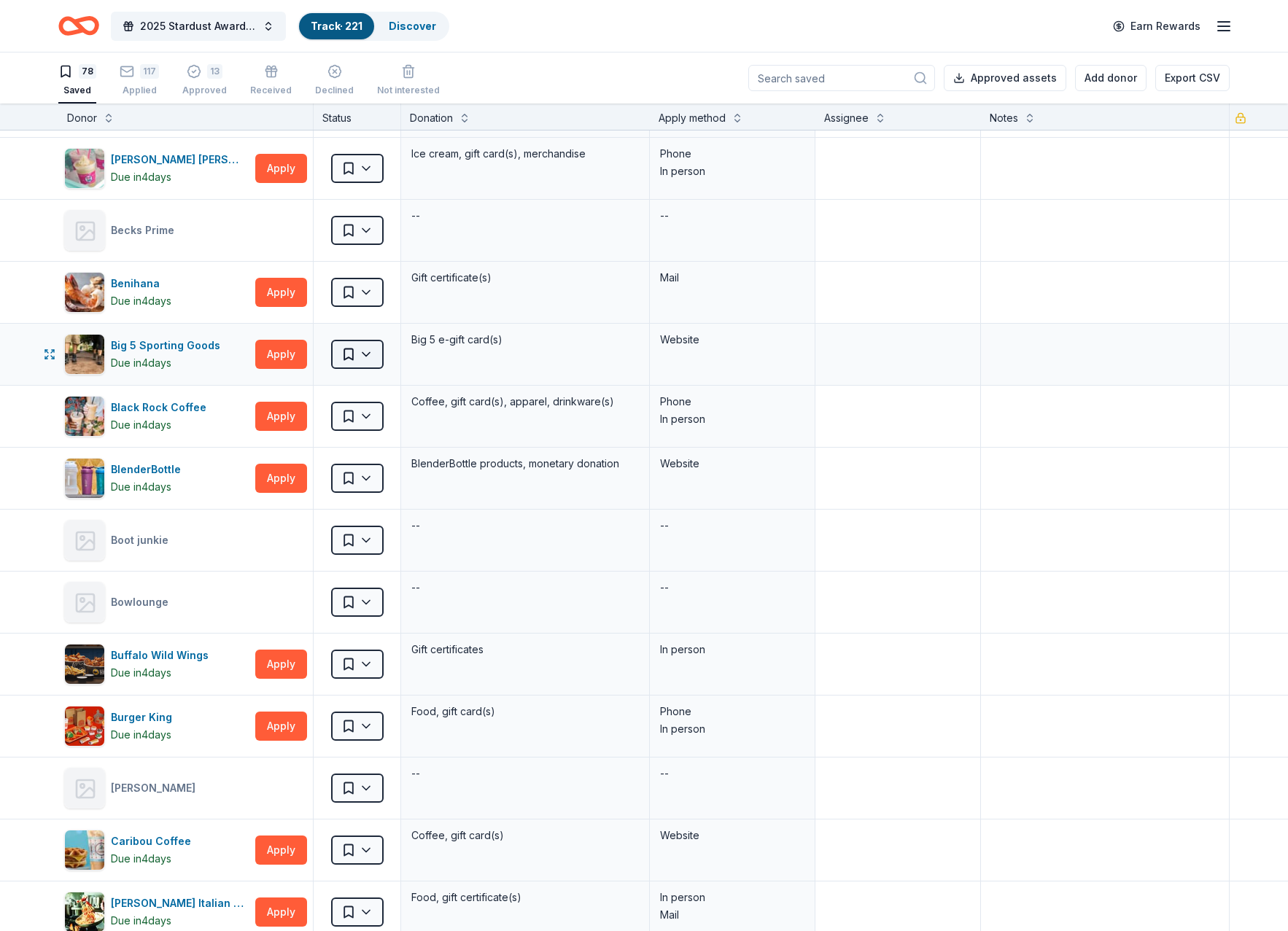
click at [372, 357] on html "2025 Stardust Awards & Gala Track · 221 Discover Earn Rewards 78 Saved 117 Appl…" at bounding box center [644, 465] width 1288 height 931
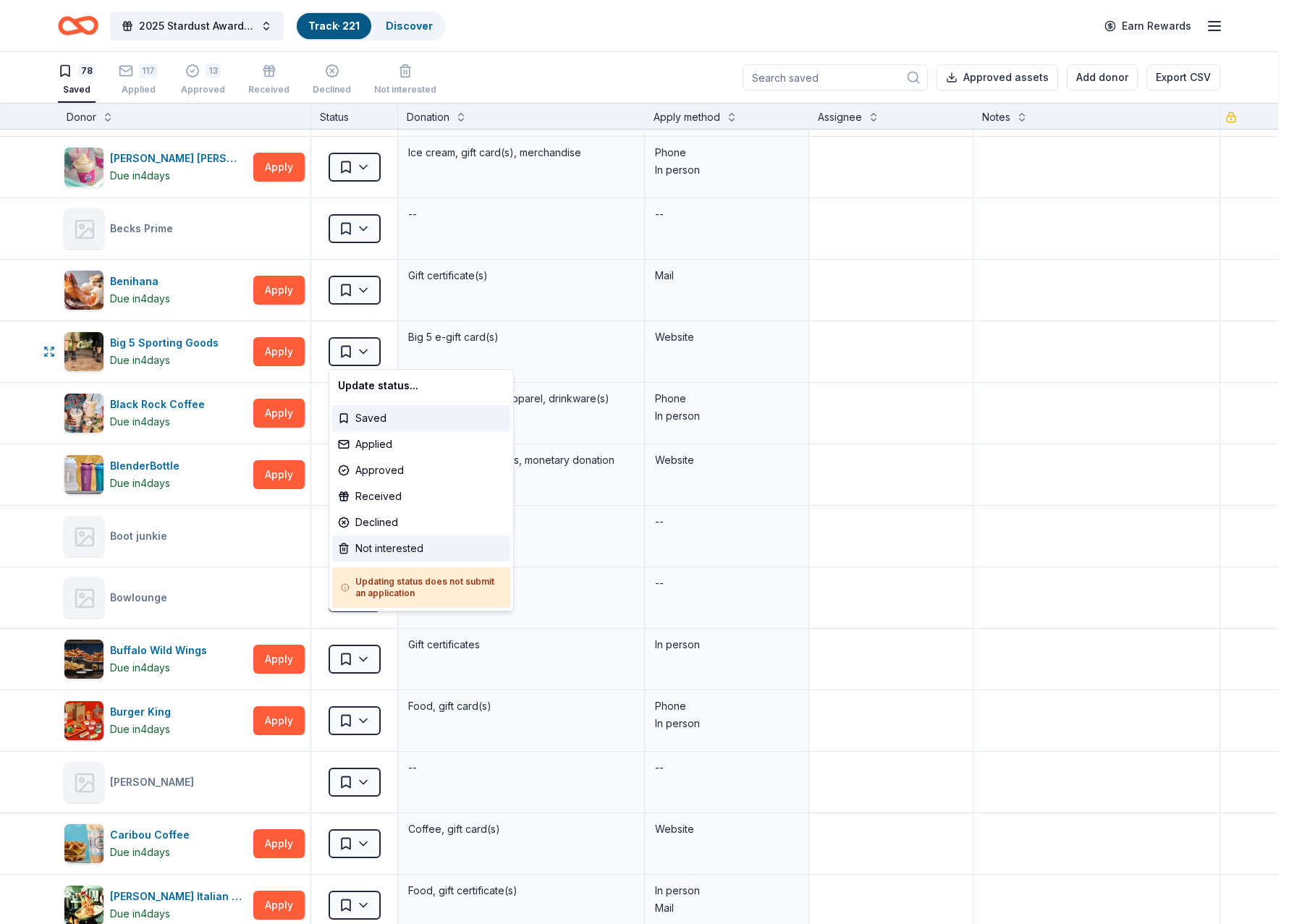
click at [384, 553] on div "Not interested" at bounding box center [422, 548] width 178 height 26
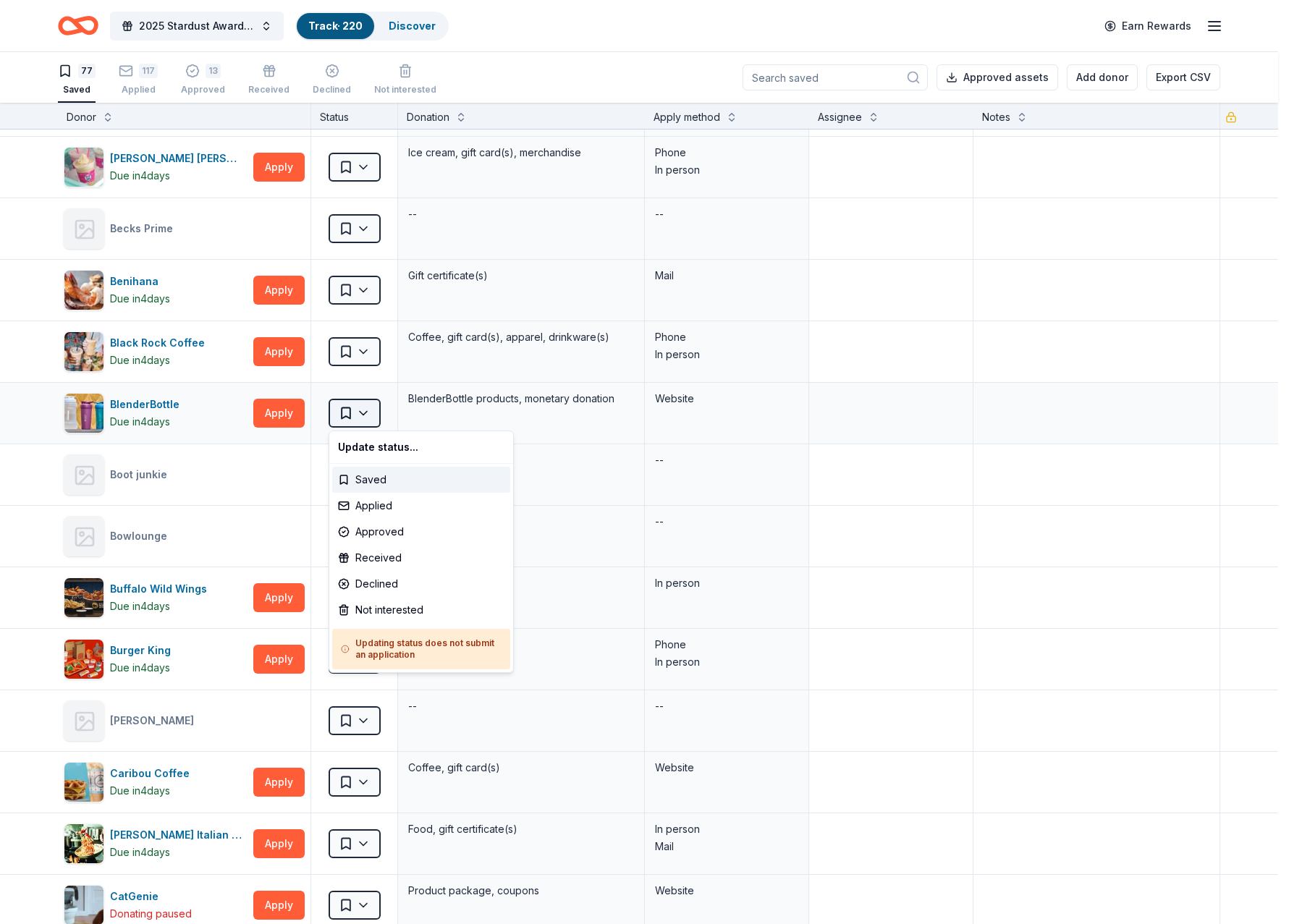
click at [367, 415] on html "2025 Stardust Awards & Gala Track · 220 Discover Earn Rewards 77 Saved 117 Appl…" at bounding box center [644, 462] width 1289 height 924
click at [389, 612] on div "Not interested" at bounding box center [422, 609] width 178 height 26
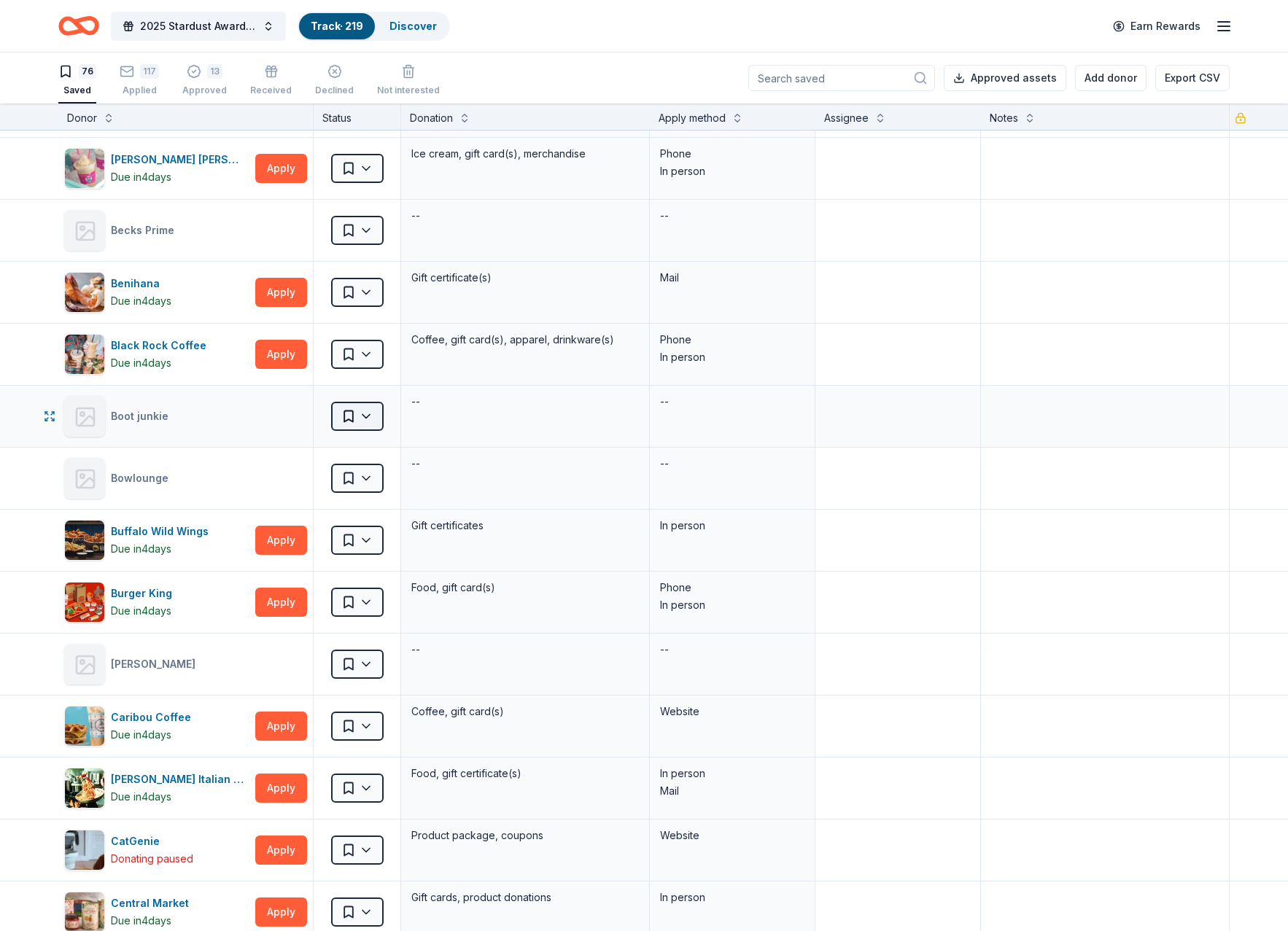
click at [369, 421] on html "2025 Stardust Awards & Gala Track · 219 Discover Earn Rewards 76 Saved 117 Appl…" at bounding box center [644, 465] width 1288 height 931
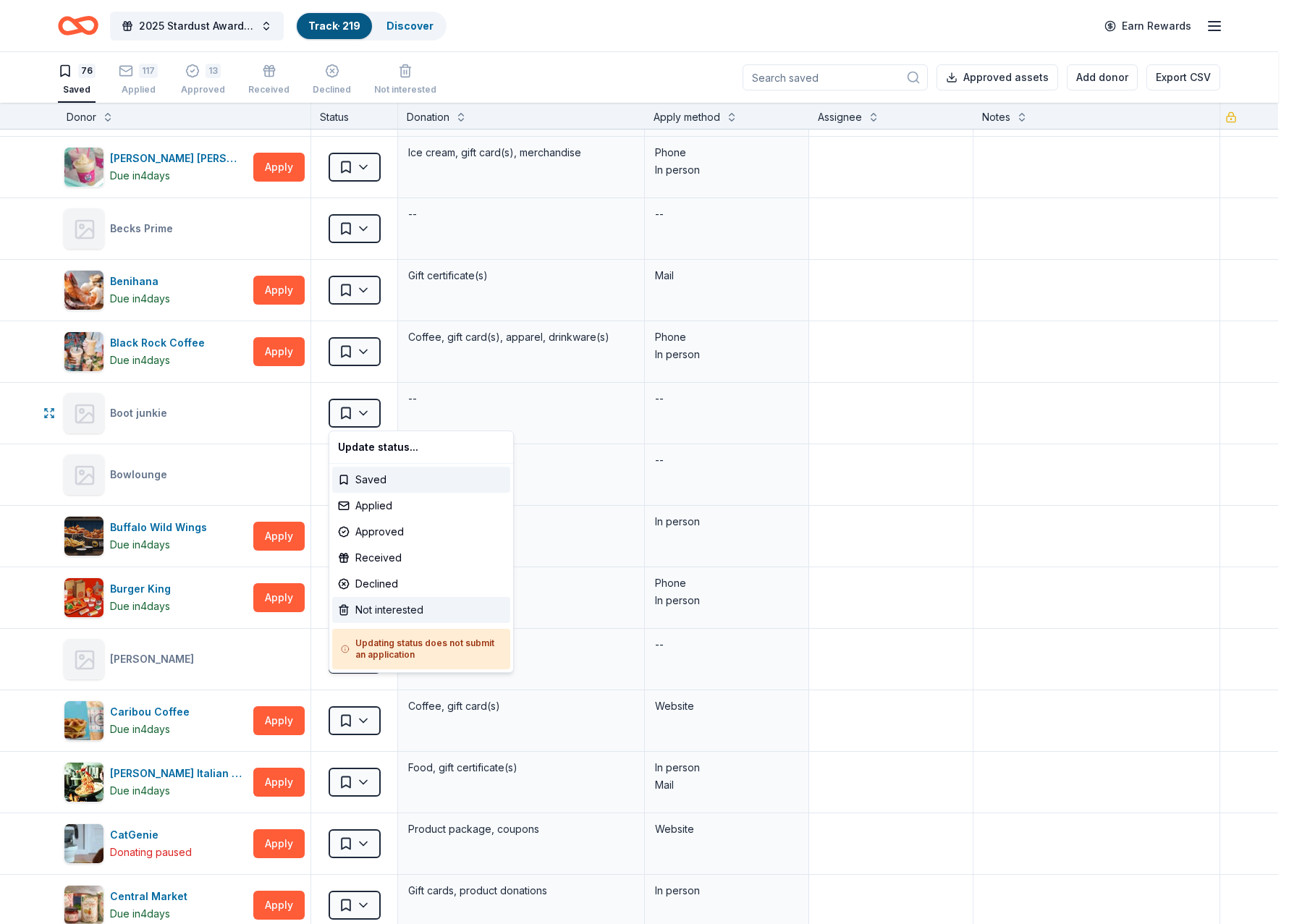
click at [393, 612] on div "Not interested" at bounding box center [422, 609] width 178 height 26
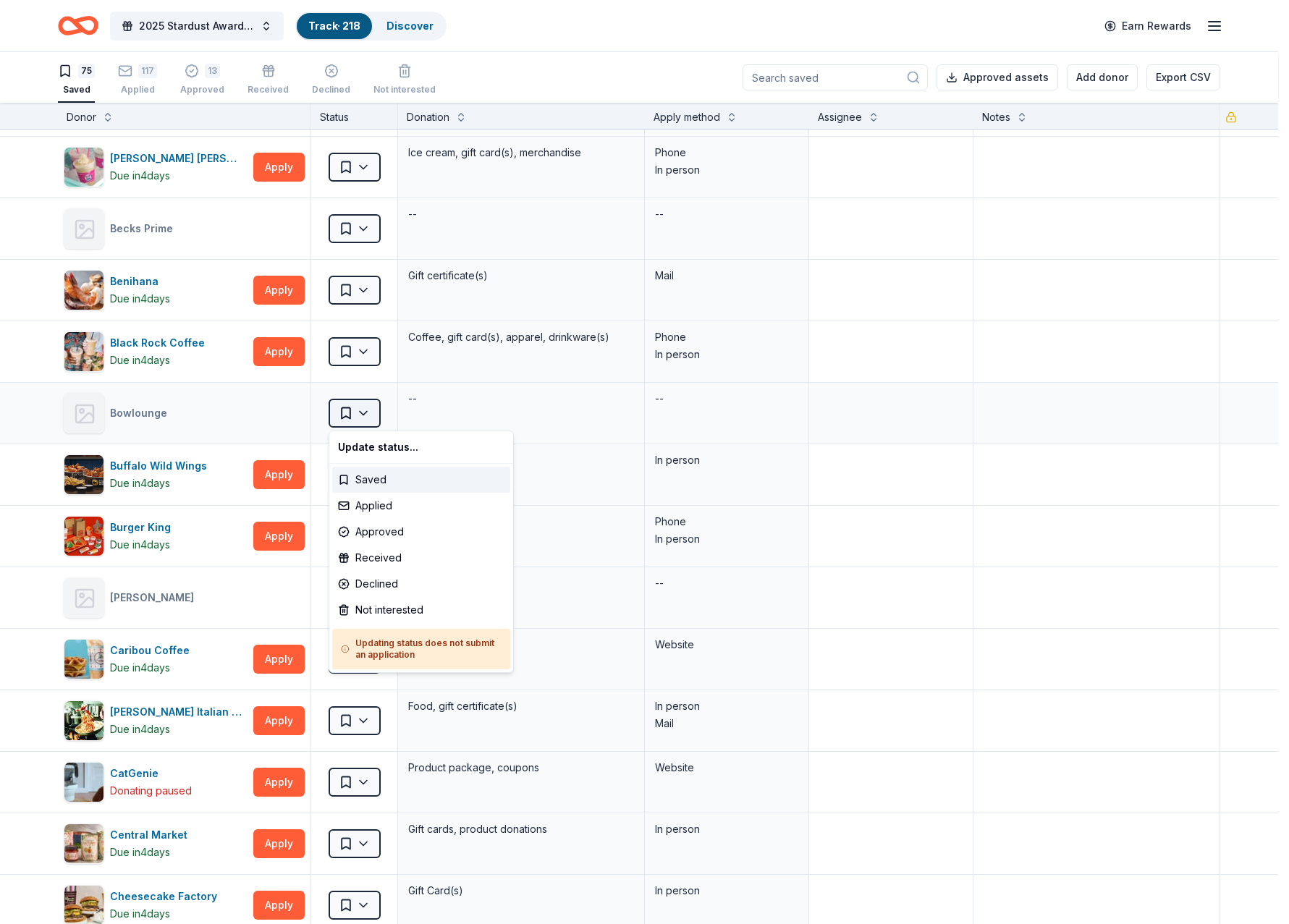
click at [364, 420] on html "2025 Stardust Awards & Gala Track · 218 Discover Earn Rewards 75 Saved 117 Appl…" at bounding box center [644, 462] width 1289 height 924
click at [378, 612] on div "Not interested" at bounding box center [422, 609] width 178 height 26
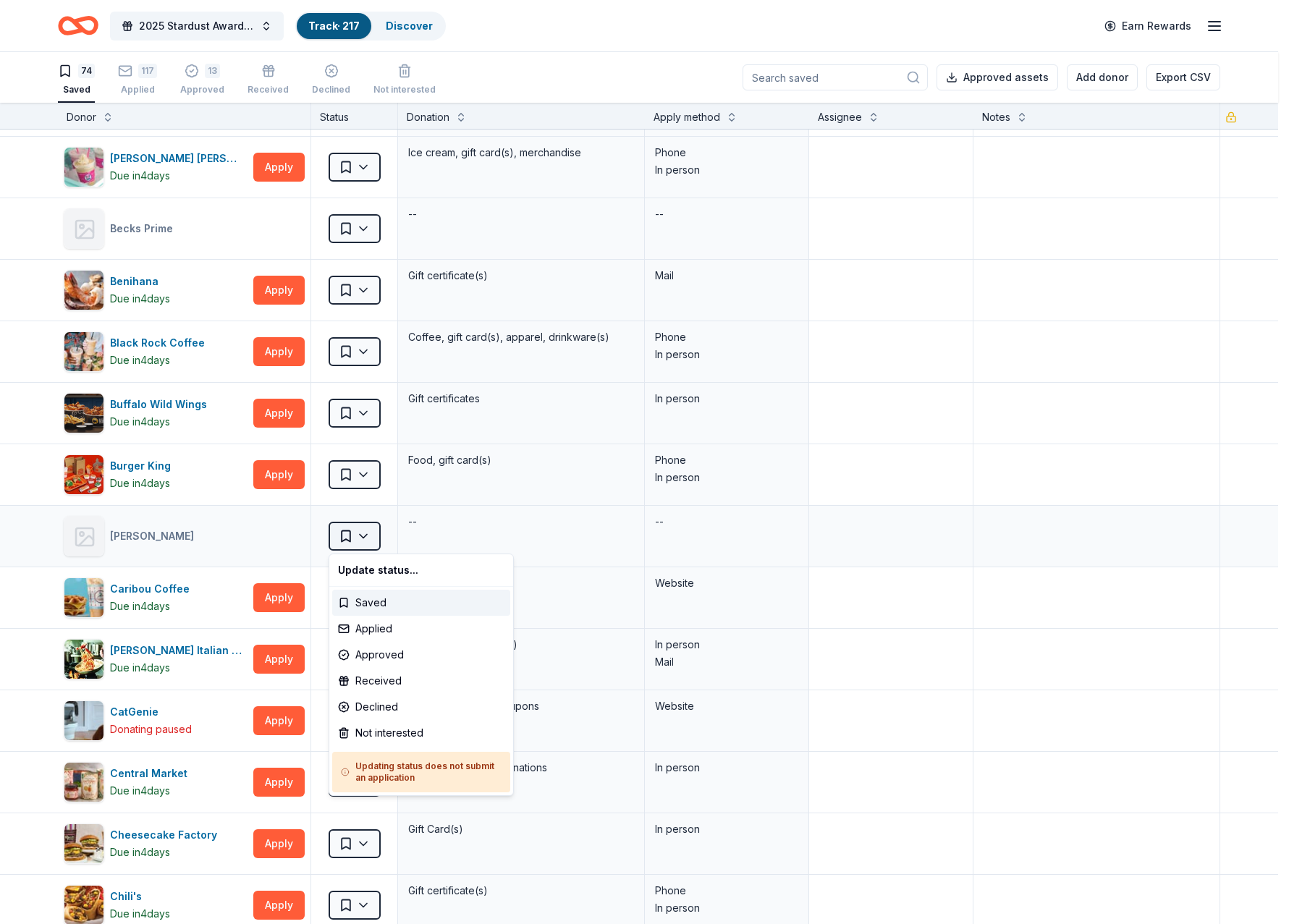
click at [368, 538] on html "2025 Stardust Awards & Gala Track · 217 Discover Earn Rewards 74 Saved 117 Appl…" at bounding box center [644, 462] width 1289 height 924
click at [389, 735] on div "Not interested" at bounding box center [422, 733] width 178 height 26
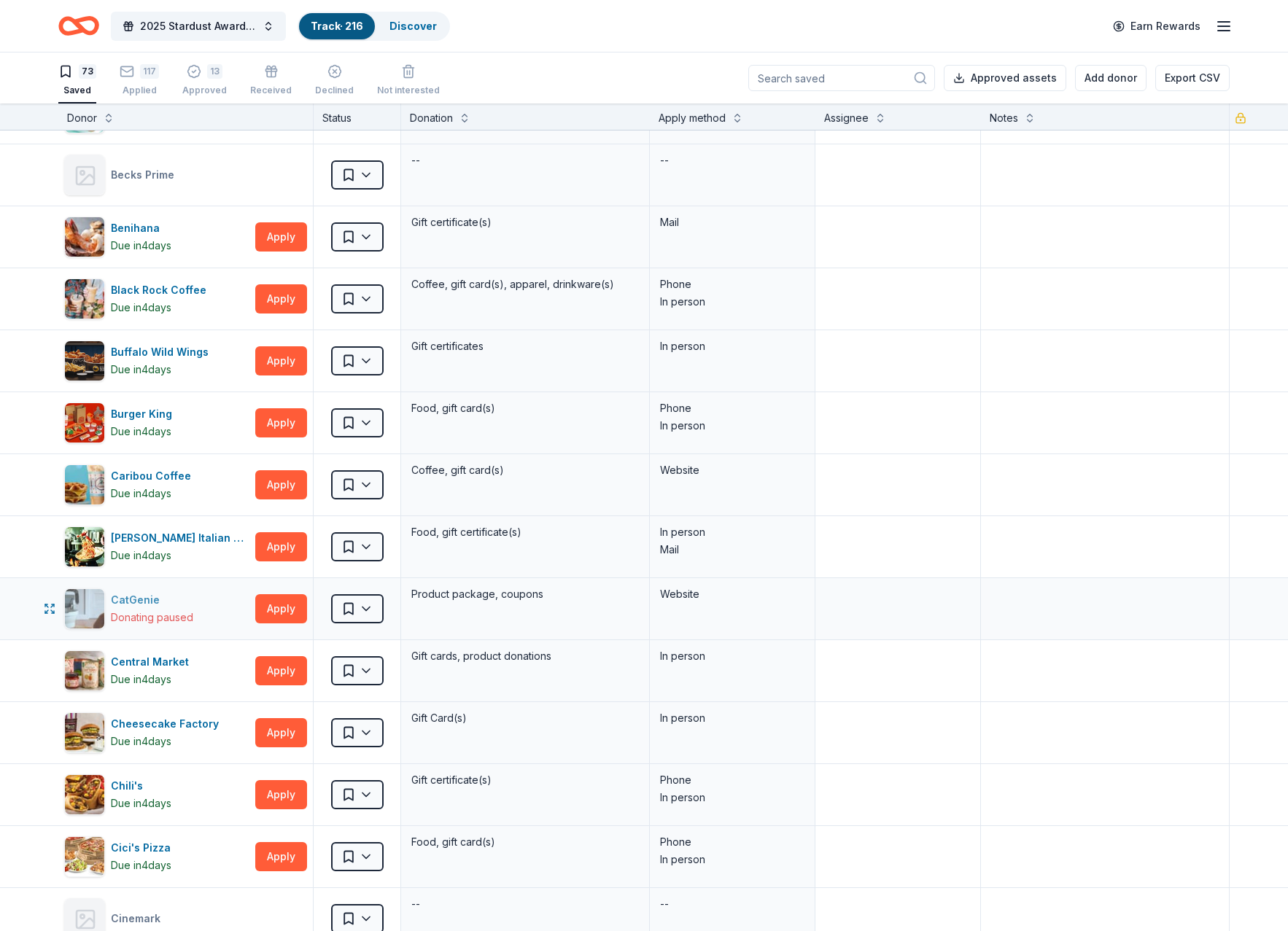
scroll to position [583, 0]
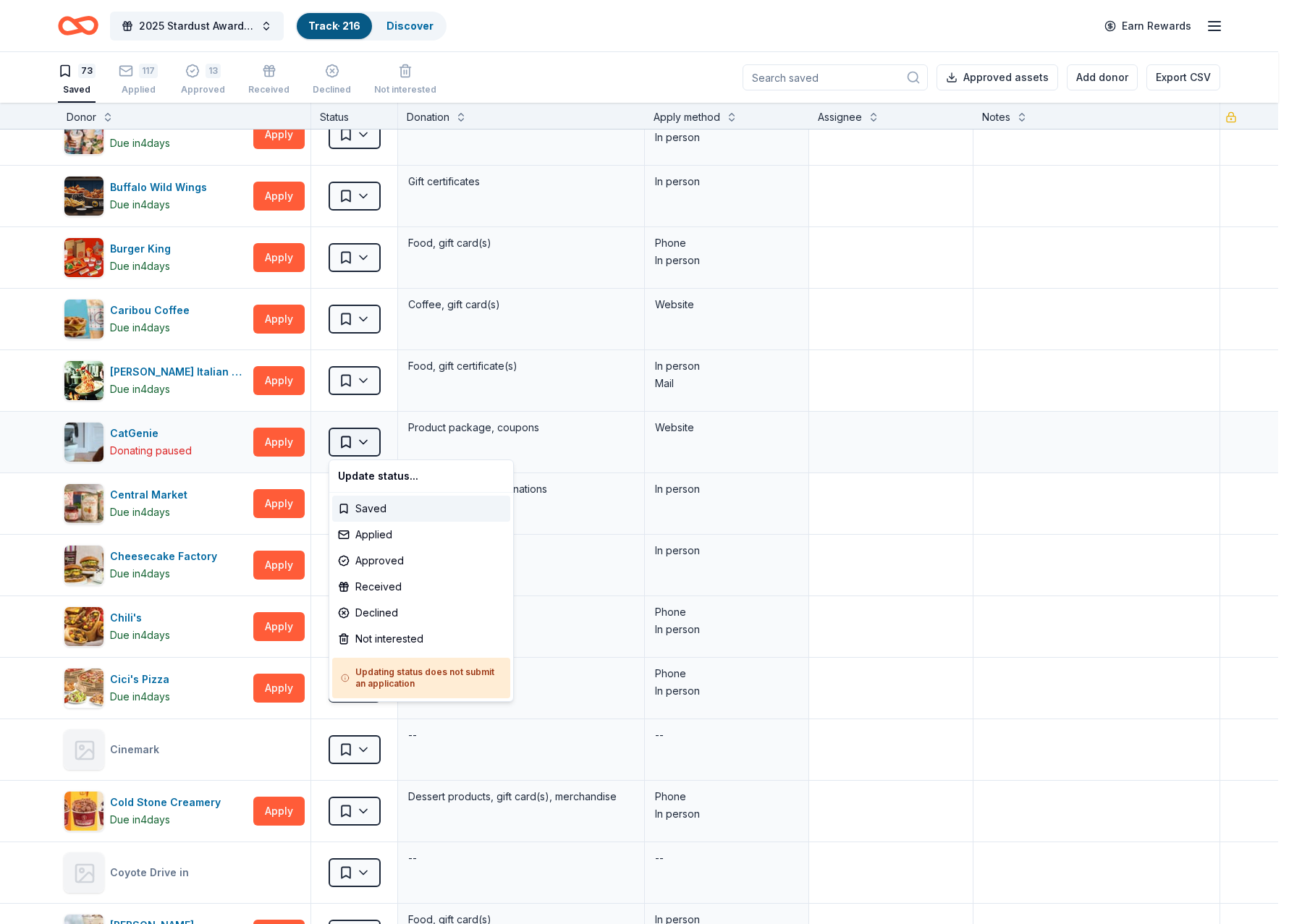
click at [363, 444] on html "2025 Stardust Awards & Gala Track · 216 Discover Earn Rewards 73 Saved 117 Appl…" at bounding box center [644, 462] width 1289 height 924
click at [391, 639] on div "Not interested" at bounding box center [422, 639] width 178 height 26
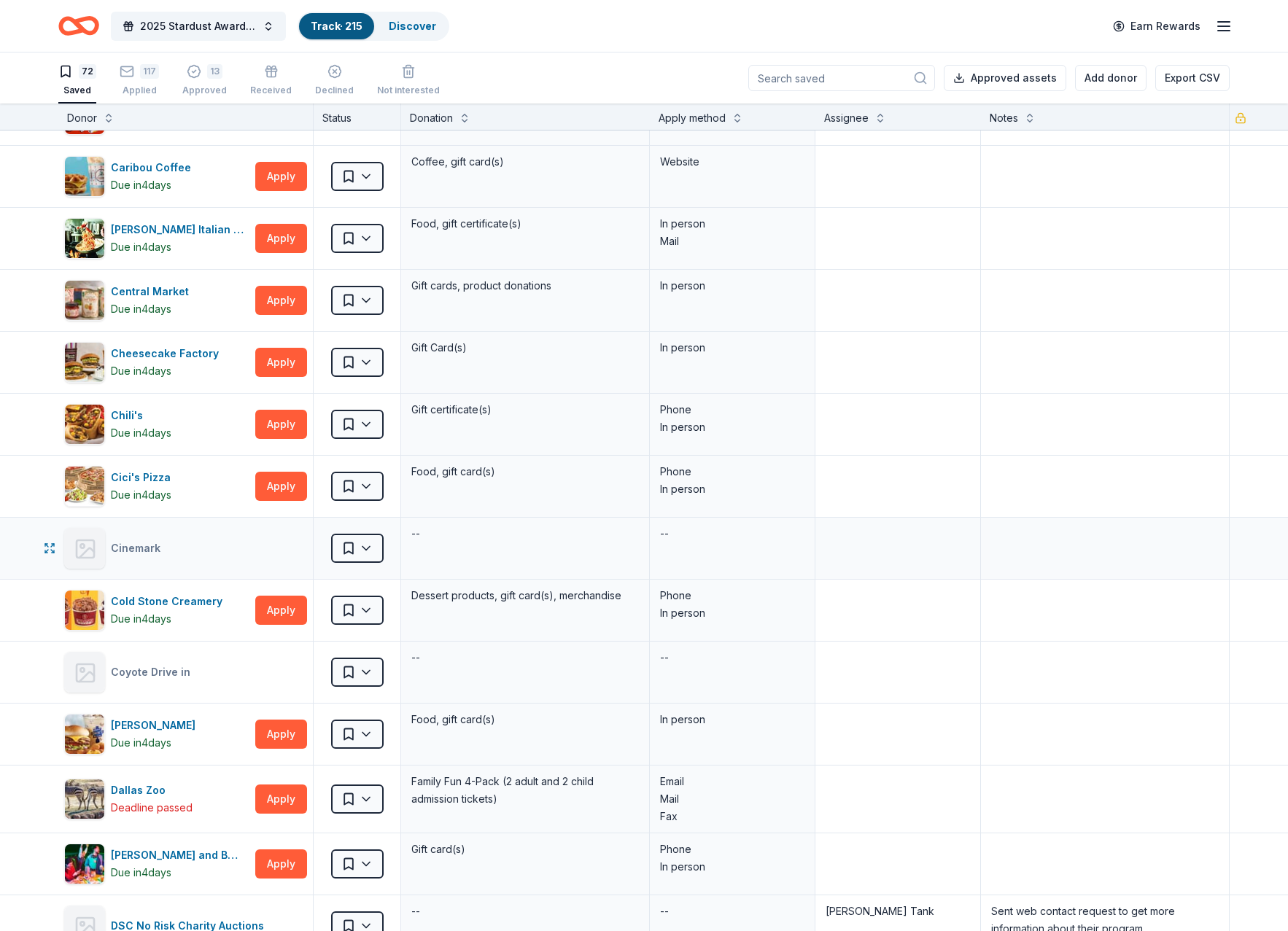
scroll to position [729, 0]
click at [365, 553] on html "2025 Stardust Awards & Gala Track · 215 Discover Earn Rewards 72 Saved 117 Appl…" at bounding box center [644, 465] width 1288 height 931
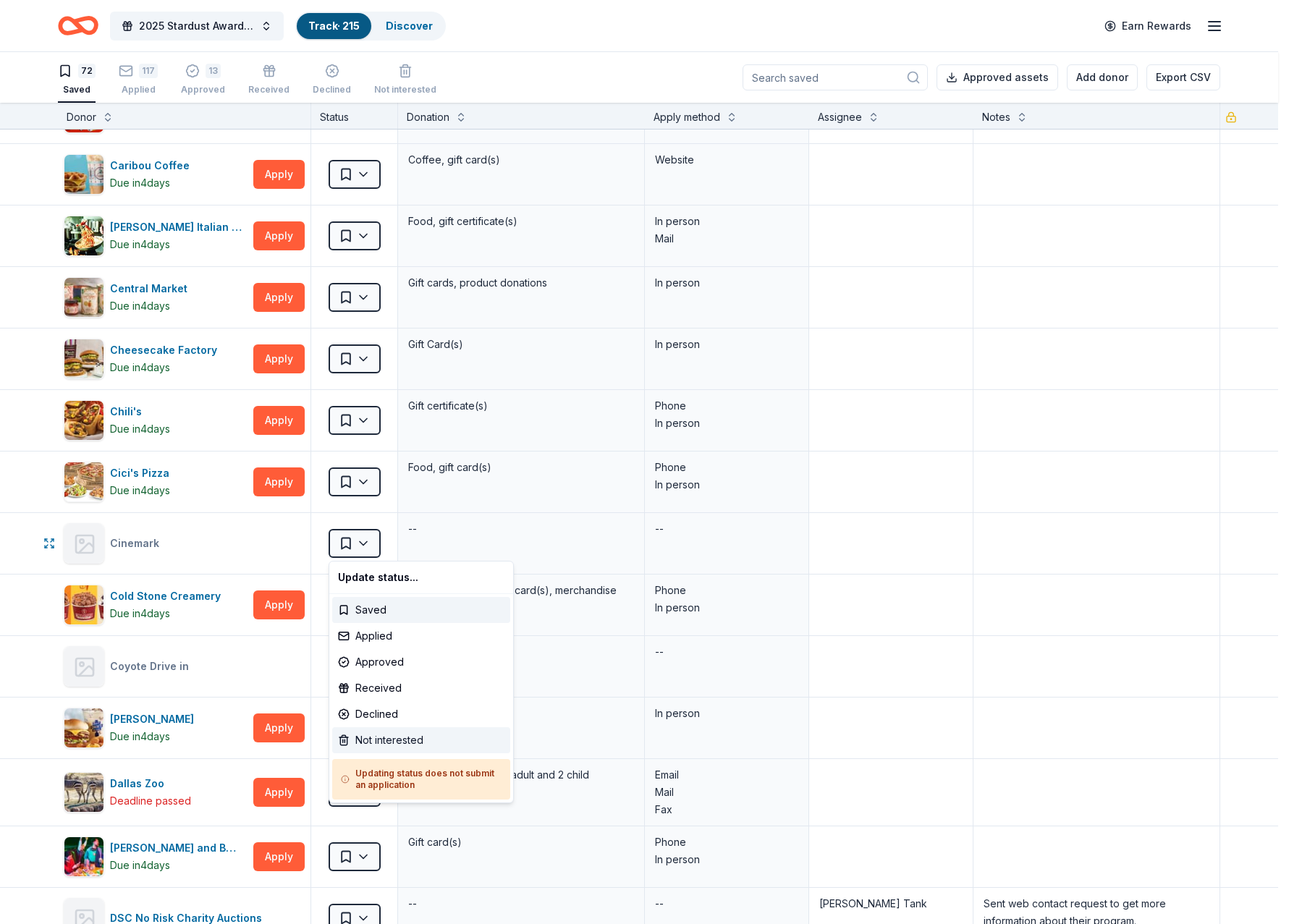
click at [389, 746] on div "Not interested" at bounding box center [422, 740] width 178 height 26
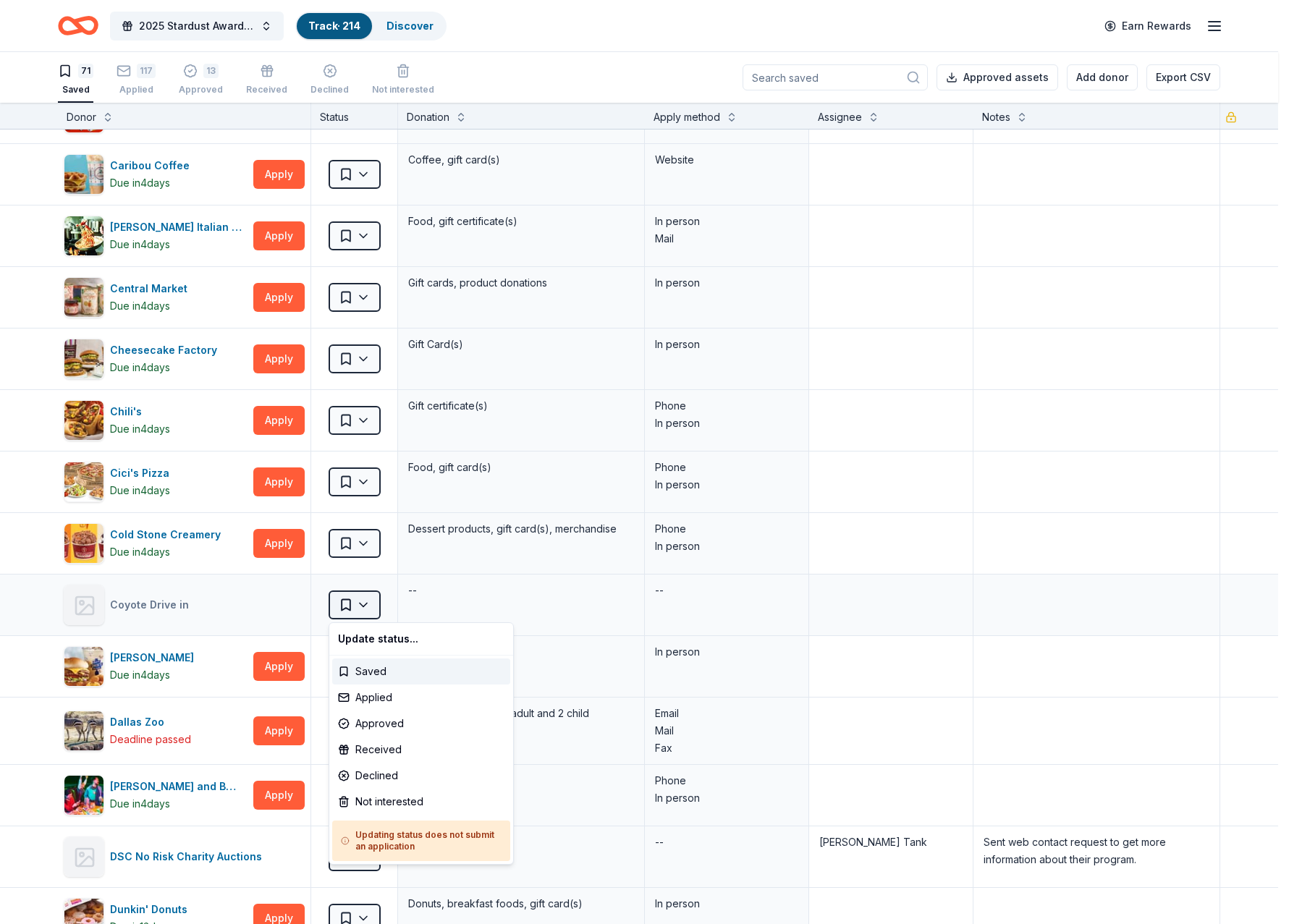
click at [366, 606] on html "2025 Stardust Awards & Gala Track · 214 Discover Earn Rewards 71 Saved 117 Appl…" at bounding box center [644, 462] width 1289 height 924
click at [384, 801] on div "Not interested" at bounding box center [422, 801] width 178 height 26
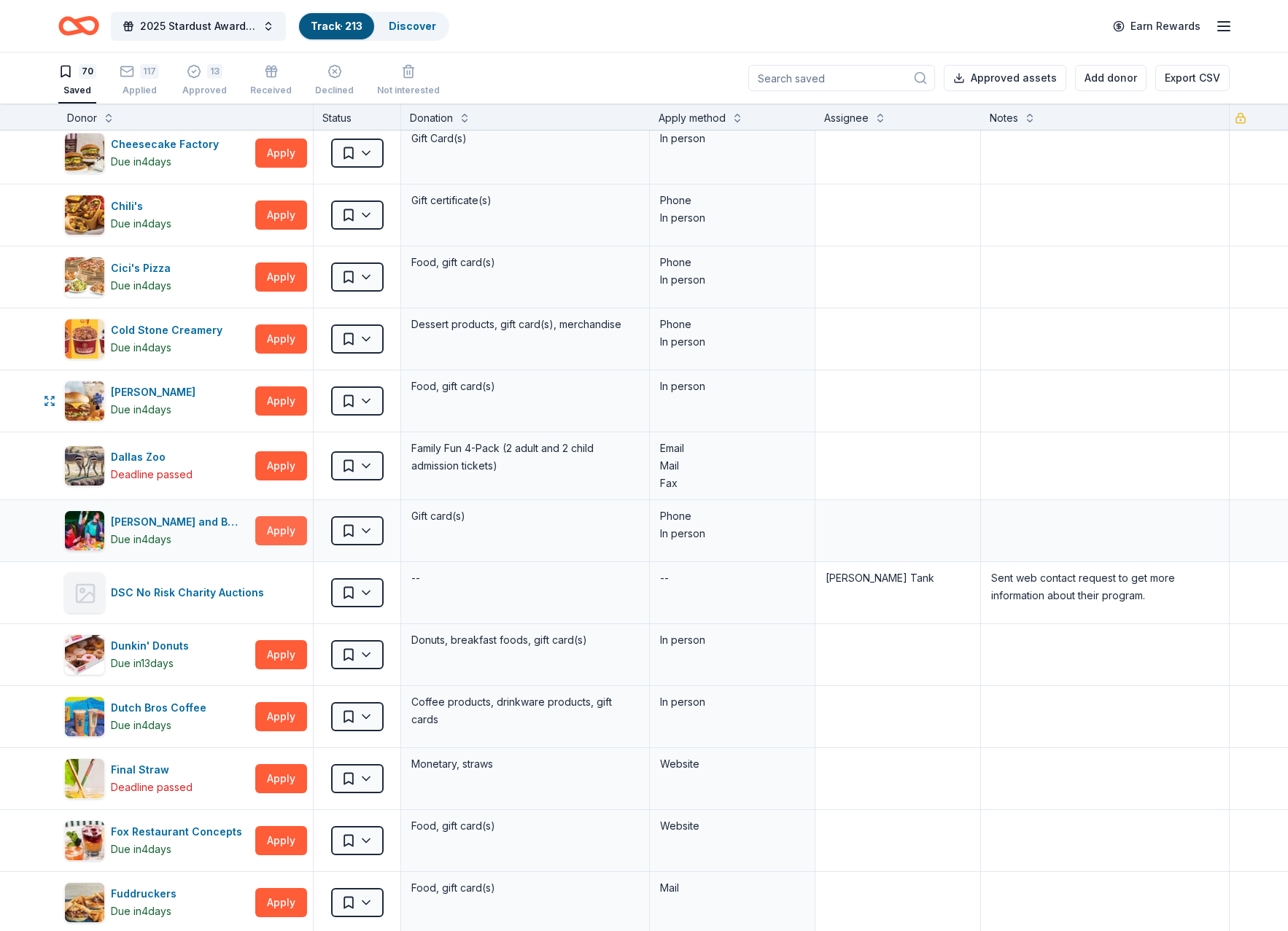
scroll to position [948, 0]
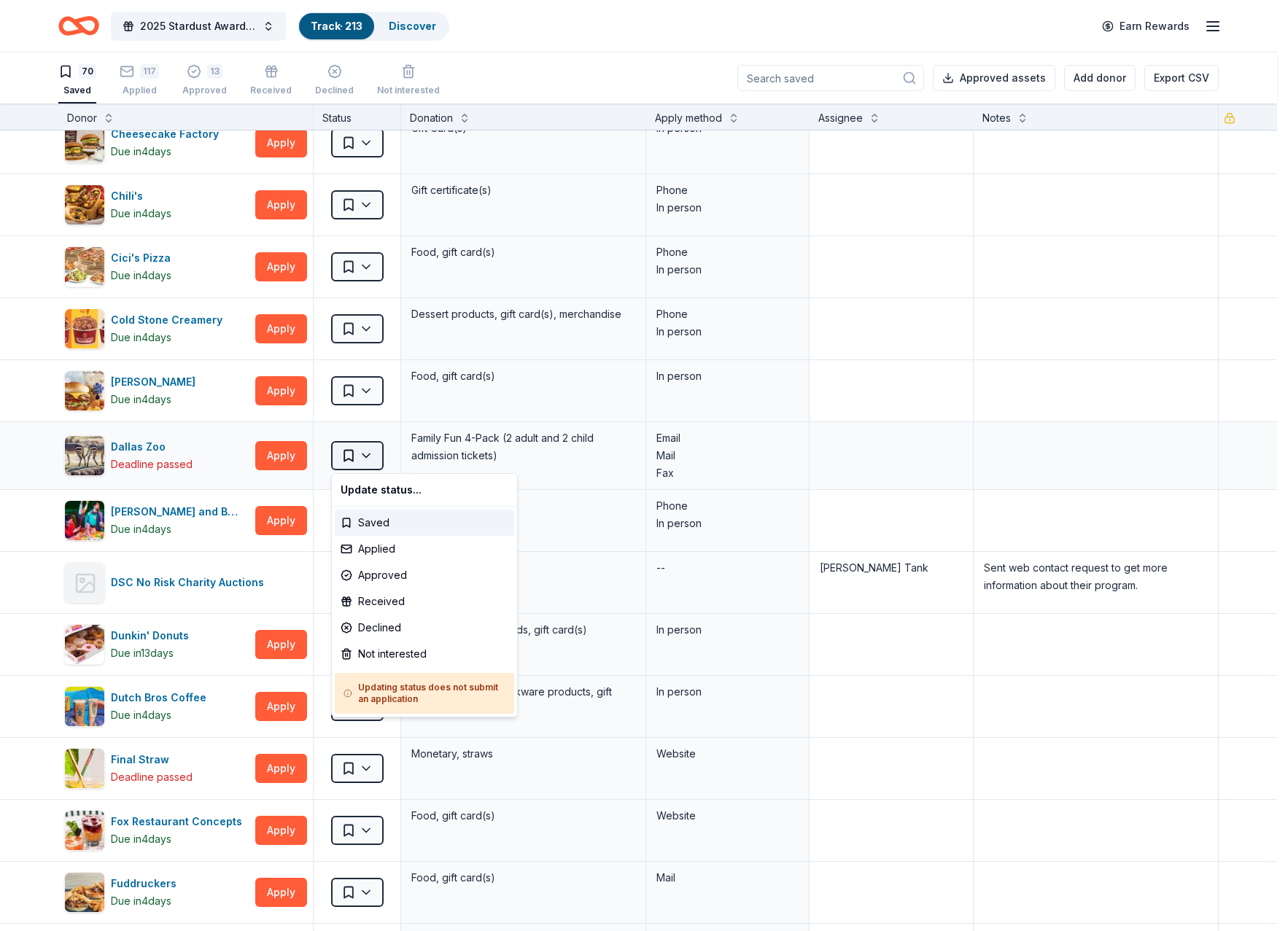
click at [369, 458] on html "2025 Stardust Awards & Gala Track · 213 Discover Earn Rewards 70 Saved 117 Appl…" at bounding box center [644, 465] width 1288 height 931
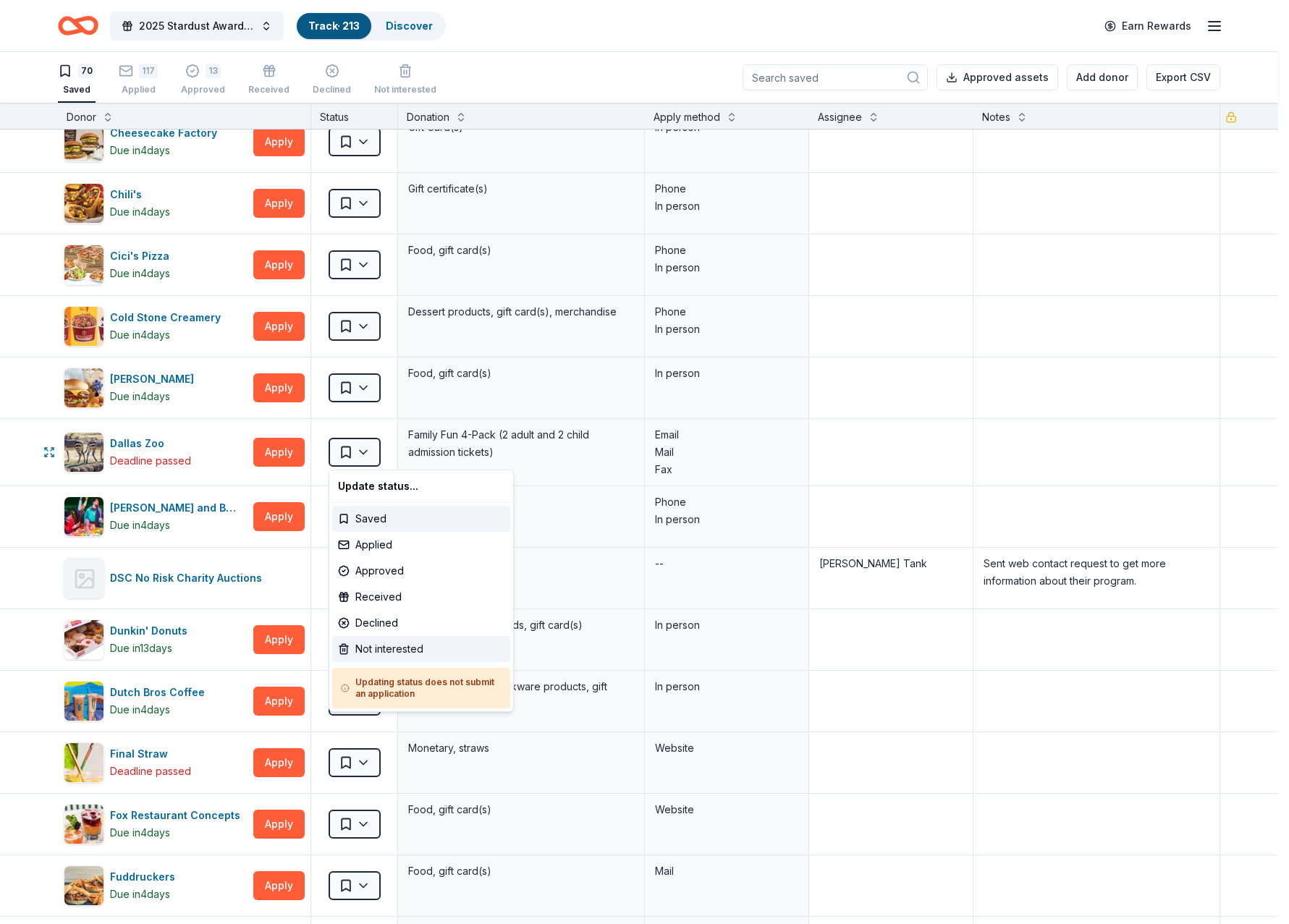
click at [381, 654] on div "Not interested" at bounding box center [422, 649] width 178 height 26
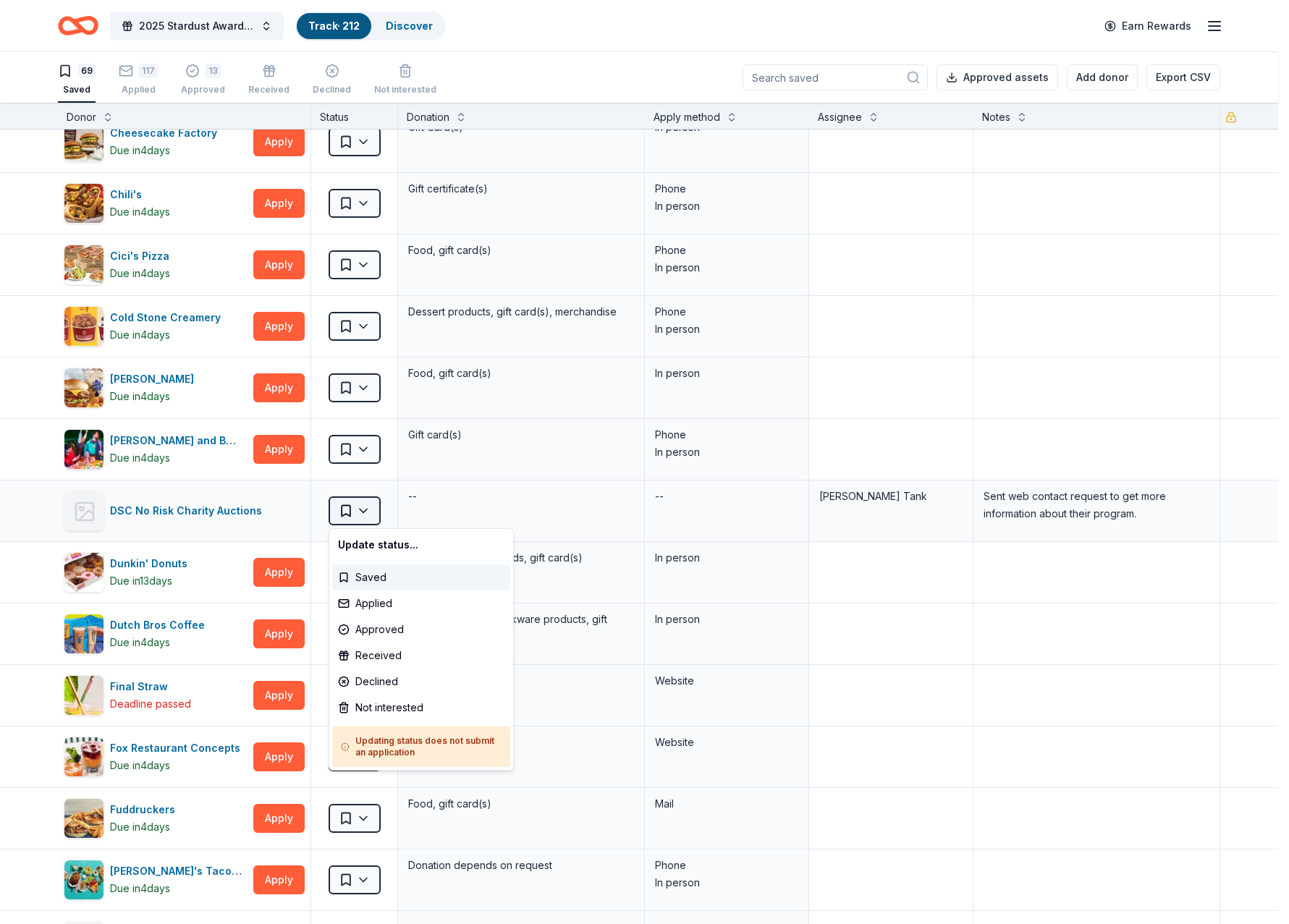
click at [364, 508] on html "2025 Stardust Awards & Gala Track · 212 Discover Earn Rewards 69 Saved 117 Appl…" at bounding box center [644, 462] width 1289 height 924
click at [384, 707] on div "Not interested" at bounding box center [422, 708] width 178 height 26
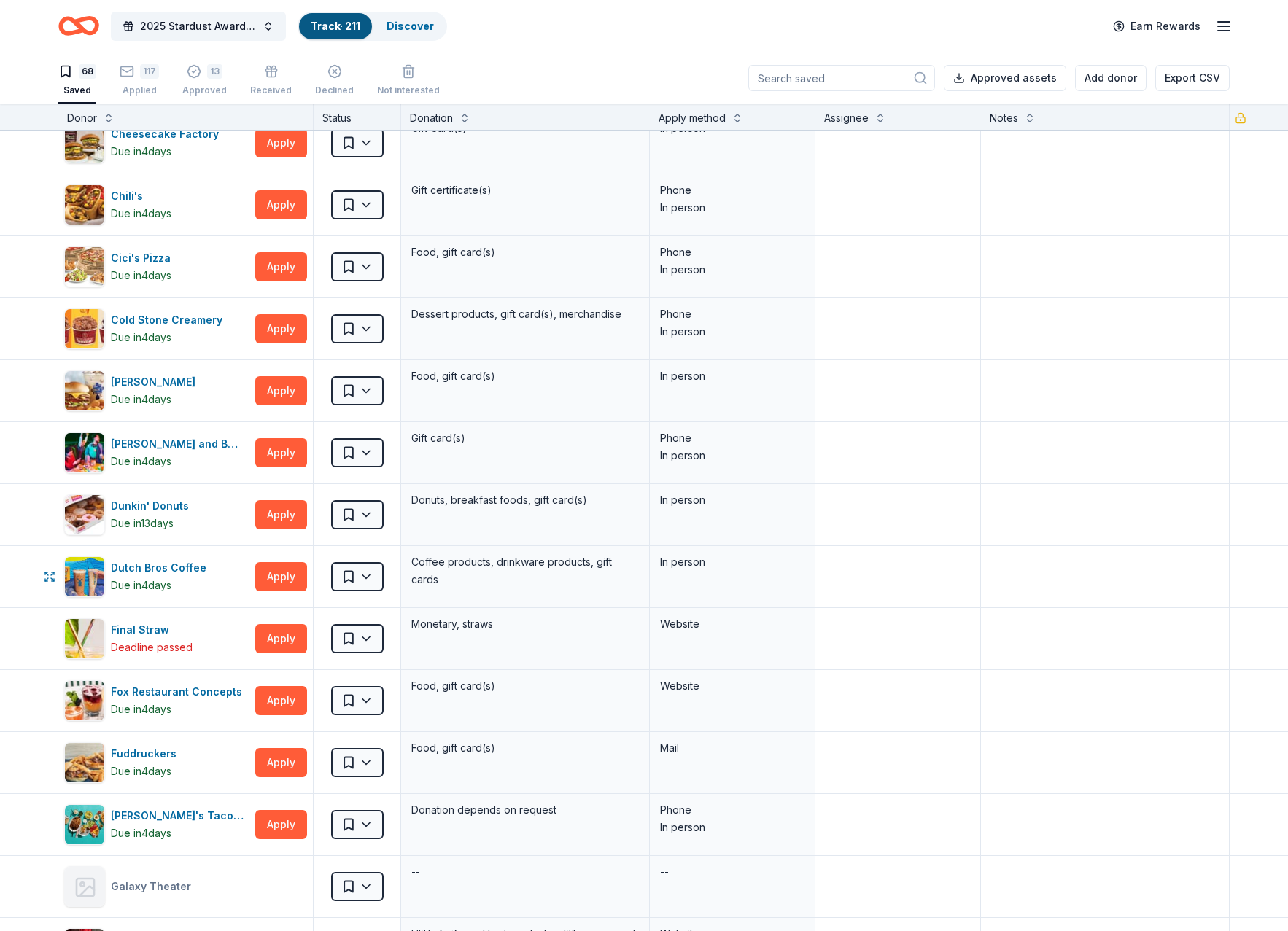
scroll to position [1, 0]
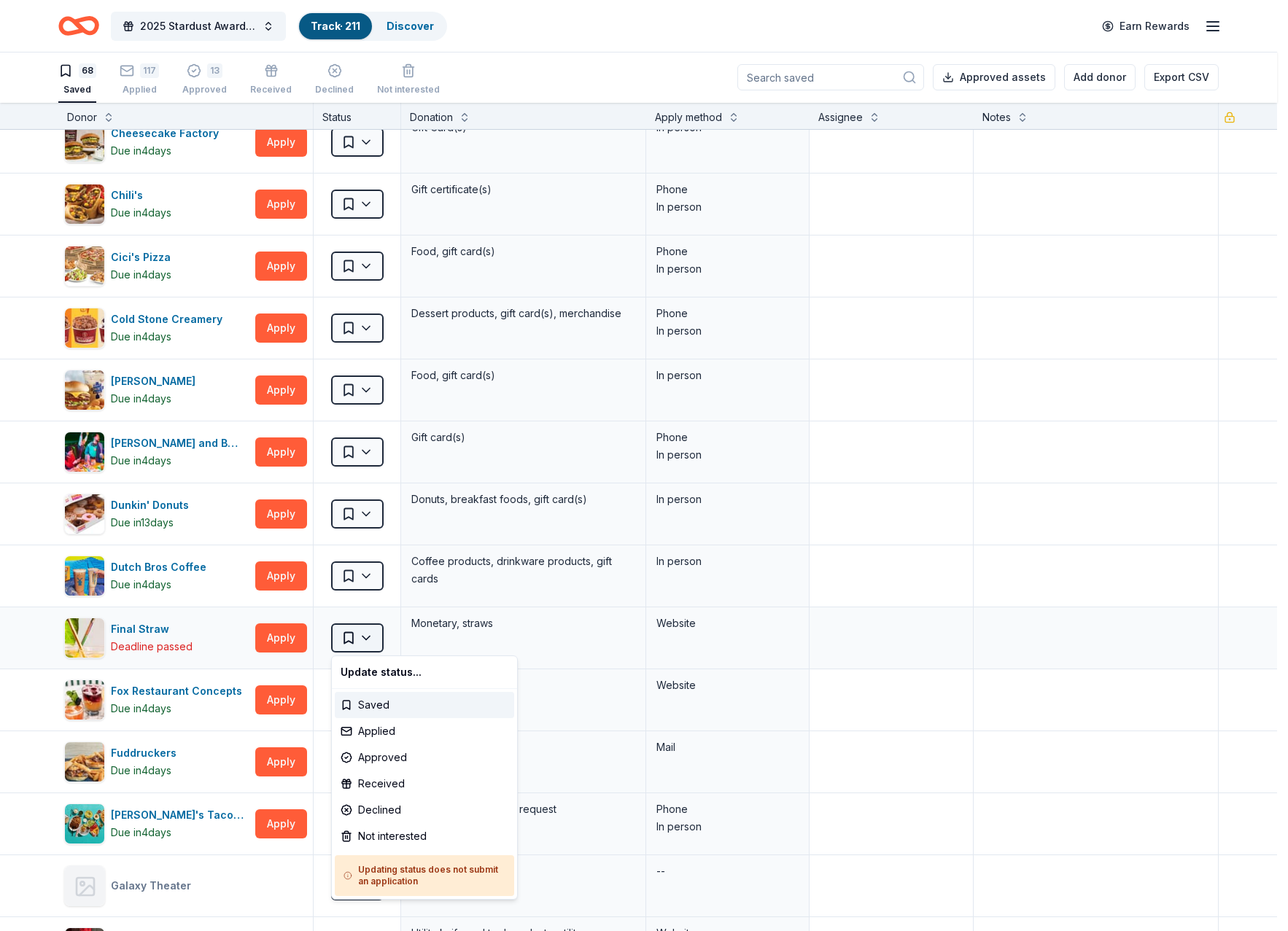
click at [367, 639] on html "2025 Stardust Awards & Gala Track · 211 Discover Earn Rewards 68 Saved 117 Appl…" at bounding box center [644, 464] width 1288 height 931
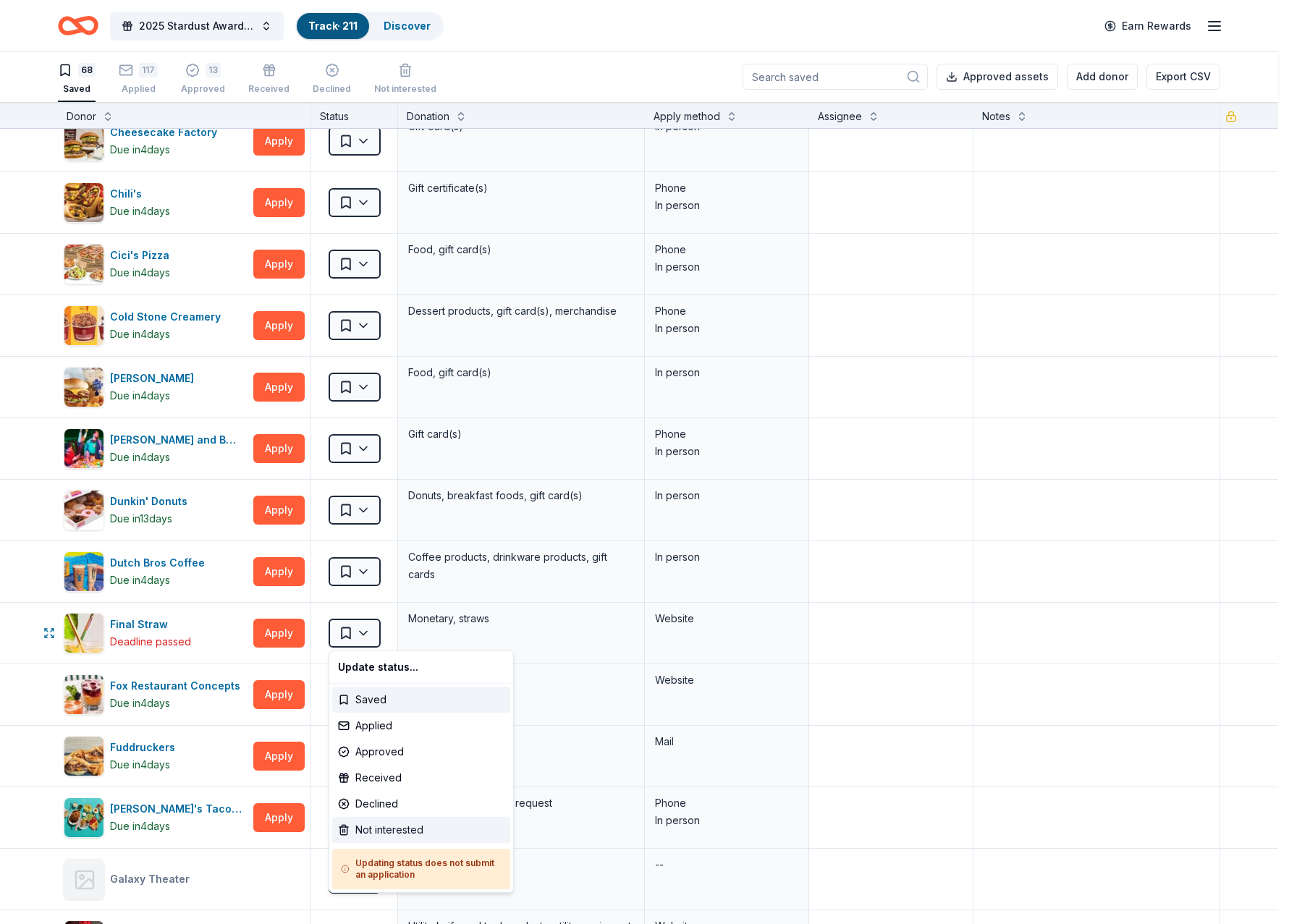
click at [373, 821] on div "Not interested" at bounding box center [422, 830] width 178 height 26
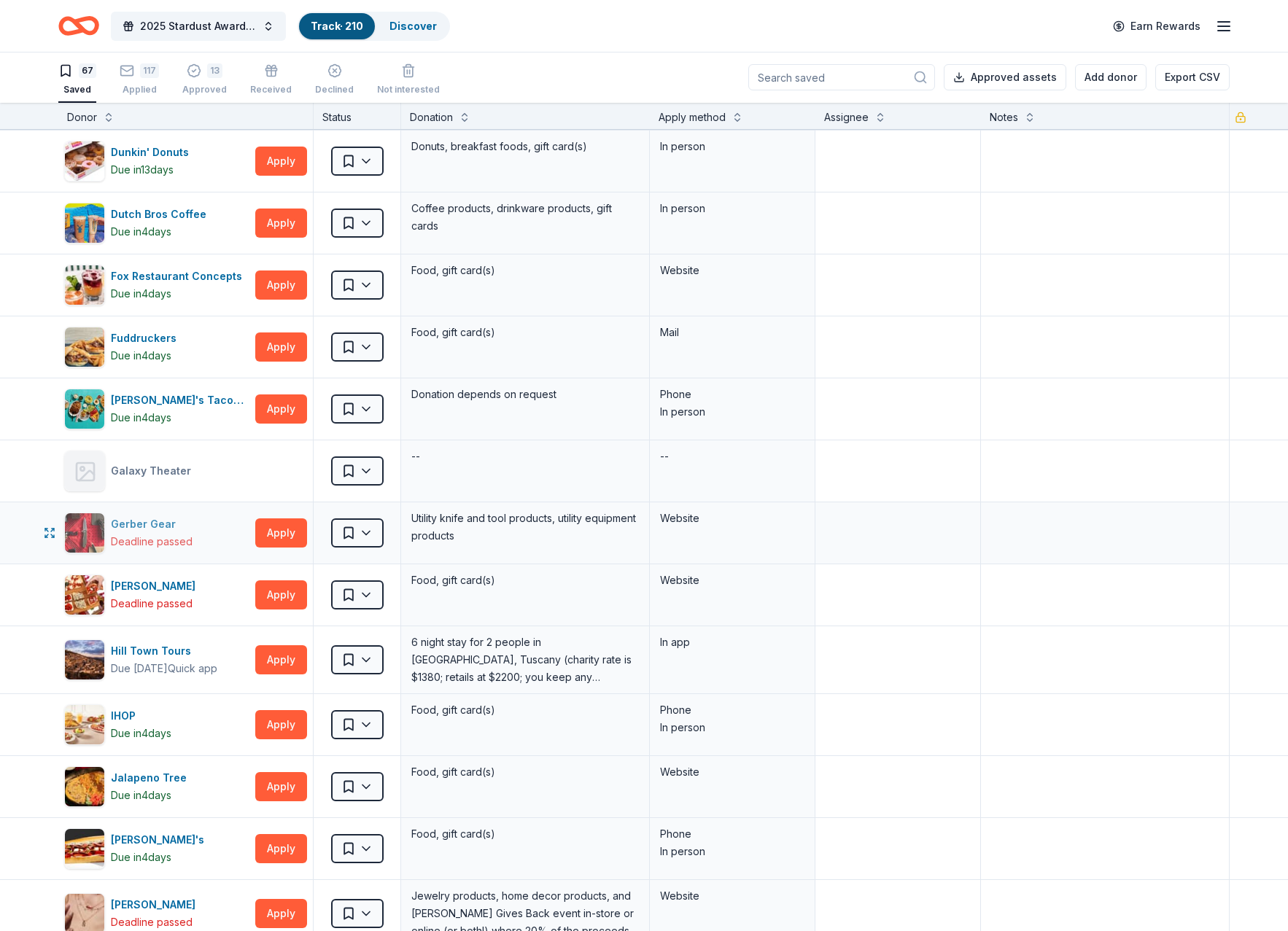
scroll to position [1312, 0]
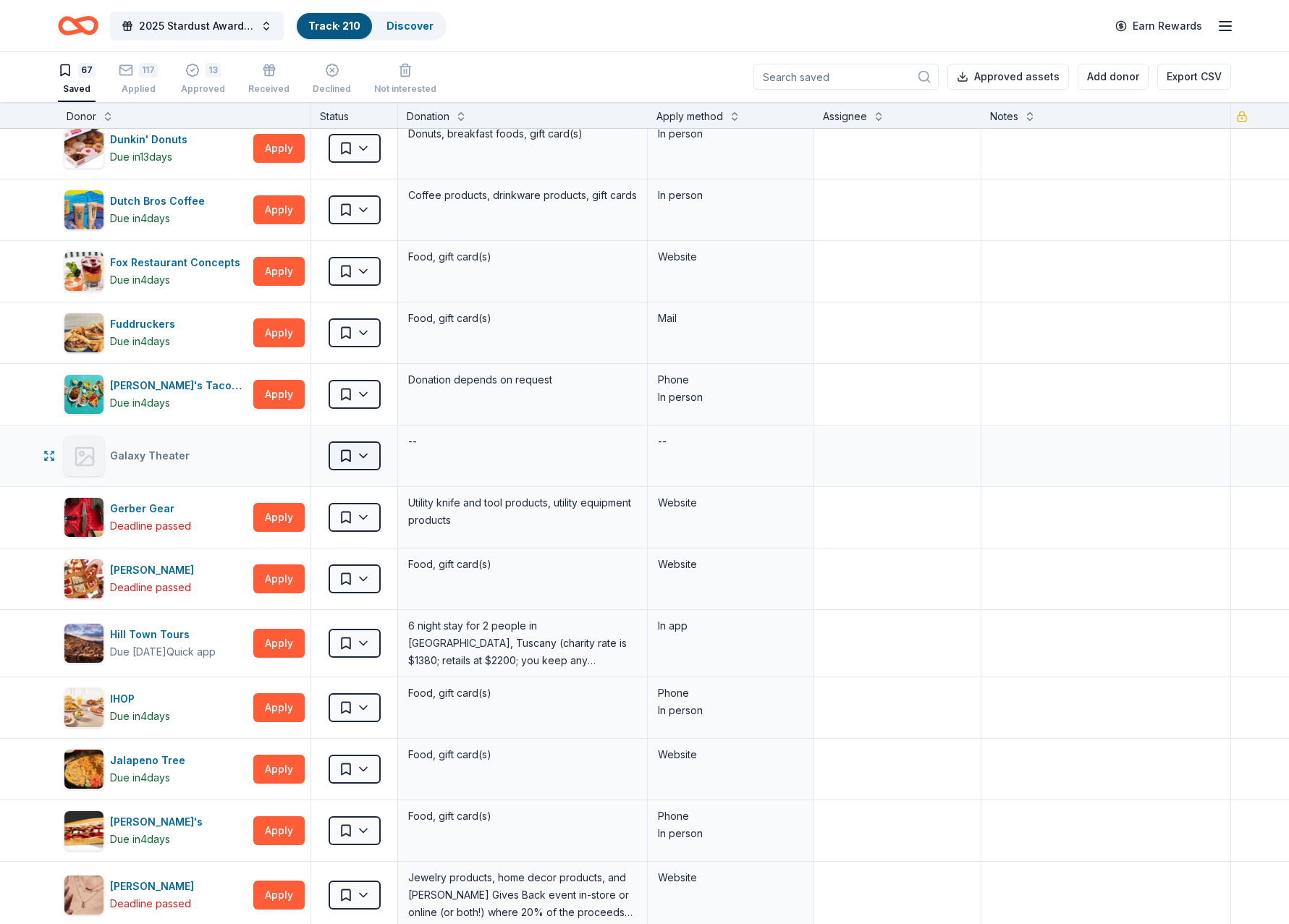
click at [364, 451] on html "2025 Stardust Awards & Gala Track · 210 Discover Earn Rewards 67 Saved 117 Appl…" at bounding box center [644, 461] width 1289 height 924
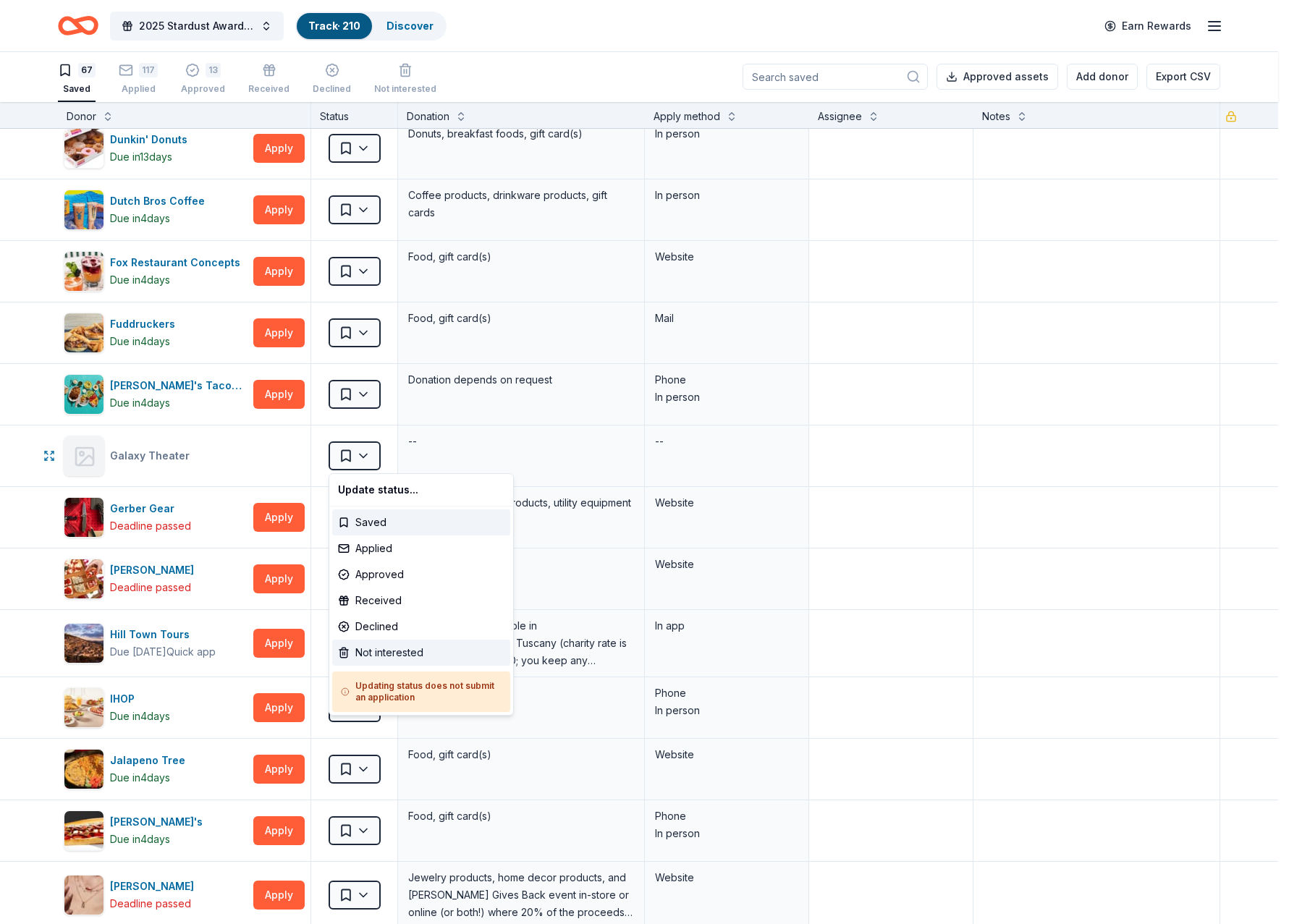
click at [385, 663] on div "Not interested" at bounding box center [422, 653] width 178 height 26
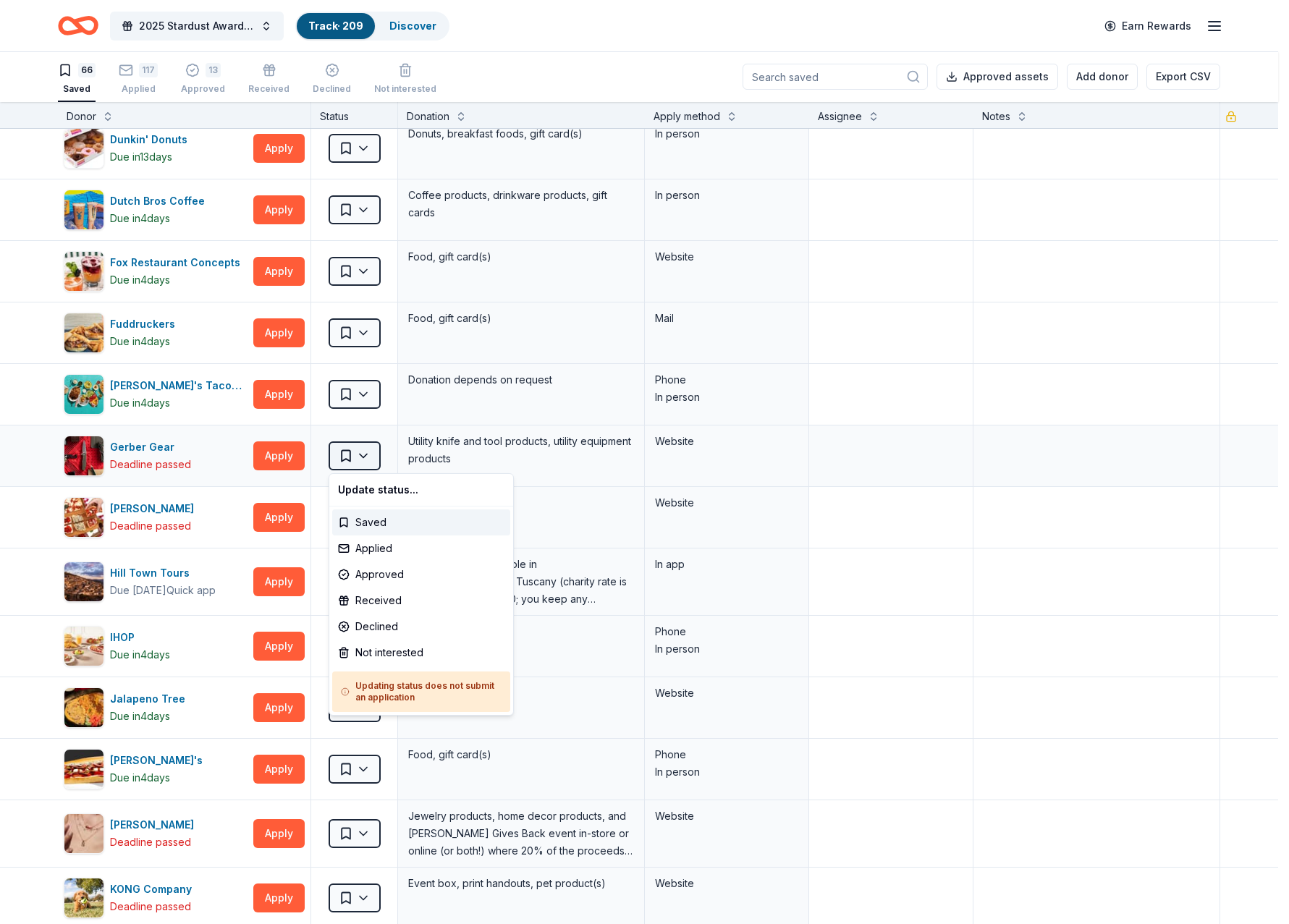
click at [367, 457] on html "2025 Stardust Awards & Gala Track · 209 Discover Earn Rewards 66 Saved 117 Appl…" at bounding box center [644, 461] width 1289 height 924
click at [392, 653] on div "Not interested" at bounding box center [422, 653] width 178 height 26
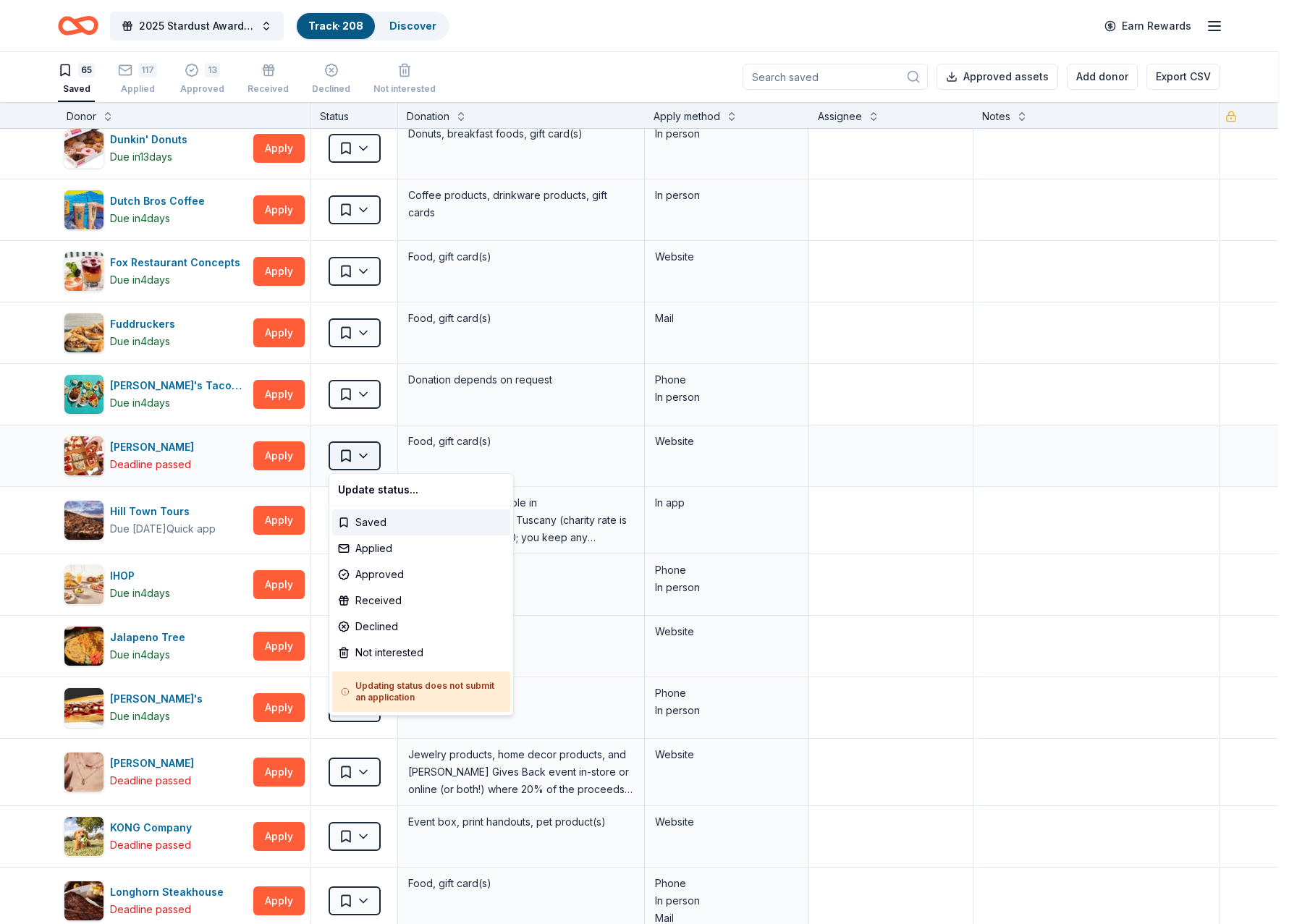
click at [361, 457] on html "2025 Stardust Awards & Gala Track · 208 Discover Earn Rewards 65 Saved 117 Appl…" at bounding box center [644, 461] width 1289 height 924
click at [379, 654] on div "Not interested" at bounding box center [422, 653] width 178 height 26
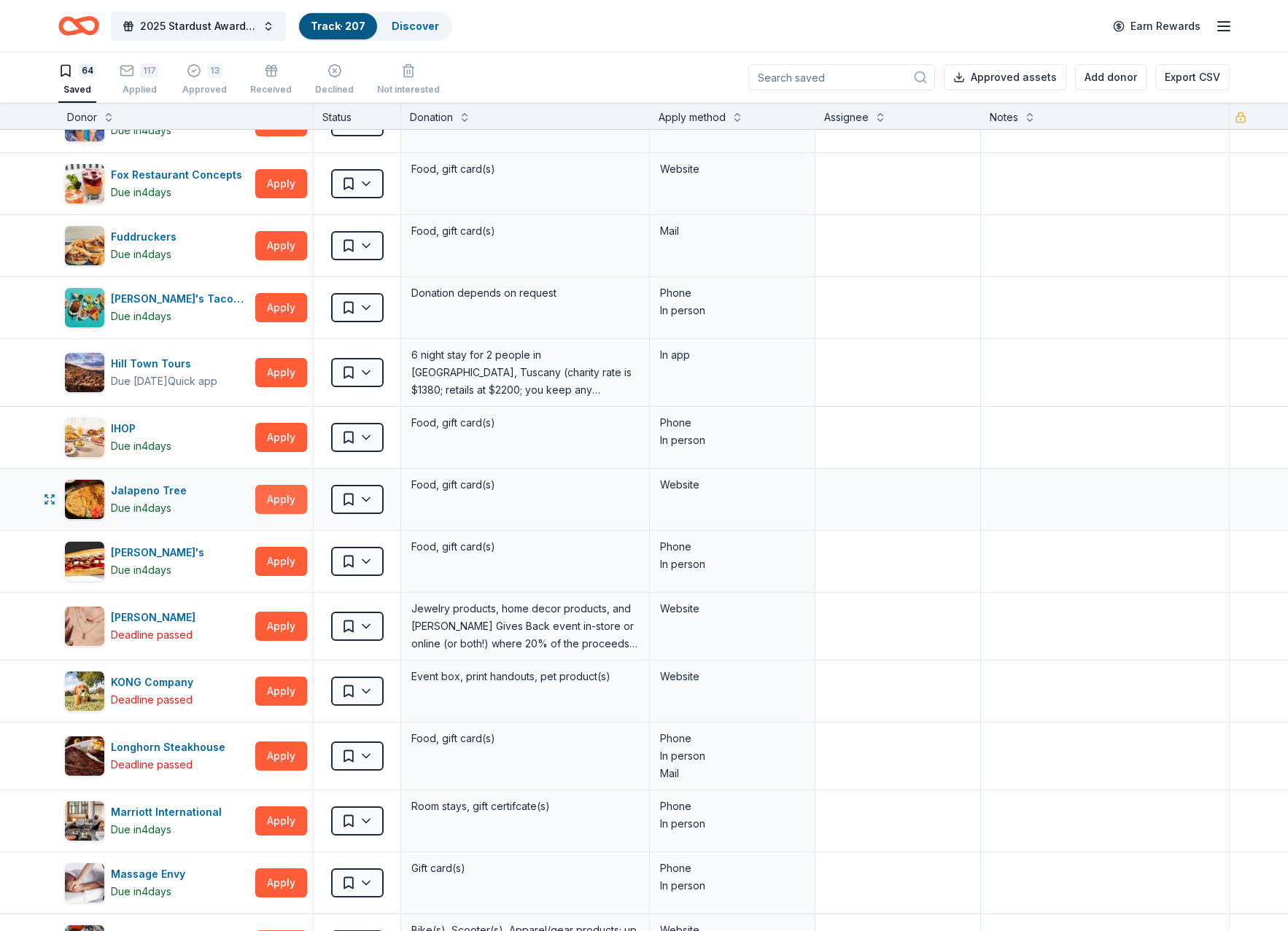
scroll to position [1678, 0]
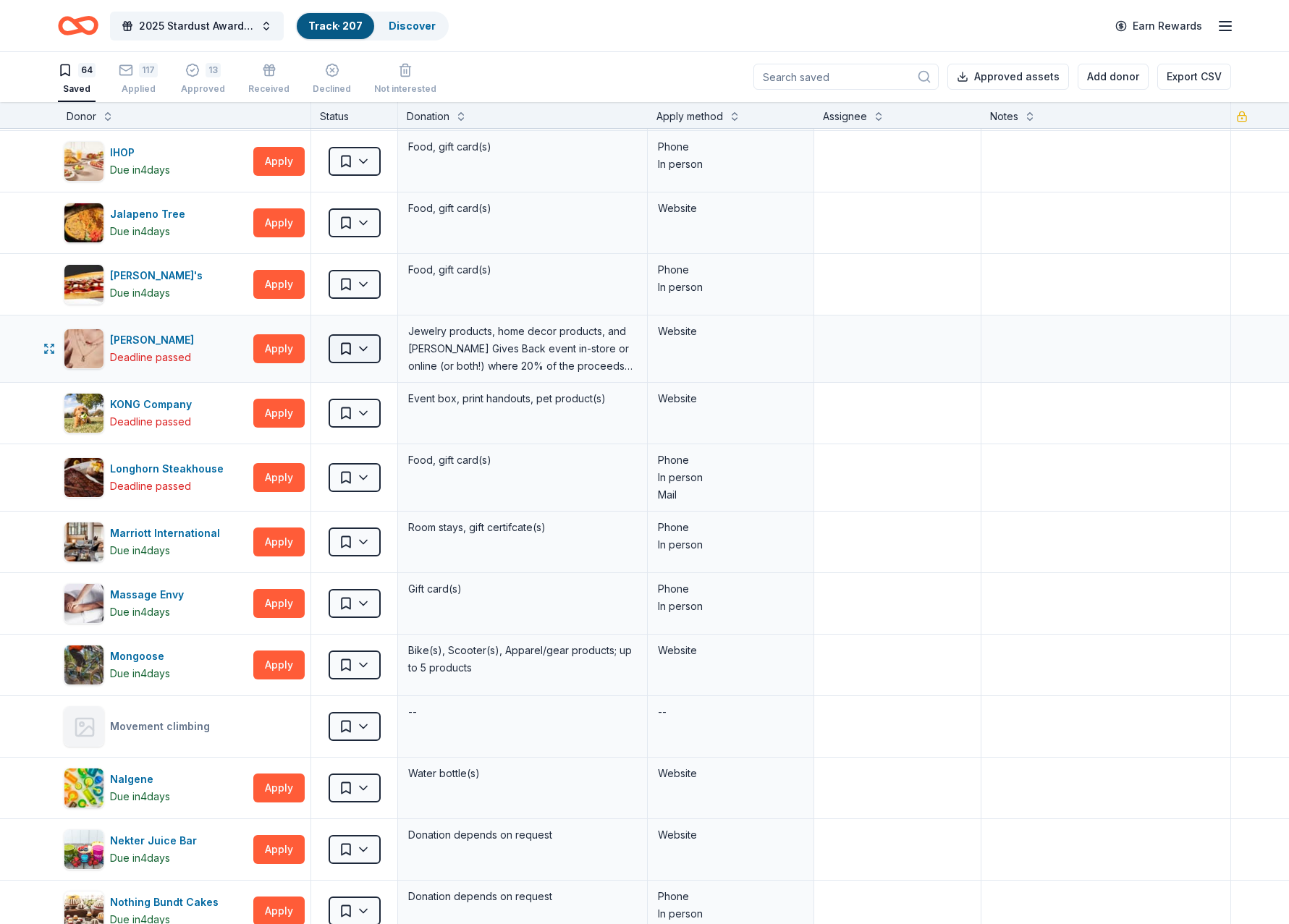
click at [365, 351] on html "2025 Stardust Awards & Gala Track · 207 Discover Earn Rewards 64 Saved 117 Appl…" at bounding box center [644, 461] width 1289 height 924
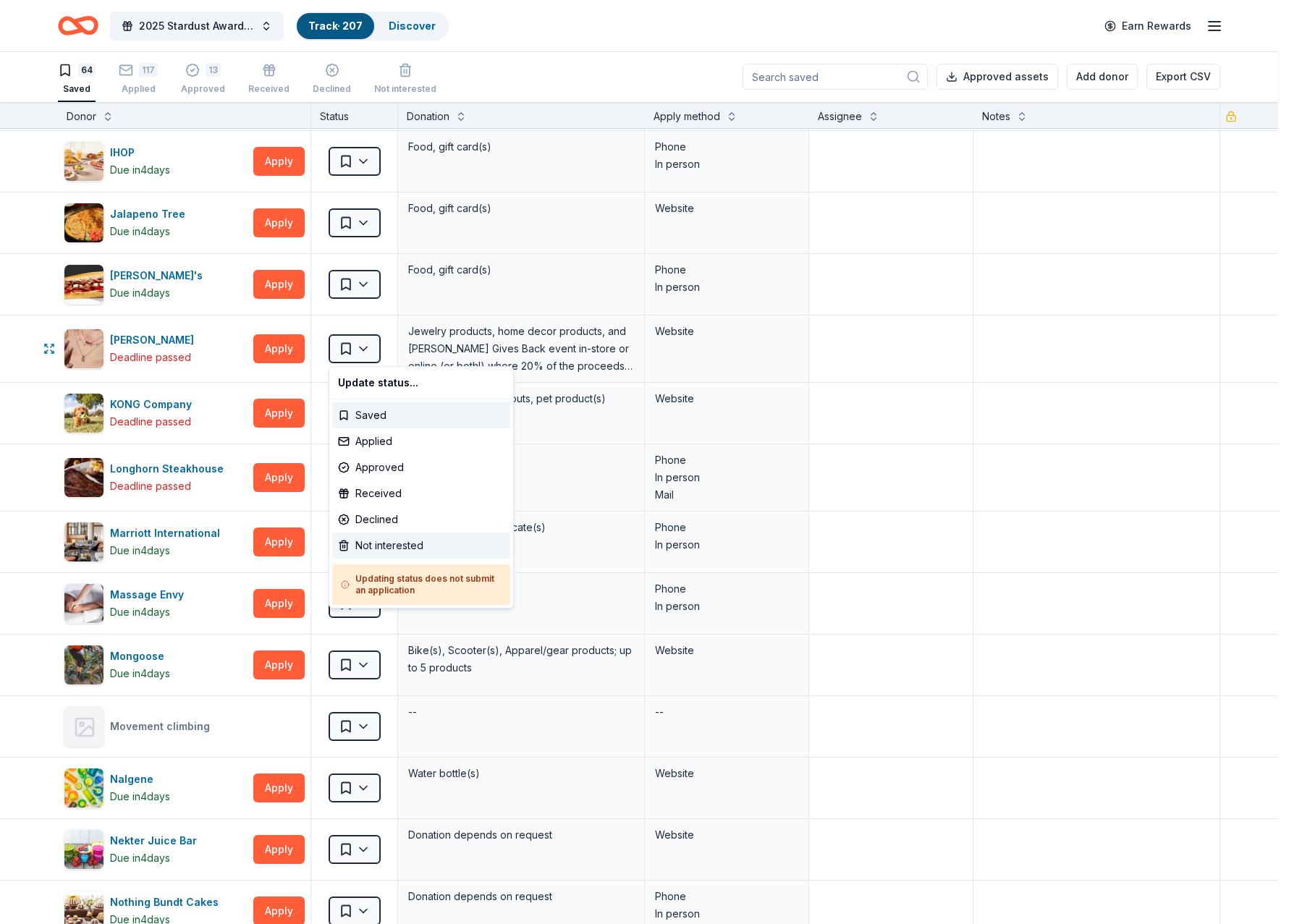
click at [360, 544] on div "Not interested" at bounding box center [422, 545] width 178 height 26
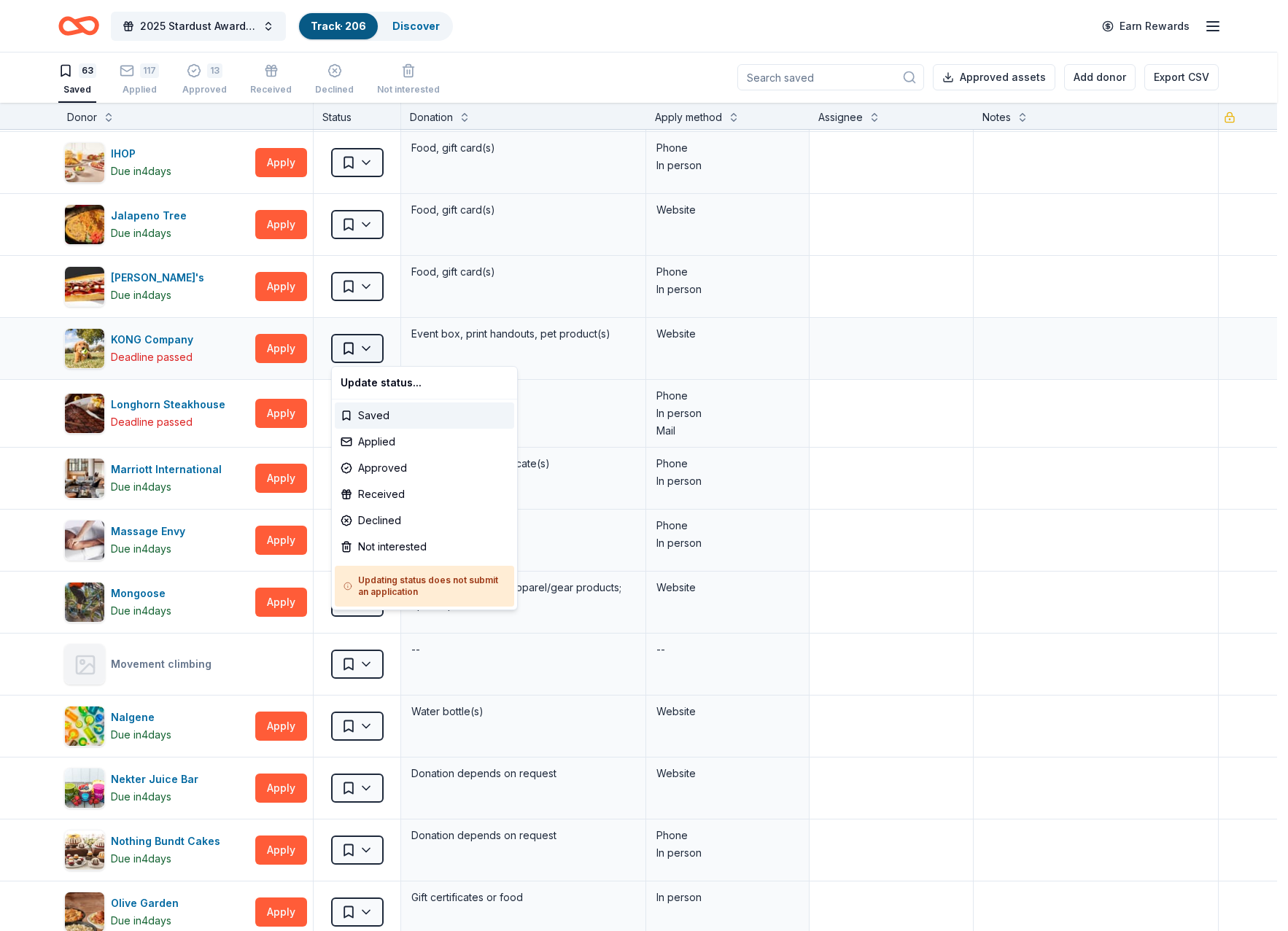
click at [369, 346] on html "2025 Stardust Awards & Gala Track · 206 Discover Earn Rewards 63 Saved 117 Appl…" at bounding box center [644, 464] width 1288 height 931
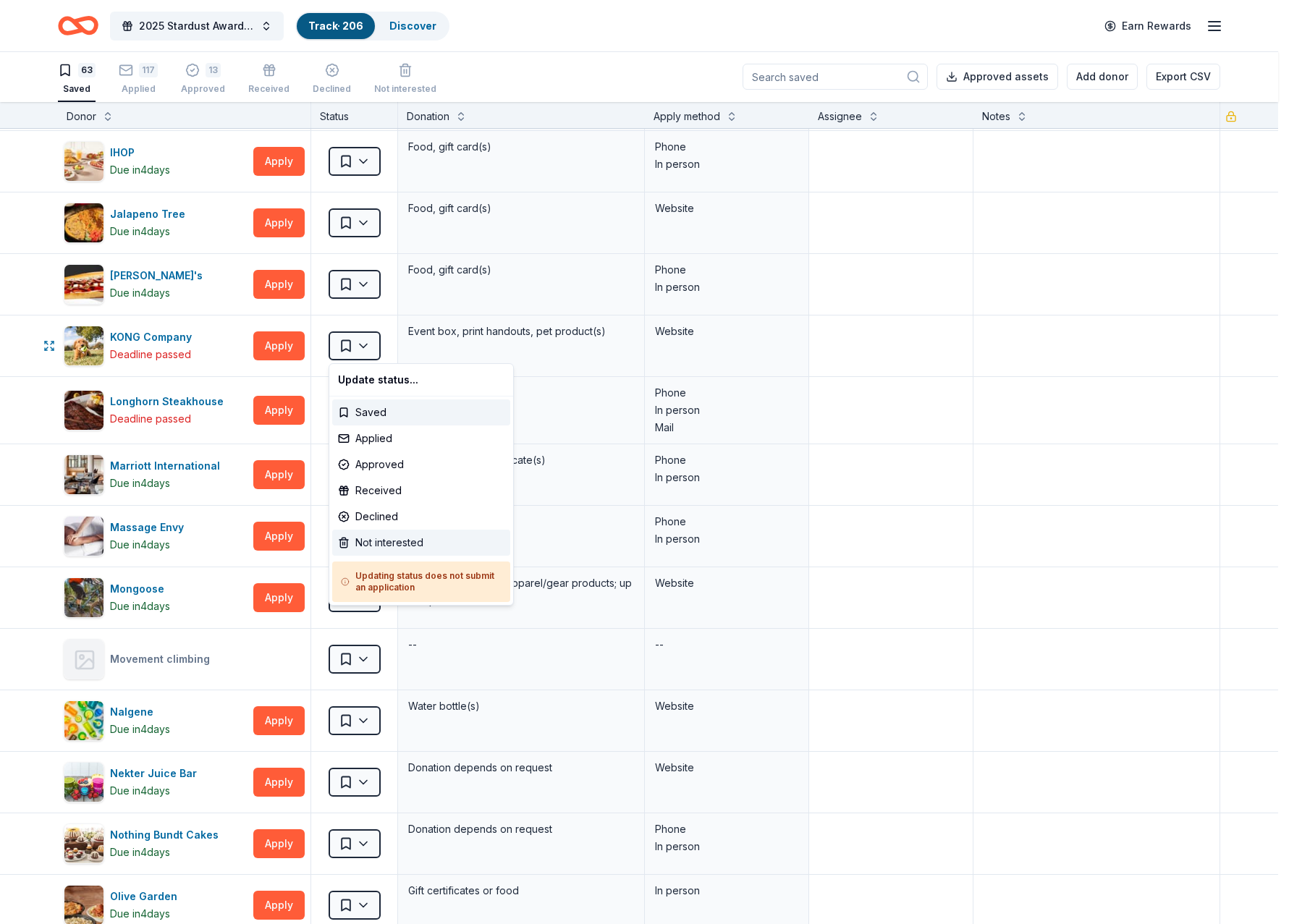
click at [370, 542] on div "Not interested" at bounding box center [422, 543] width 178 height 26
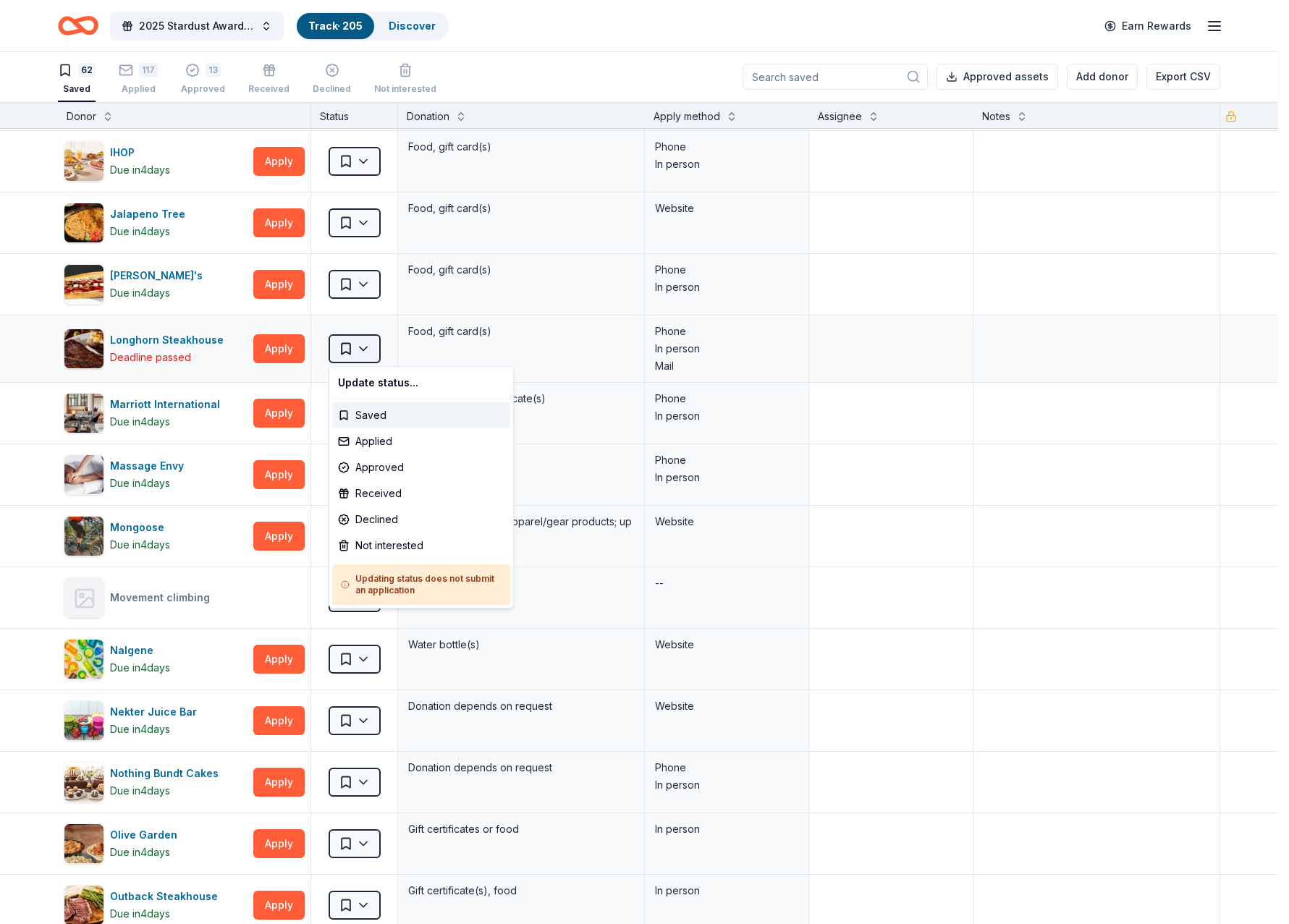
click at [363, 349] on html "2025 Stardust Awards & Gala Track · 205 Discover Earn Rewards 62 Saved 117 Appl…" at bounding box center [644, 461] width 1289 height 924
click at [379, 549] on div "Not interested" at bounding box center [422, 545] width 178 height 26
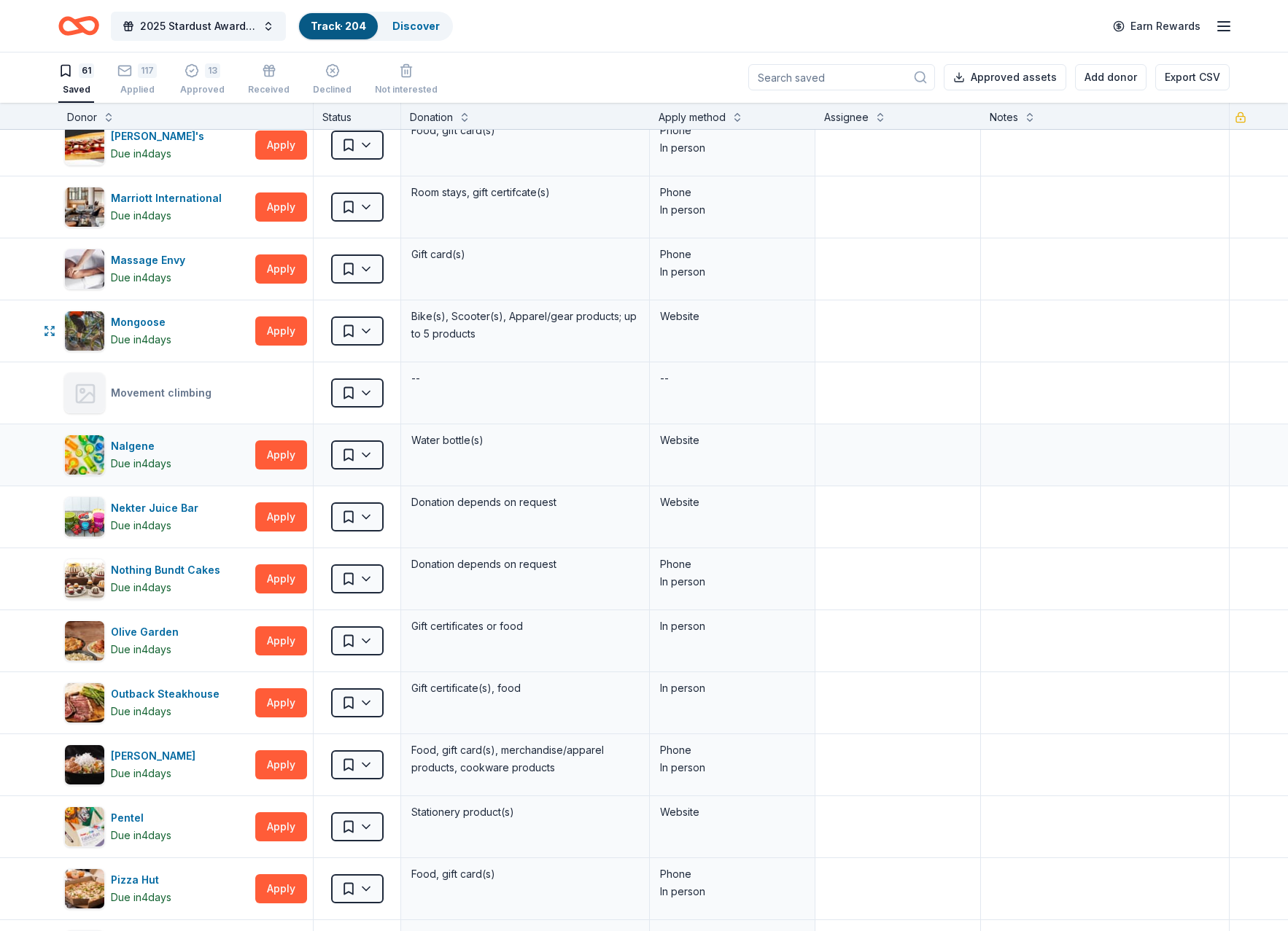
scroll to position [1824, 0]
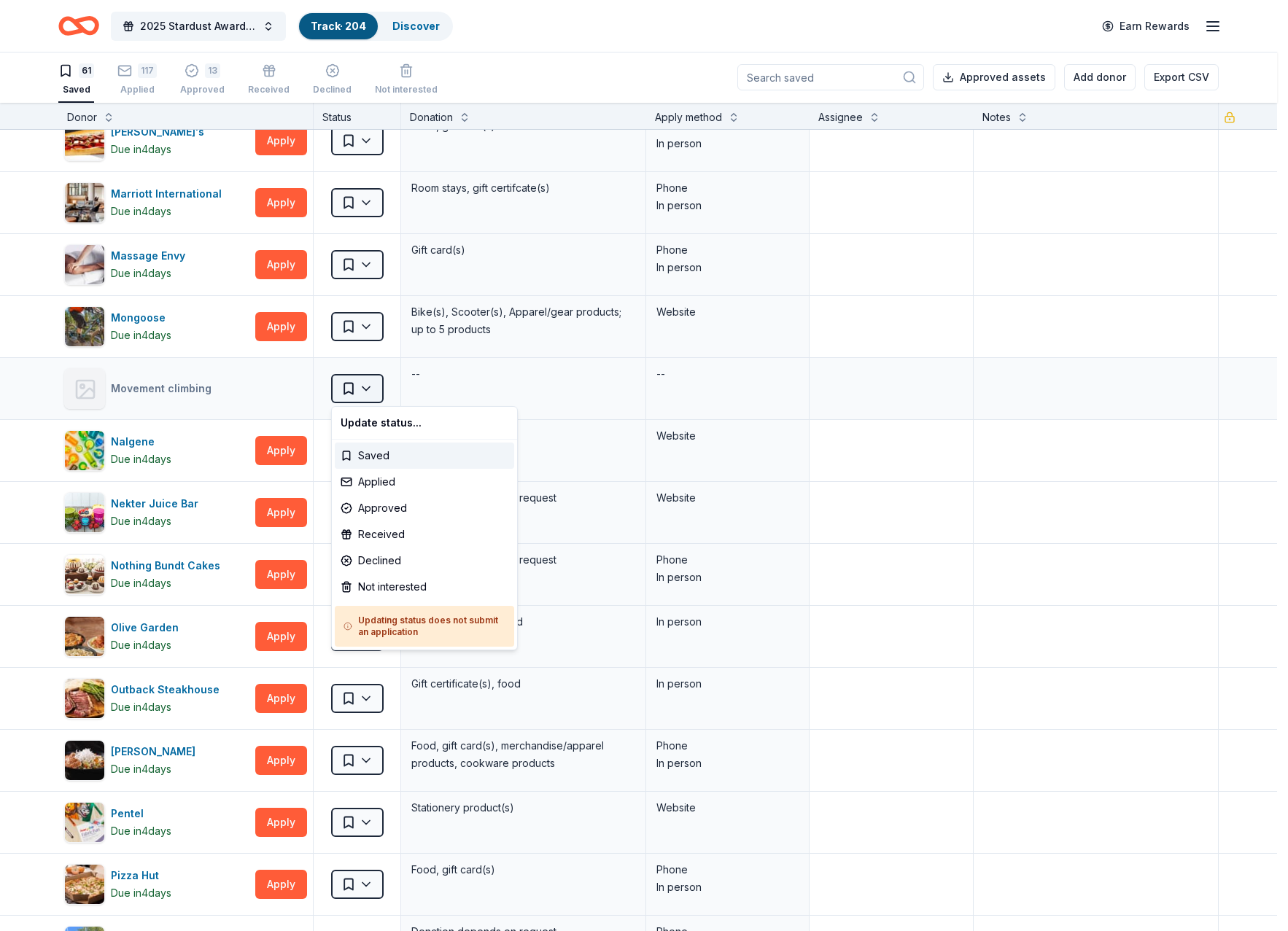
click at [367, 387] on html "2025 Stardust Awards & Gala Track · 204 Discover Earn Rewards 61 Saved 117 Appl…" at bounding box center [644, 464] width 1288 height 931
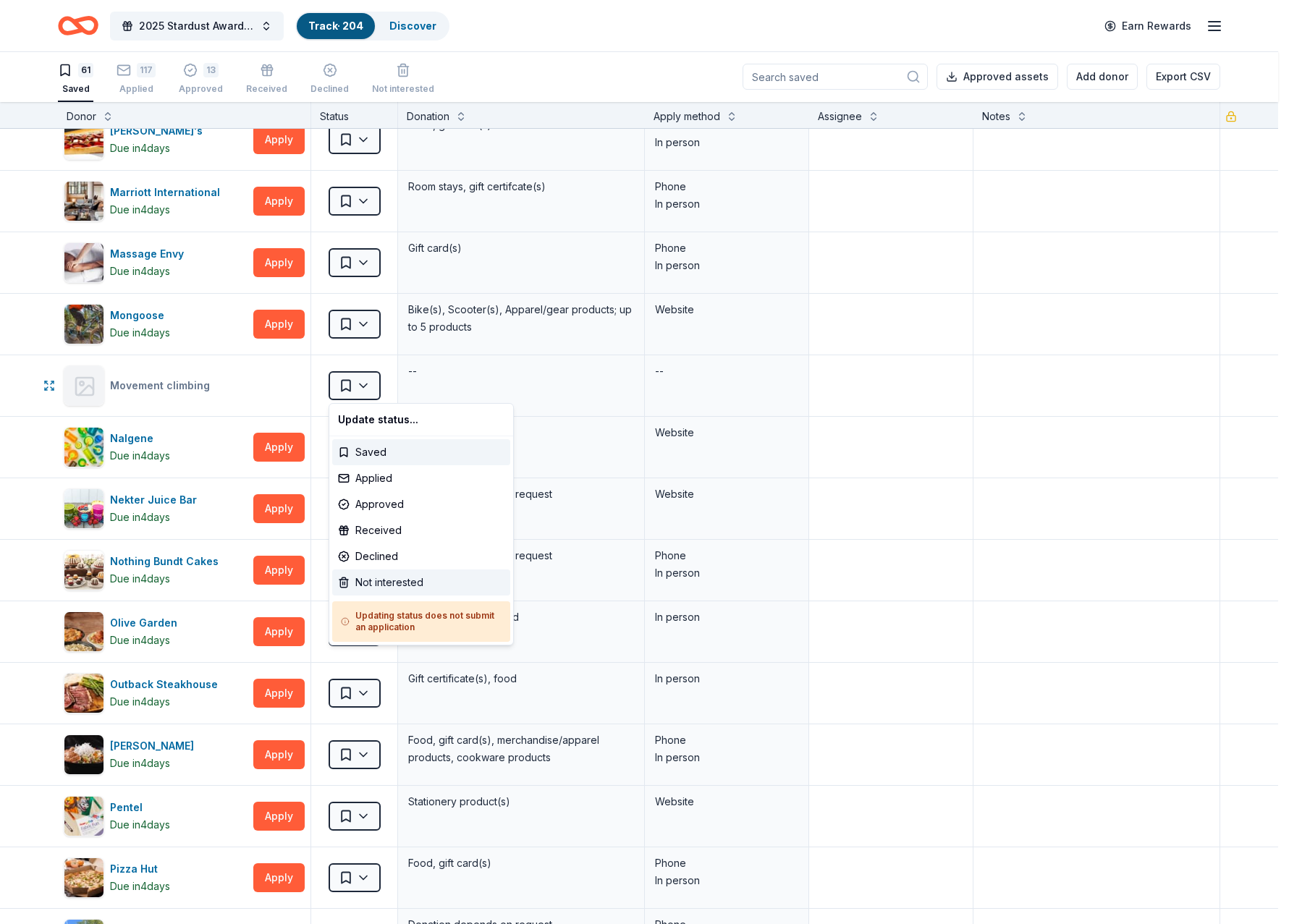
click at [388, 587] on div "Not interested" at bounding box center [422, 582] width 178 height 26
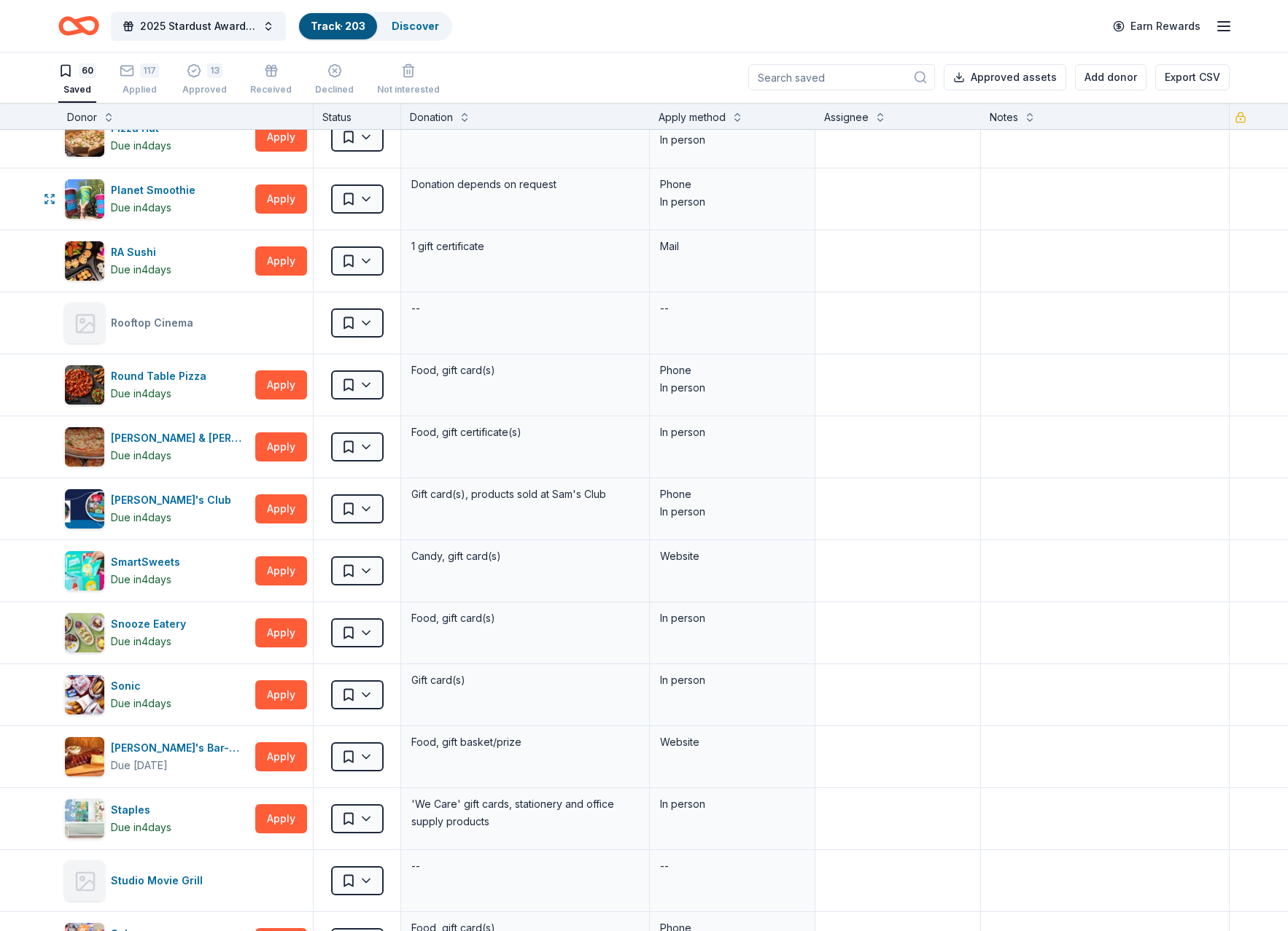
scroll to position [2626, 0]
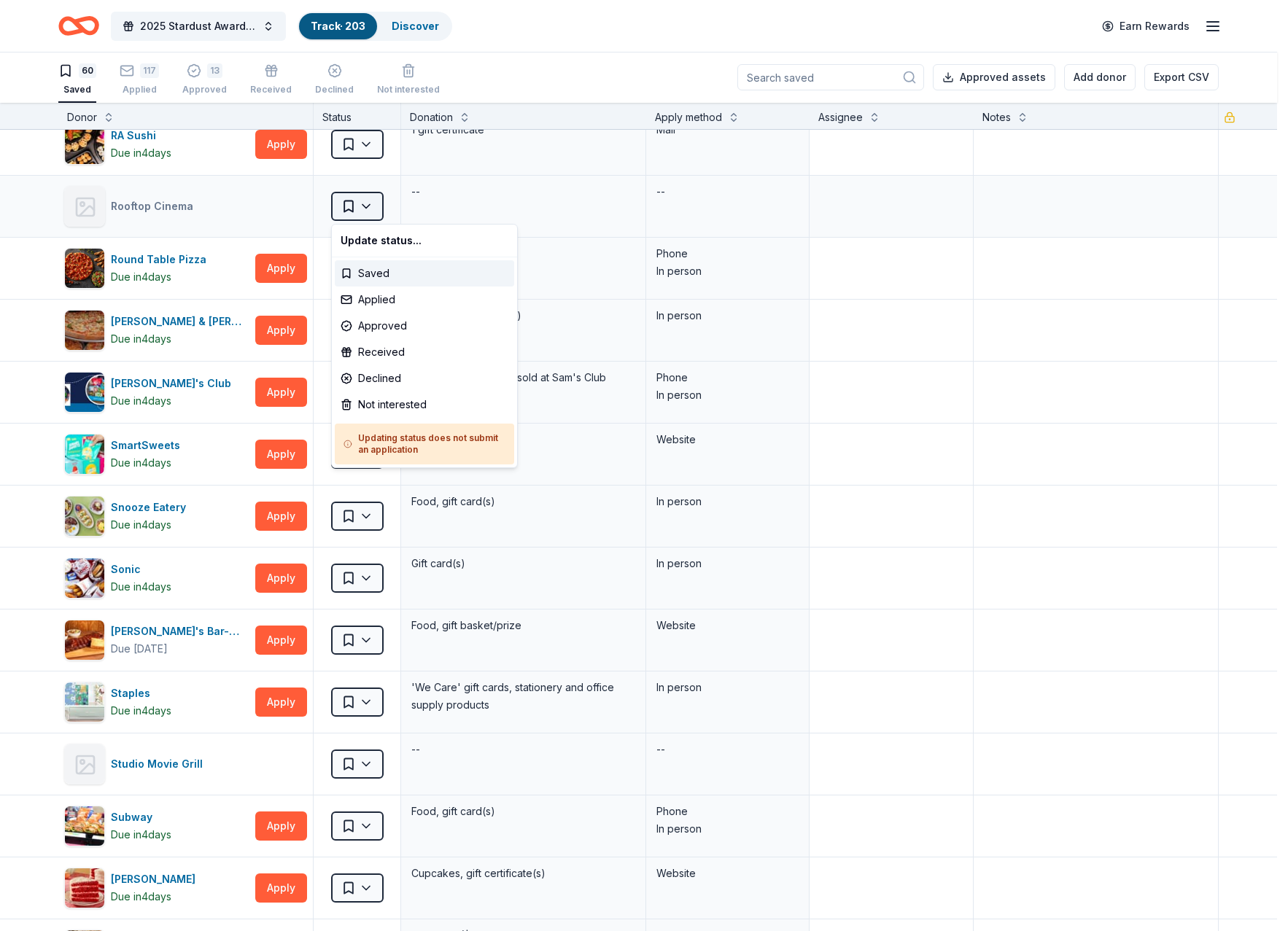
click at [367, 212] on html "2025 Stardust Awards & Gala Track · 203 Discover Earn Rewards 60 Saved 117 Appl…" at bounding box center [644, 464] width 1288 height 931
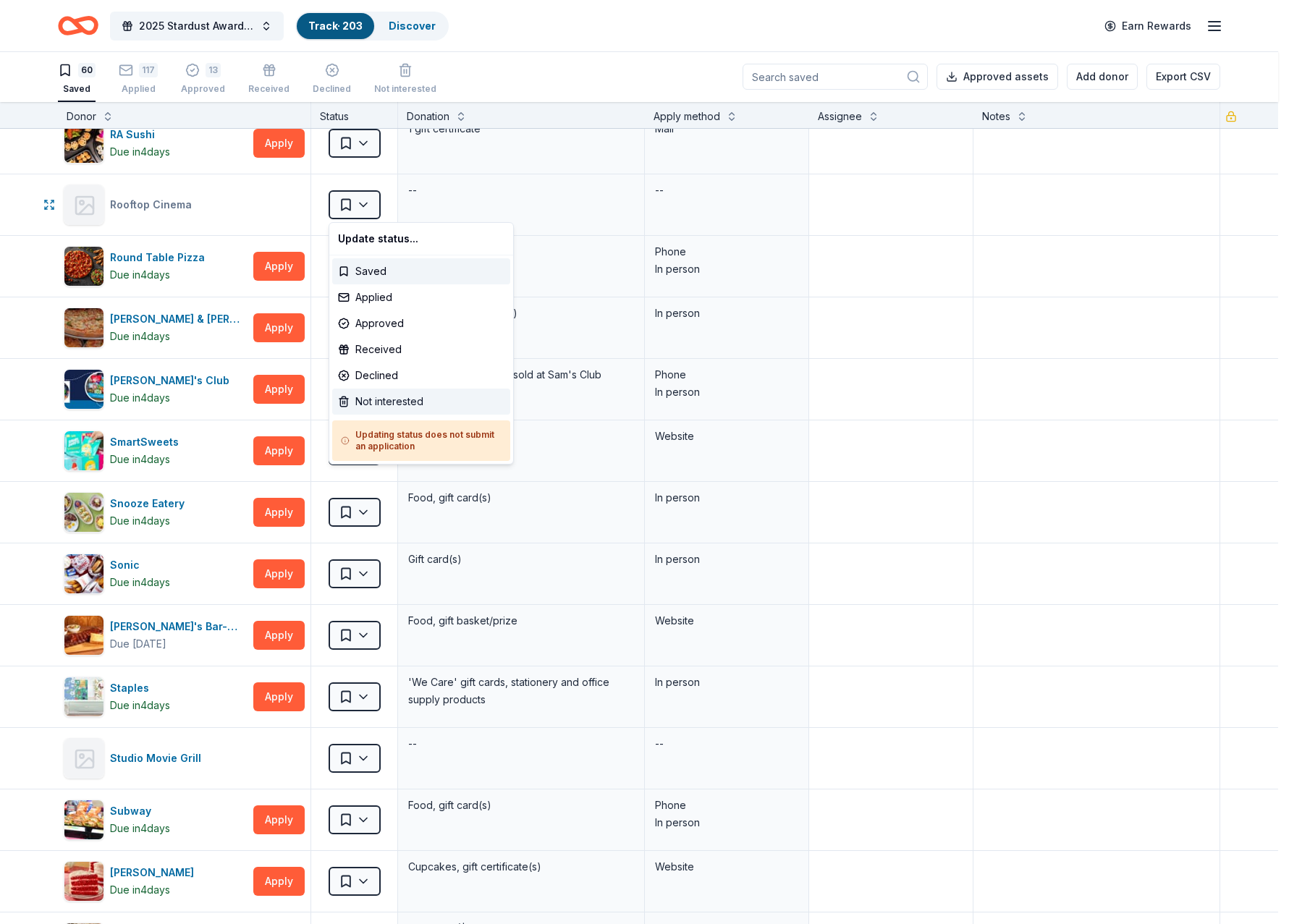
click at [381, 398] on div "Not interested" at bounding box center [422, 401] width 178 height 26
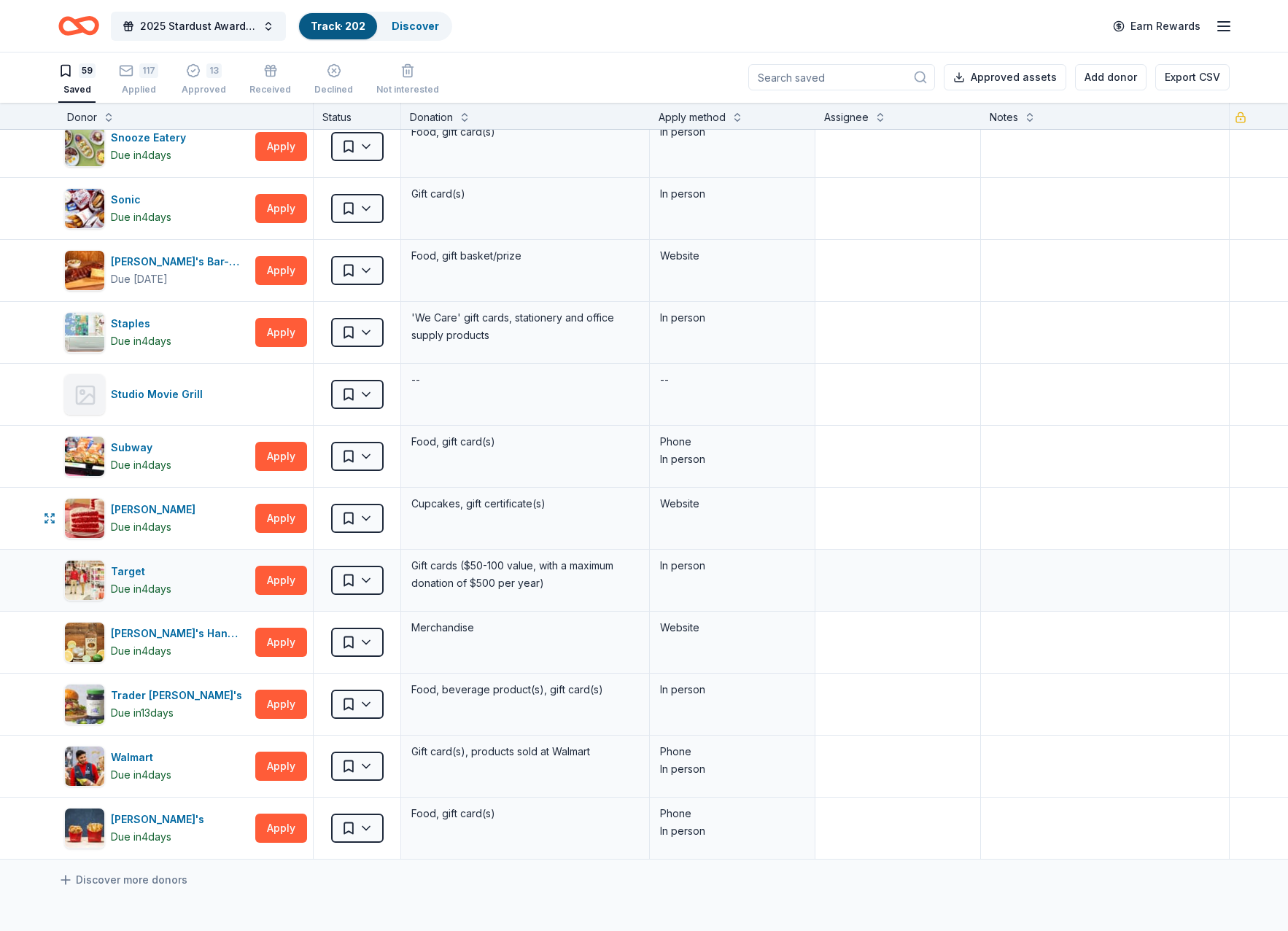
scroll to position [2990, 0]
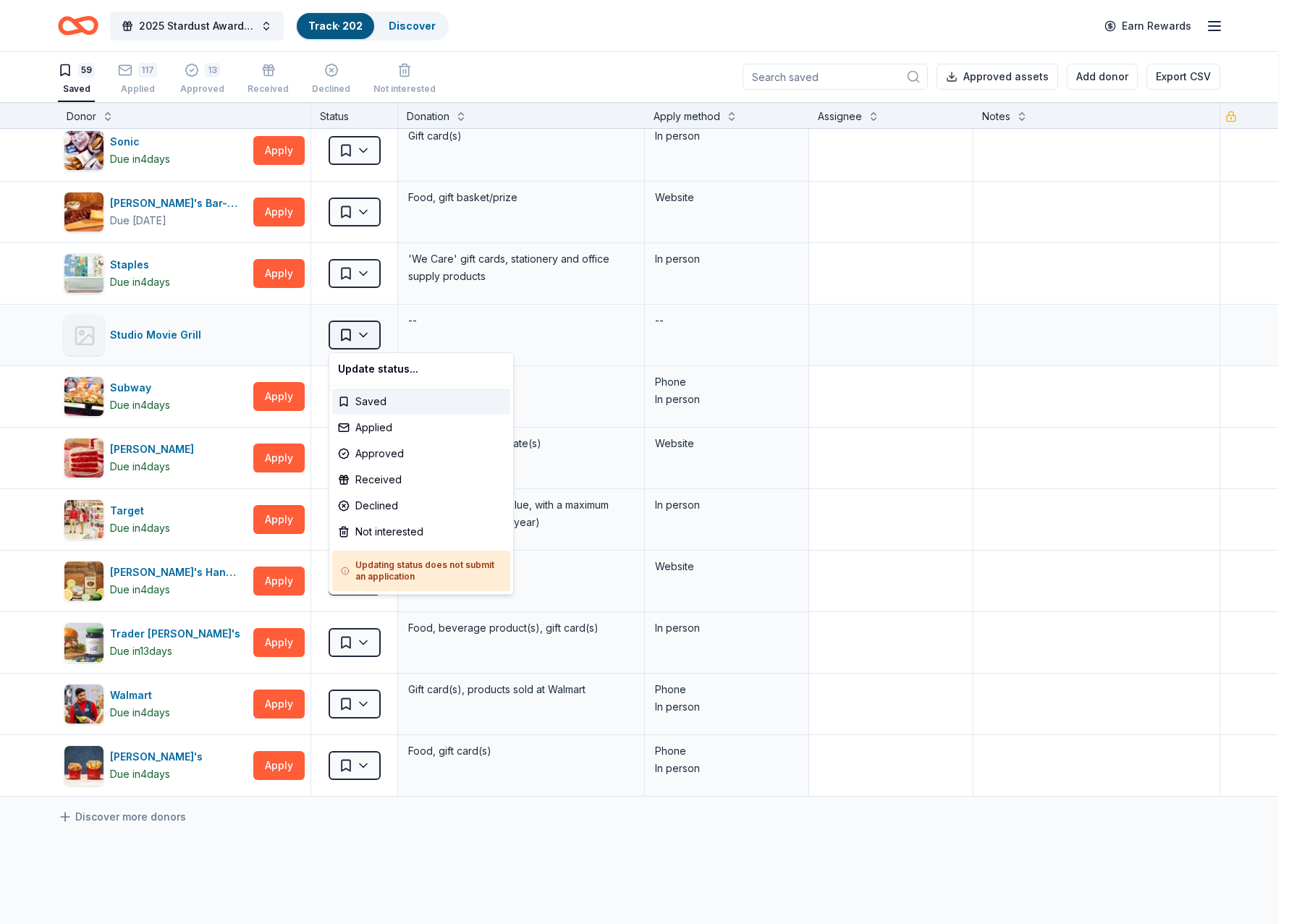
click at [362, 337] on html "2025 Stardust Awards & Gala Track · 202 Discover Earn Rewards 59 Saved 117 Appl…" at bounding box center [644, 461] width 1289 height 924
click at [373, 527] on div "Not interested" at bounding box center [422, 532] width 178 height 26
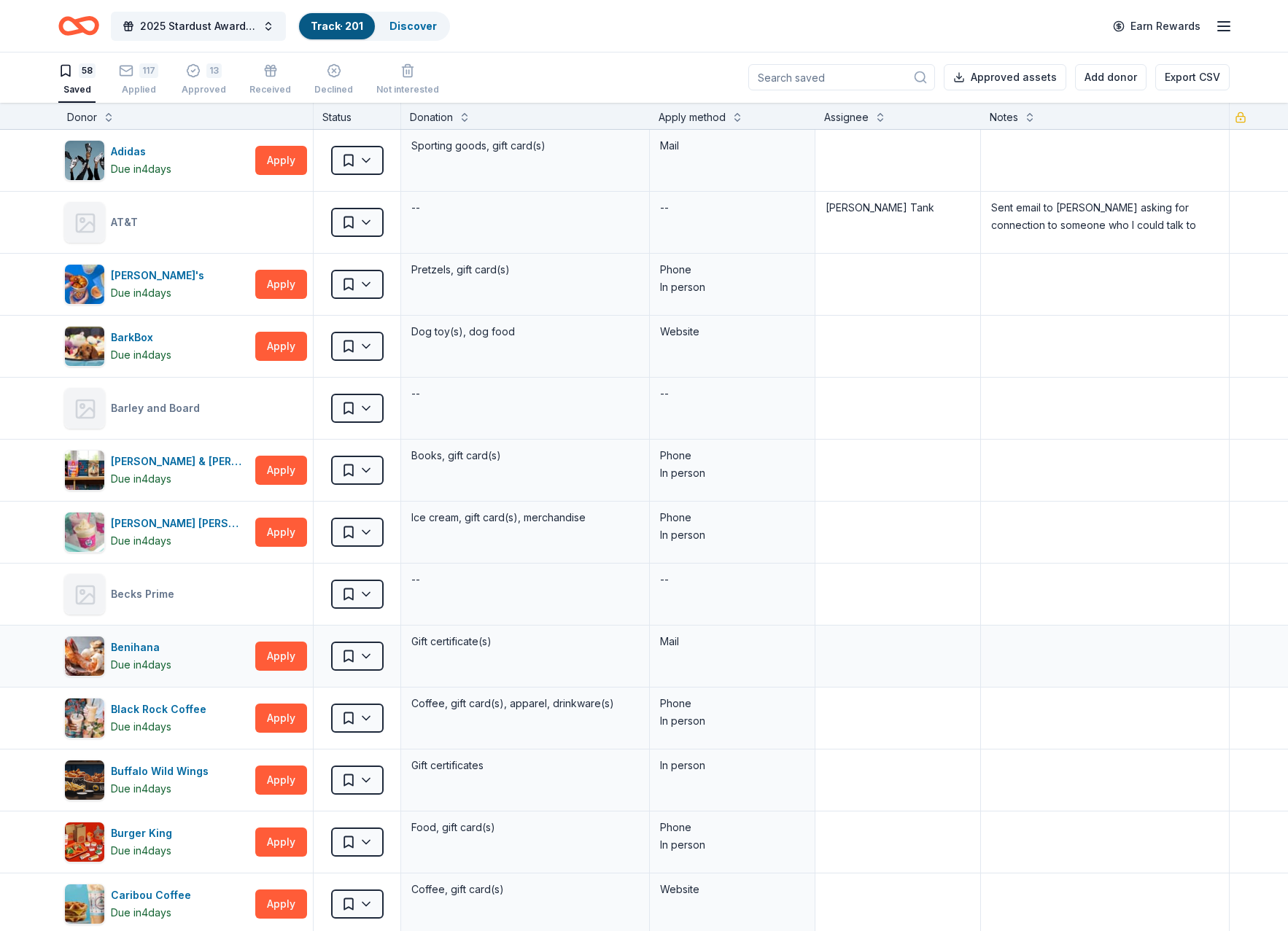
scroll to position [0, 0]
click at [370, 598] on html "2025 Stardust Awards & Gala Track · 201 Discover Earn Rewards 58 Saved 117 Appl…" at bounding box center [644, 465] width 1288 height 931
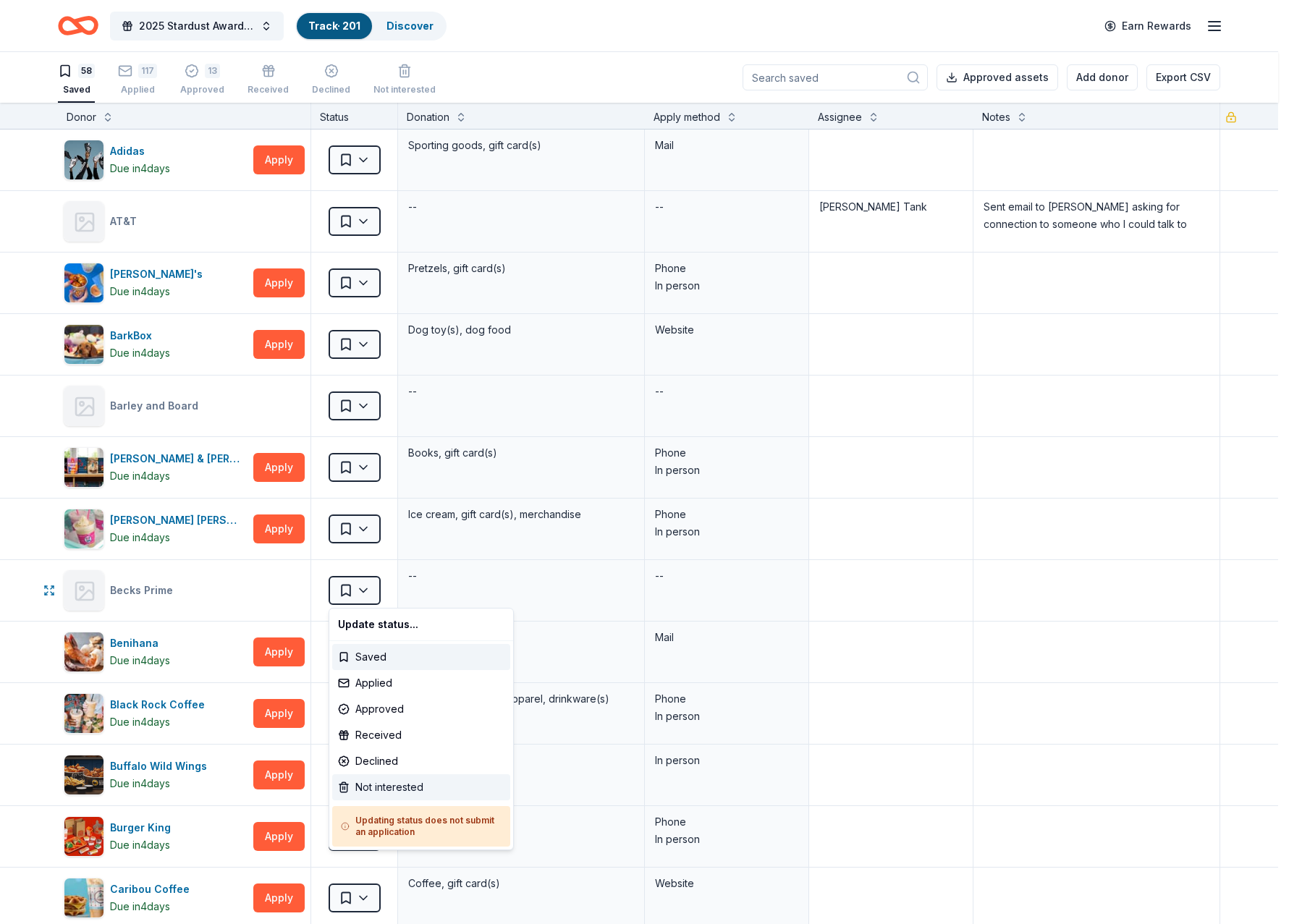
click at [380, 789] on div "Not interested" at bounding box center [422, 787] width 178 height 26
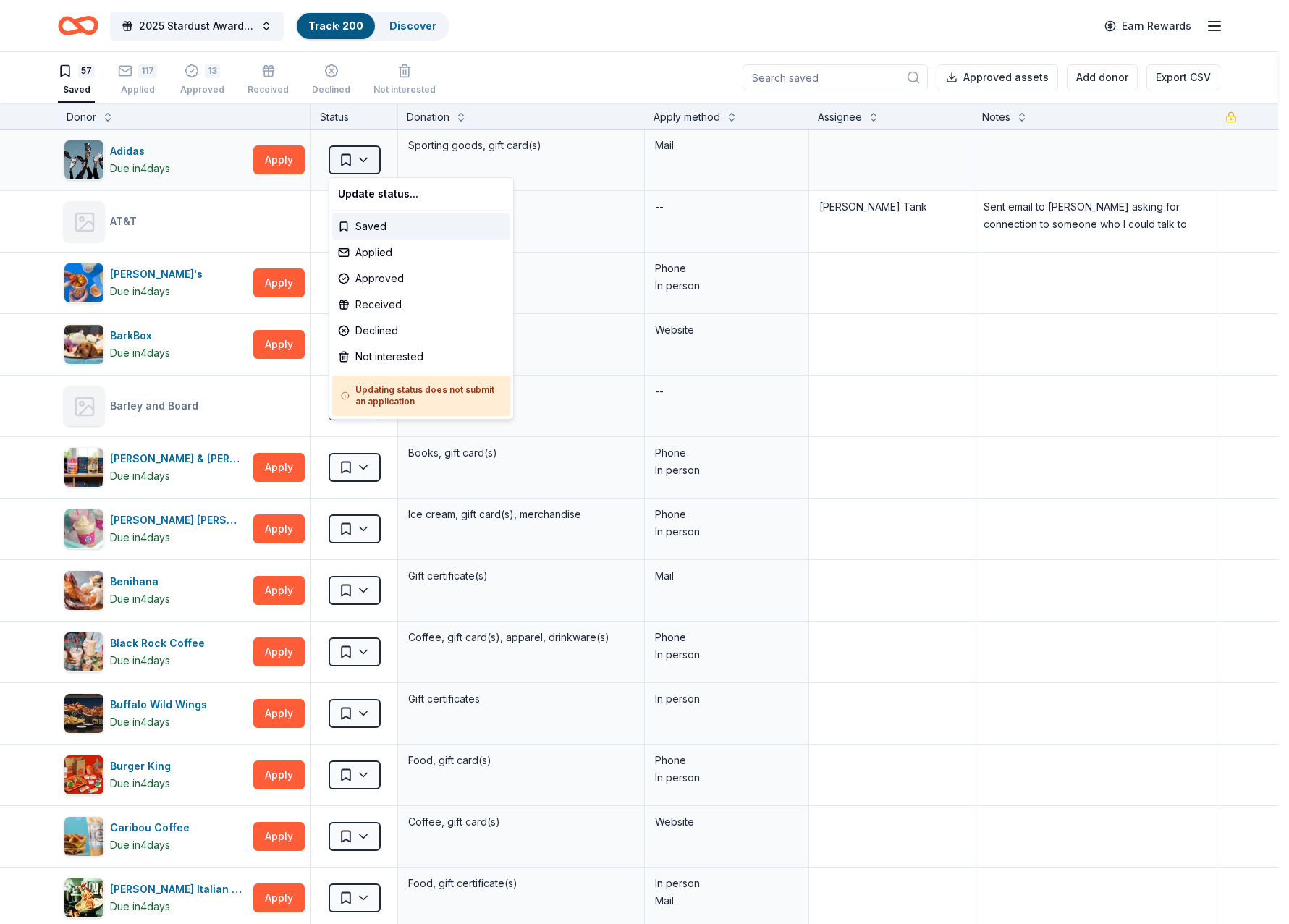
click at [378, 163] on html "2025 Stardust Awards & Gala Track · 200 Discover Earn Rewards 57 Saved 117 Appl…" at bounding box center [644, 462] width 1289 height 924
click at [390, 358] on div "Not interested" at bounding box center [422, 356] width 178 height 26
